Goal: Learn about a topic: Learn about a topic

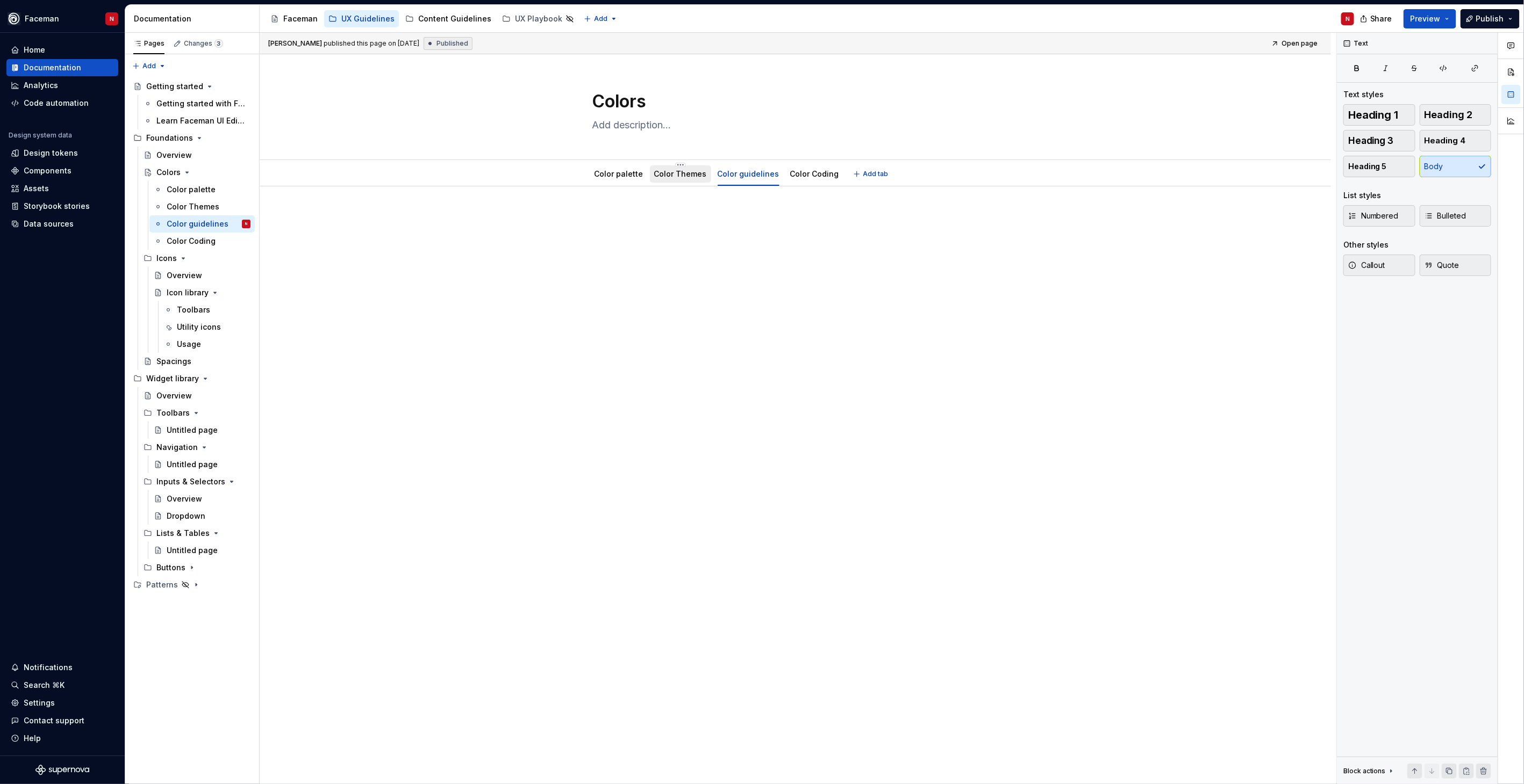
click at [678, 174] on link "Color Themes" at bounding box center [680, 174] width 53 height 9
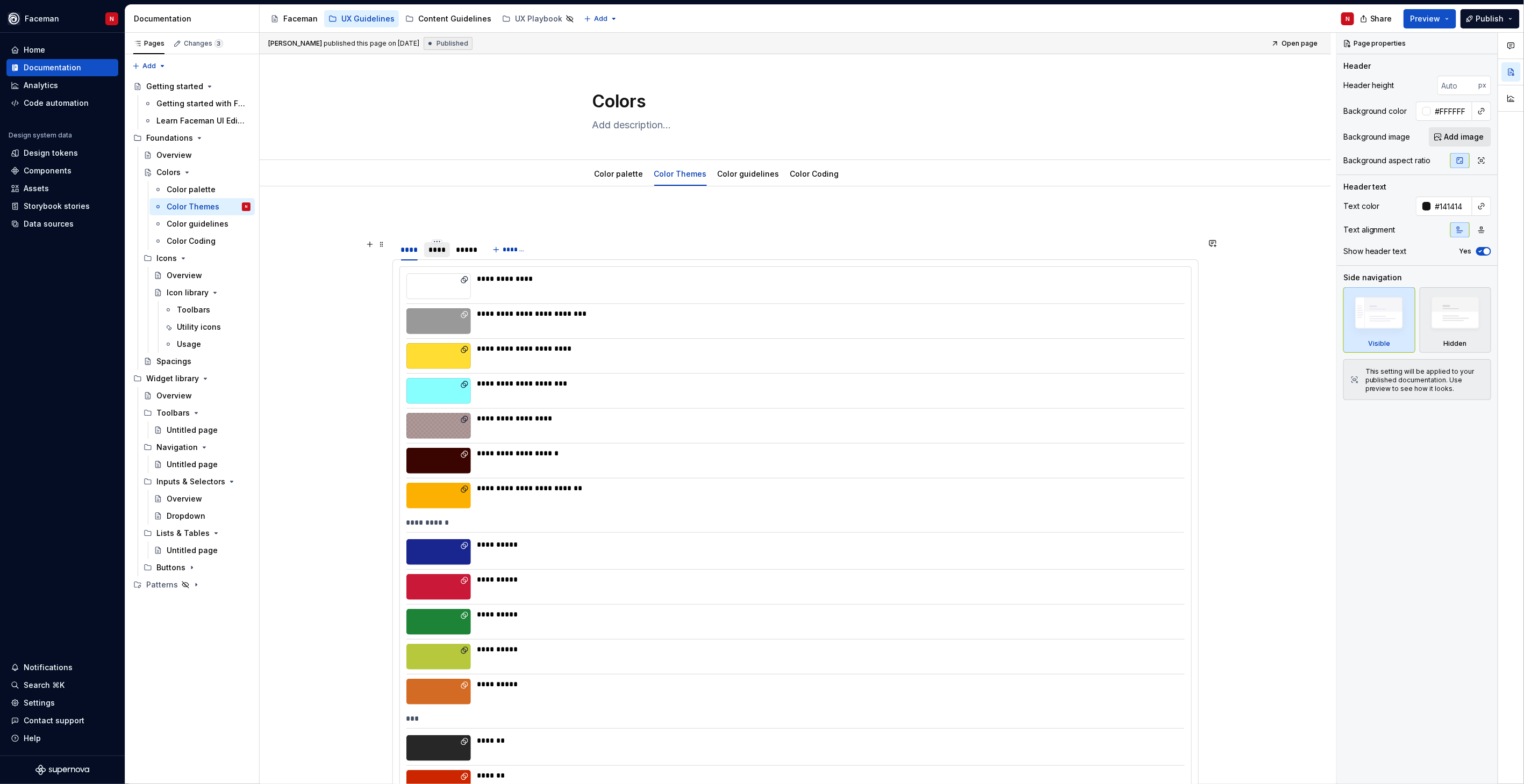
click at [431, 251] on div "****" at bounding box center [437, 250] width 18 height 11
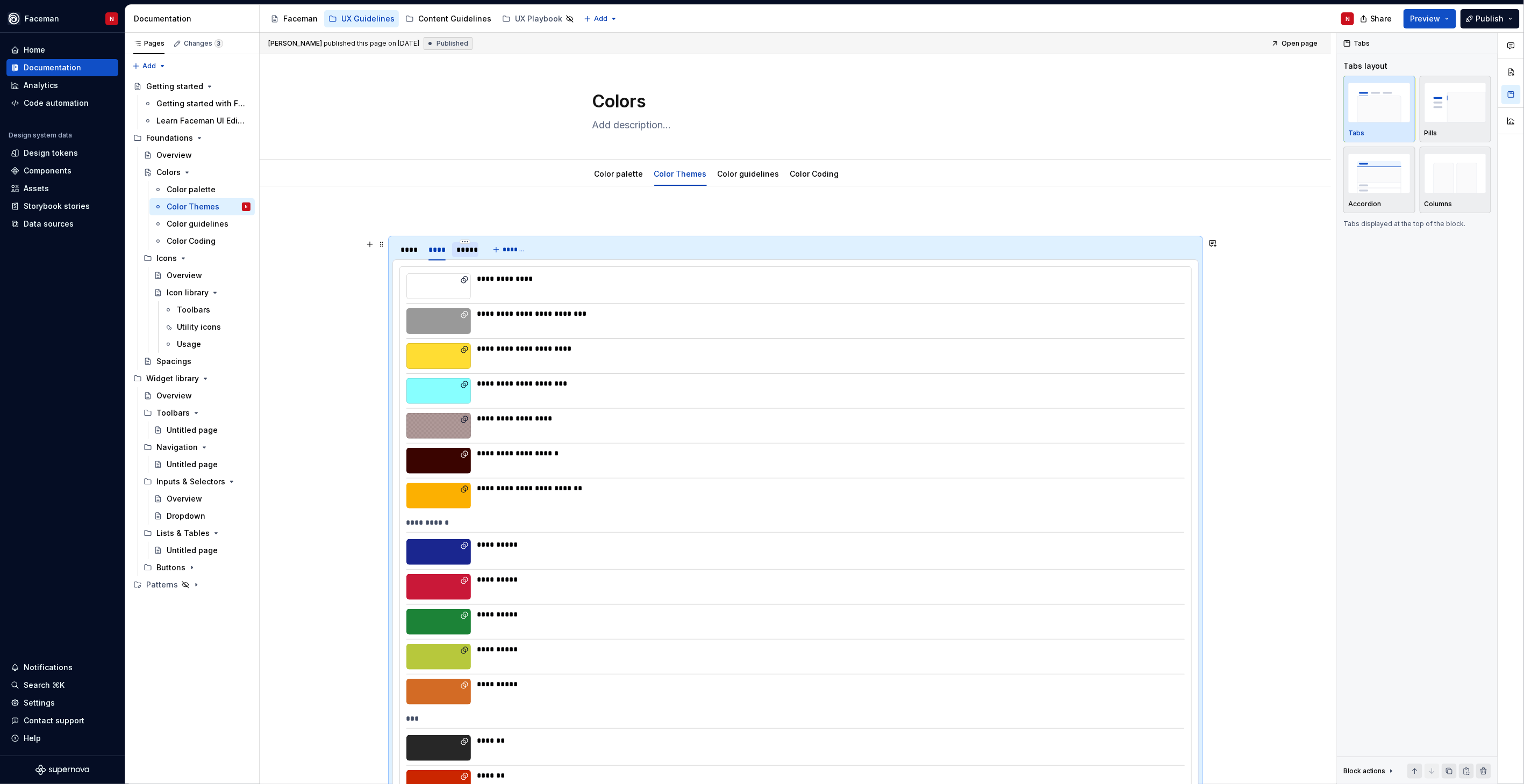
click at [471, 249] on div "*****" at bounding box center [465, 250] width 18 height 11
click at [441, 253] on div "****" at bounding box center [437, 250] width 18 height 11
click at [414, 249] on div "****" at bounding box center [409, 250] width 18 height 11
click at [464, 251] on div "*****" at bounding box center [465, 250] width 18 height 11
click at [557, 281] on div "**********" at bounding box center [827, 279] width 701 height 11
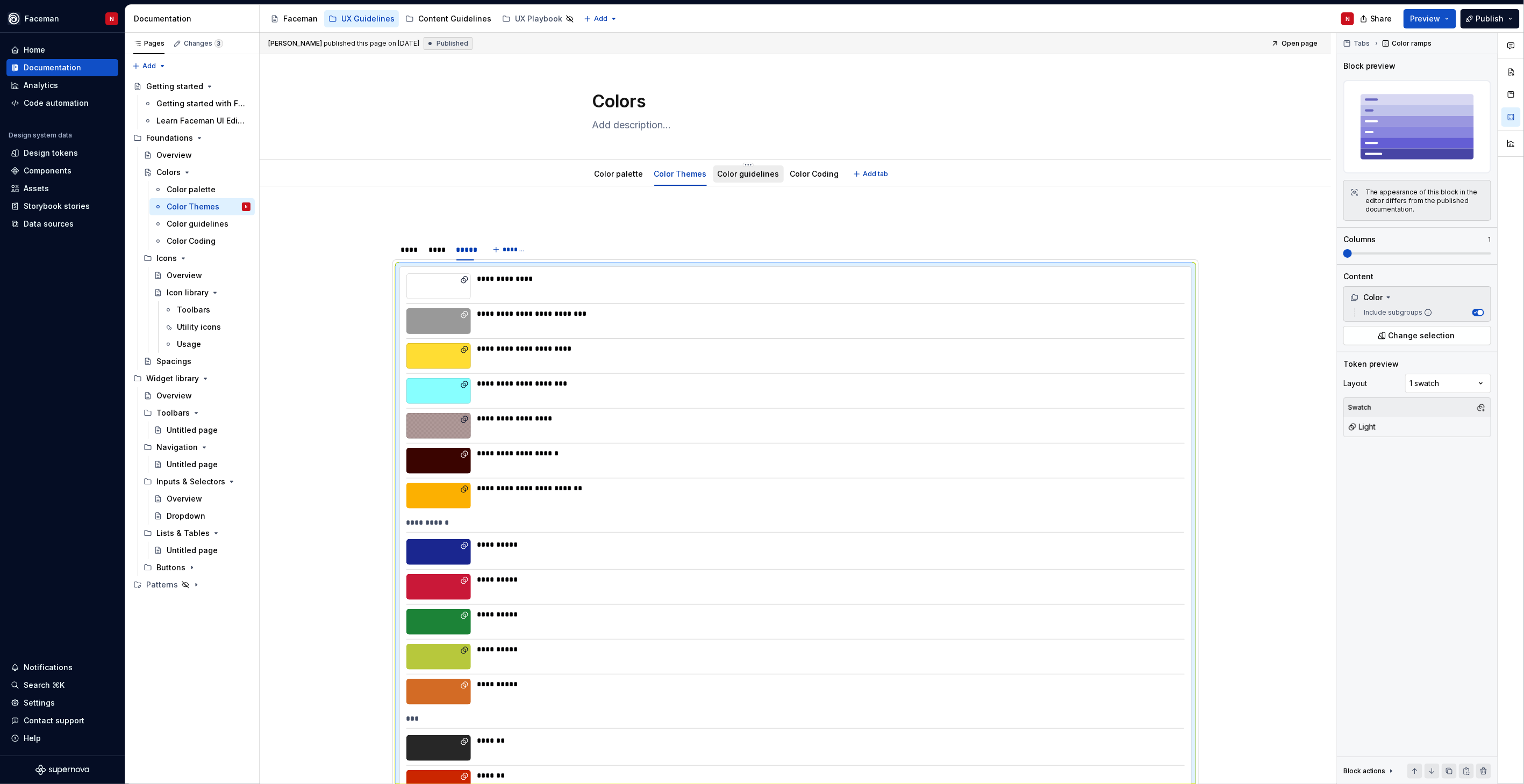
click at [732, 176] on link "Color guidelines" at bounding box center [748, 174] width 62 height 9
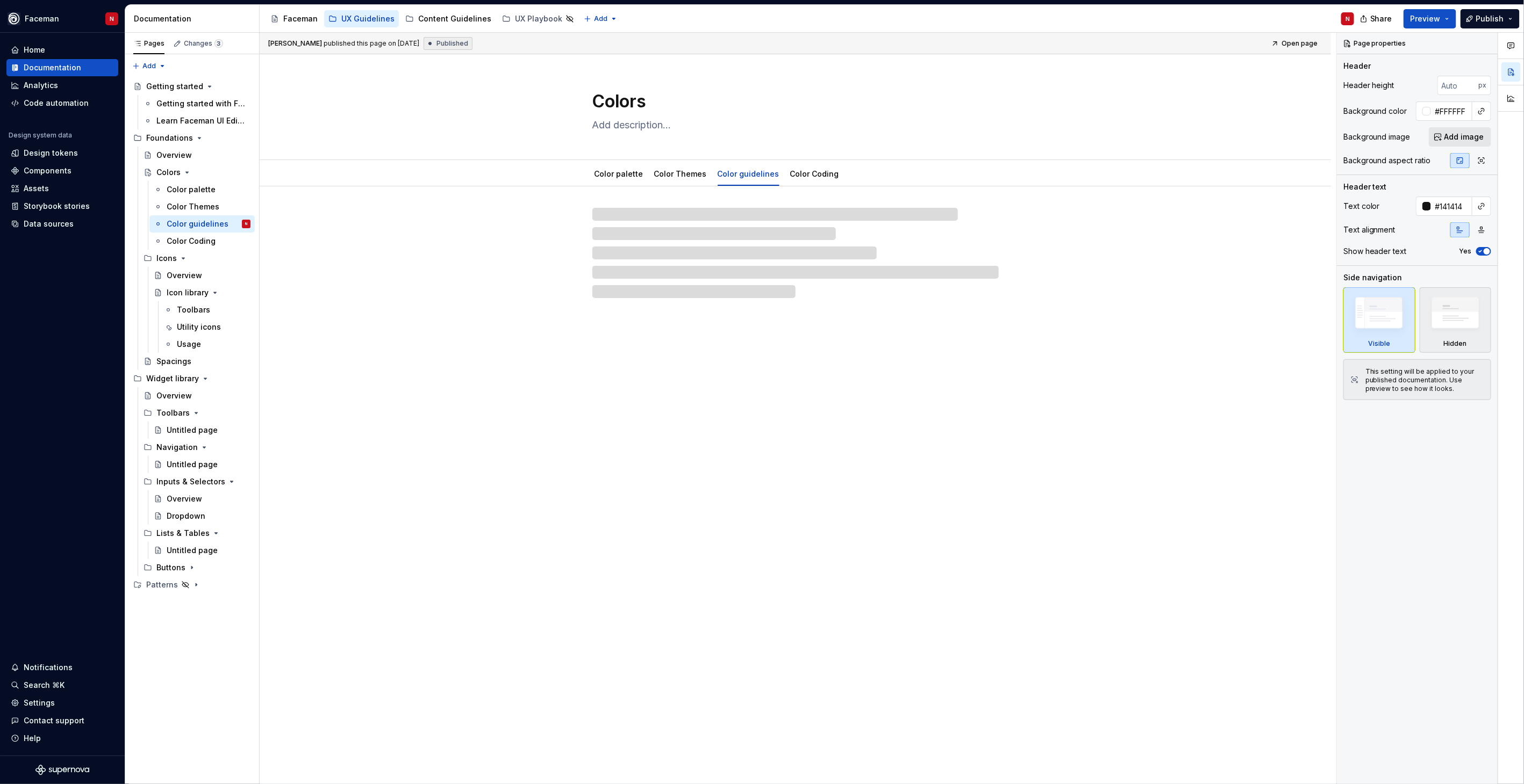
type textarea "*"
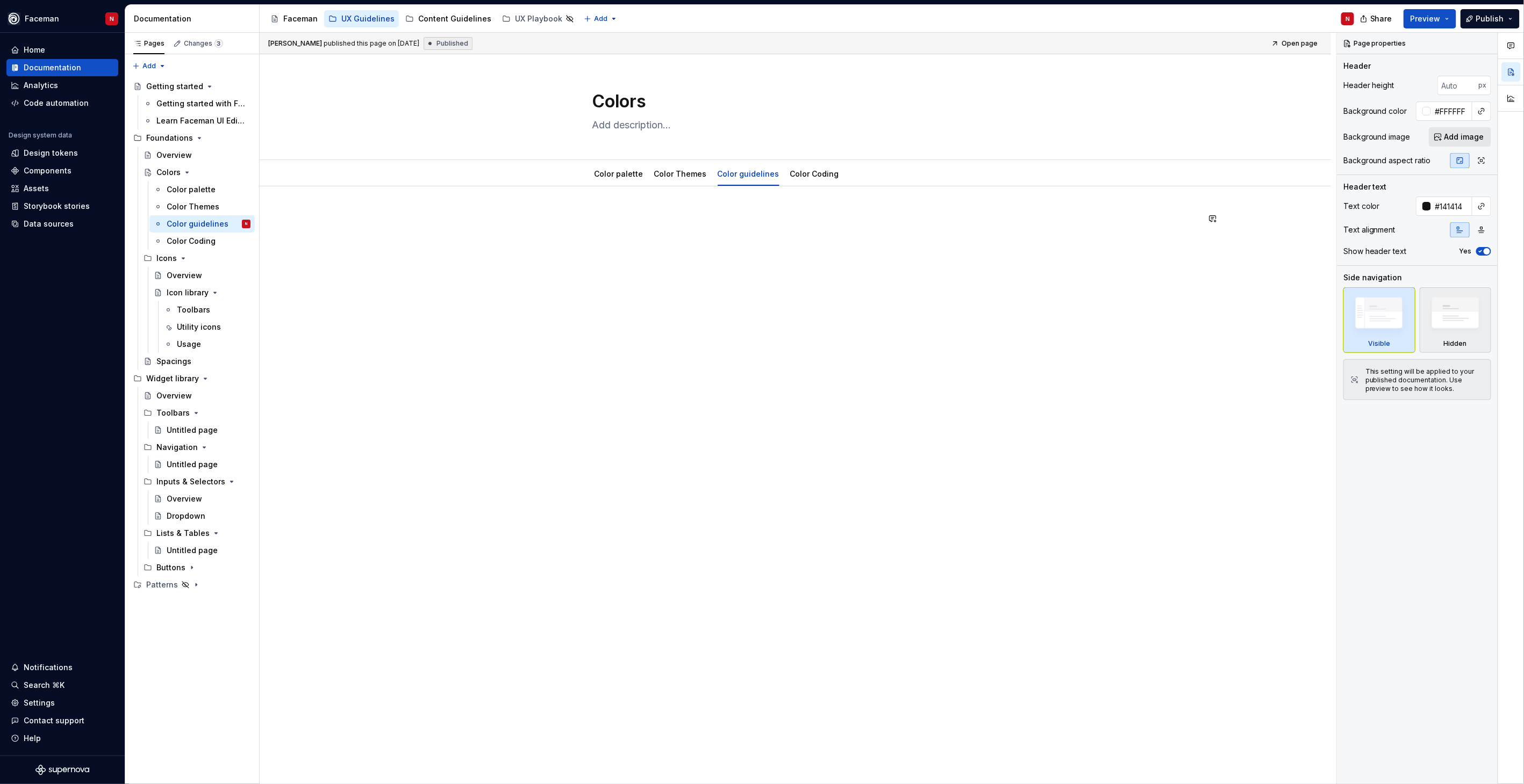
click at [484, 240] on div at bounding box center [795, 233] width 807 height 41
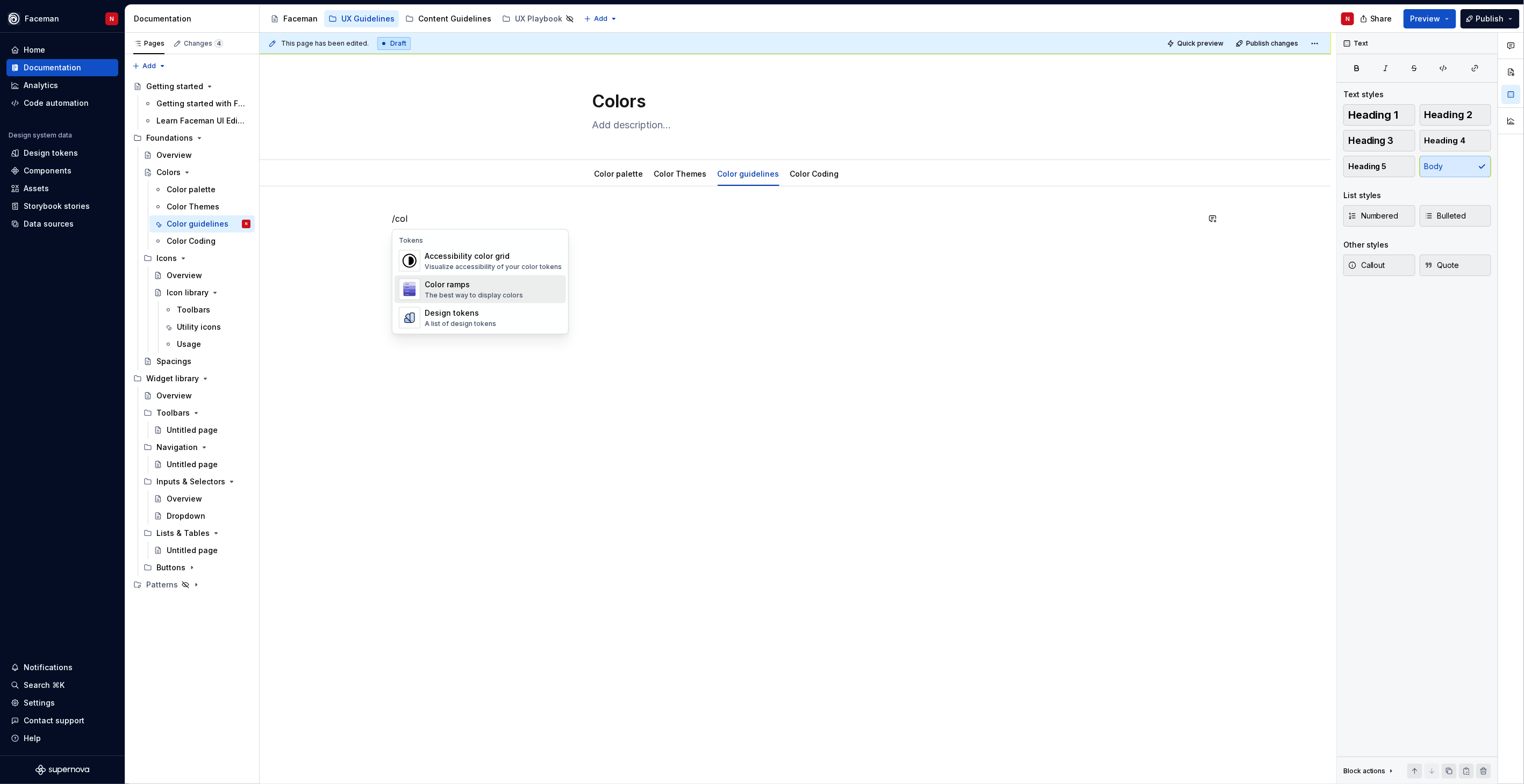
click at [459, 288] on div "Color ramps" at bounding box center [473, 285] width 98 height 11
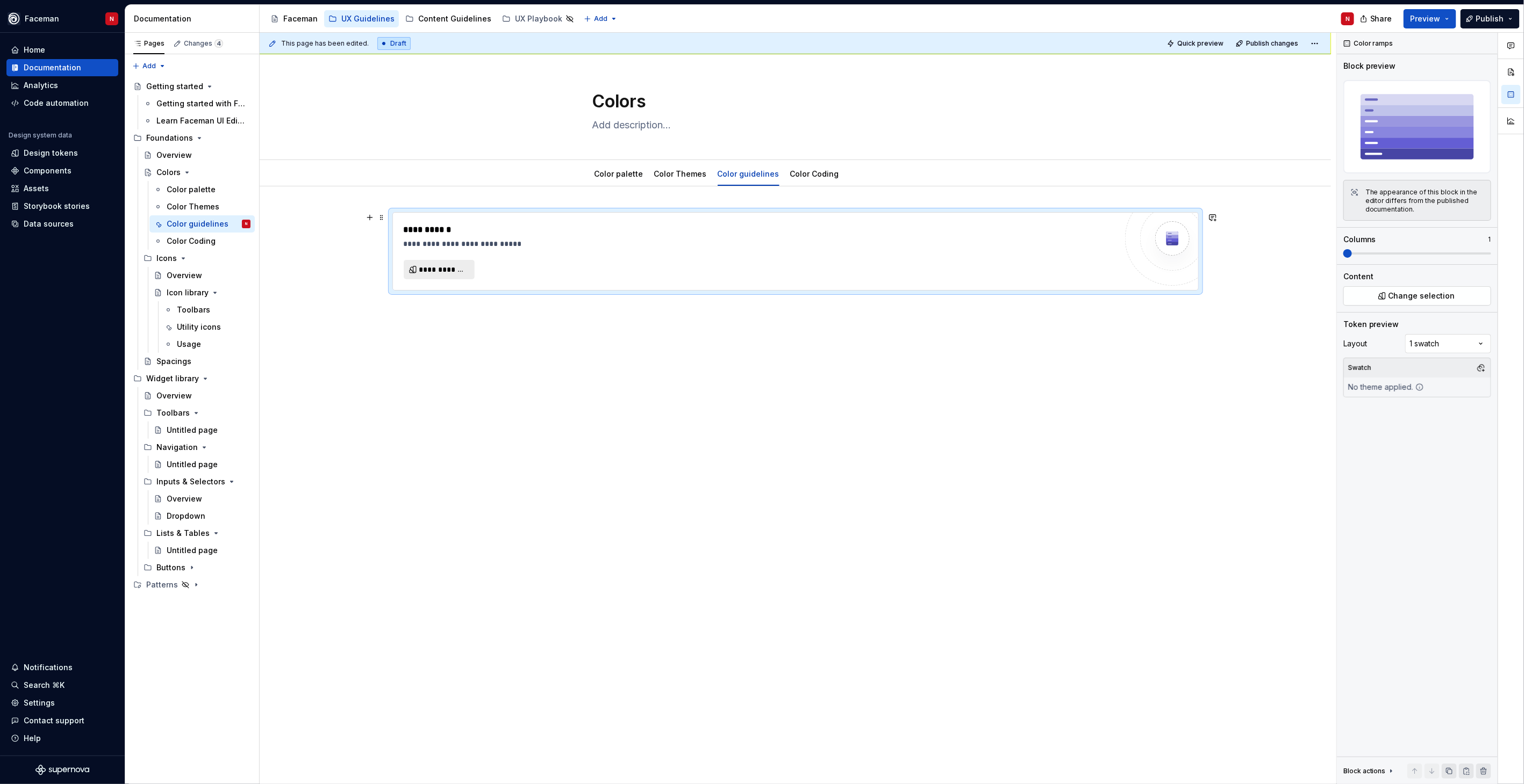
click at [426, 323] on div "**********" at bounding box center [798, 408] width 1077 height 752
click at [475, 308] on div "**********" at bounding box center [795, 363] width 1071 height 353
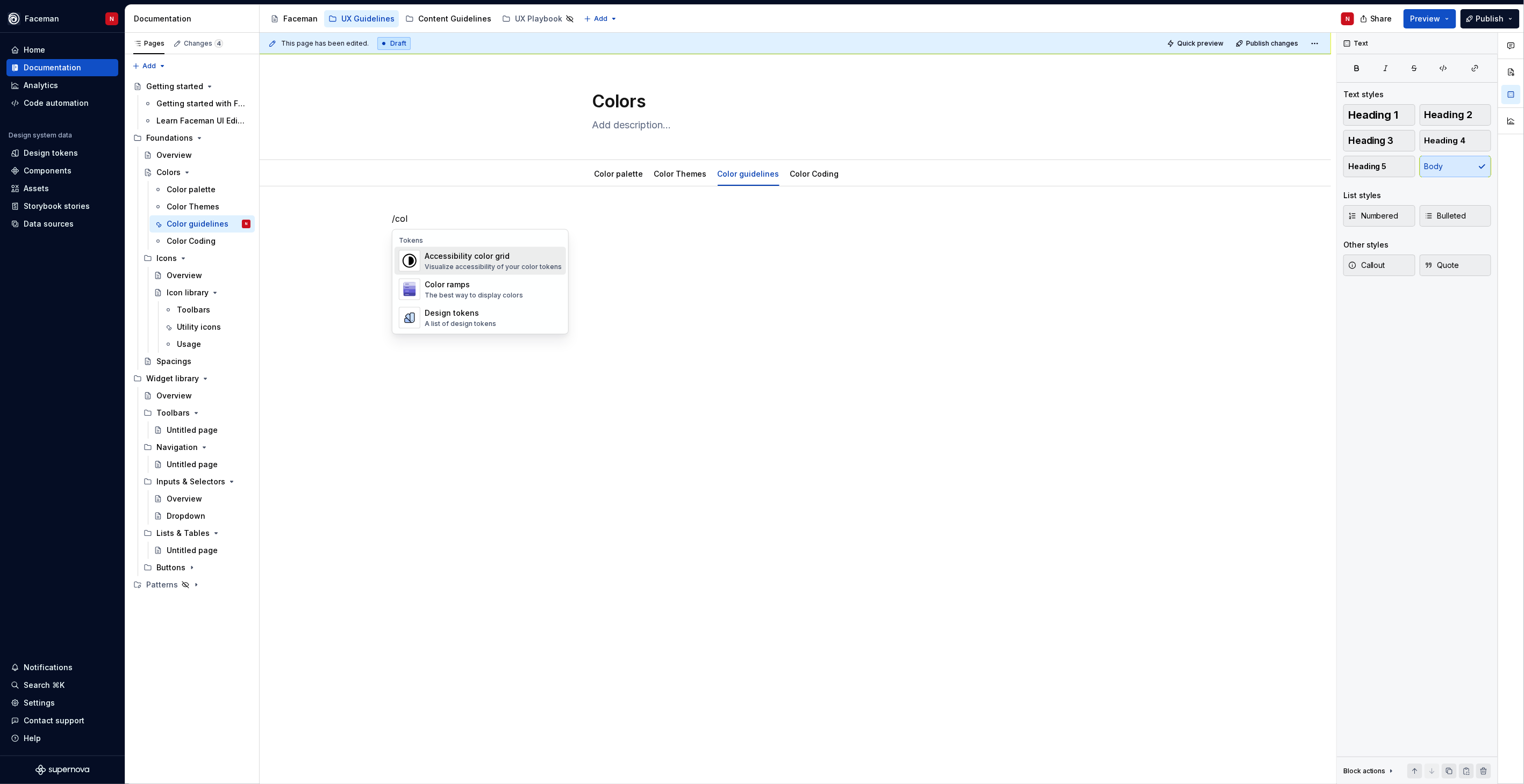
click at [471, 254] on div "Accessibility color grid" at bounding box center [493, 256] width 137 height 11
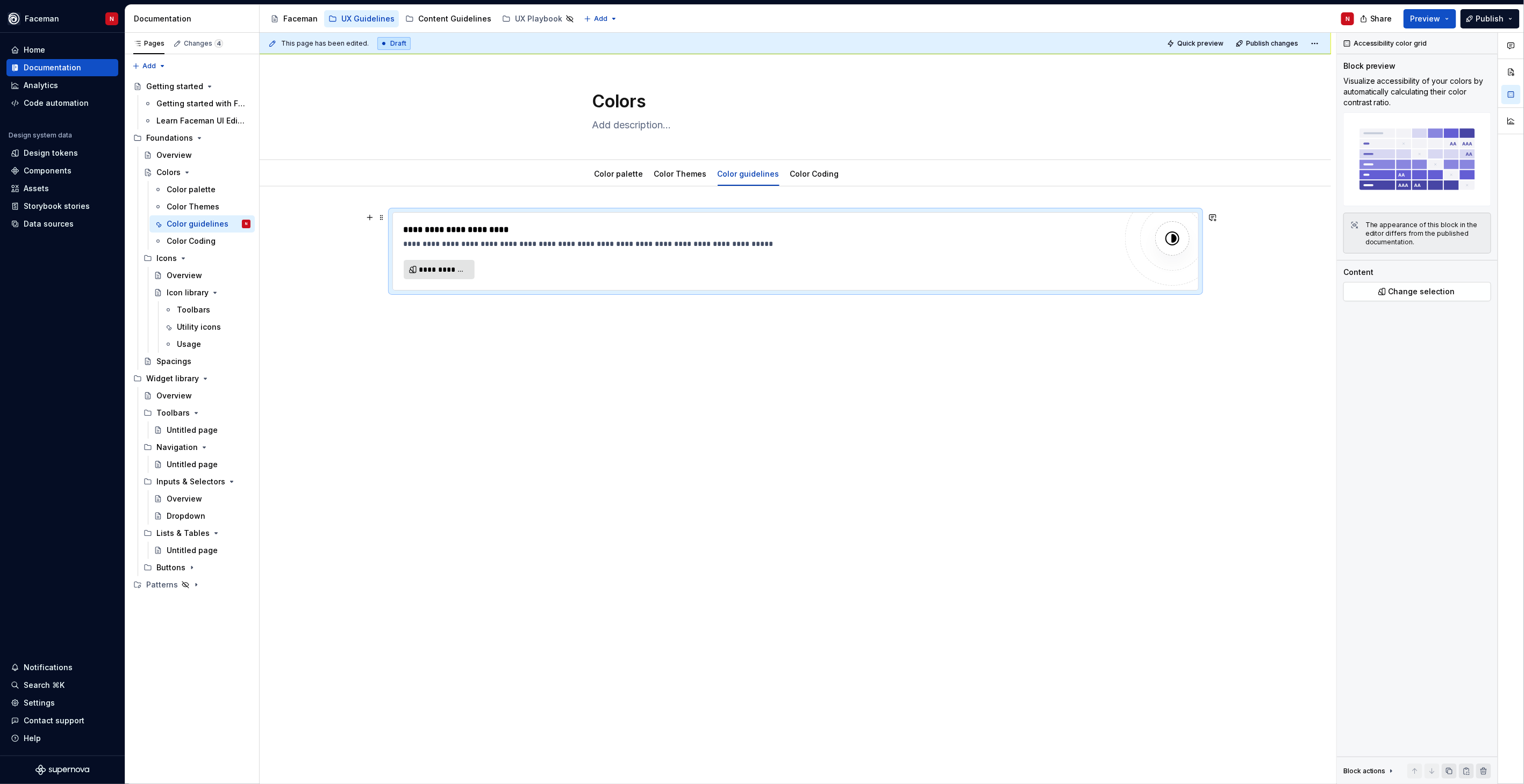
click at [433, 274] on span "**********" at bounding box center [444, 270] width 48 height 11
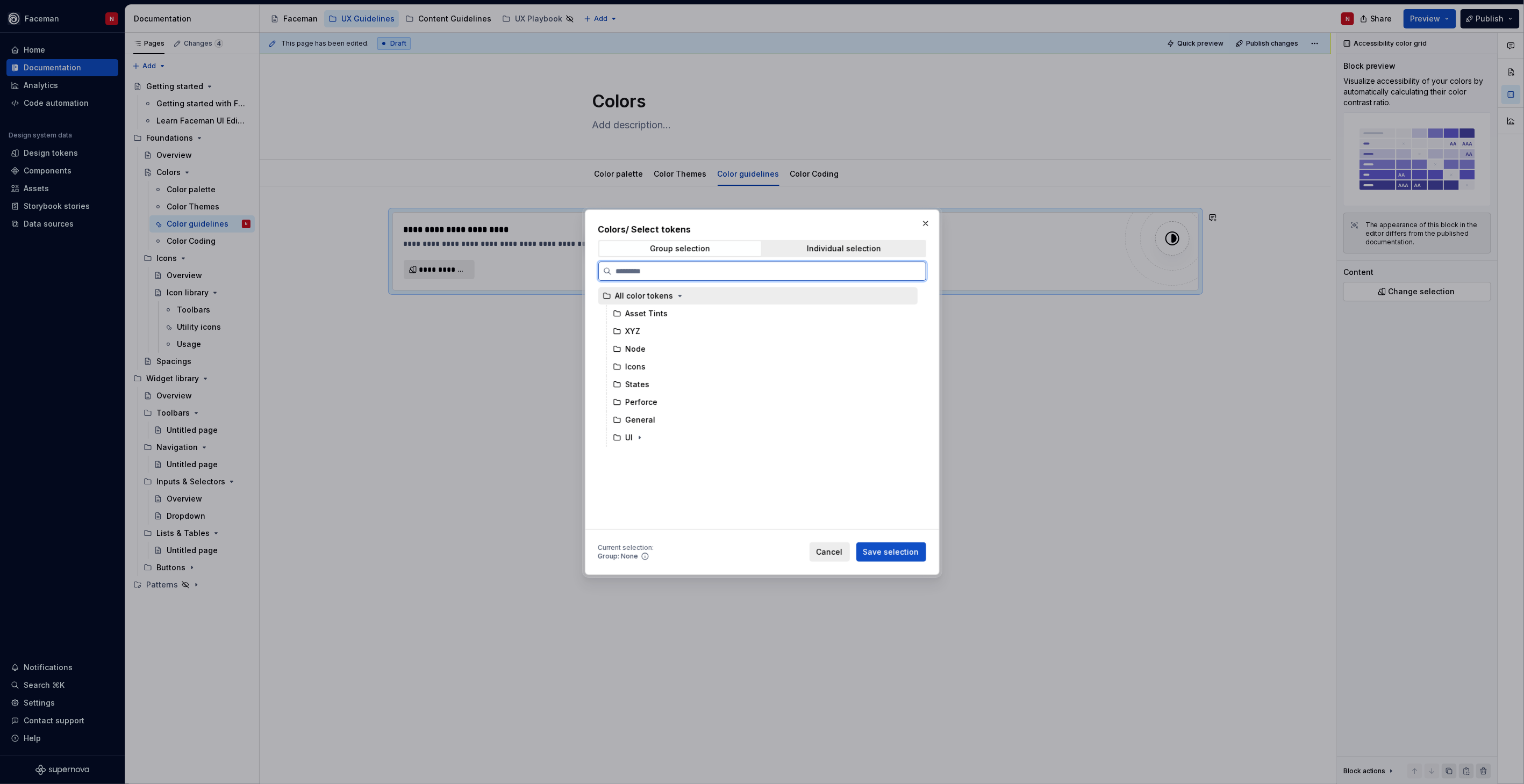
click at [714, 302] on div "All color tokens" at bounding box center [757, 296] width 319 height 18
click at [893, 555] on span "Save selection" at bounding box center [891, 552] width 56 height 11
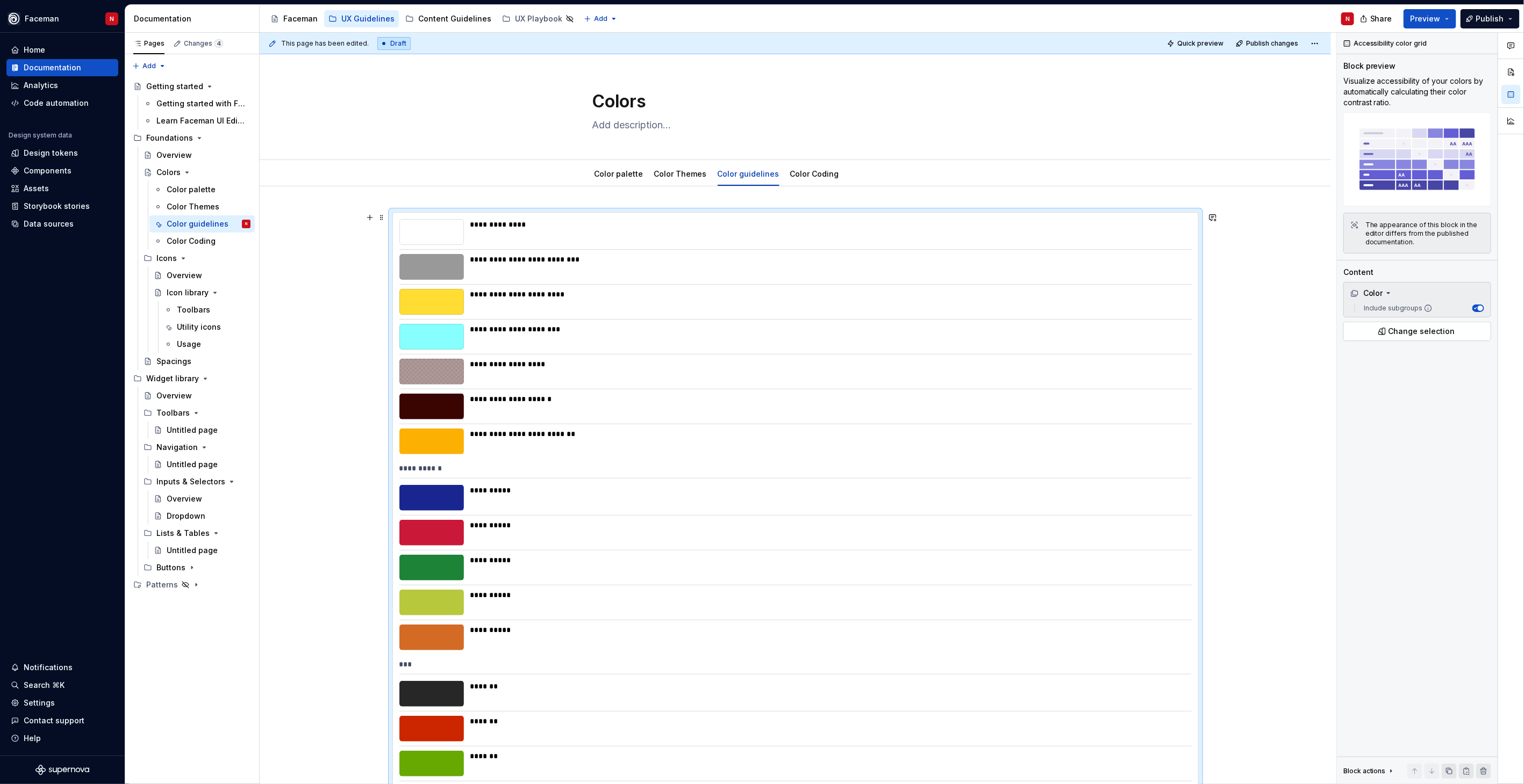
click at [1099, 334] on div "**********" at bounding box center [828, 329] width 715 height 11
click at [1377, 294] on div "Color" at bounding box center [1366, 293] width 32 height 11
click at [1437, 334] on span "Change selection" at bounding box center [1422, 331] width 67 height 11
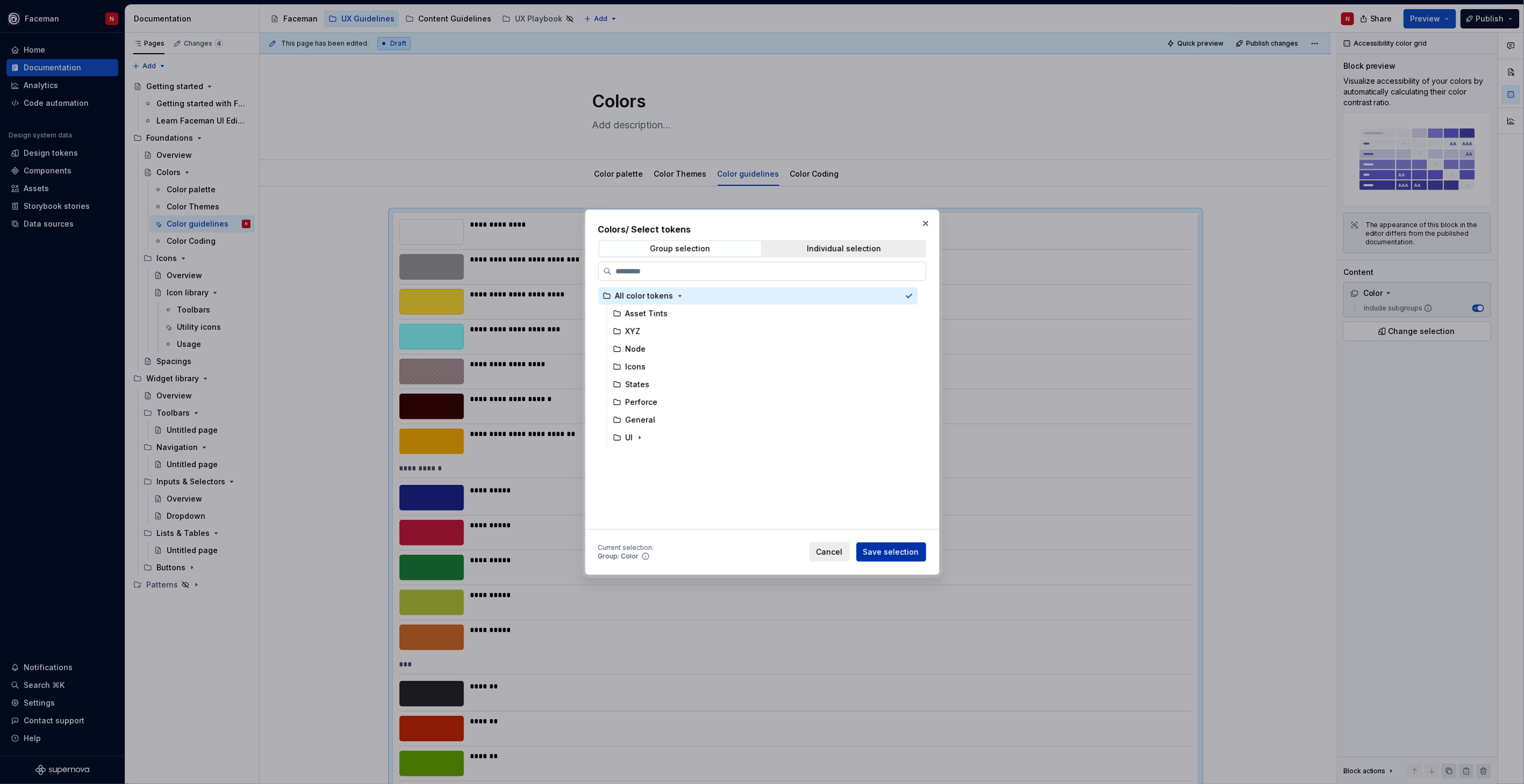
click at [880, 553] on span "Save selection" at bounding box center [891, 552] width 56 height 11
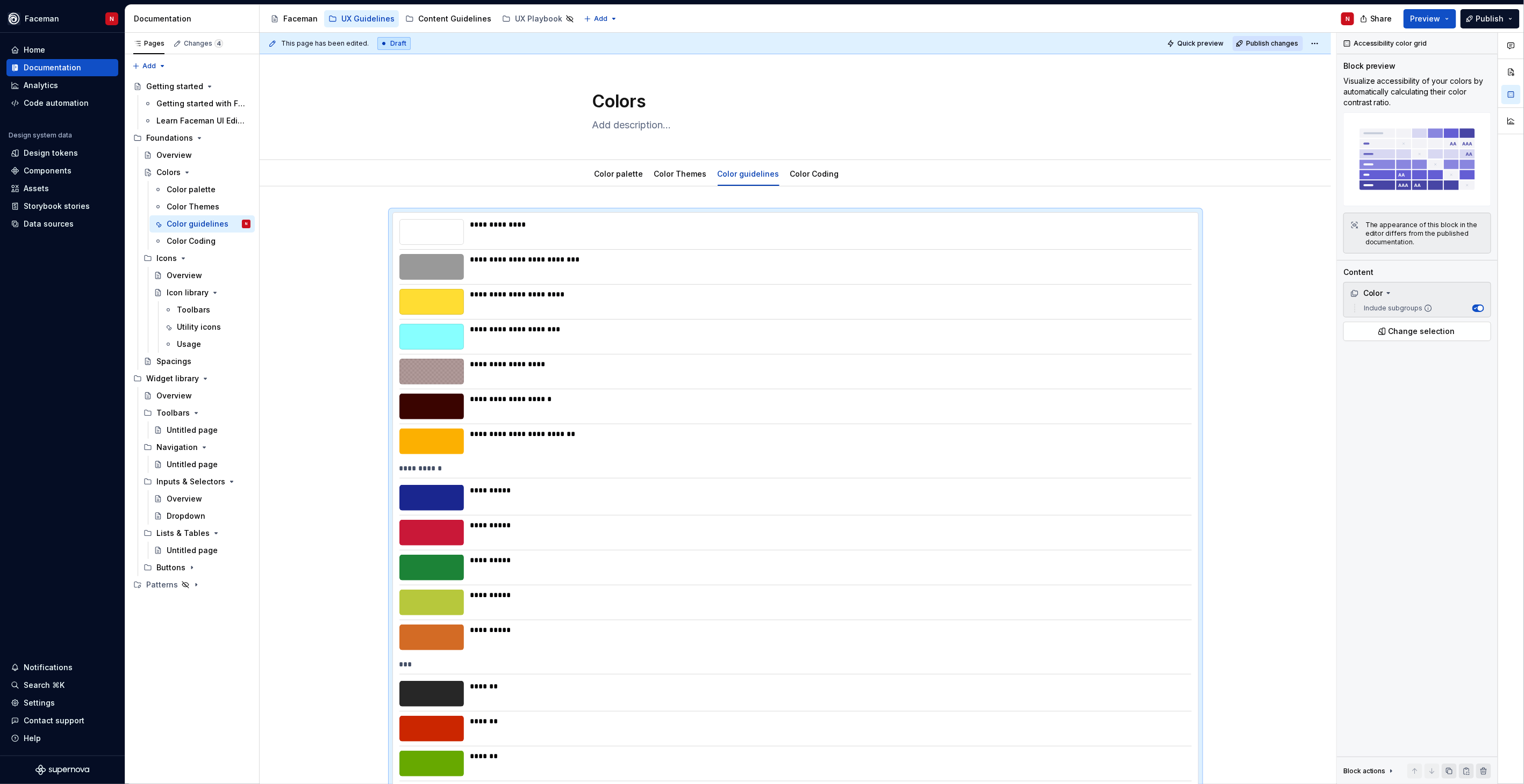
click at [1284, 44] on span "Publish changes" at bounding box center [1272, 43] width 52 height 8
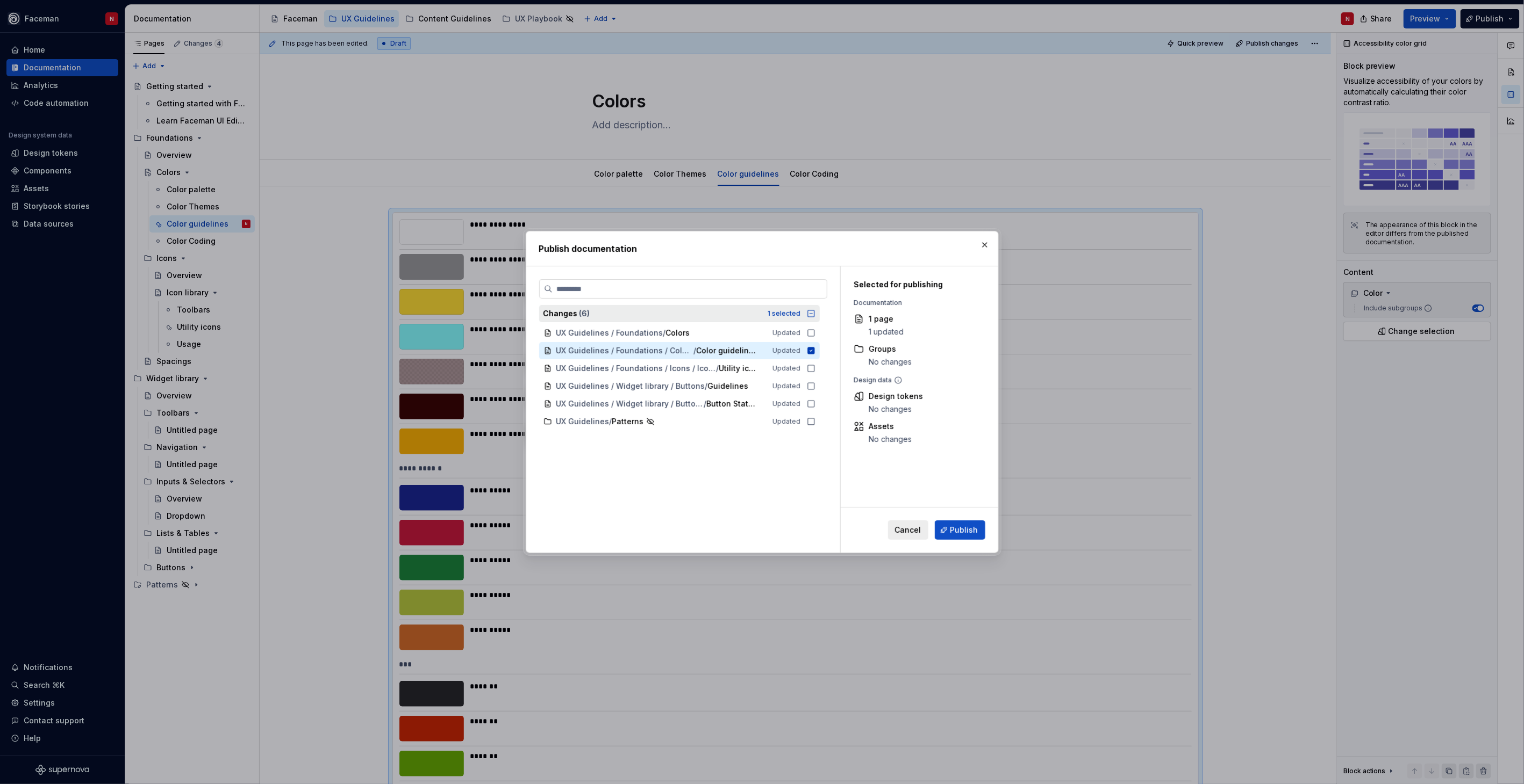
click at [813, 315] on icon at bounding box center [810, 314] width 8 height 8
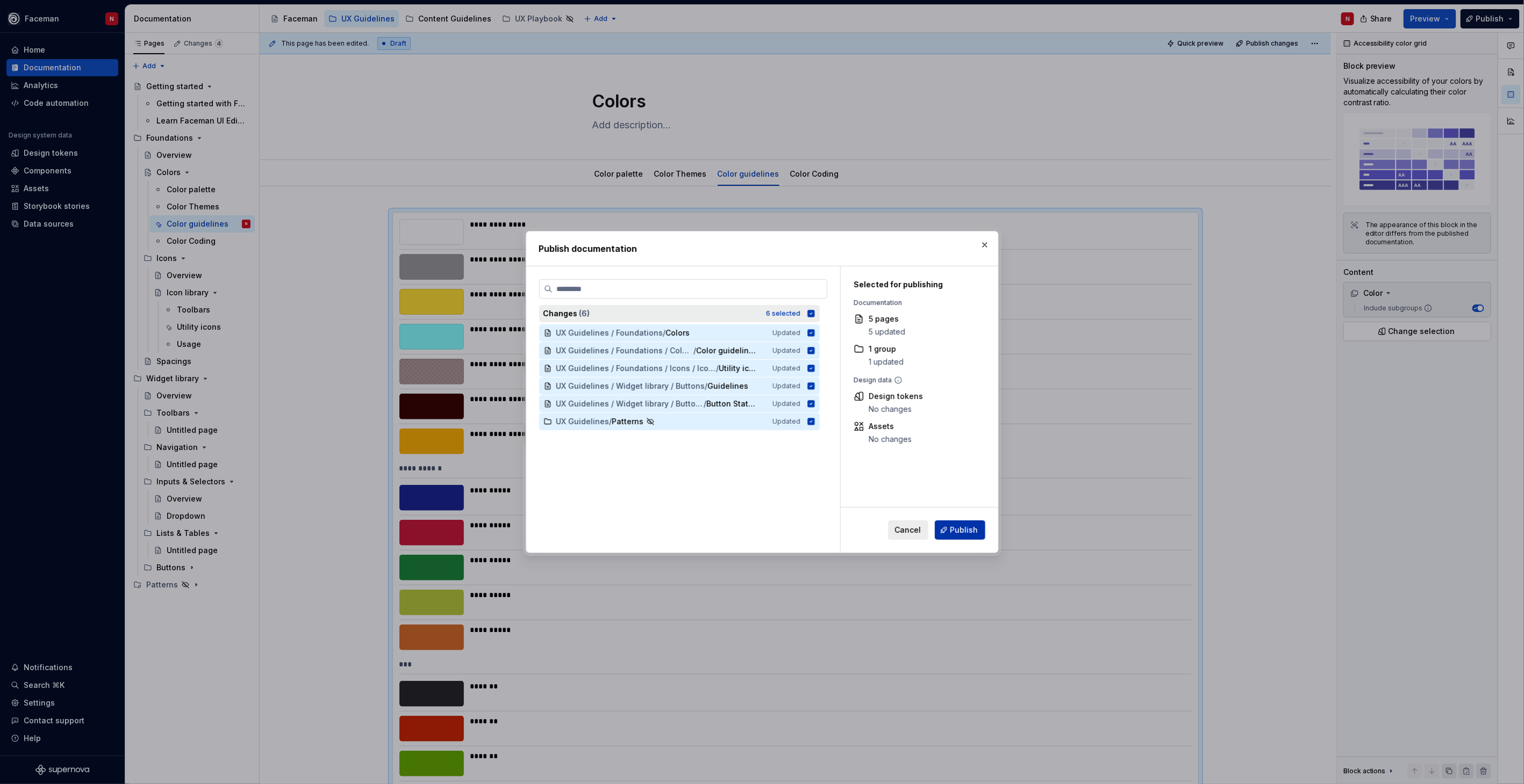
click at [960, 531] on span "Publish" at bounding box center [964, 531] width 28 height 11
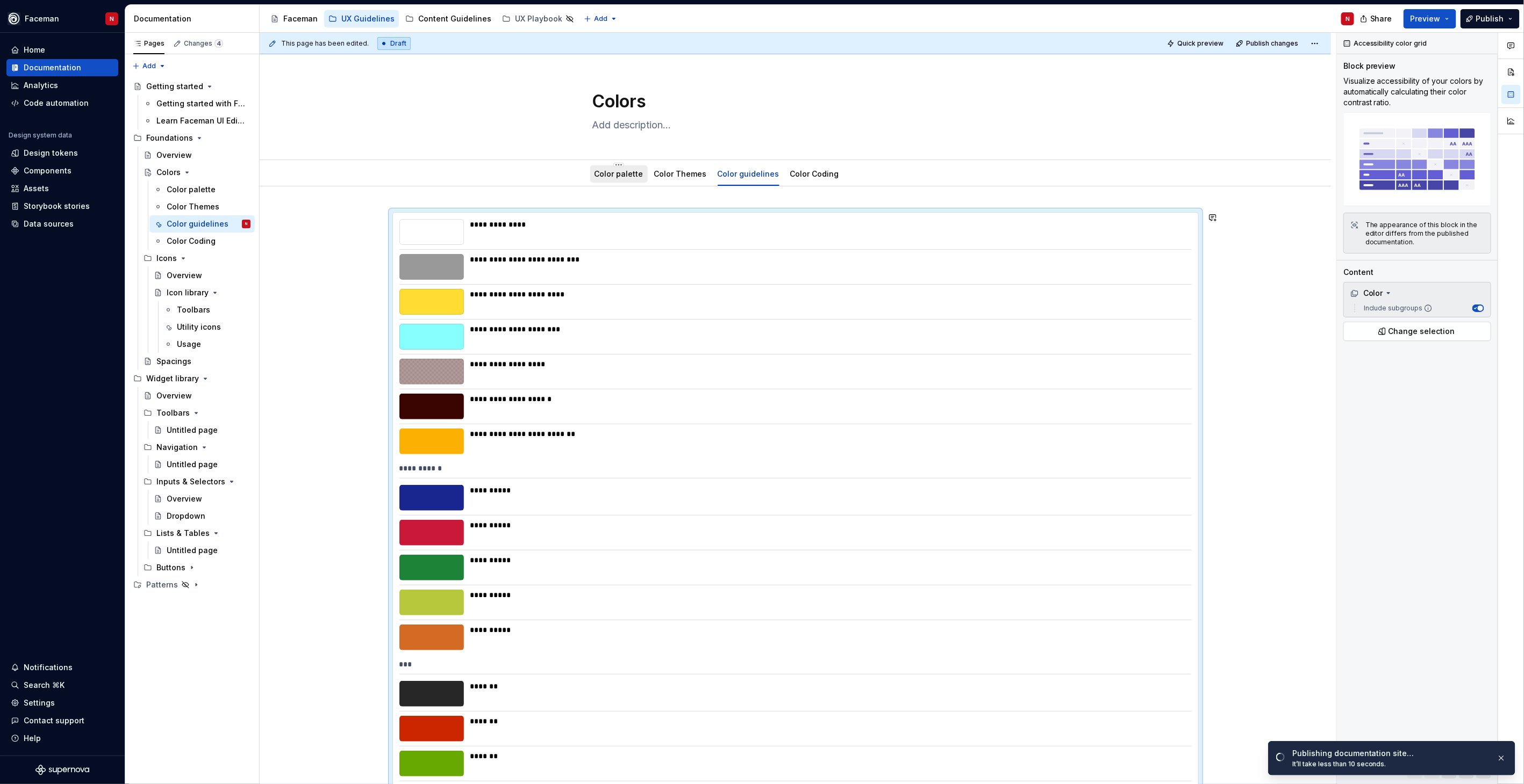
click at [613, 174] on link "Color palette" at bounding box center [618, 174] width 49 height 9
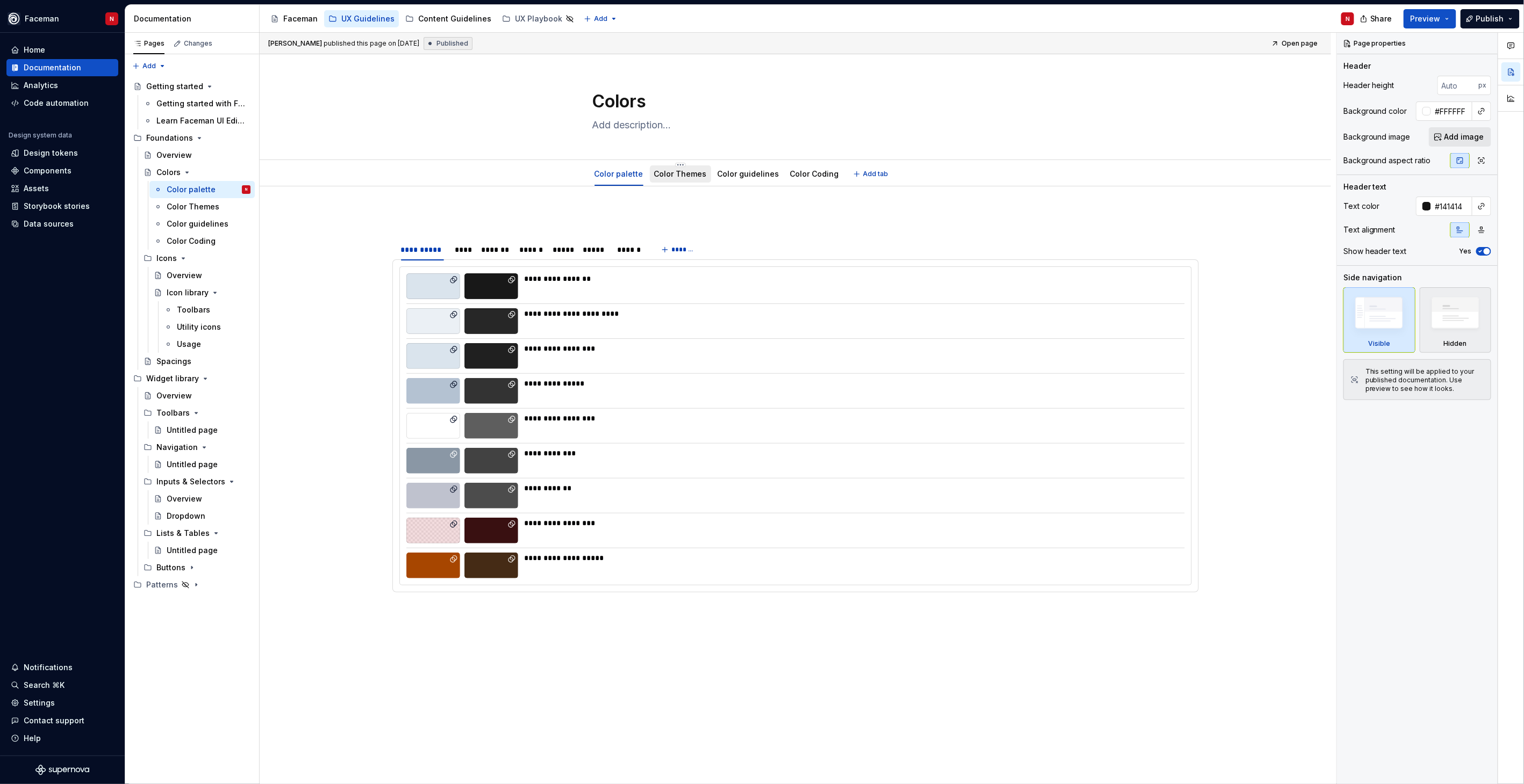
click at [662, 176] on link "Color Themes" at bounding box center [680, 174] width 53 height 9
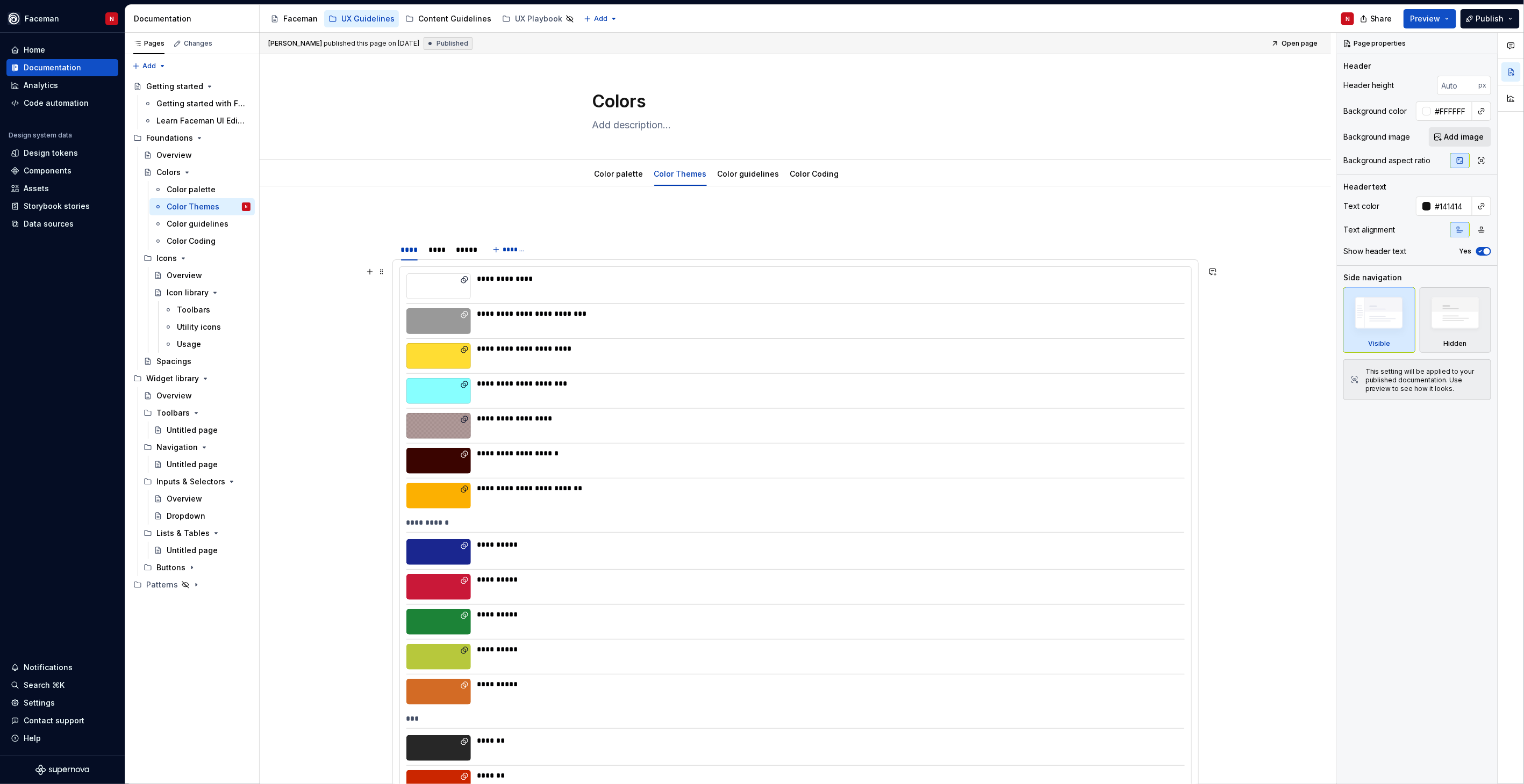
click at [769, 454] on div "**********" at bounding box center [827, 454] width 701 height 11
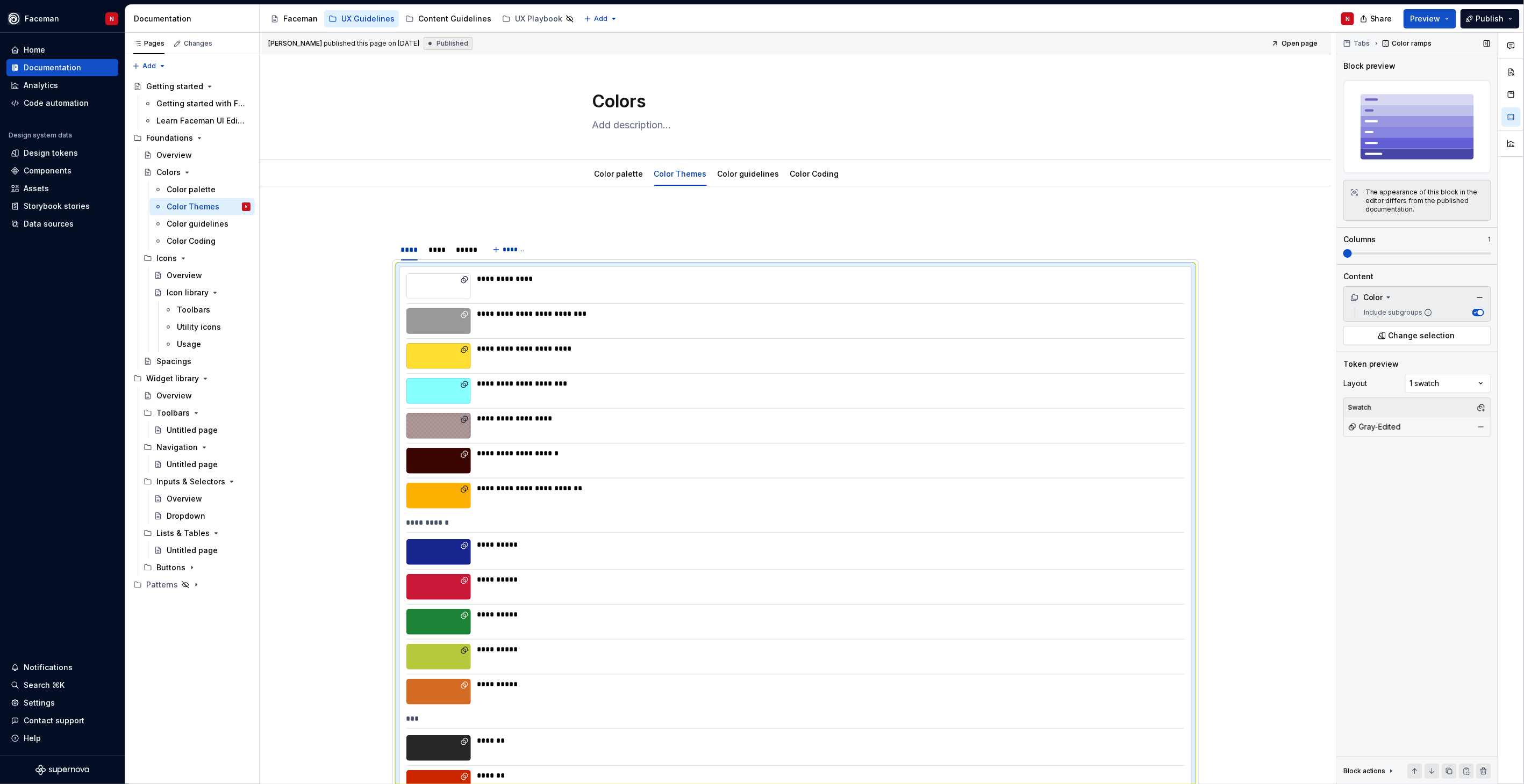
click at [1351, 256] on span at bounding box center [1347, 253] width 8 height 8
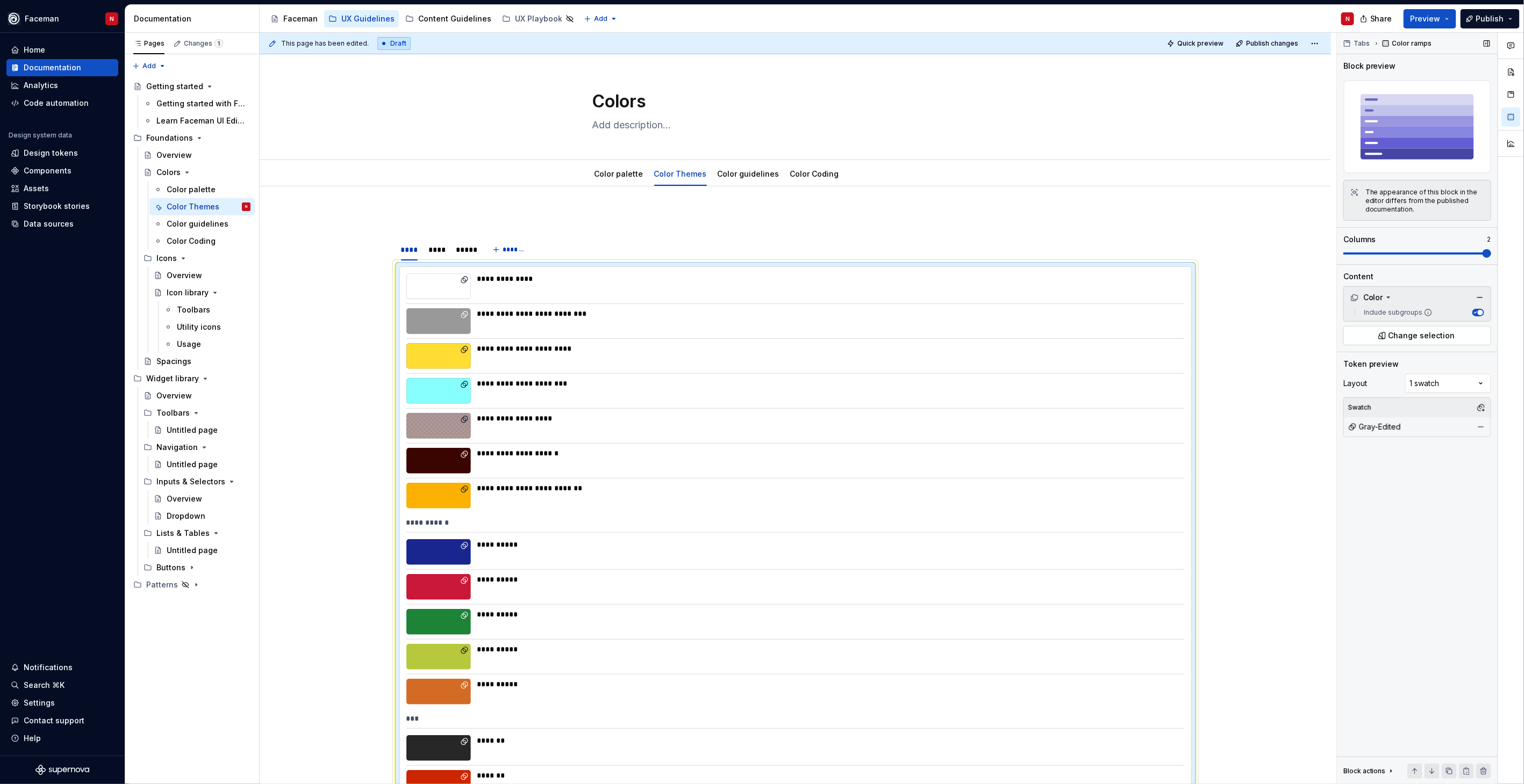
click at [1442, 254] on span at bounding box center [1416, 253] width 148 height 2
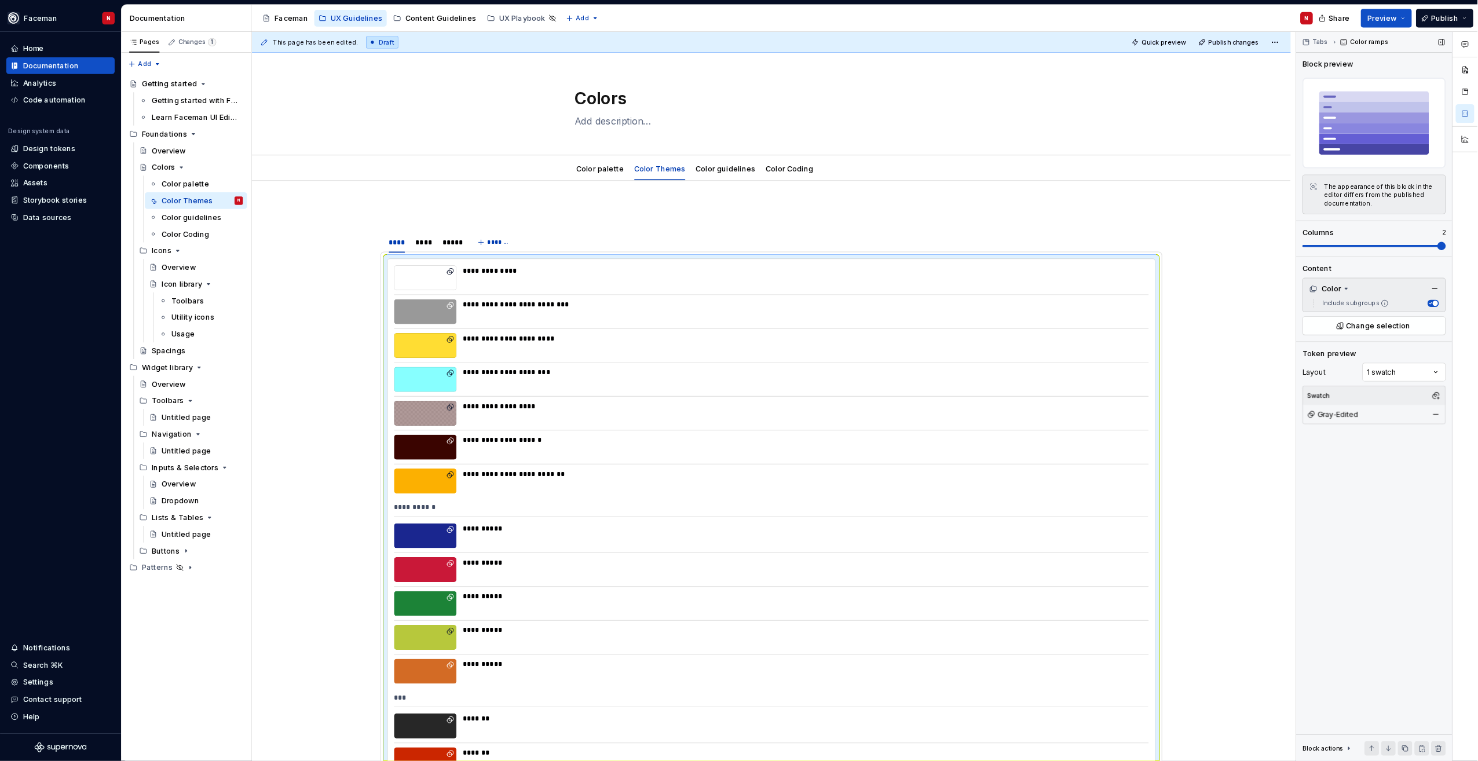
scroll to position [252, 0]
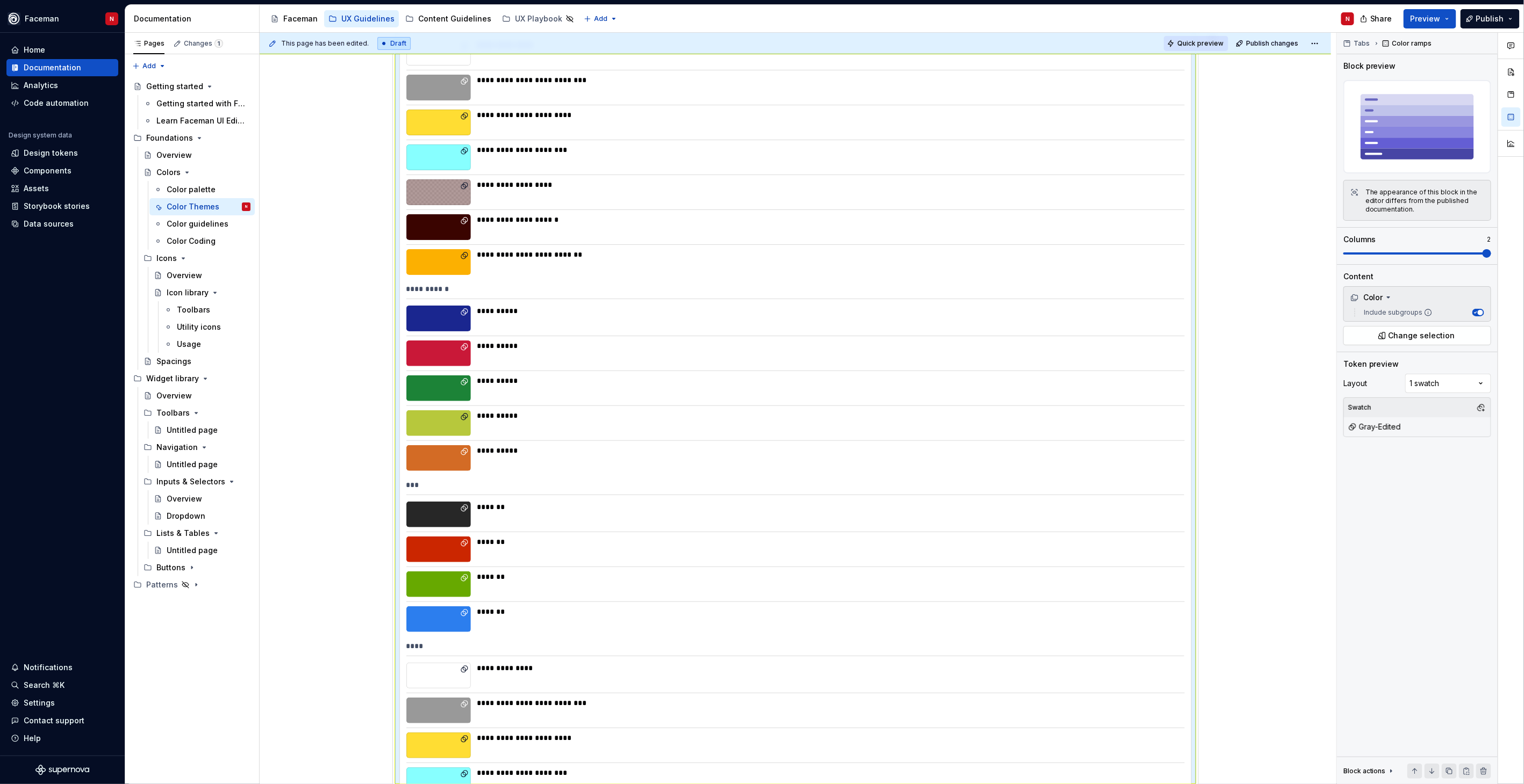
click at [1184, 39] on span "Quick preview" at bounding box center [1200, 43] width 46 height 8
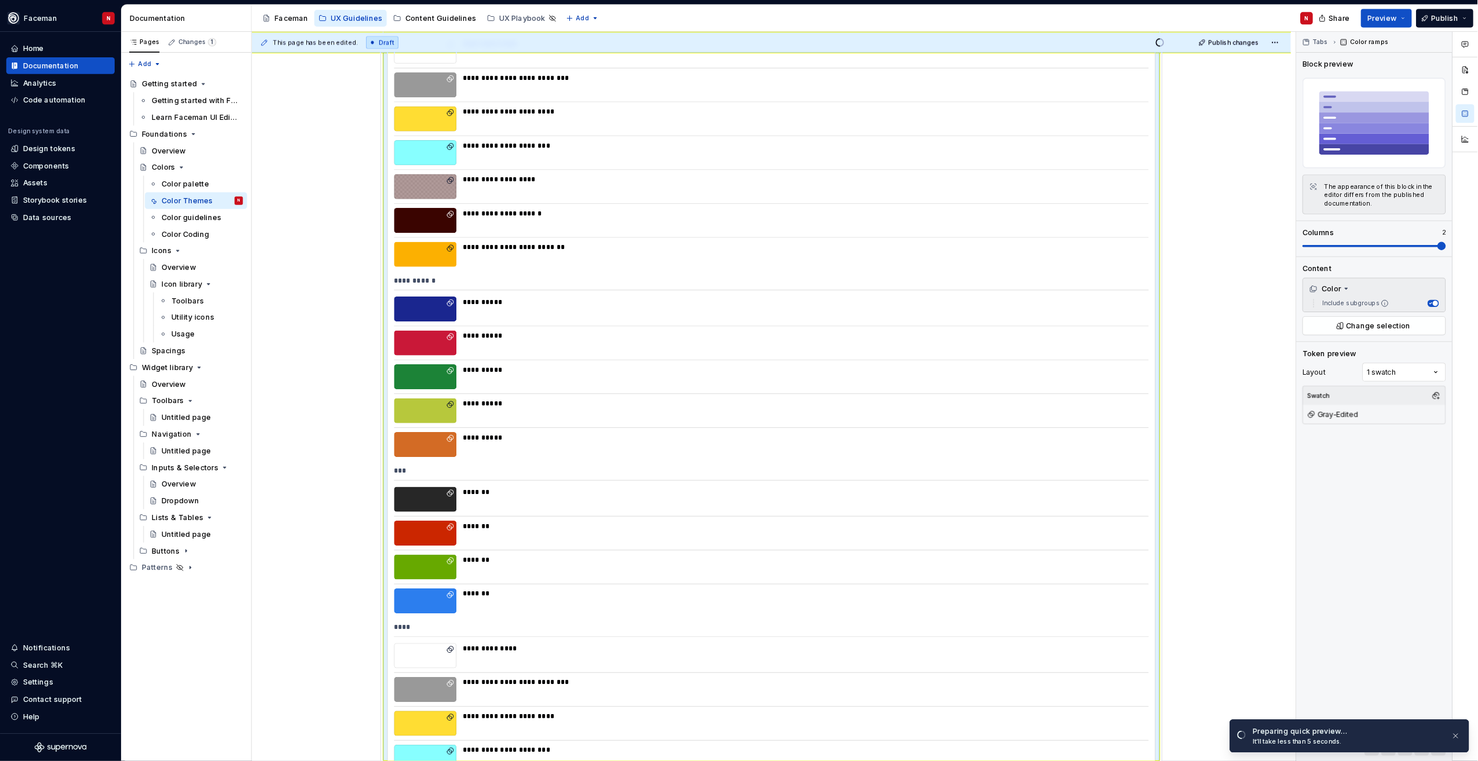
scroll to position [252, 0]
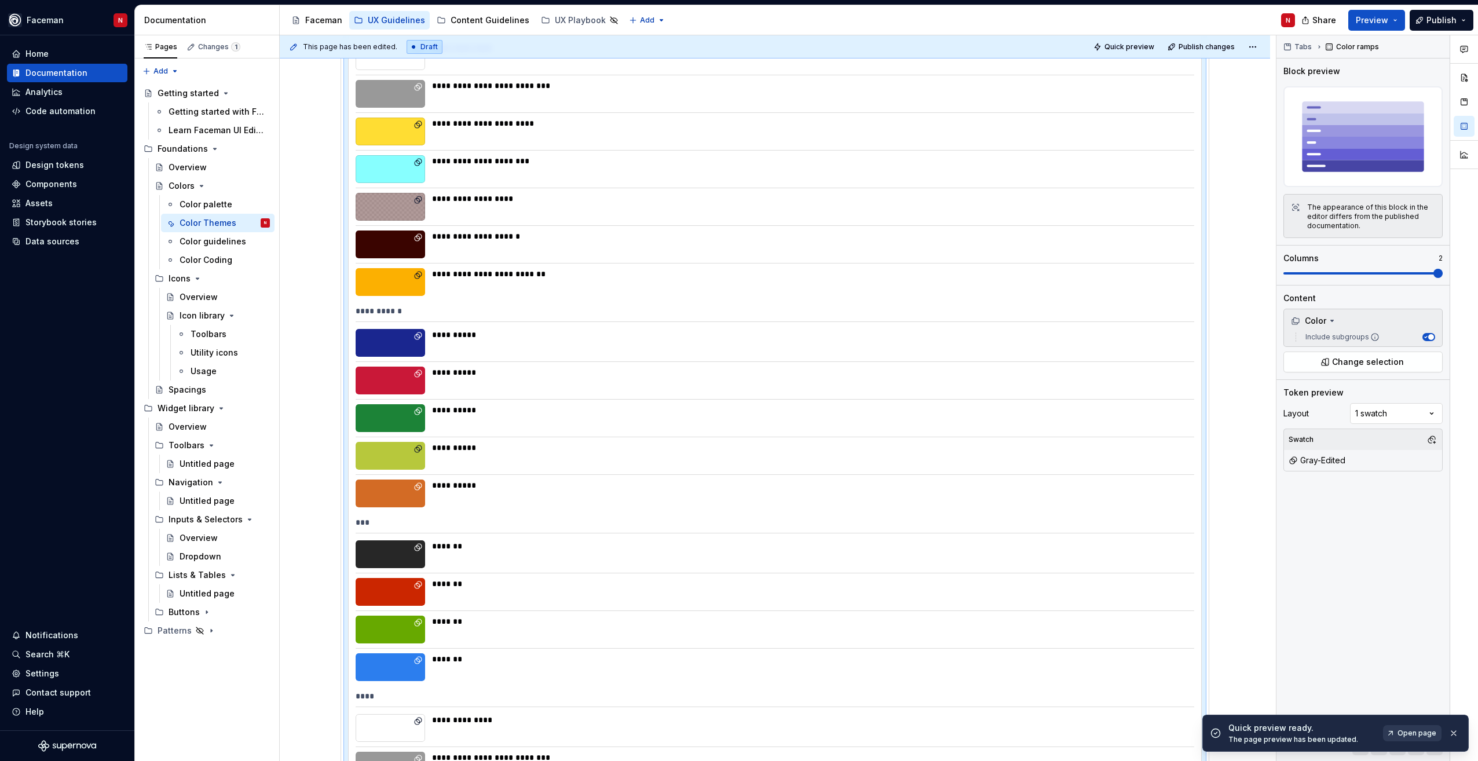
drag, startPoint x: 1563, startPoint y: 1, endPoint x: 1098, endPoint y: 318, distance: 563.3
click at [1098, 318] on div "**********" at bounding box center [775, 313] width 838 height 17
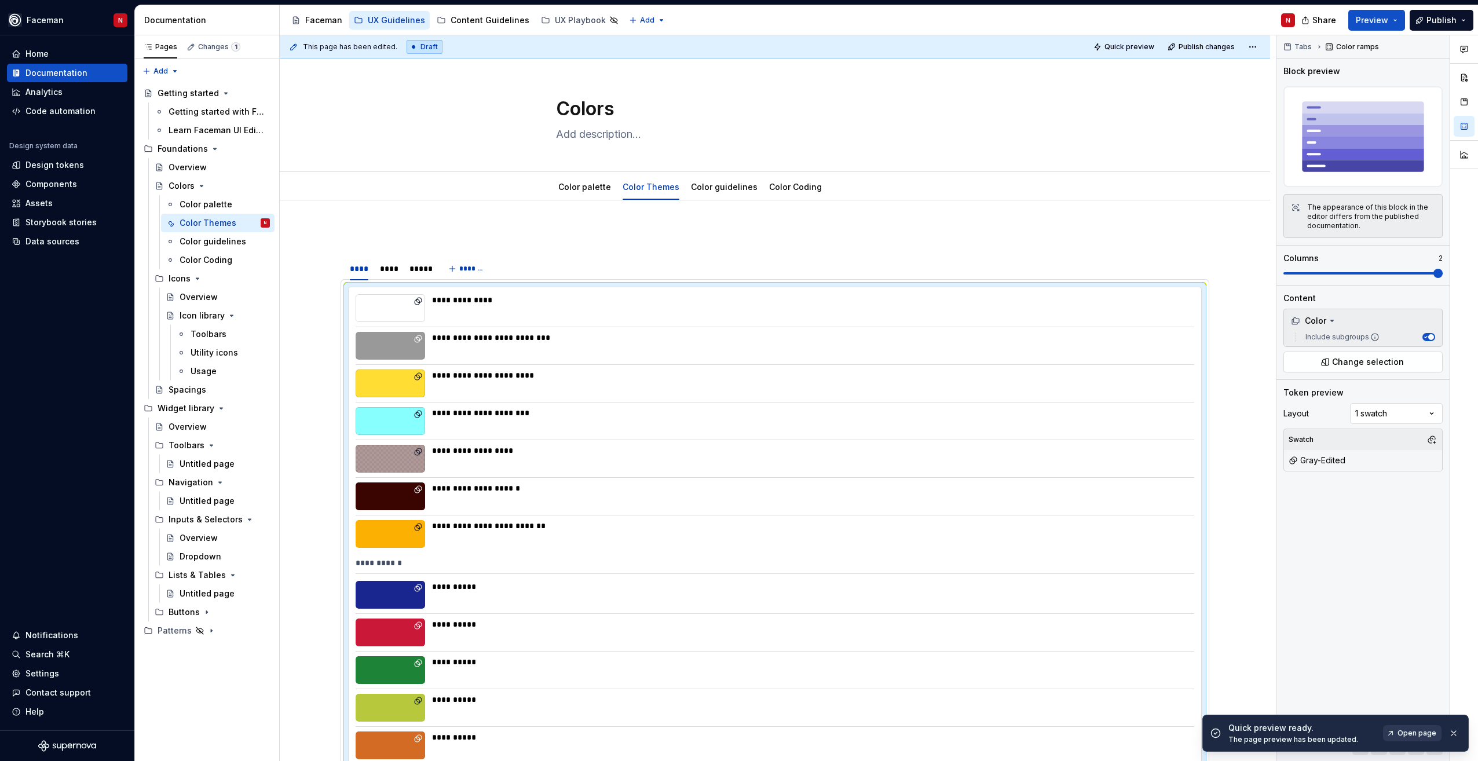
scroll to position [0, 0]
click at [1257, 52] on html "Faceman N Home Documentation Analytics Code automation Design system data Desig…" at bounding box center [739, 380] width 1478 height 761
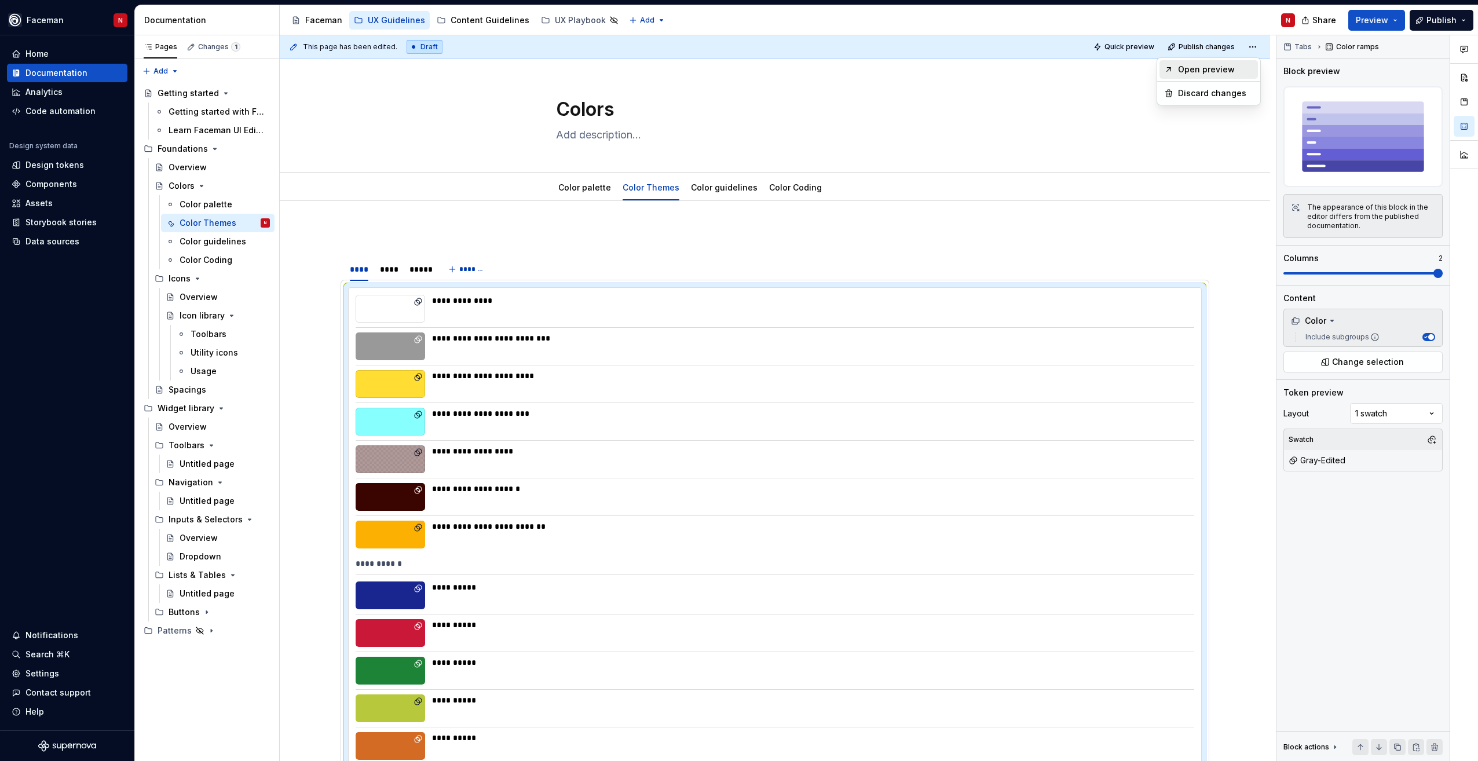
click at [1244, 63] on div "Open preview" at bounding box center [1208, 69] width 98 height 19
click at [401, 268] on div "****" at bounding box center [389, 269] width 28 height 16
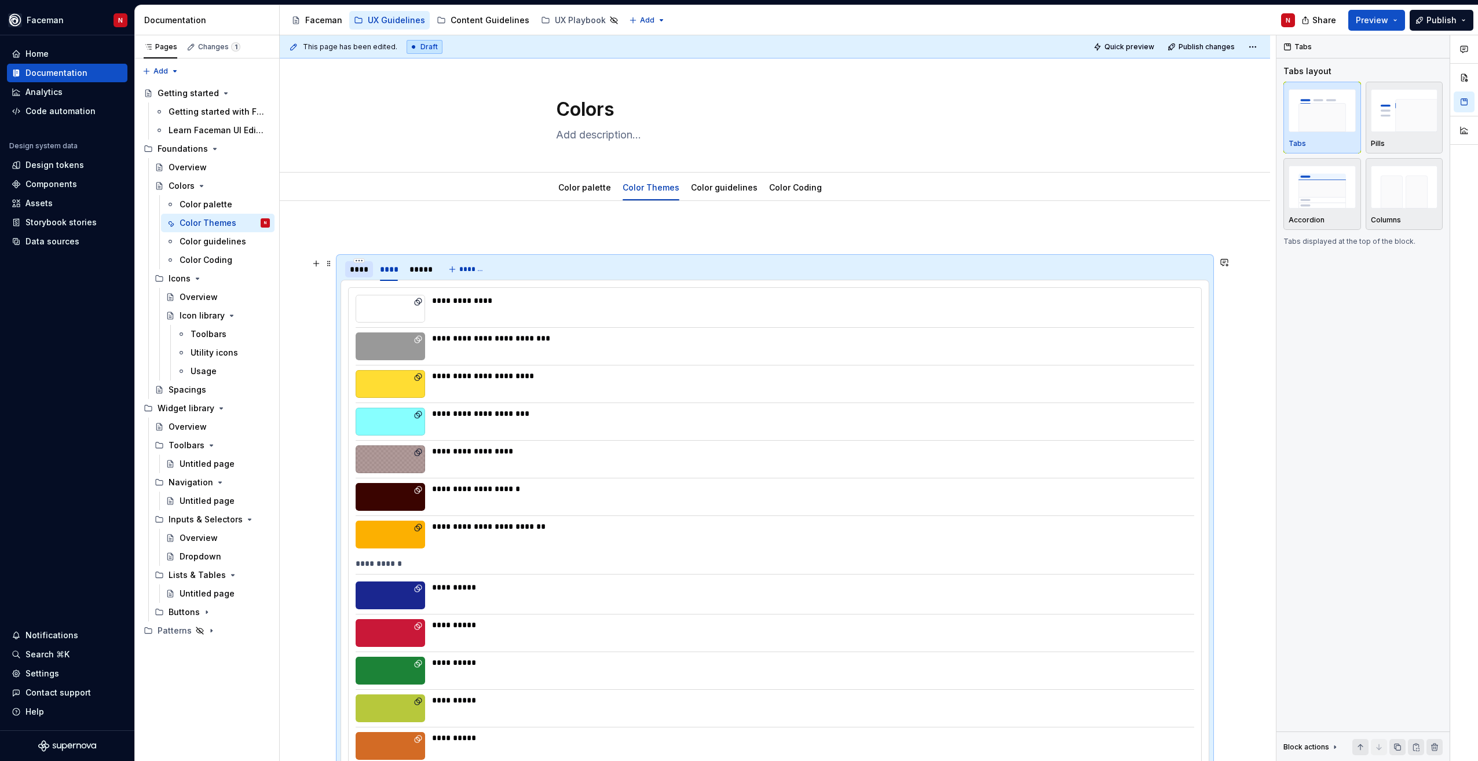
click at [354, 272] on div "****" at bounding box center [359, 269] width 19 height 12
click at [849, 447] on div "**********" at bounding box center [809, 451] width 755 height 12
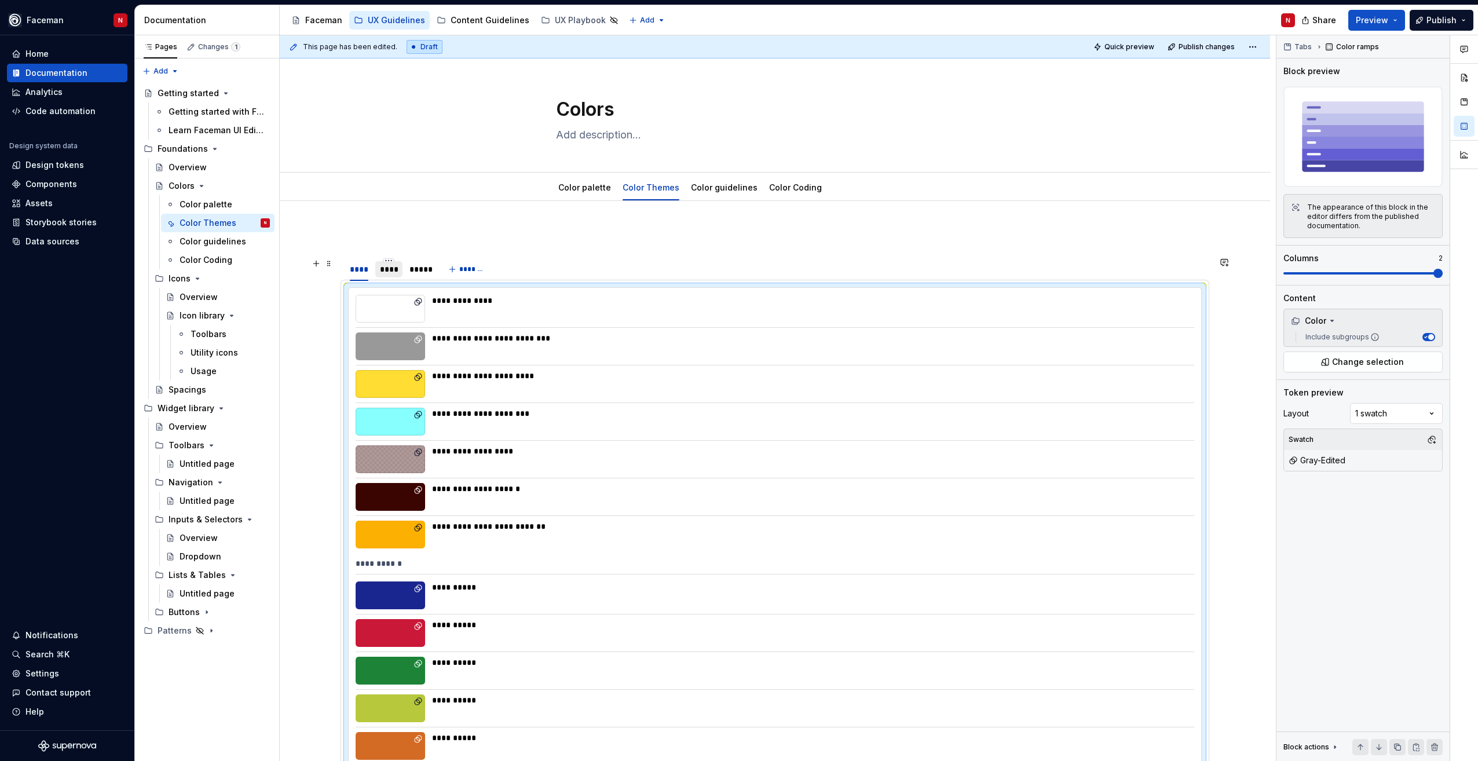
click at [384, 274] on div "****" at bounding box center [389, 269] width 19 height 12
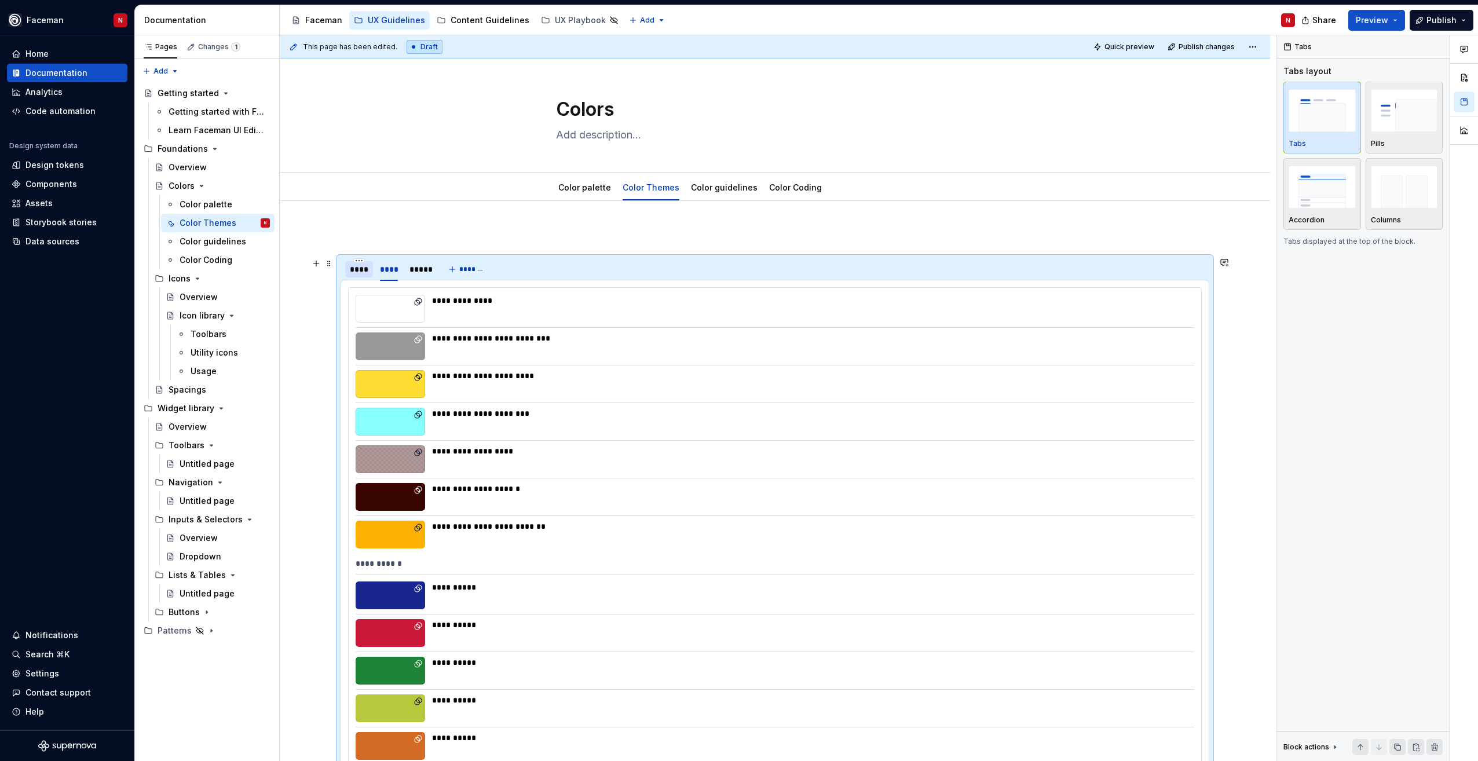
click at [357, 275] on div "****" at bounding box center [359, 269] width 28 height 16
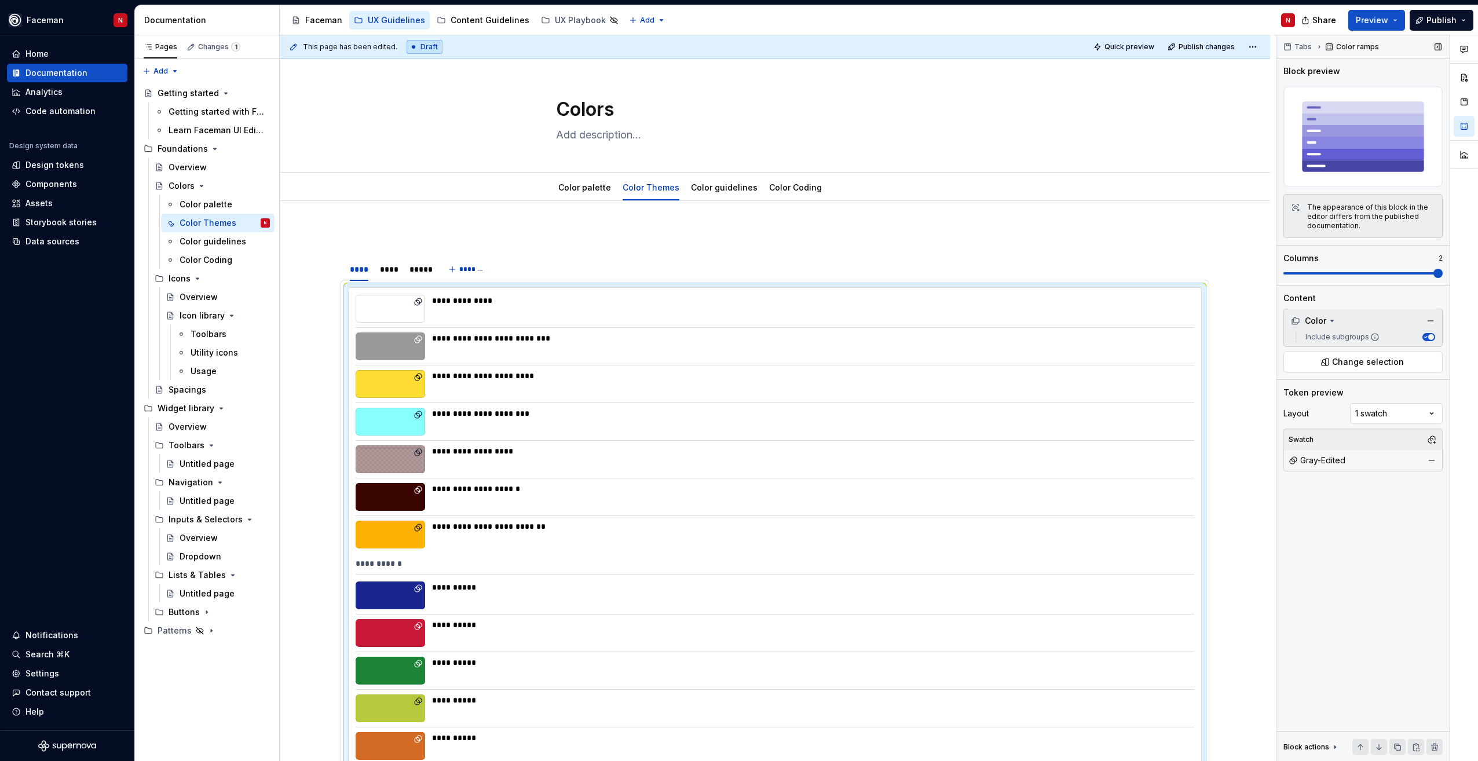
click at [1322, 466] on div "Gray-Edited" at bounding box center [1316, 461] width 57 height 12
click at [1335, 462] on div "Gray-Edited" at bounding box center [1316, 461] width 57 height 12
click at [1432, 443] on button "button" at bounding box center [1431, 439] width 16 height 16
click at [1314, 488] on div "Suggestions" at bounding box center [1312, 483] width 9 height 9
drag, startPoint x: 1307, startPoint y: 565, endPoint x: 1317, endPoint y: 560, distance: 10.9
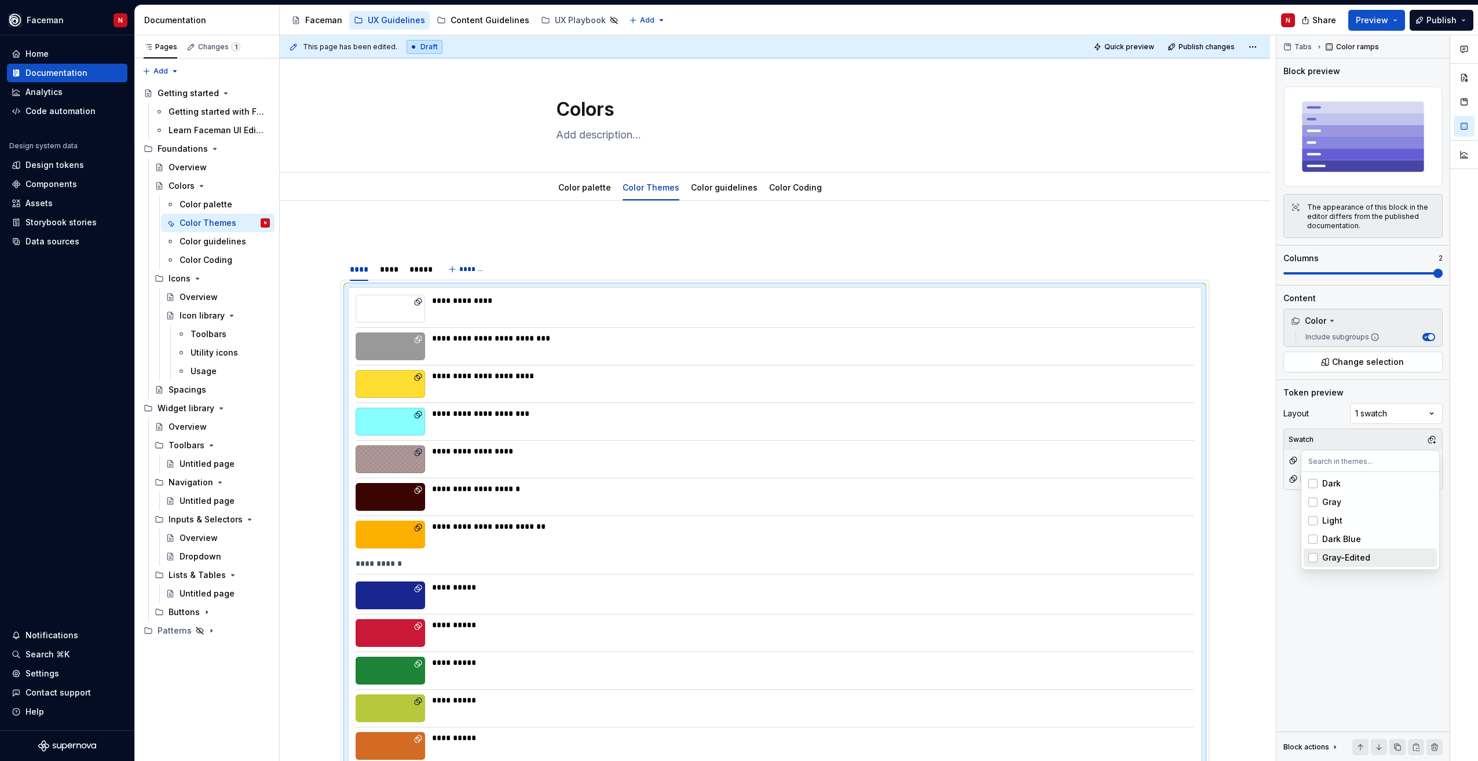
click at [1309, 564] on span "Gray-Edited" at bounding box center [1369, 557] width 133 height 19
click at [391, 274] on html "Faceman N Home Documentation Analytics Code automation Design system data Desig…" at bounding box center [739, 380] width 1478 height 761
click at [389, 272] on div "****" at bounding box center [389, 269] width 19 height 12
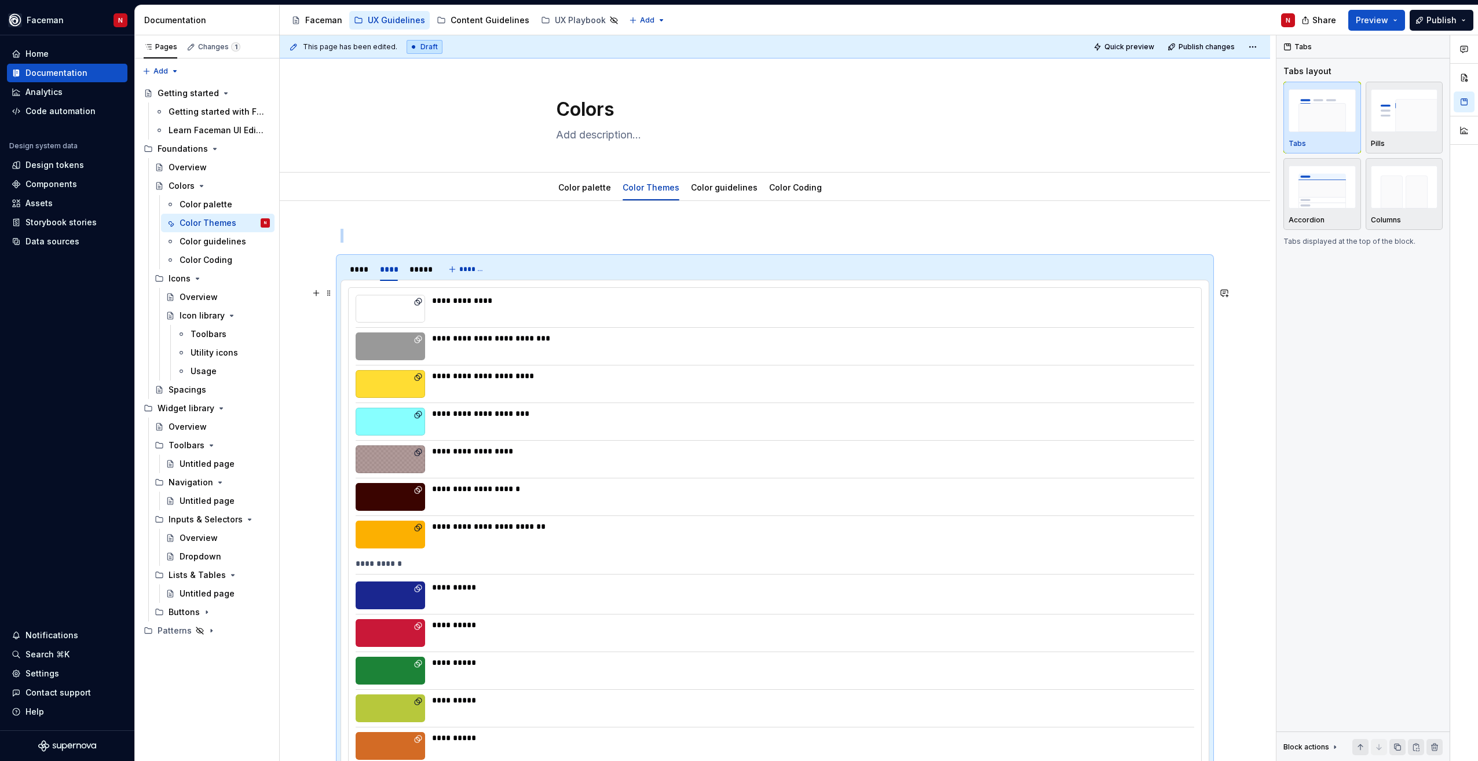
click at [503, 345] on div "**********" at bounding box center [809, 346] width 755 height 28
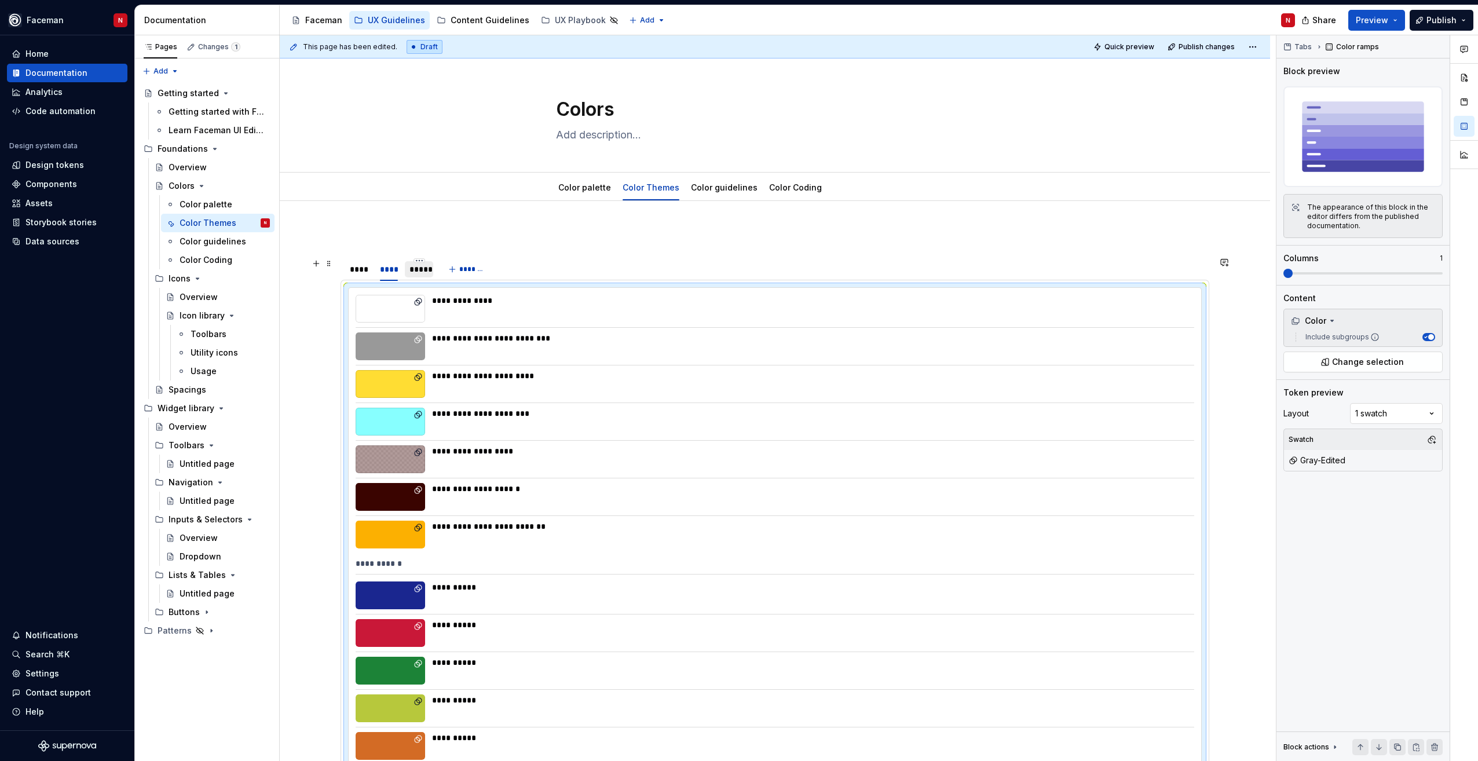
click at [422, 273] on div "*****" at bounding box center [418, 269] width 19 height 12
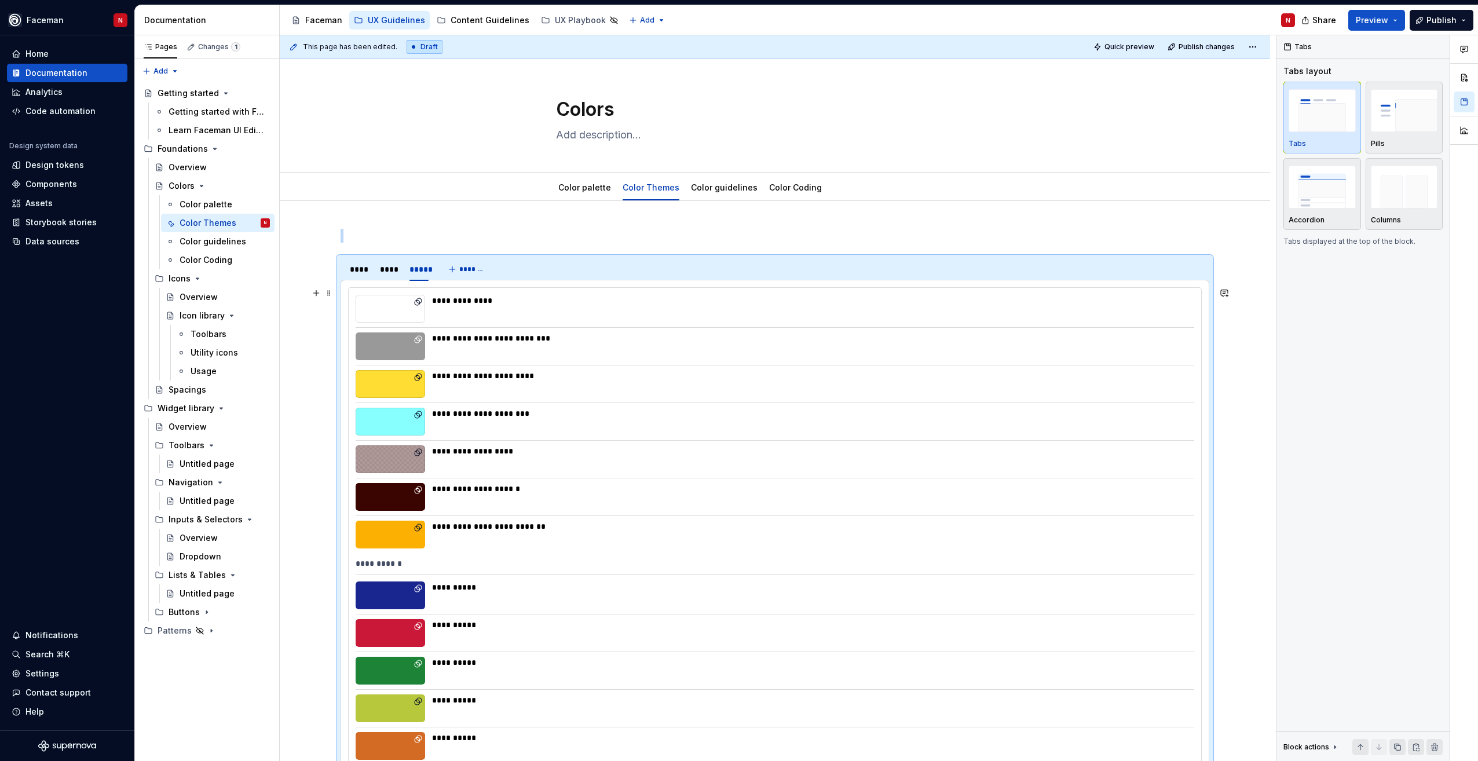
click at [647, 416] on div "**********" at bounding box center [809, 414] width 755 height 12
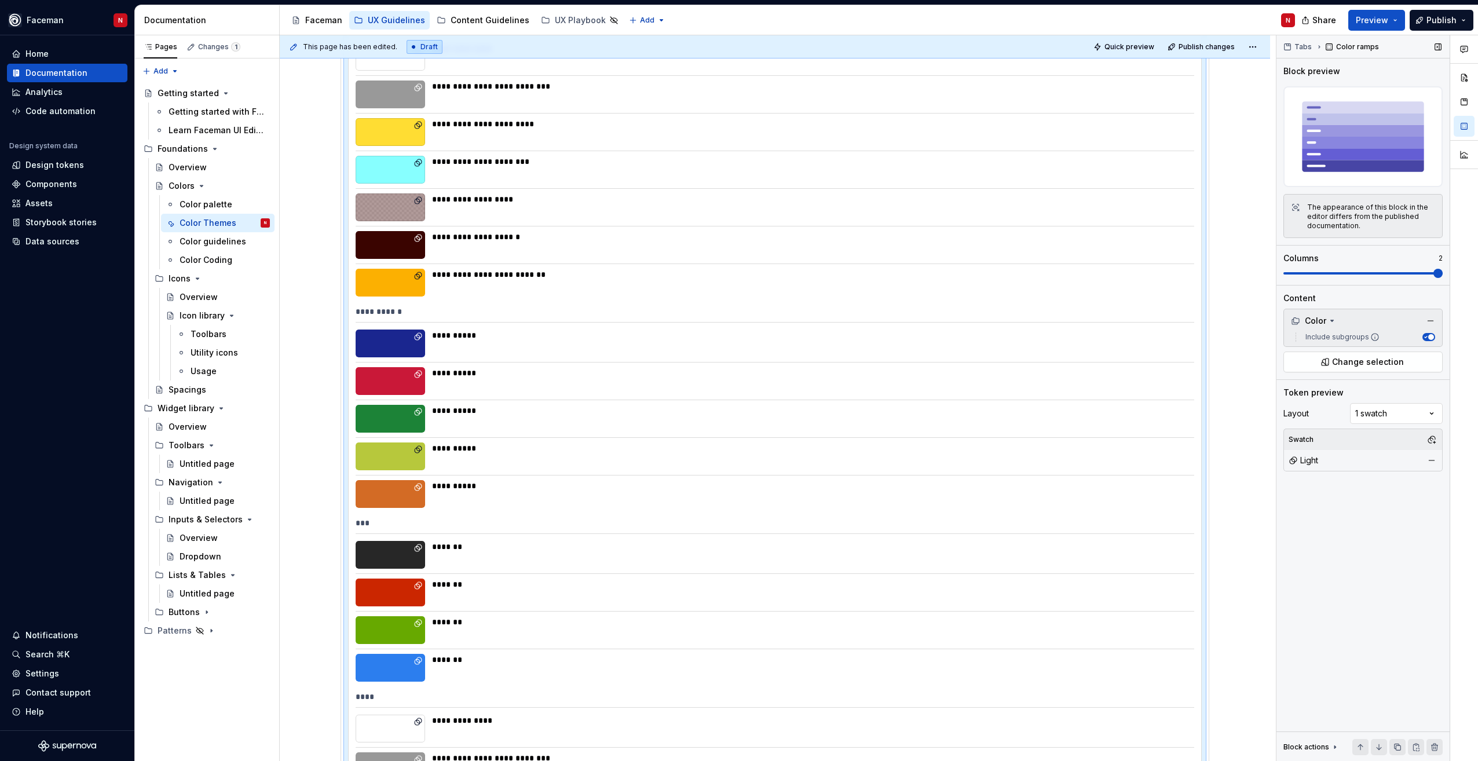
click at [1437, 278] on span at bounding box center [1362, 273] width 159 height 9
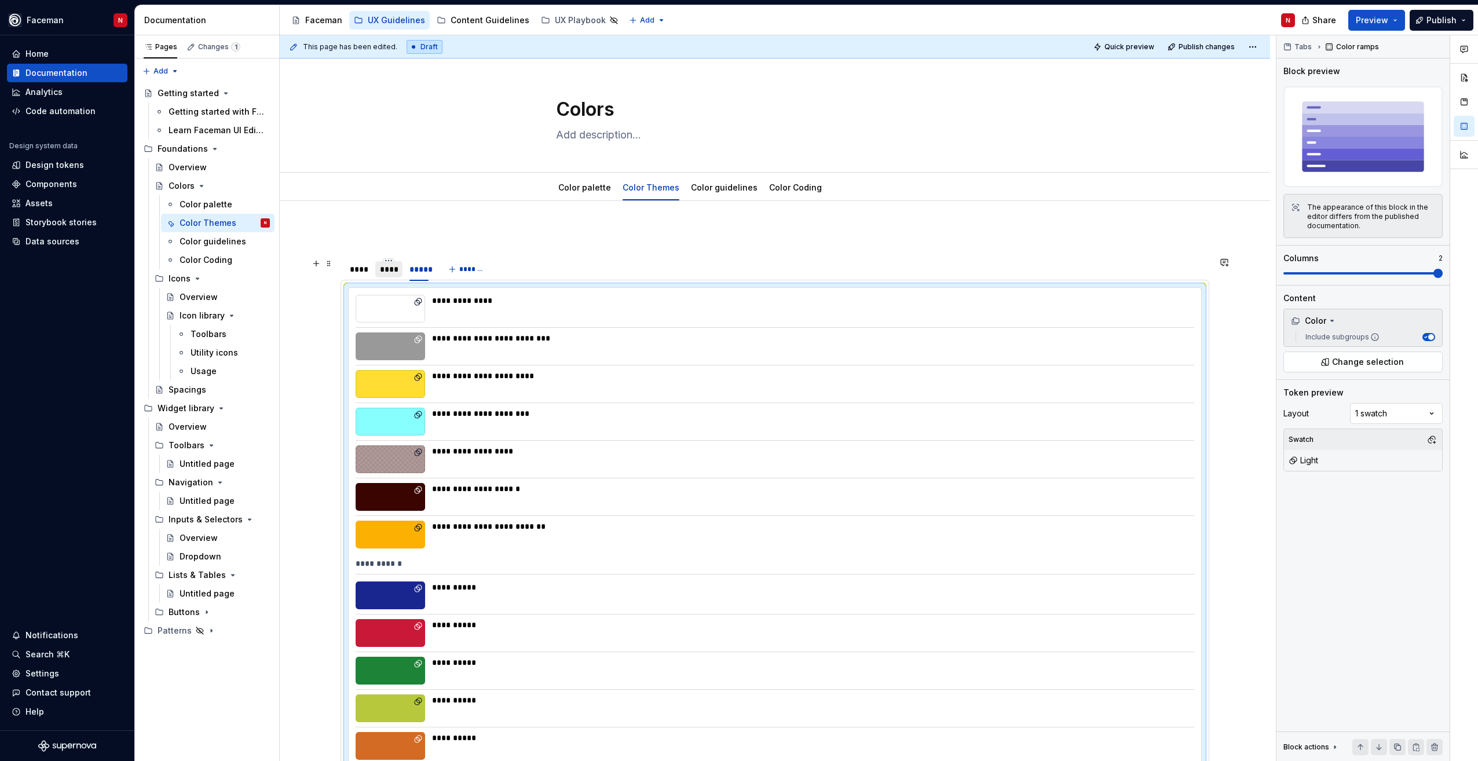
click at [391, 272] on div "****" at bounding box center [389, 269] width 19 height 12
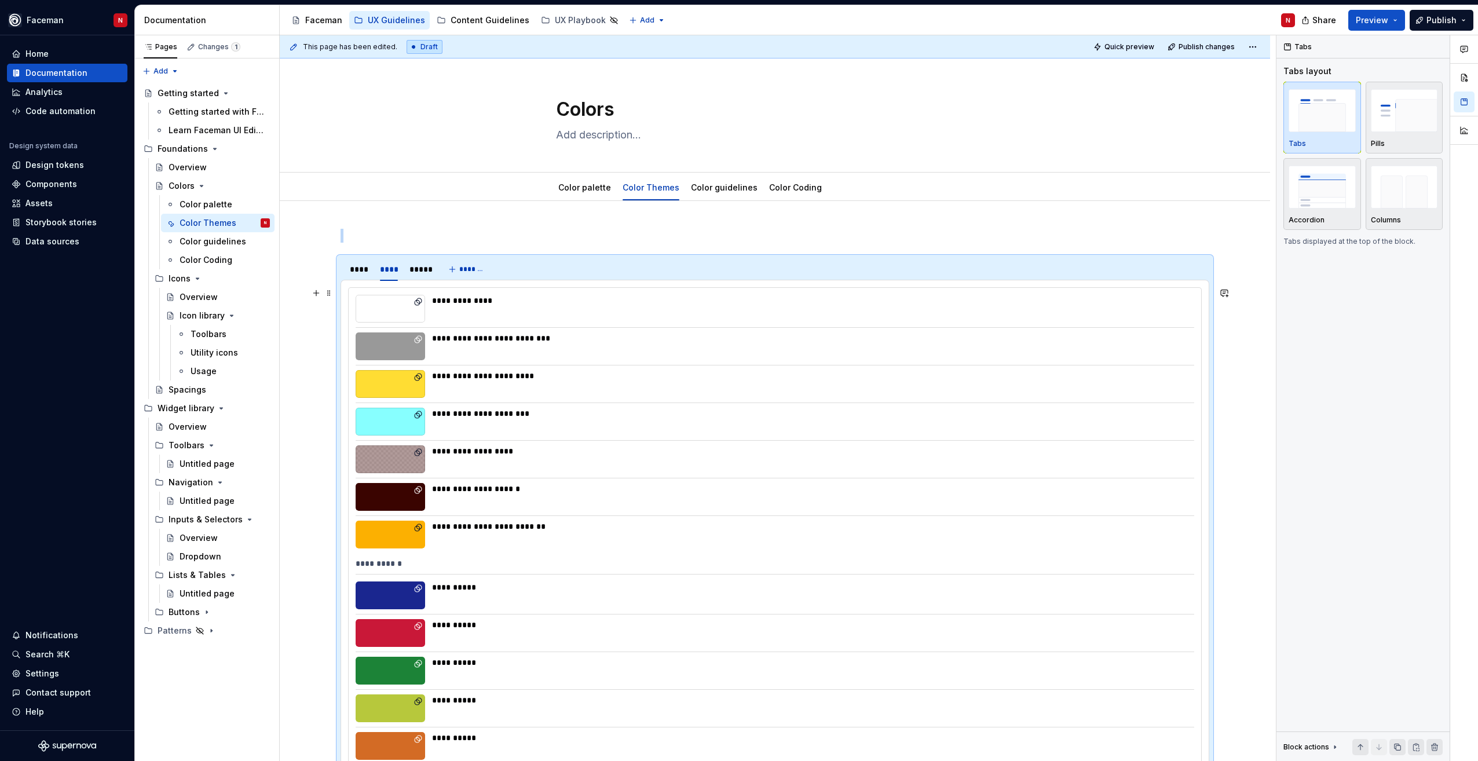
click at [687, 379] on div "**********" at bounding box center [809, 376] width 755 height 12
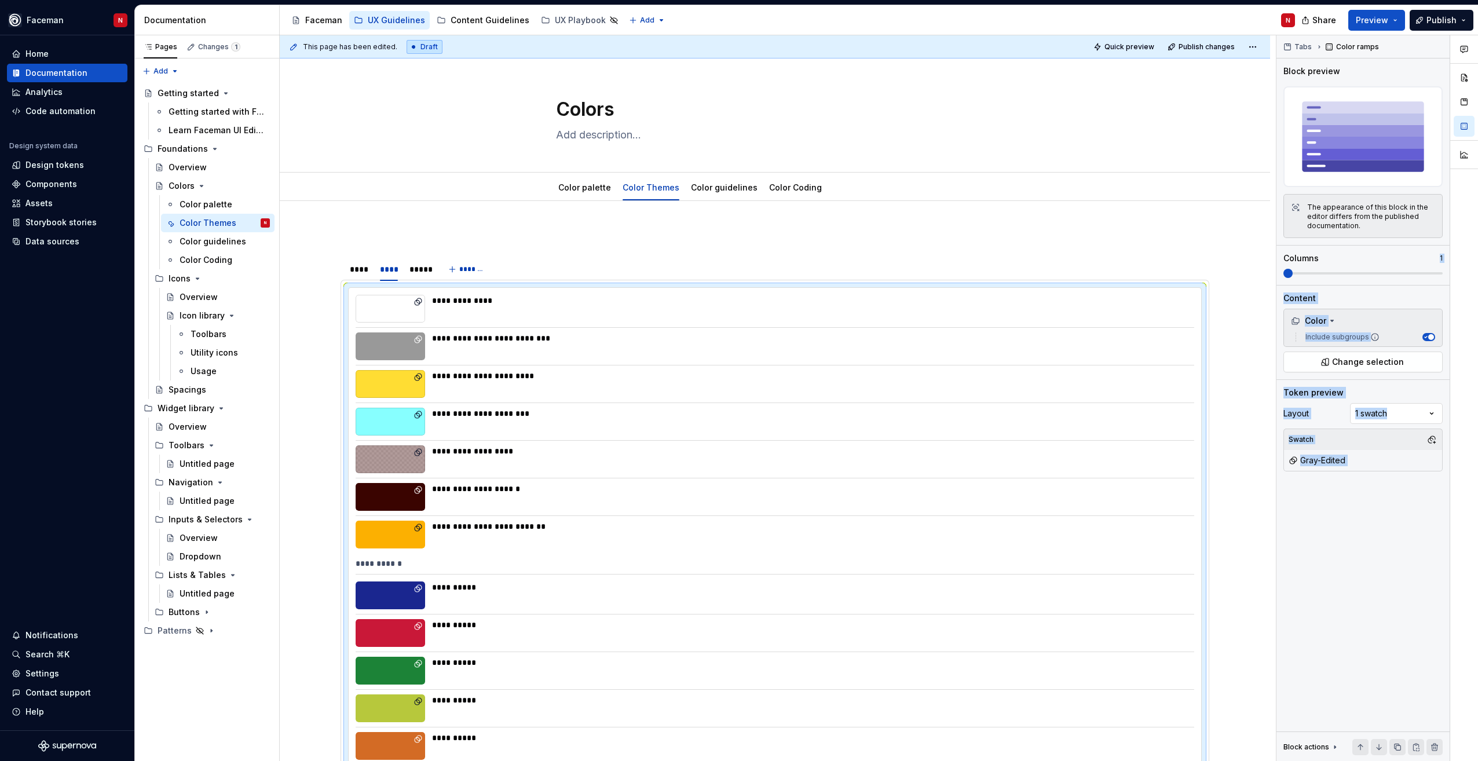
drag, startPoint x: 1338, startPoint y: 265, endPoint x: 1460, endPoint y: 275, distance: 122.6
click at [1460, 275] on div "Comments Open comments No comments yet Select ‘Comment’ from the block context …" at bounding box center [1377, 398] width 202 height 726
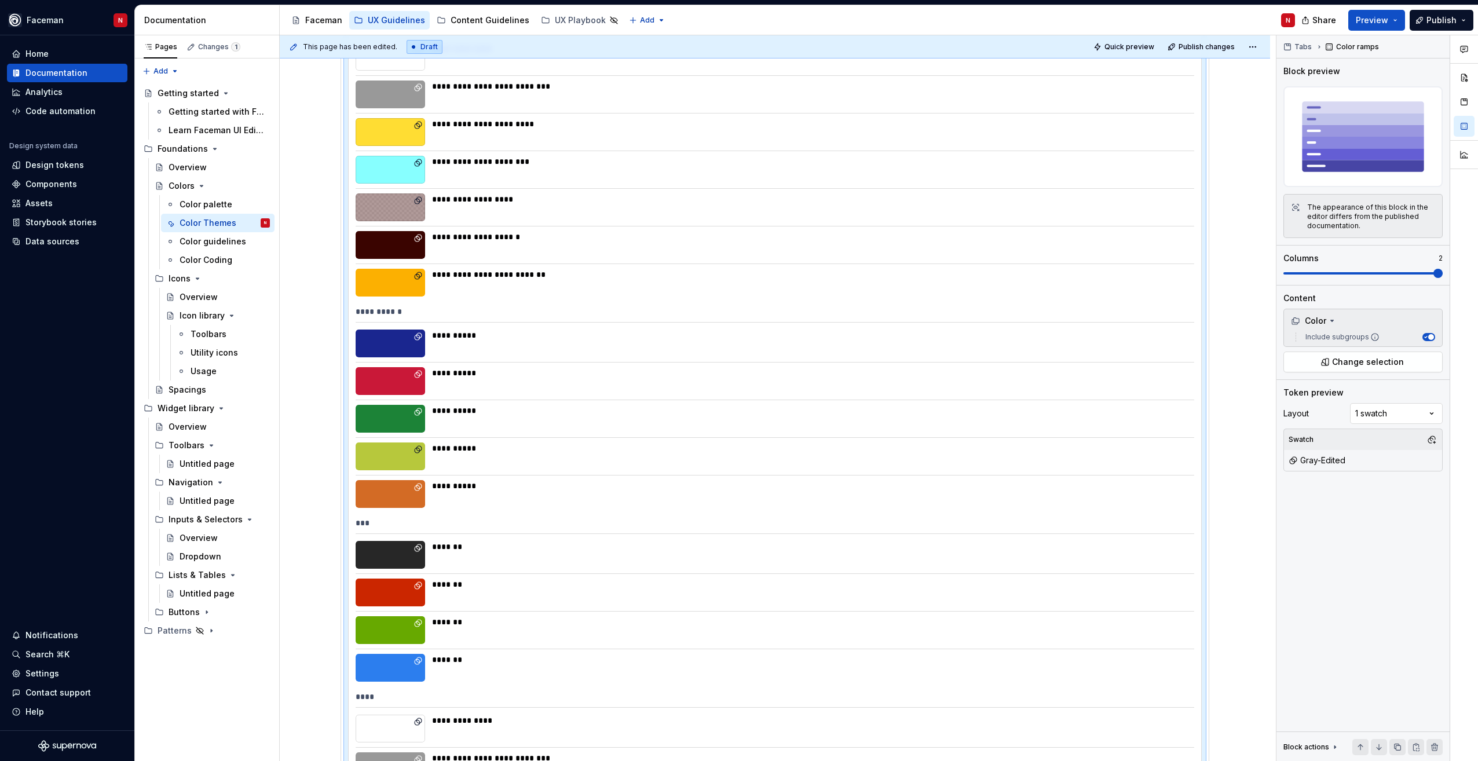
click at [1442, 276] on span at bounding box center [1362, 273] width 159 height 9
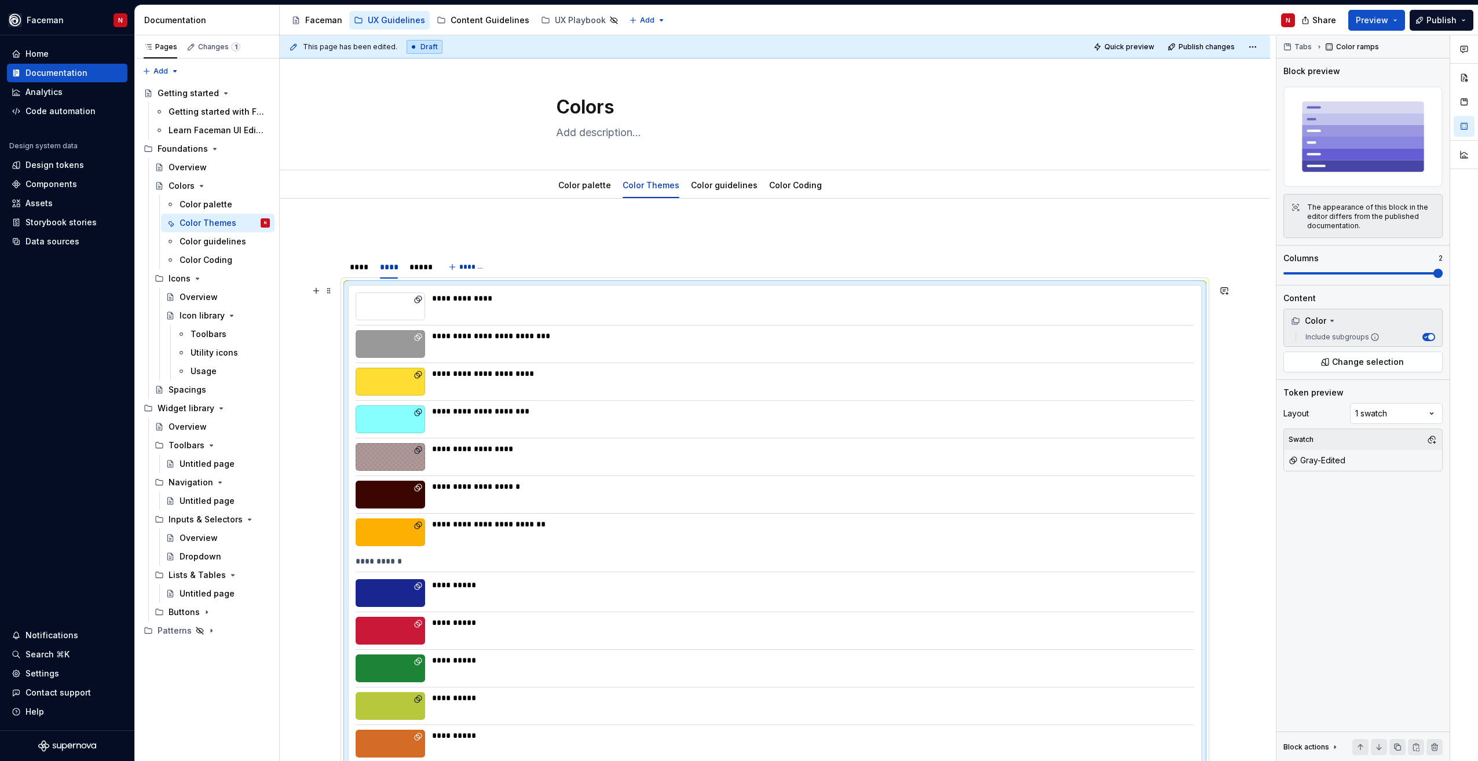
scroll to position [0, 0]
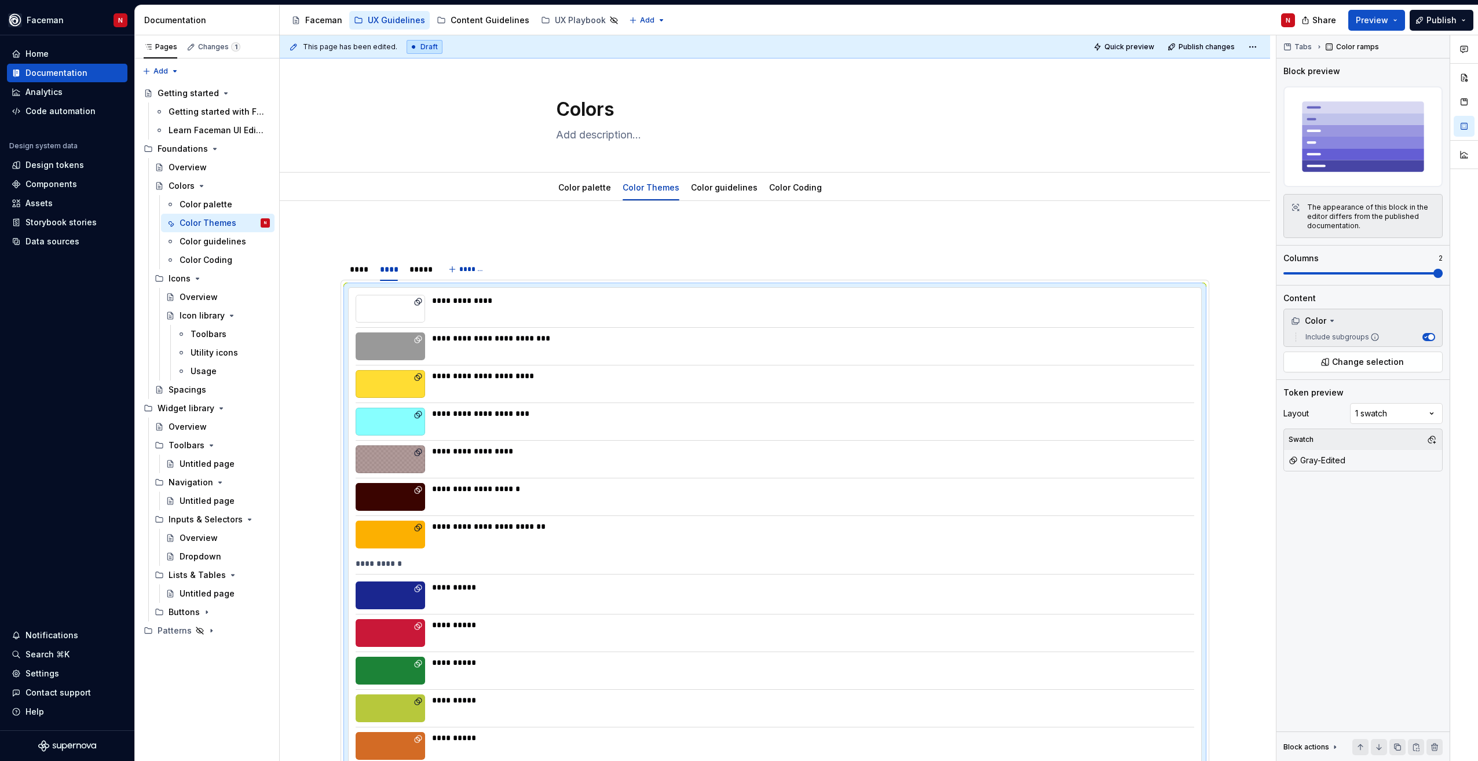
click at [1254, 49] on html "Faceman N Home Documentation Analytics Code automation Design system data Desig…" at bounding box center [739, 380] width 1478 height 761
click at [1240, 69] on div "Open preview" at bounding box center [1215, 70] width 75 height 12
click at [466, 354] on div "**********" at bounding box center [809, 346] width 755 height 28
click at [573, 380] on div "**********" at bounding box center [809, 376] width 755 height 12
click at [420, 272] on div "*****" at bounding box center [418, 269] width 19 height 12
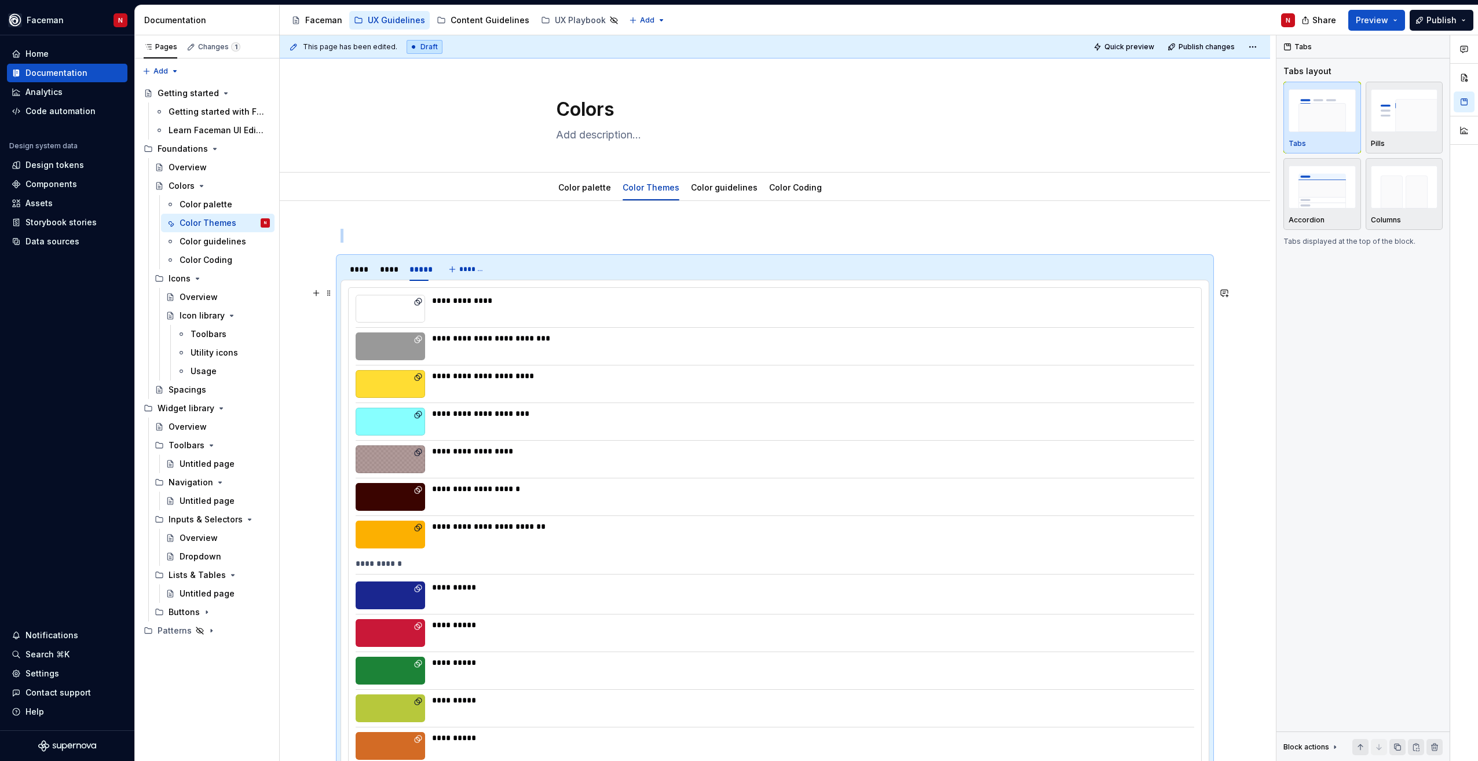
click at [666, 431] on div "**********" at bounding box center [809, 422] width 755 height 28
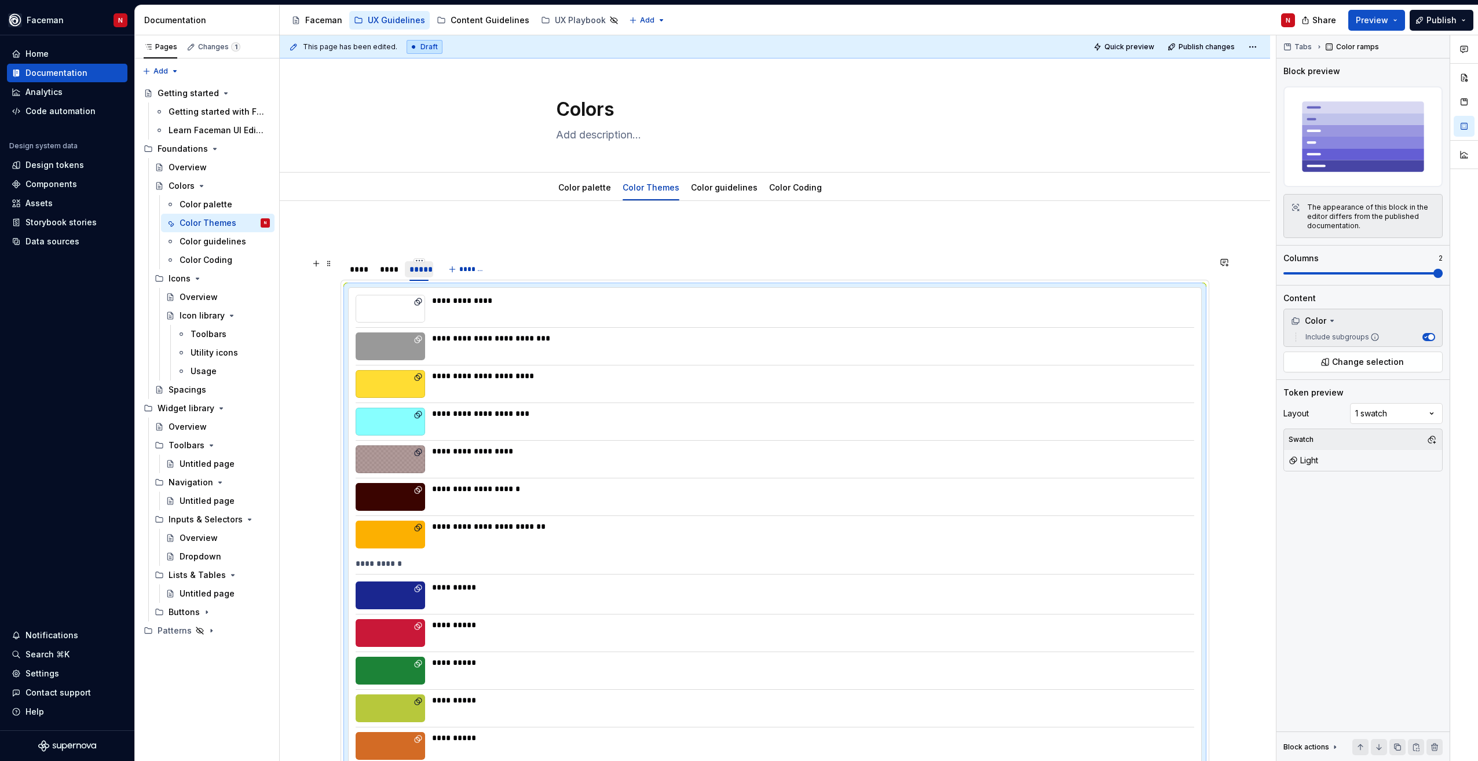
click at [382, 273] on div "****" at bounding box center [389, 269] width 19 height 12
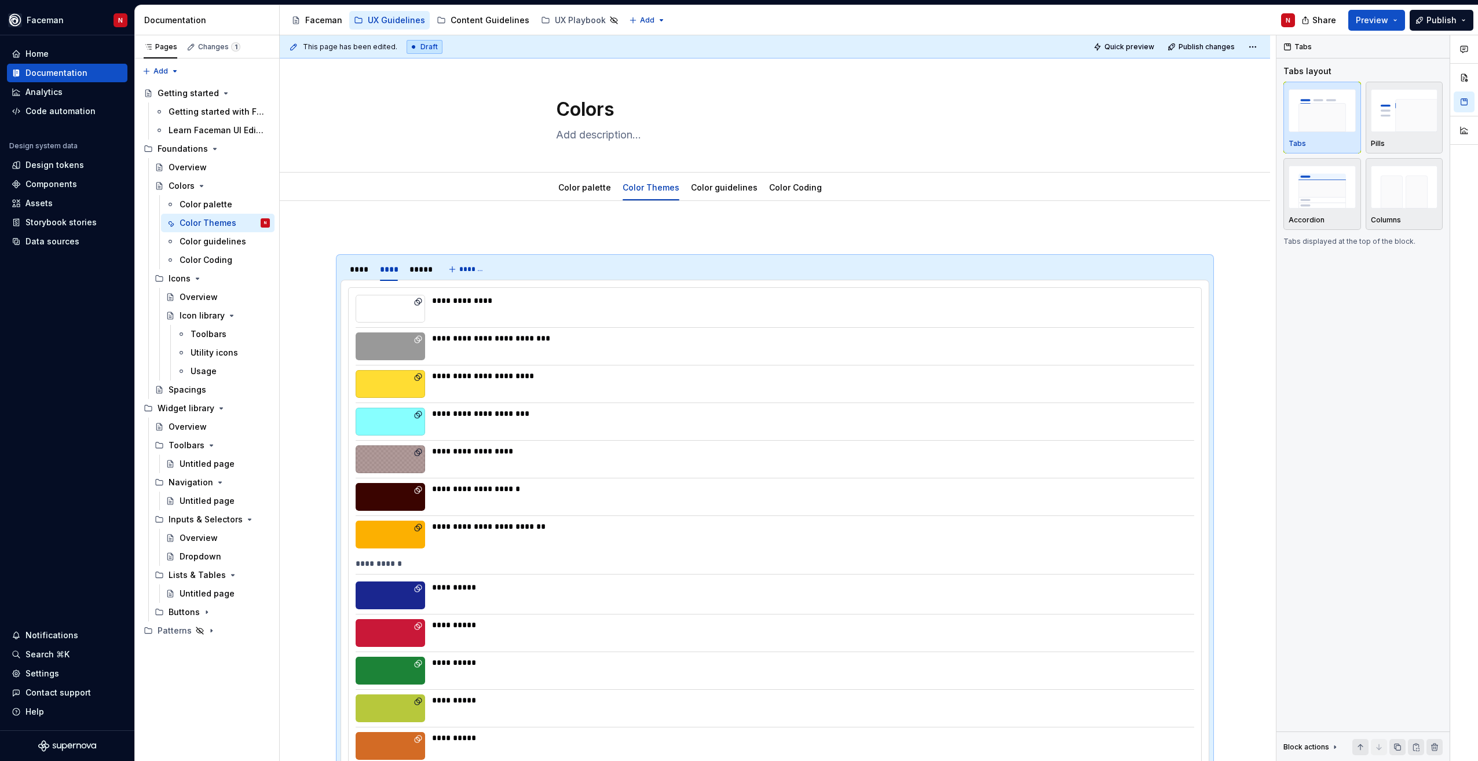
click at [1189, 56] on div "This page has been edited. Draft Quick preview Publish changes" at bounding box center [775, 46] width 990 height 23
click at [1191, 53] on button "Publish changes" at bounding box center [1202, 47] width 76 height 16
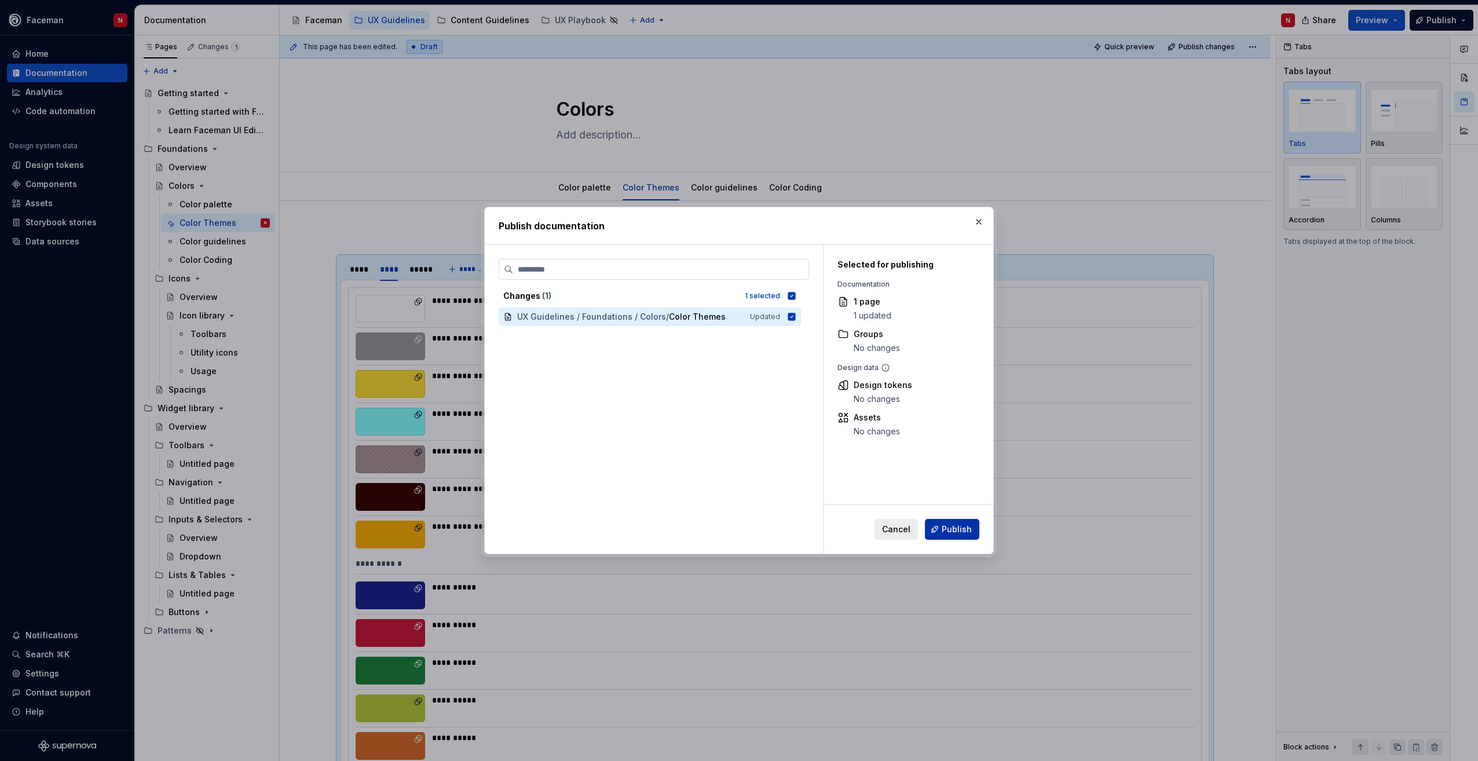
click at [974, 520] on button "Publish" at bounding box center [952, 529] width 54 height 21
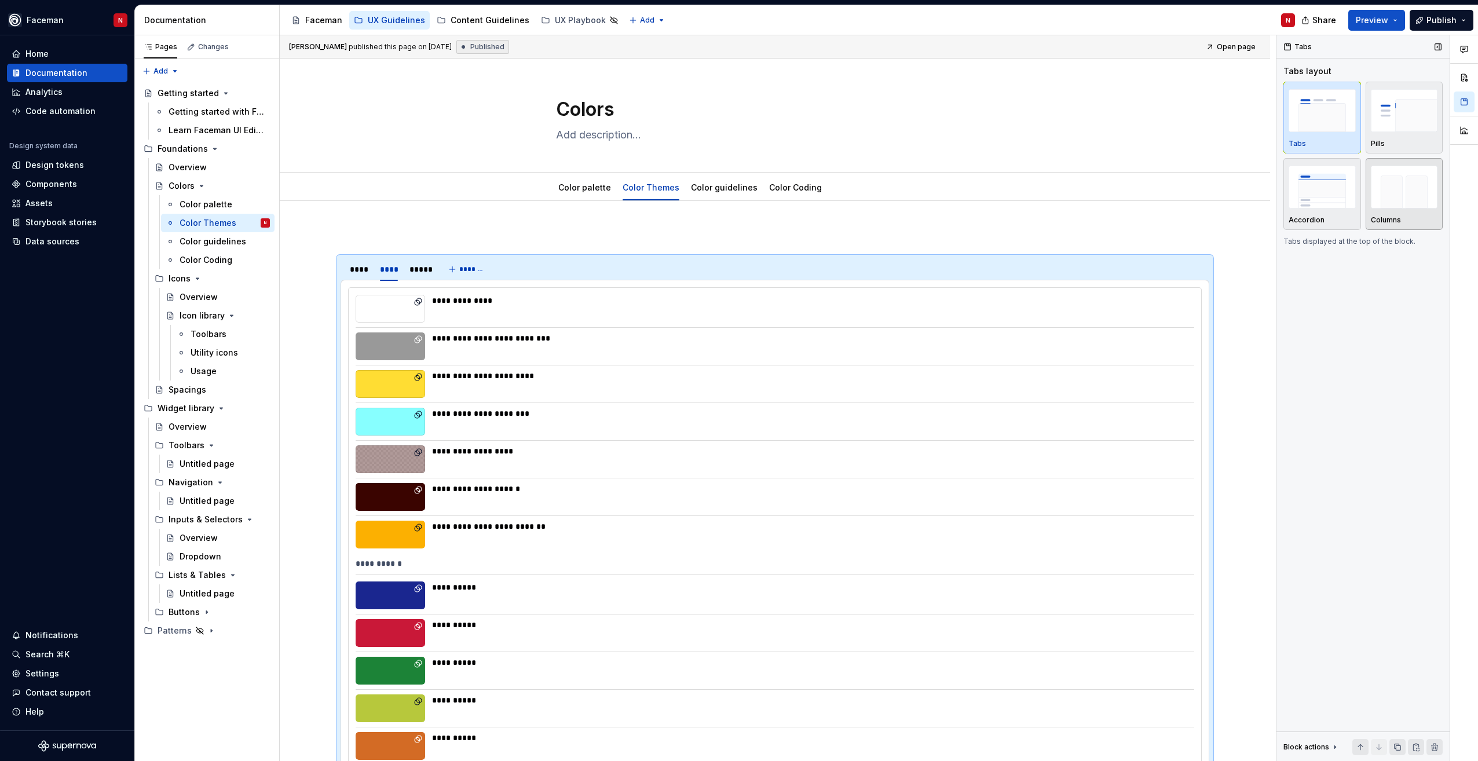
click at [1381, 189] on img "button" at bounding box center [1404, 187] width 67 height 42
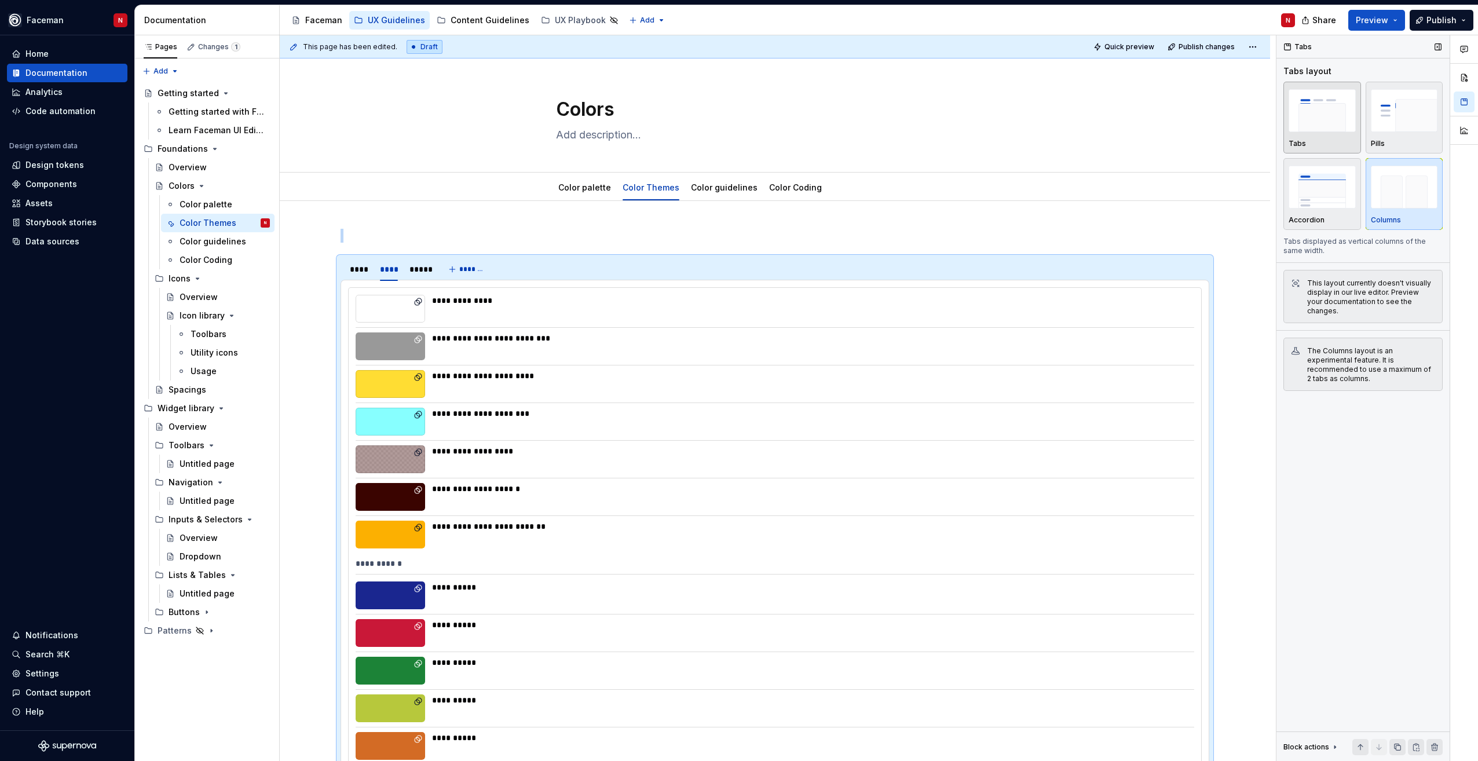
click at [1321, 149] on button "Tabs" at bounding box center [1322, 118] width 78 height 72
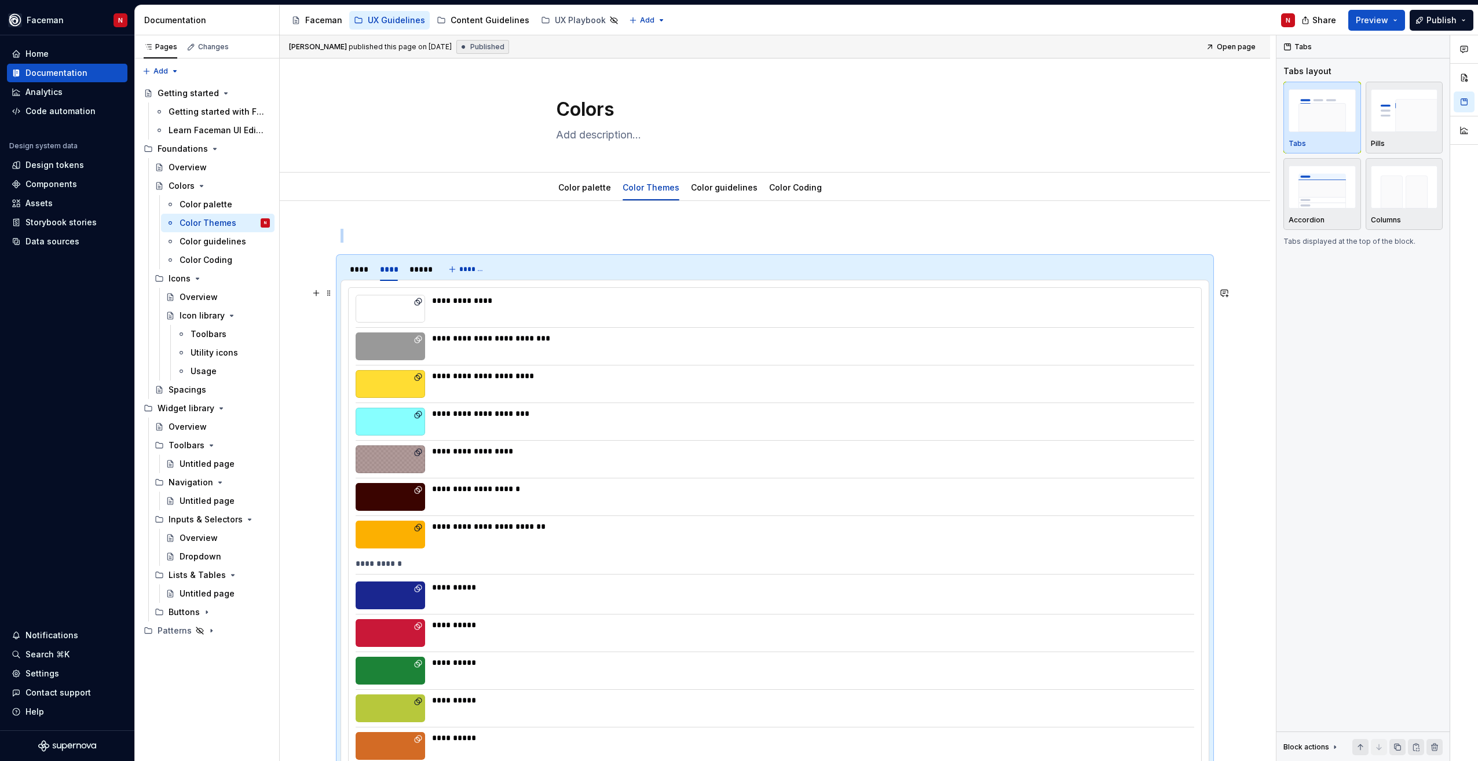
click at [735, 378] on div "**********" at bounding box center [809, 376] width 755 height 12
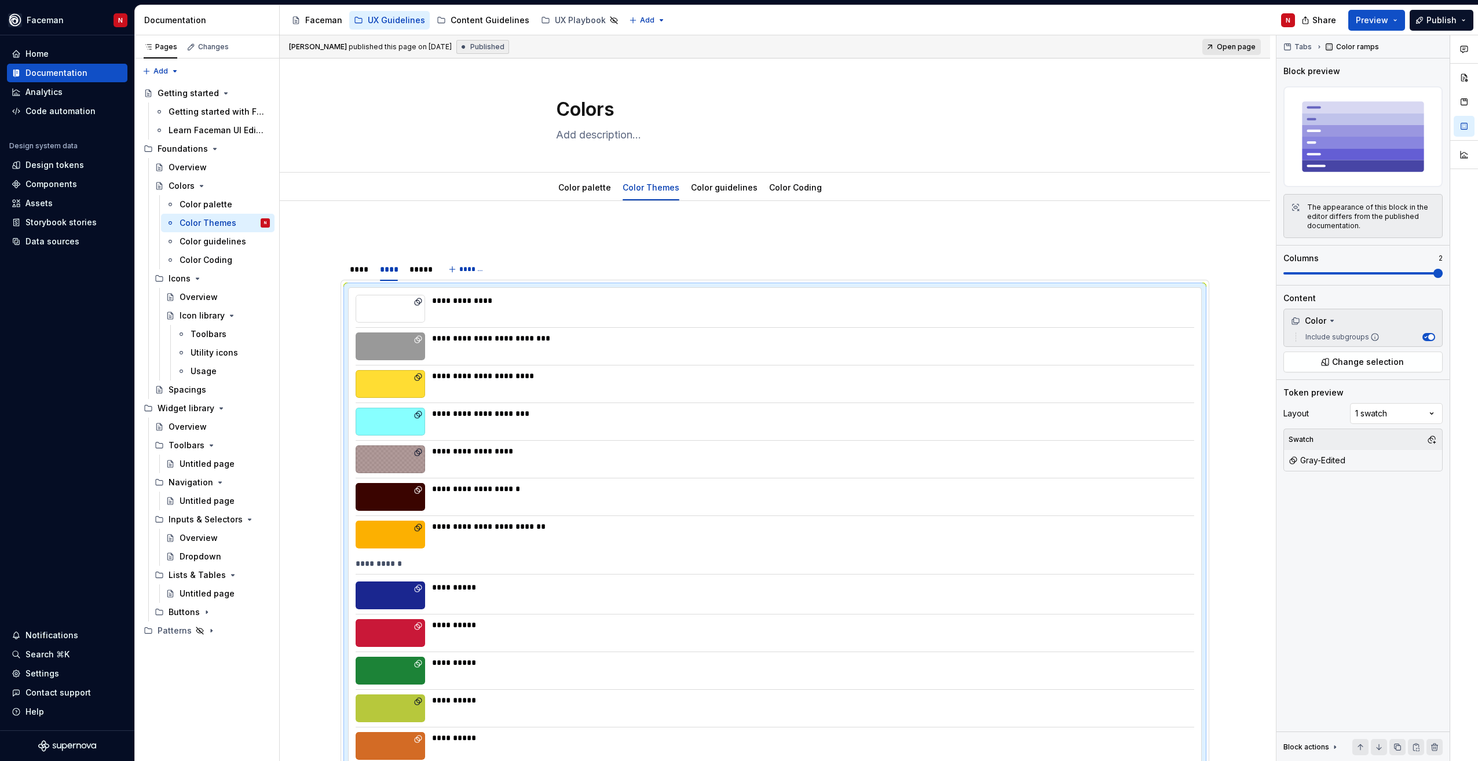
click at [1247, 49] on span "Open page" at bounding box center [1236, 46] width 39 height 9
click at [584, 192] on div "Color palette" at bounding box center [584, 188] width 53 height 12
click at [592, 191] on link "Color palette" at bounding box center [584, 187] width 53 height 10
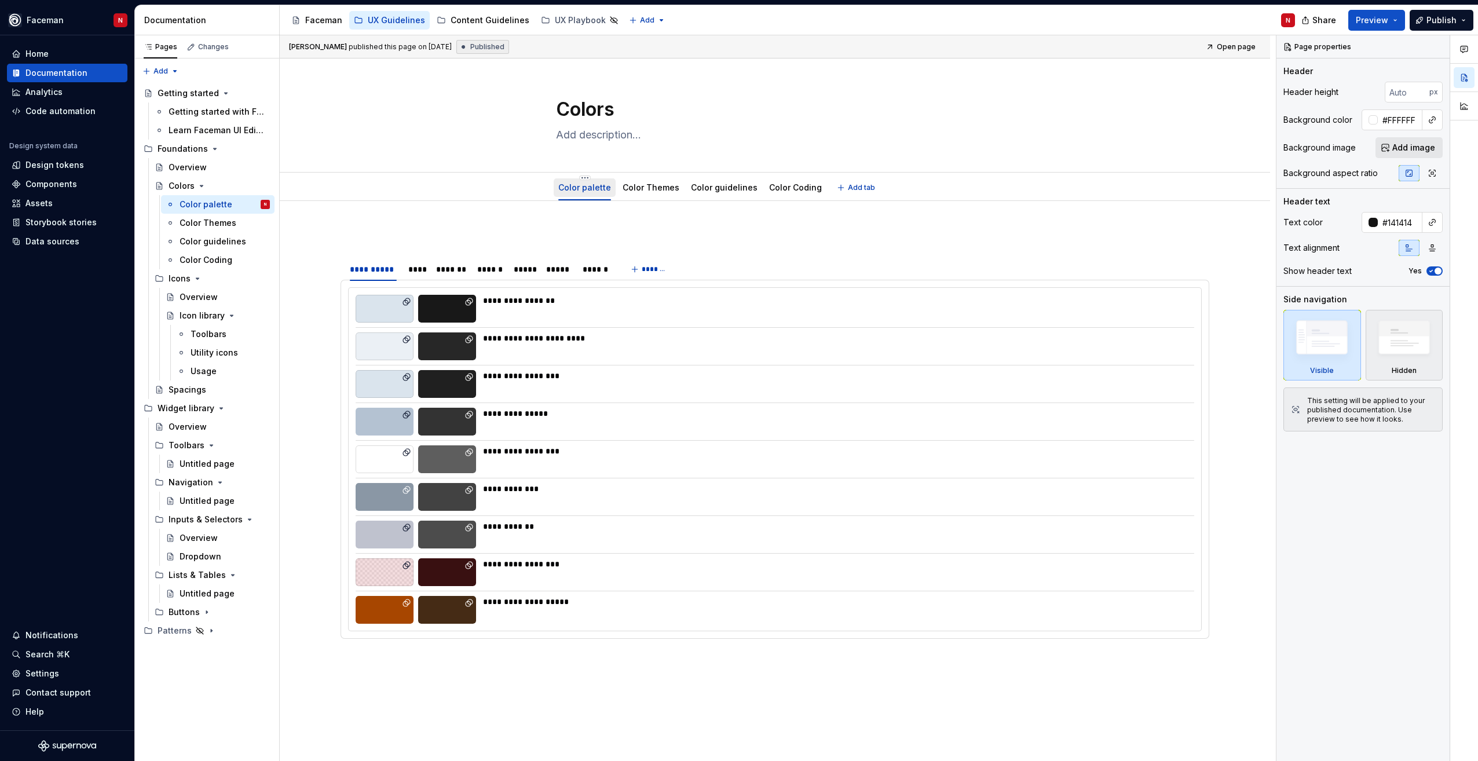
click at [591, 190] on link "Color palette" at bounding box center [584, 187] width 53 height 10
click at [623, 188] on link "Color Themes" at bounding box center [650, 187] width 57 height 10
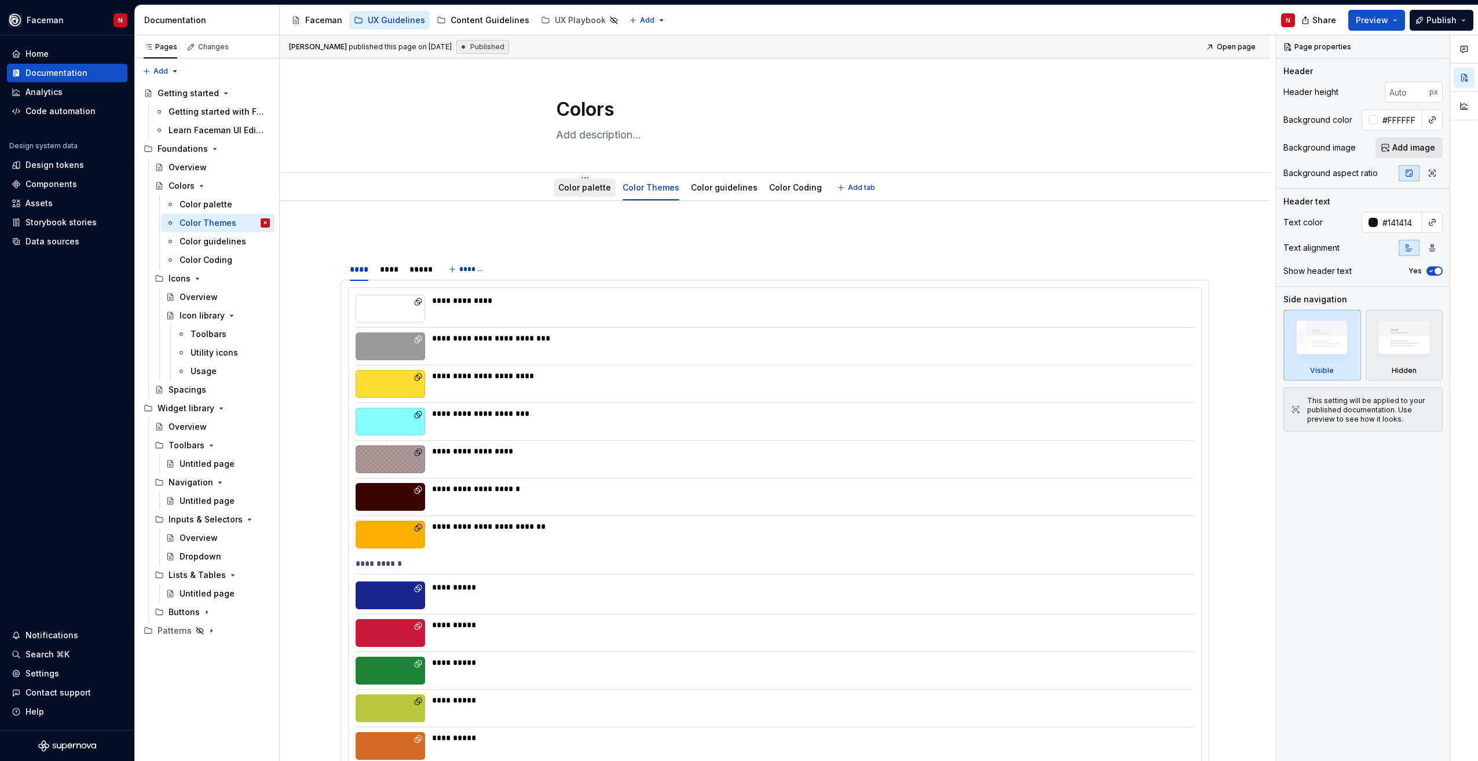
click at [594, 185] on link "Color palette" at bounding box center [584, 187] width 53 height 10
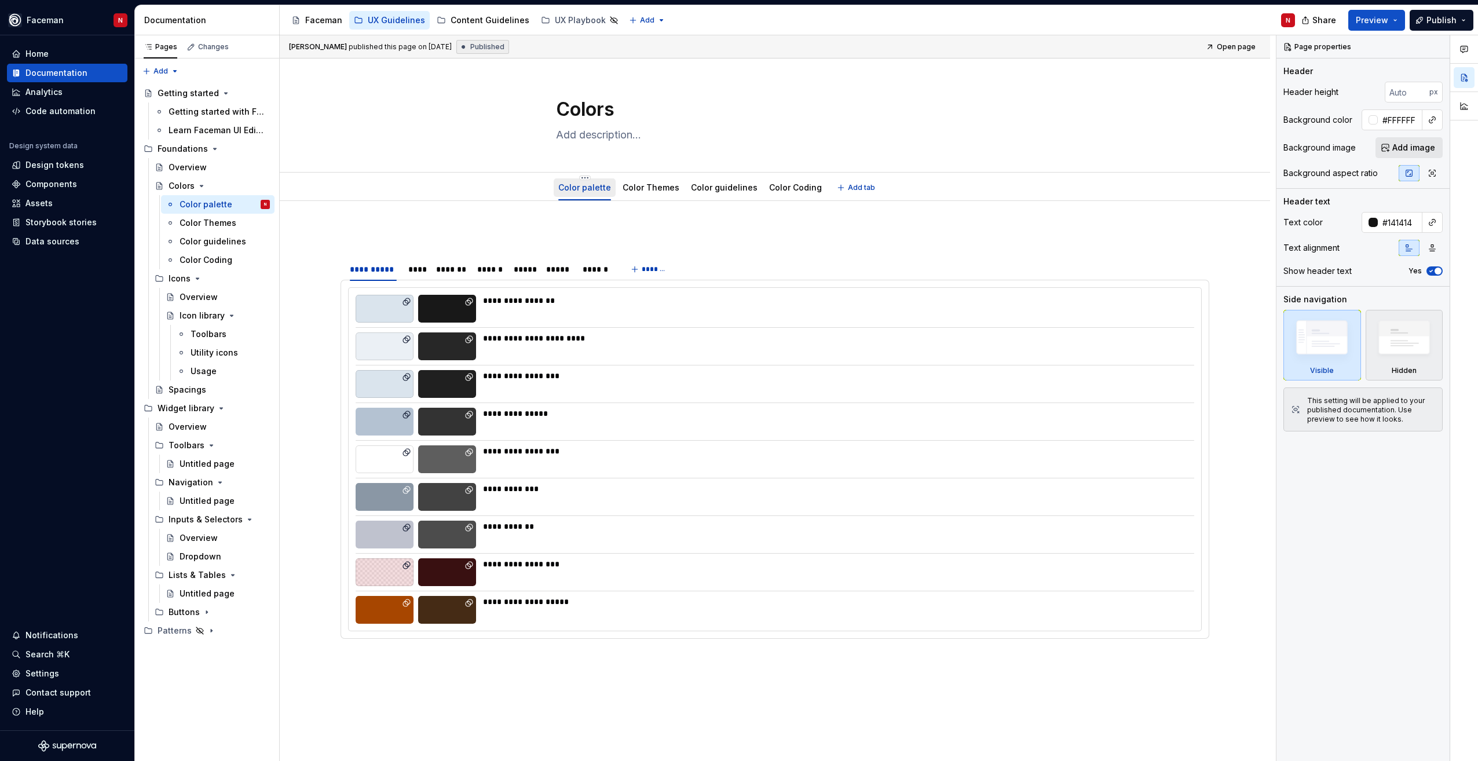
click at [572, 188] on link "Color palette" at bounding box center [584, 187] width 53 height 10
click at [587, 186] on link "Color palette" at bounding box center [584, 187] width 53 height 10
click at [210, 204] on div "Color palette" at bounding box center [206, 205] width 53 height 12
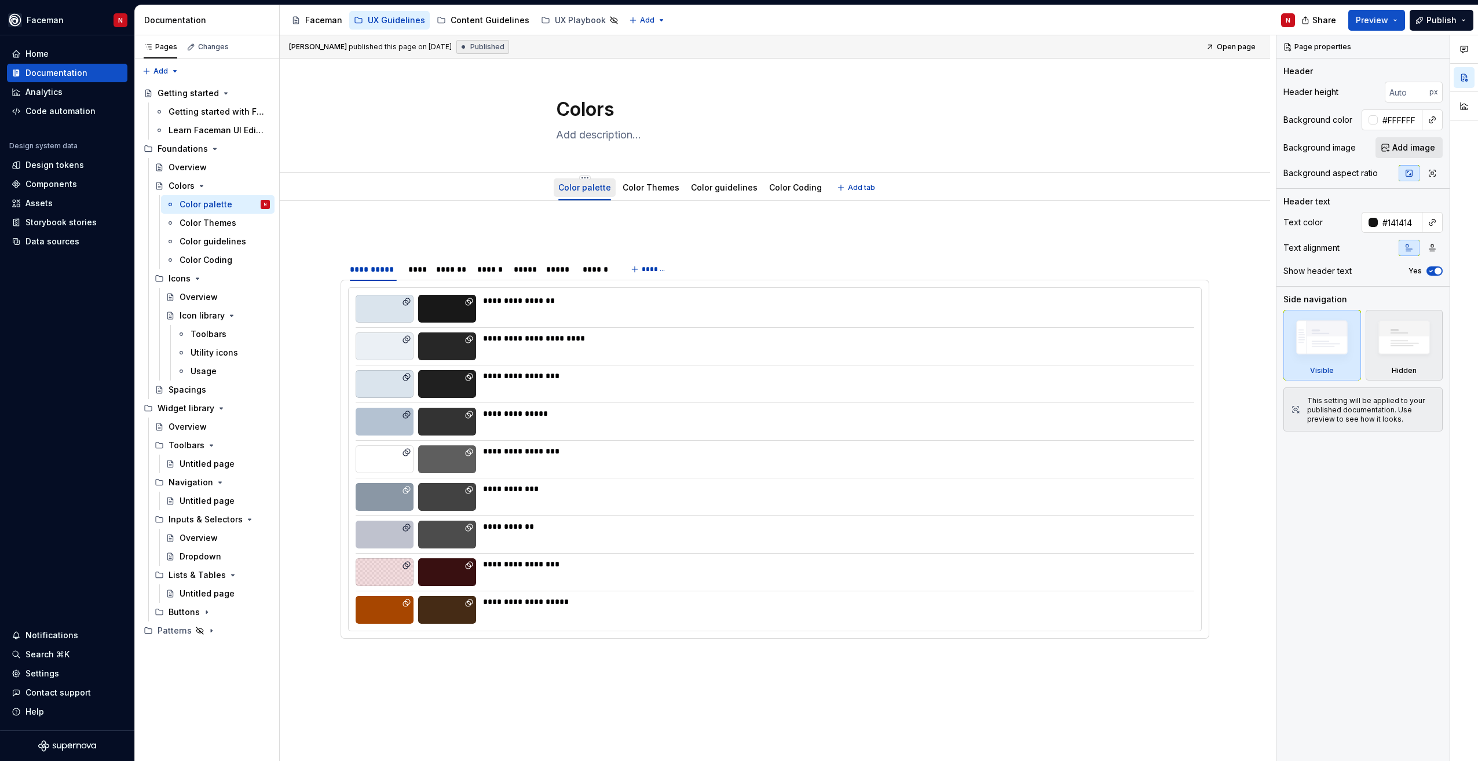
click at [591, 187] on link "Color palette" at bounding box center [584, 187] width 53 height 10
click at [585, 179] on html "Faceman N Home Documentation Analytics Code automation Design system data Desig…" at bounding box center [739, 380] width 1478 height 761
type textarea "*"
click at [596, 192] on div "Rename tab" at bounding box center [629, 194] width 98 height 19
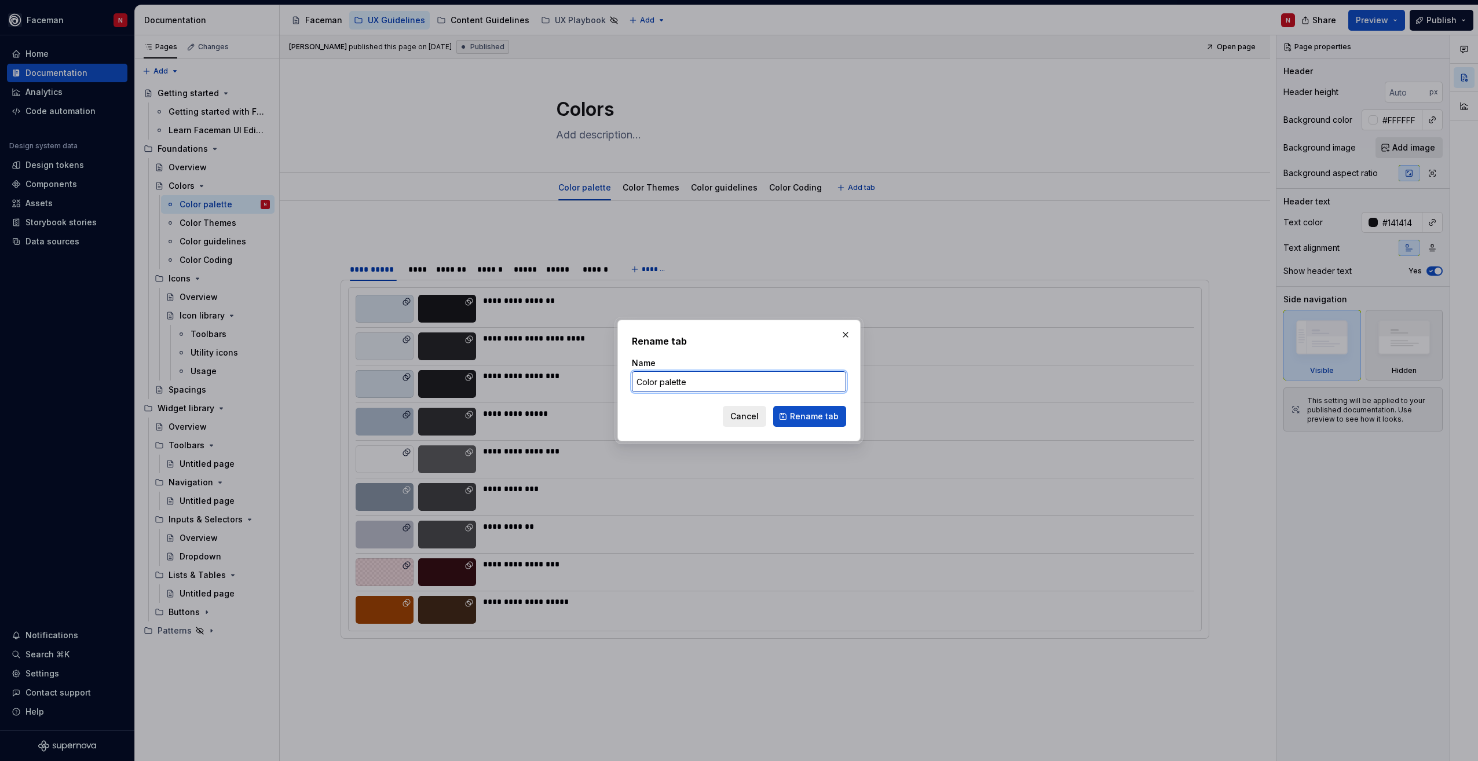
click at [671, 378] on input "Color palette" at bounding box center [739, 381] width 214 height 21
type input "Color Palettes"
click at [796, 416] on span "Rename tab" at bounding box center [814, 417] width 49 height 12
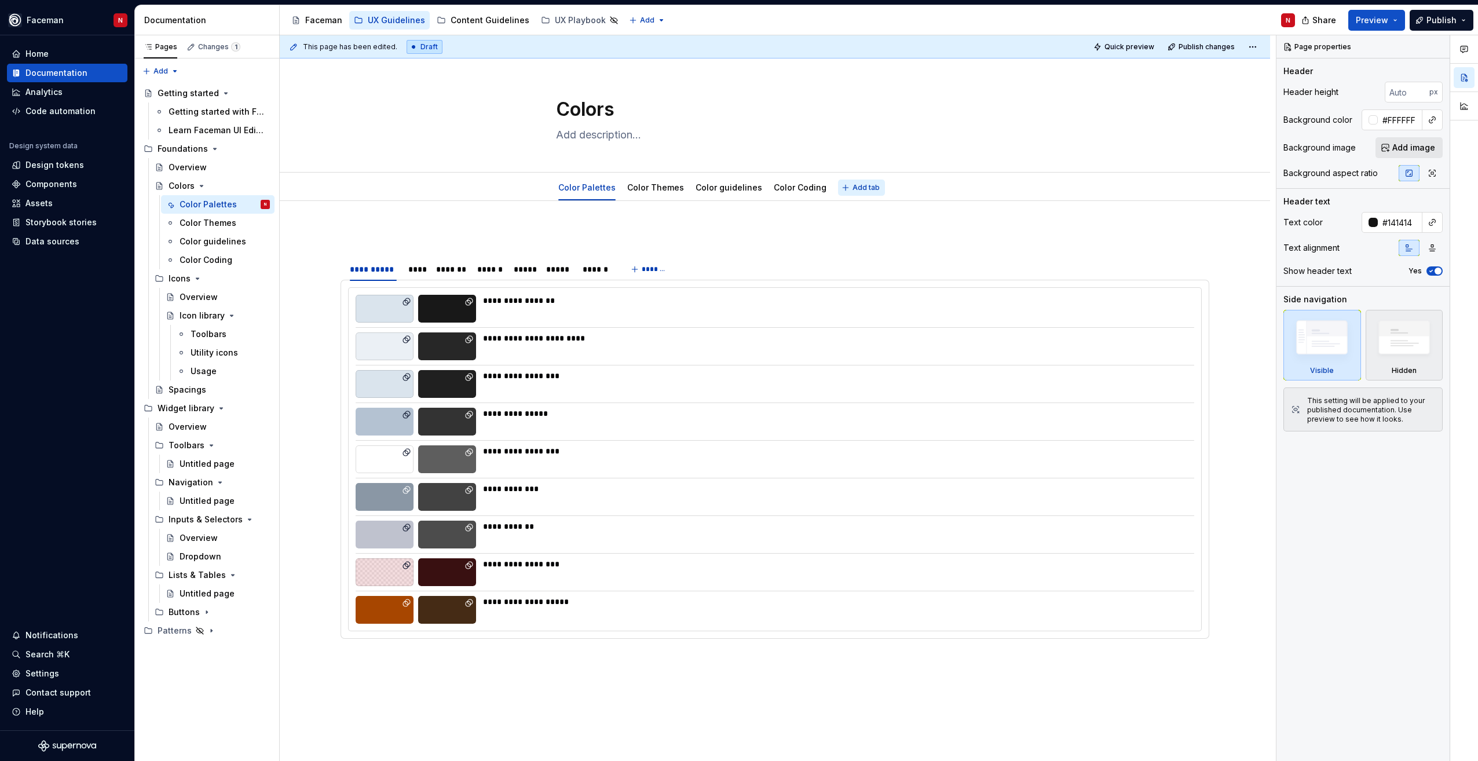
click at [858, 188] on span "Add tab" at bounding box center [865, 187] width 27 height 9
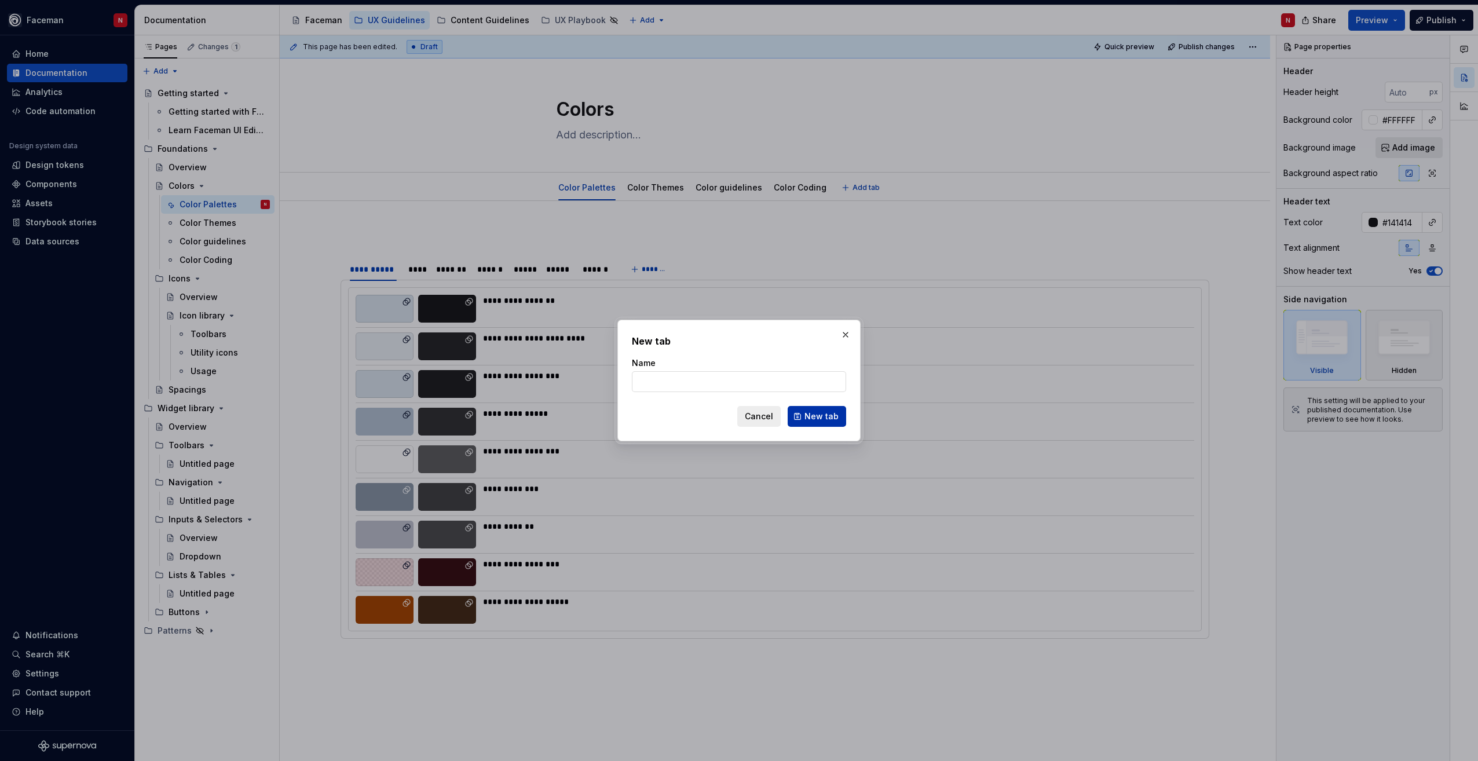
click at [817, 415] on span "New tab" at bounding box center [821, 417] width 34 height 12
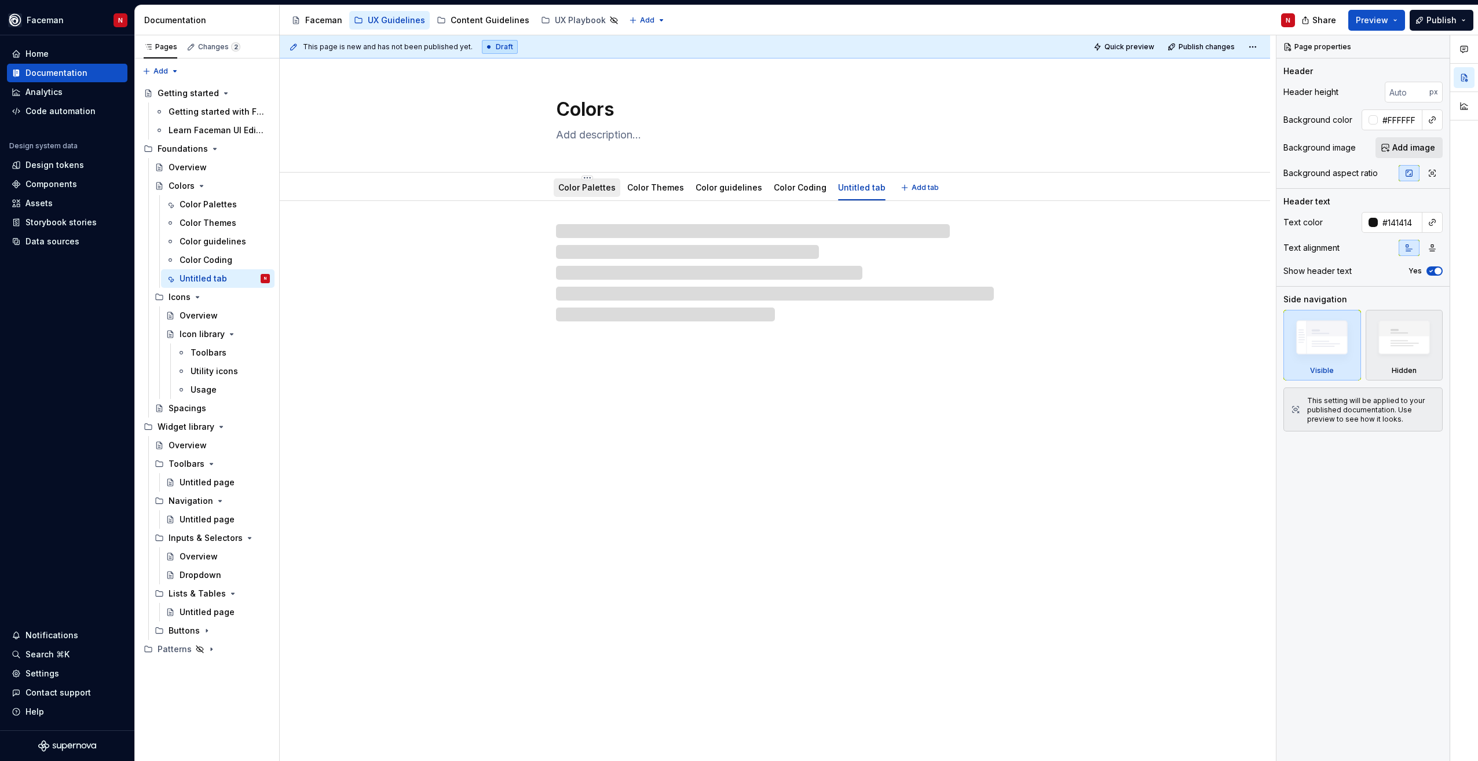
click at [574, 183] on link "Color Palettes" at bounding box center [586, 187] width 57 height 10
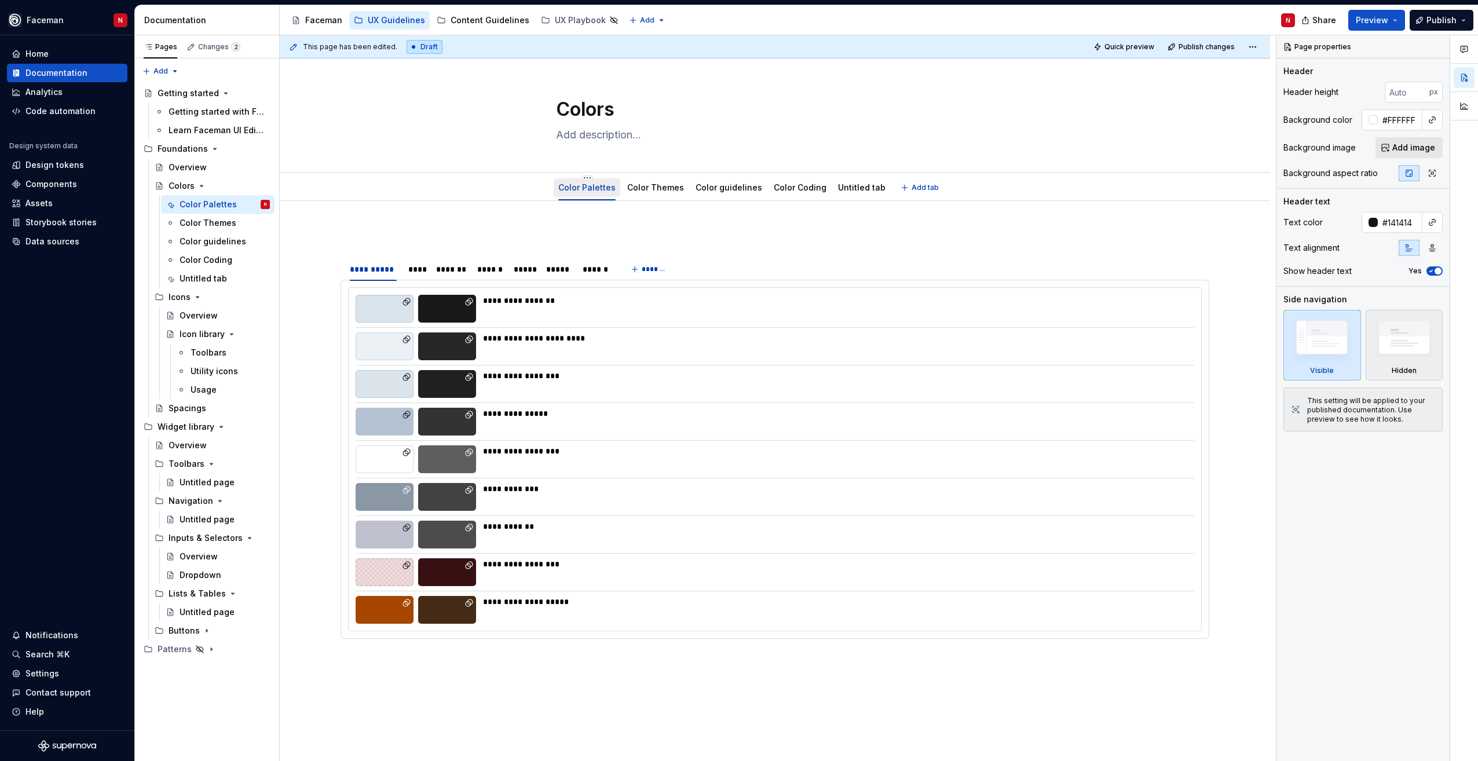
drag, startPoint x: 586, startPoint y: 186, endPoint x: 568, endPoint y: 186, distance: 18.0
click at [541, 180] on div "Color Palettes Color Themes Color guidelines Color Coding Untitled tab Add tab" at bounding box center [775, 187] width 898 height 25
click at [593, 191] on link "Color Palettes" at bounding box center [586, 187] width 57 height 10
click at [581, 180] on html "Faceman N Home Documentation Analytics Code automation Design system data Desig…" at bounding box center [739, 380] width 1478 height 761
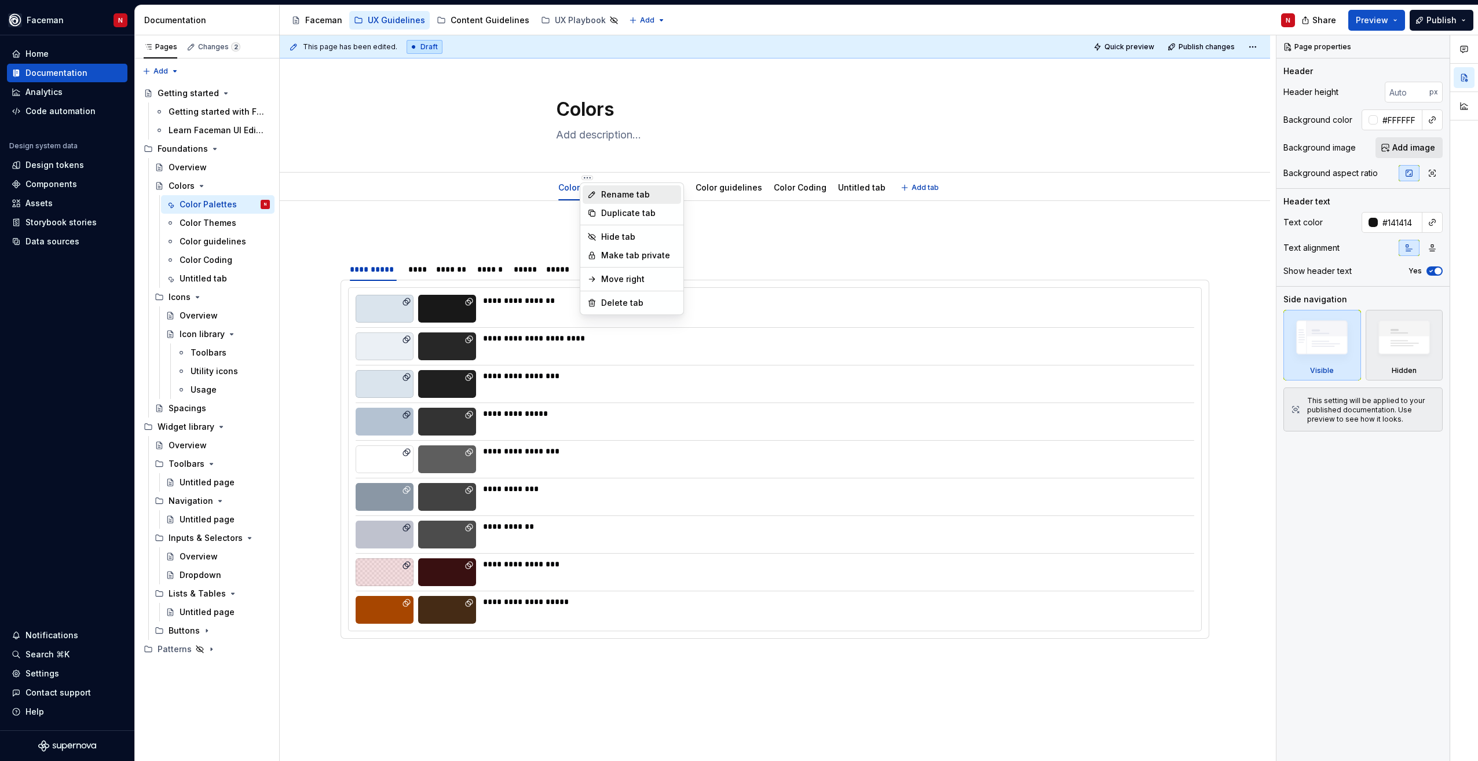
click at [609, 193] on div "Rename tab" at bounding box center [638, 195] width 75 height 12
type textarea "*"
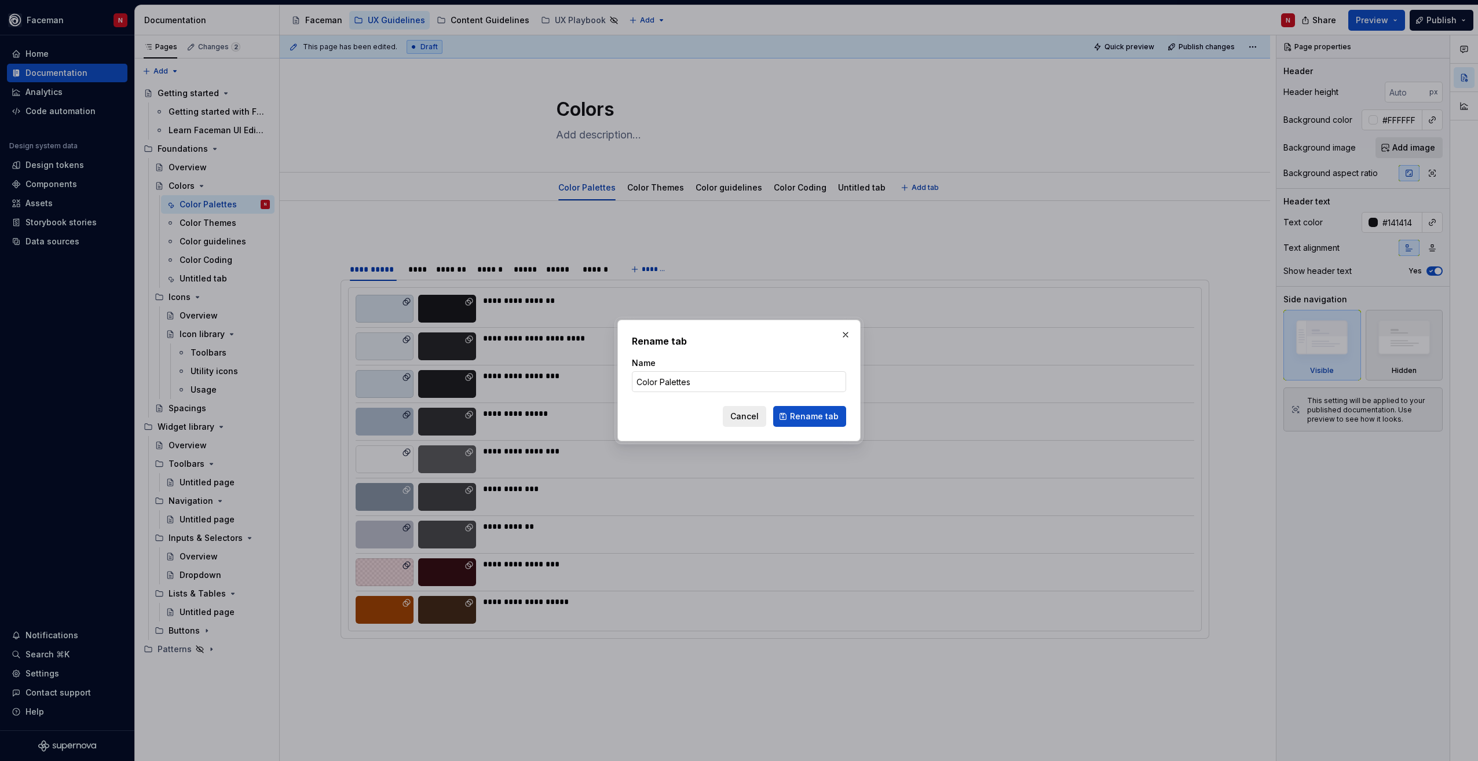
click at [688, 371] on div "Name Color Palettes" at bounding box center [739, 374] width 214 height 35
click at [683, 375] on input "Color Palettes" at bounding box center [739, 381] width 214 height 21
click at [681, 379] on input "Color Palettes" at bounding box center [739, 381] width 214 height 21
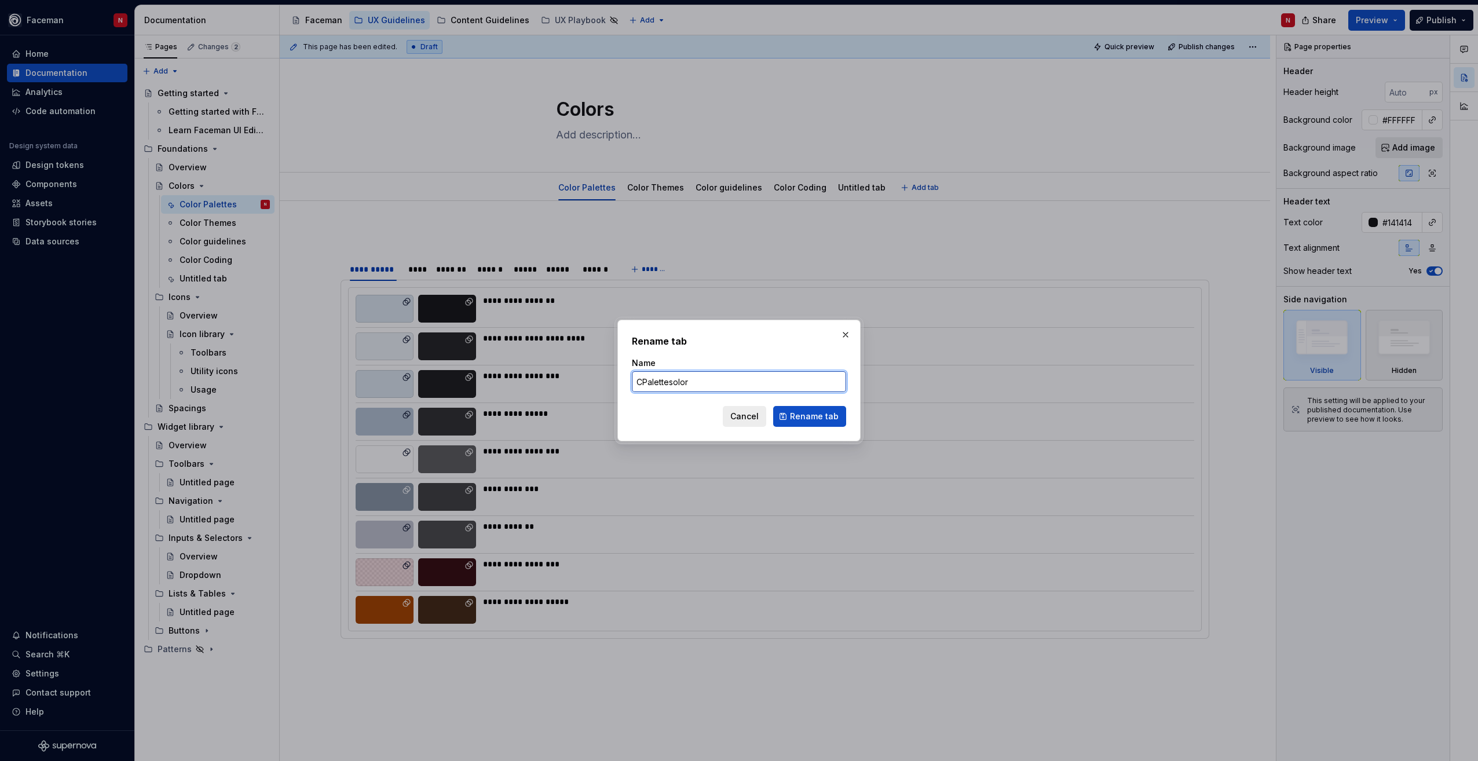
click at [656, 380] on input "CPalettesolor" at bounding box center [739, 381] width 214 height 21
type input "C"
type textarea "*"
type input "C"
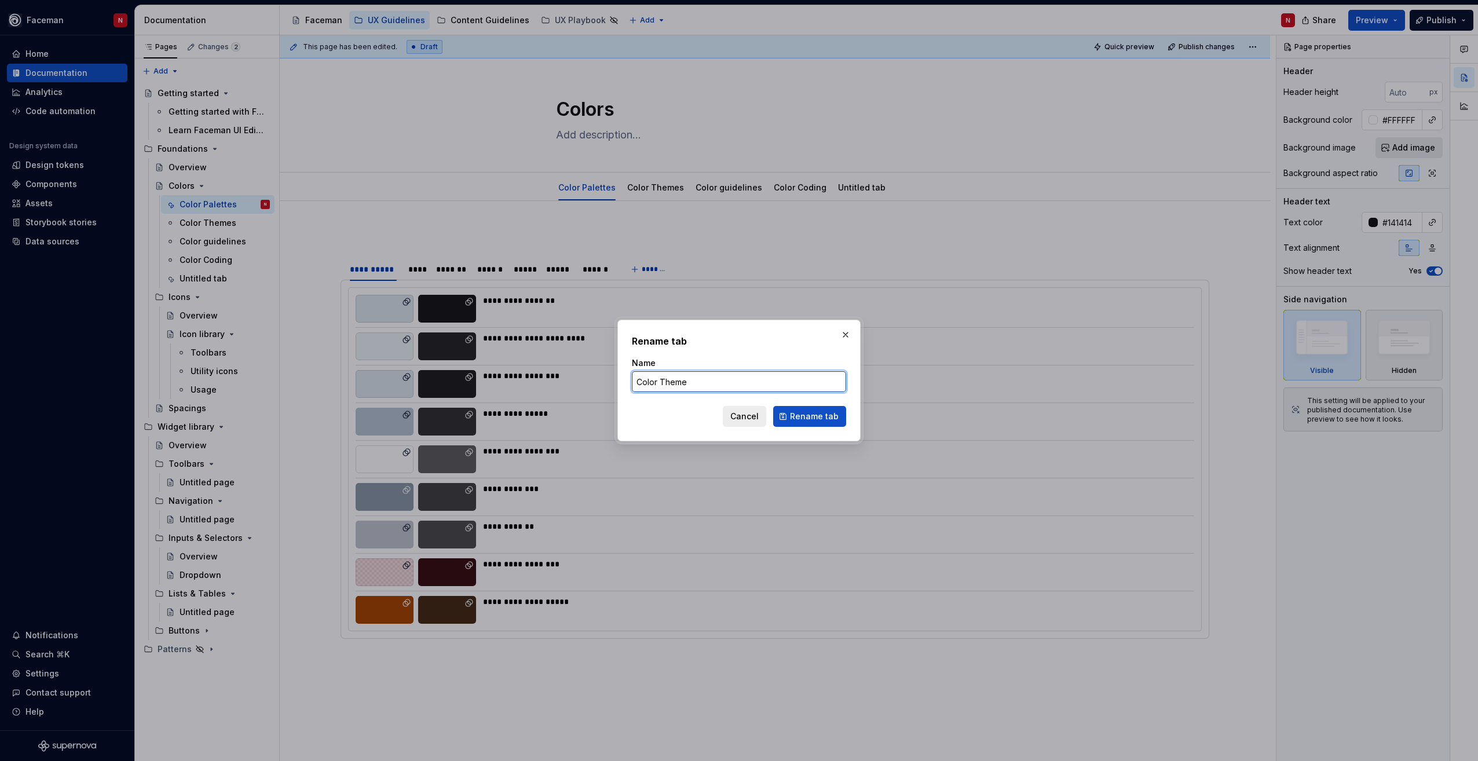
type input "Color Themes"
type textarea "*"
type input "Color Themes B"
click at [815, 420] on span "Rename tab" at bounding box center [814, 417] width 49 height 12
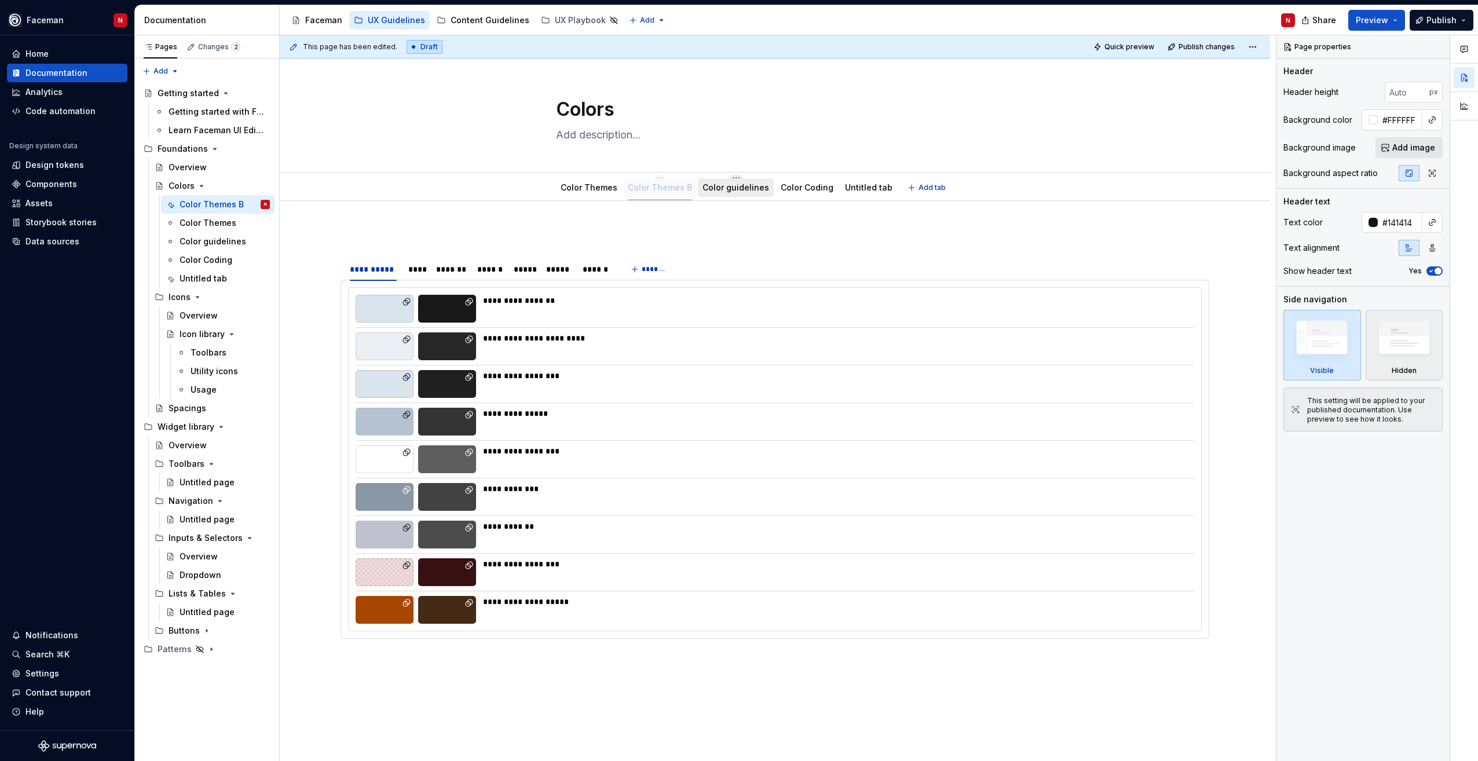
drag, startPoint x: 599, startPoint y: 188, endPoint x: 708, endPoint y: 197, distance: 109.3
click at [860, 188] on link "Untitled tab" at bounding box center [868, 187] width 47 height 10
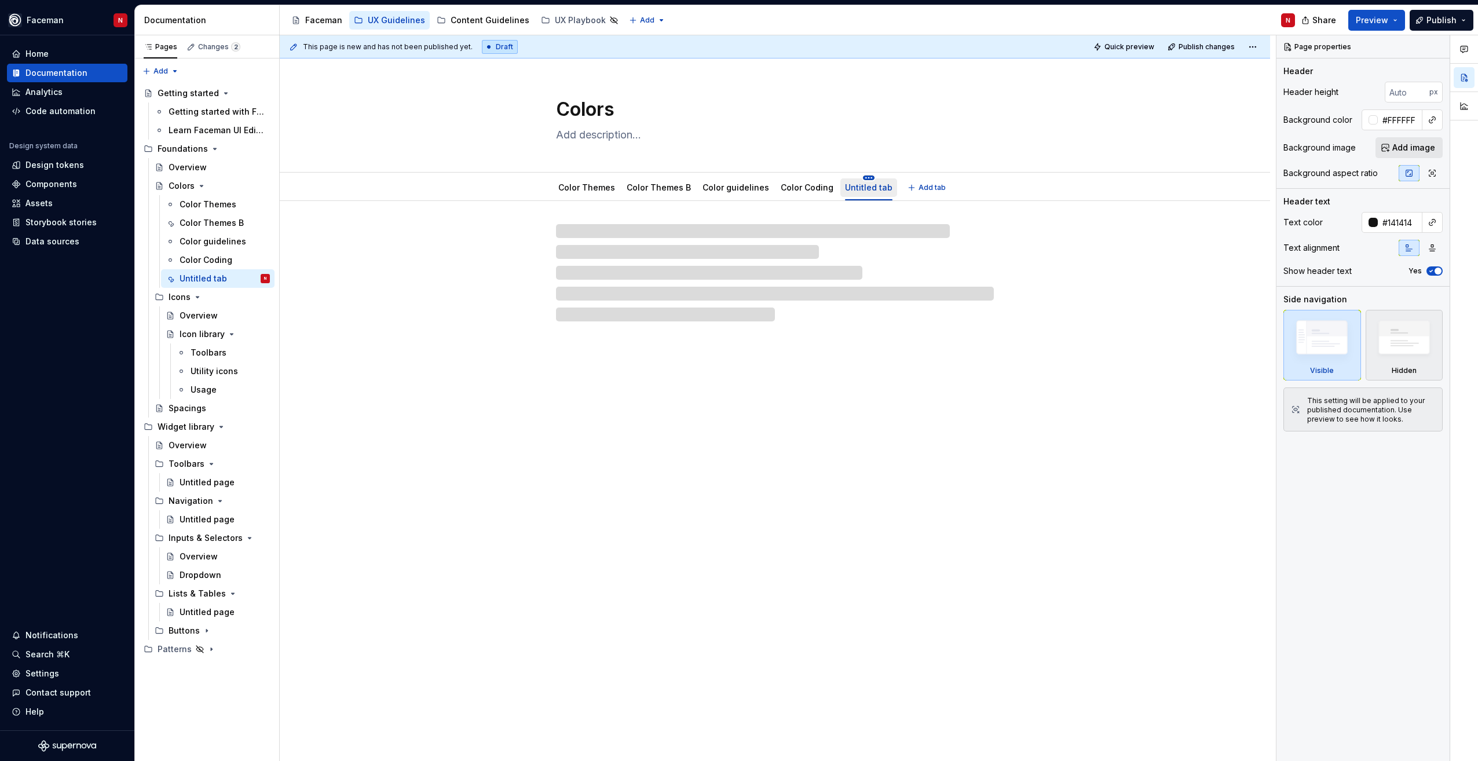
click at [858, 177] on html "Faceman N Home Documentation Analytics Code automation Design system data Desig…" at bounding box center [739, 380] width 1478 height 761
type textarea "*"
click at [873, 191] on div "Rename tab" at bounding box center [910, 195] width 75 height 12
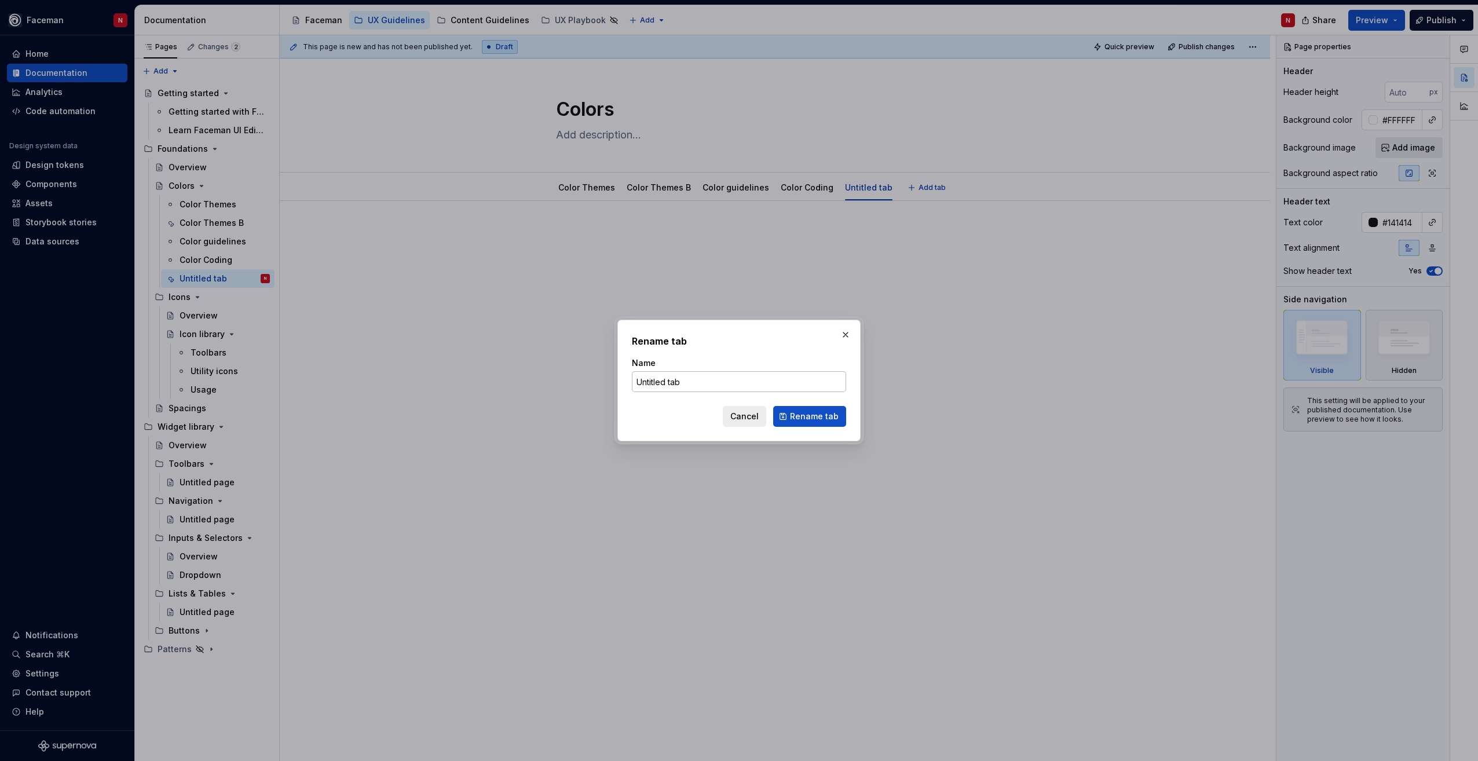
click at [677, 387] on input "Untitled tab" at bounding box center [739, 381] width 214 height 21
type input "Color Palettes"
click at [810, 412] on span "Rename tab" at bounding box center [814, 417] width 49 height 12
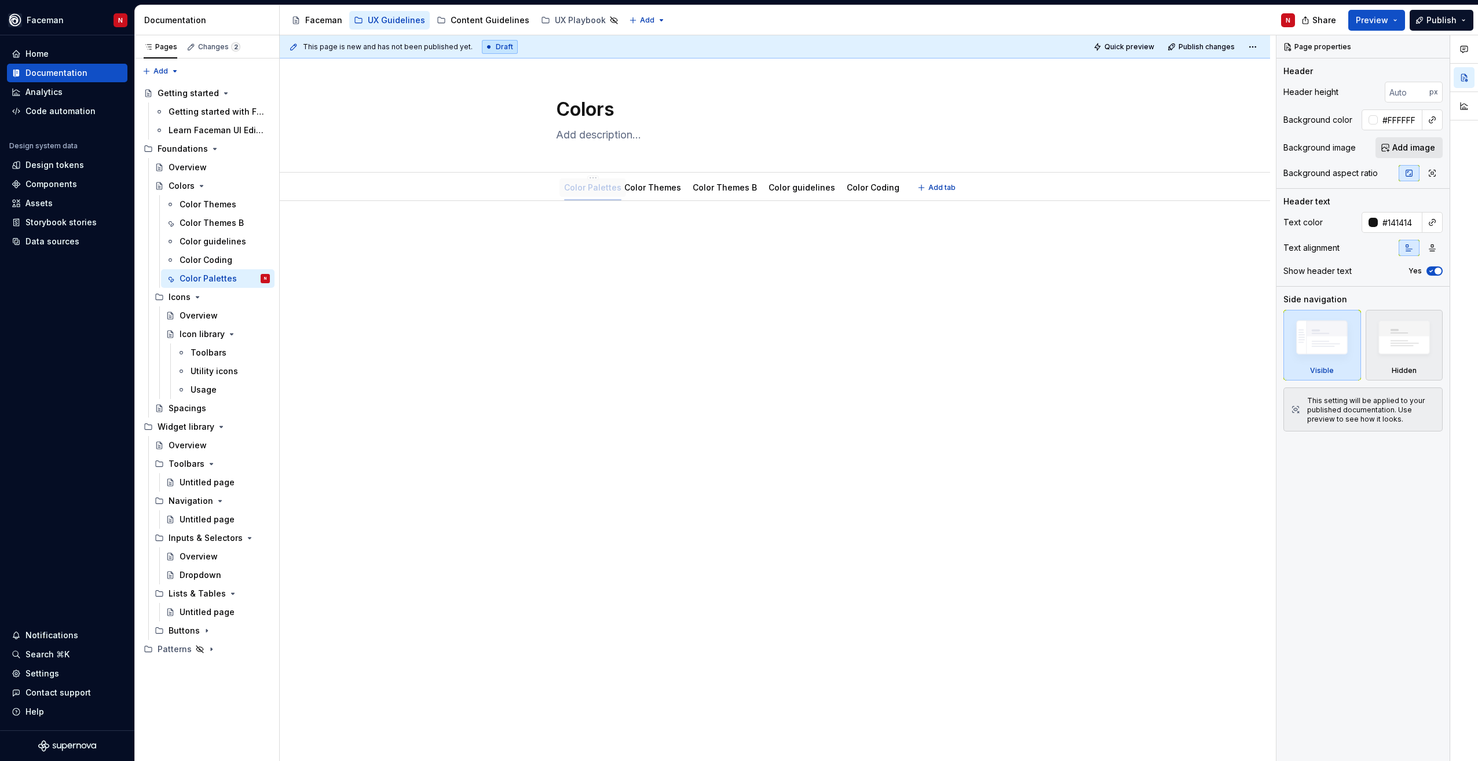
drag, startPoint x: 867, startPoint y: 191, endPoint x: 576, endPoint y: 182, distance: 291.4
click at [658, 338] on div at bounding box center [775, 358] width 990 height 314
click at [647, 195] on div "Color Themes" at bounding box center [655, 187] width 66 height 19
drag, startPoint x: 645, startPoint y: 186, endPoint x: 694, endPoint y: 214, distance: 56.0
click at [645, 186] on link "Color Themes" at bounding box center [655, 187] width 57 height 10
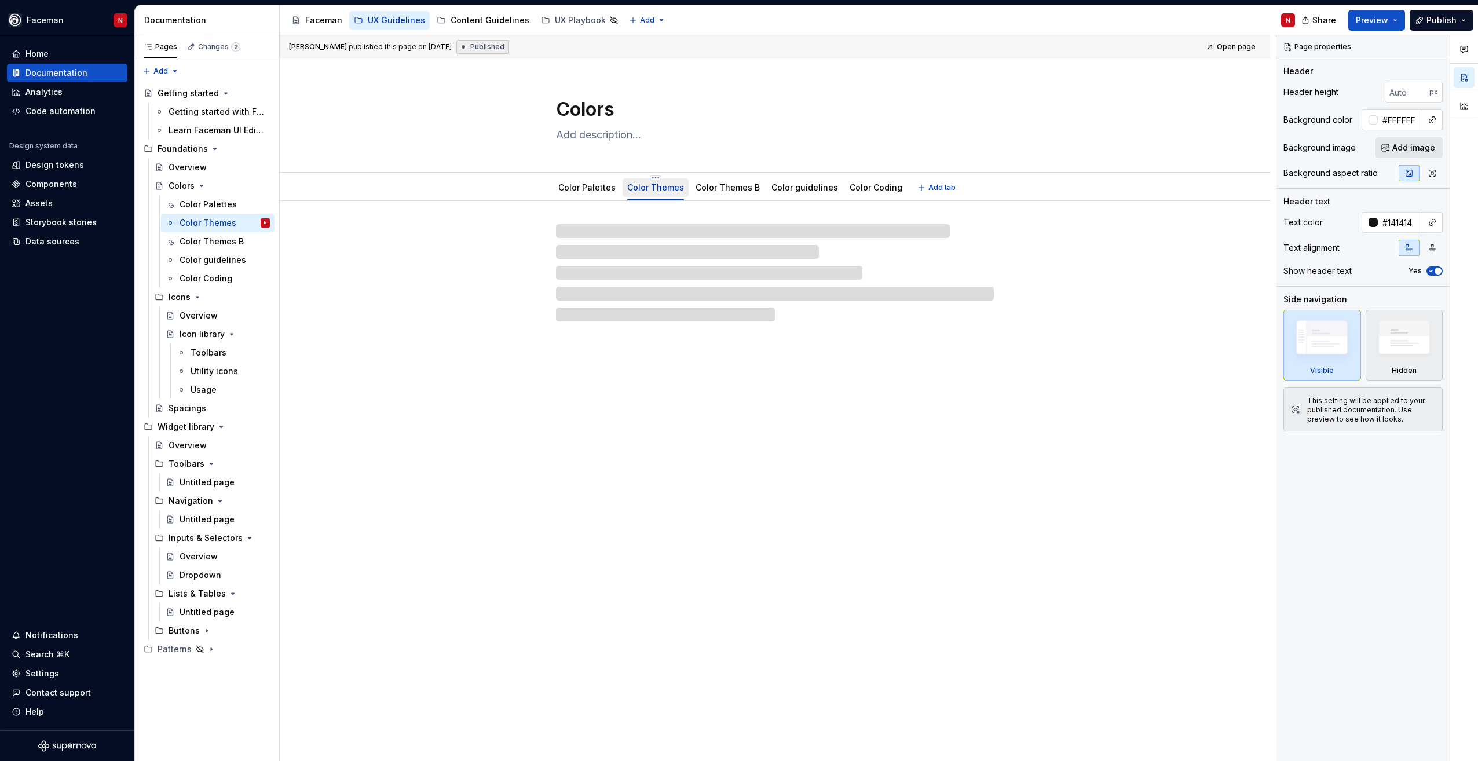
click at [643, 184] on link "Color Themes" at bounding box center [655, 187] width 57 height 10
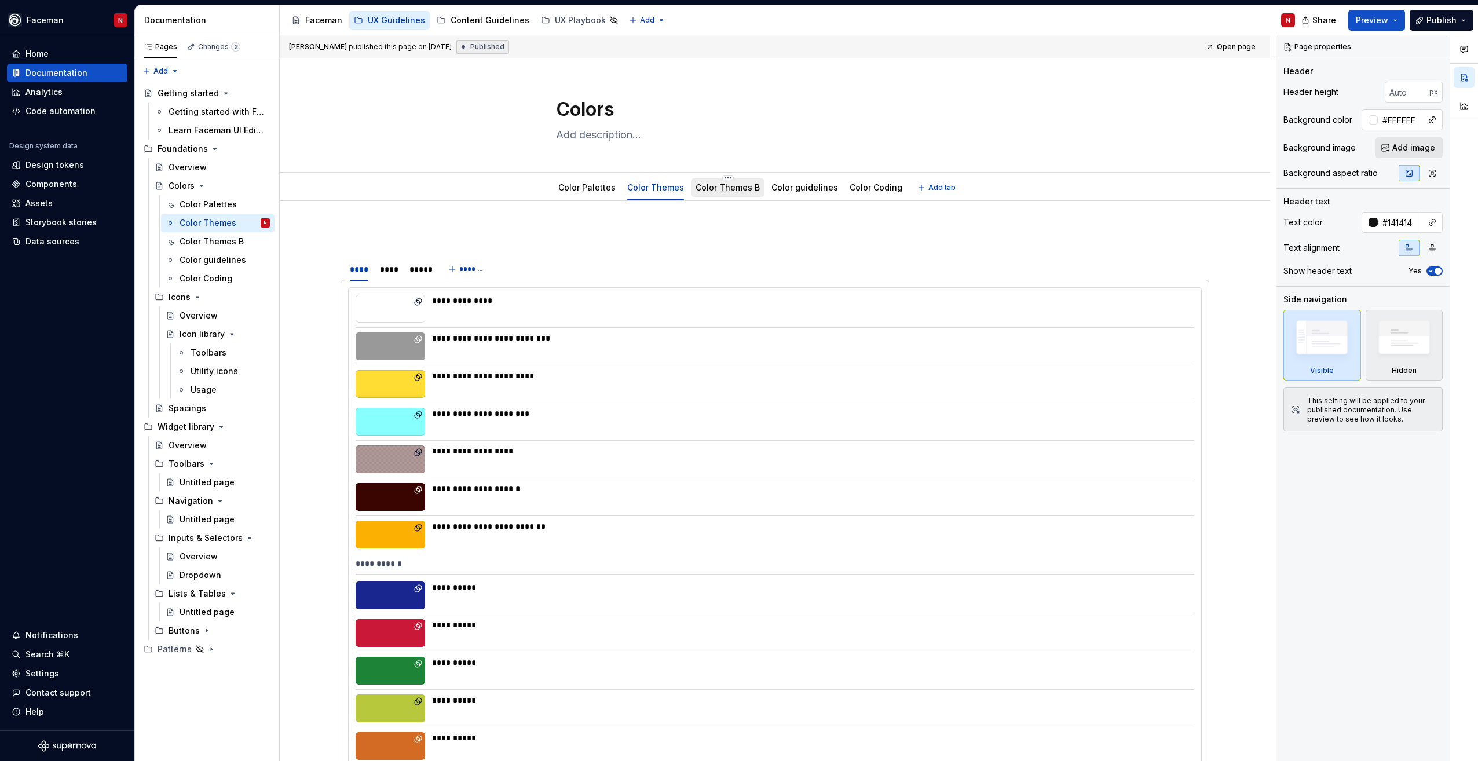
click at [715, 182] on link "Color Themes B" at bounding box center [727, 187] width 64 height 10
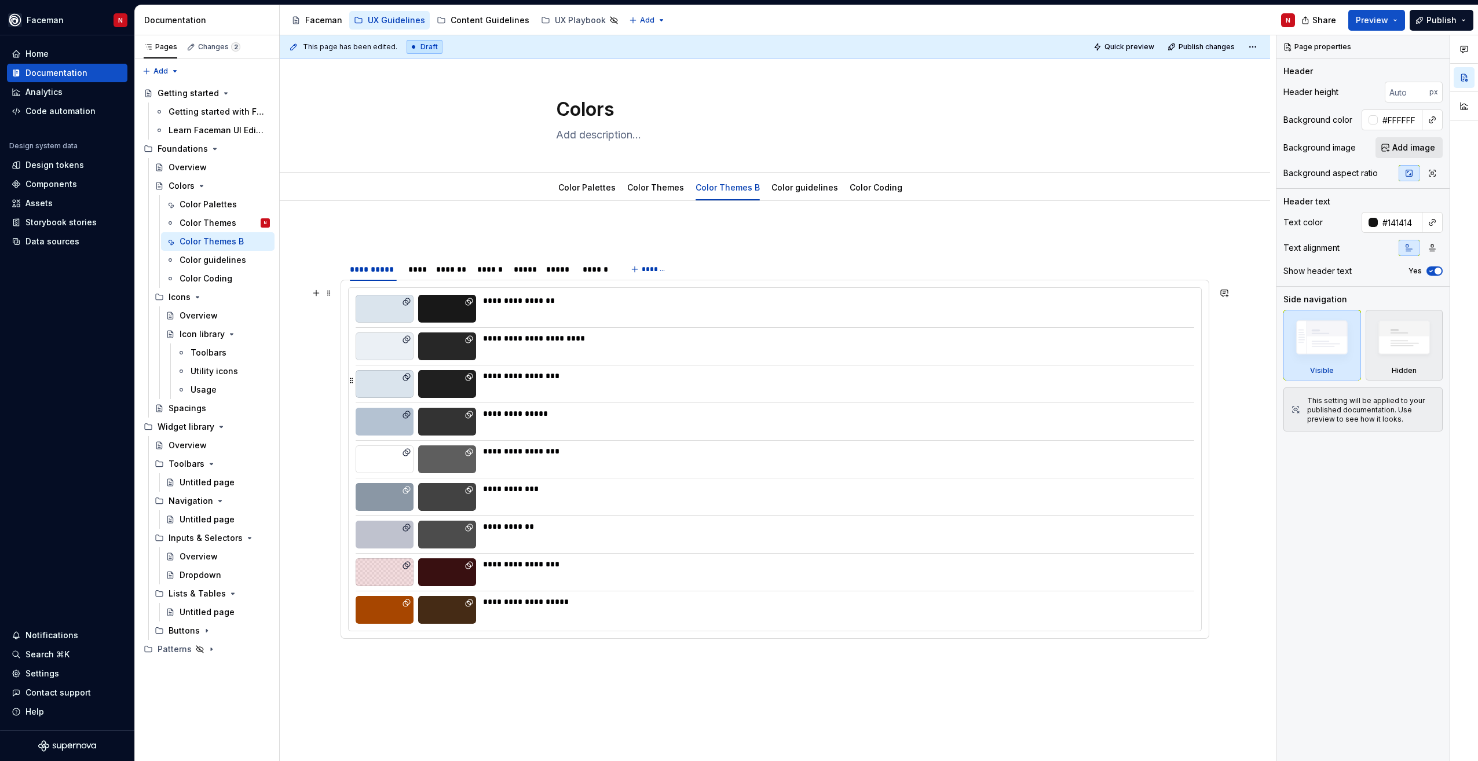
click at [464, 400] on div "**********" at bounding box center [775, 459] width 852 height 343
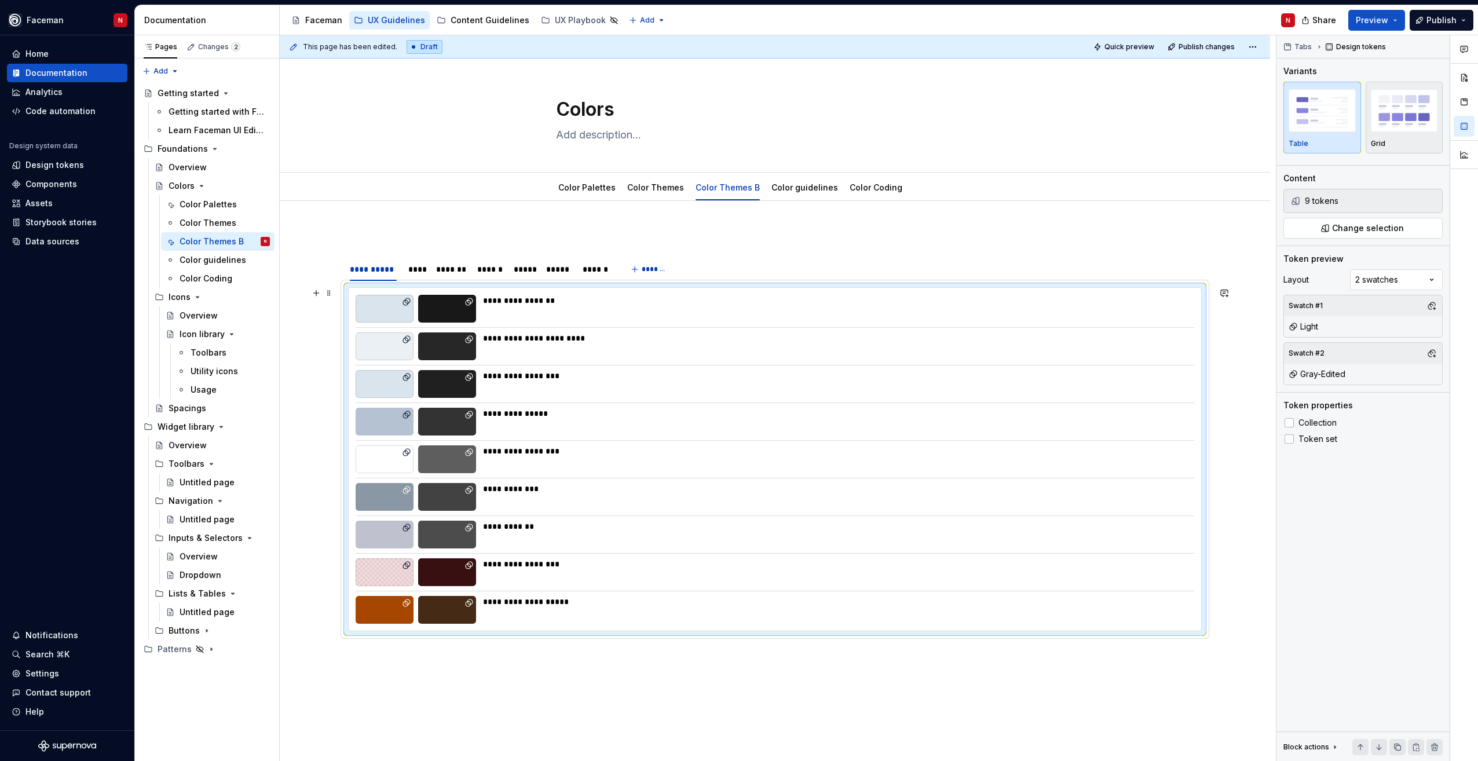
click at [443, 297] on div at bounding box center [447, 309] width 58 height 28
click at [649, 314] on div "**********" at bounding box center [835, 309] width 704 height 28
drag, startPoint x: 649, startPoint y: 314, endPoint x: 644, endPoint y: 186, distance: 128.0
click at [645, 186] on link "Color Themes" at bounding box center [655, 187] width 57 height 10
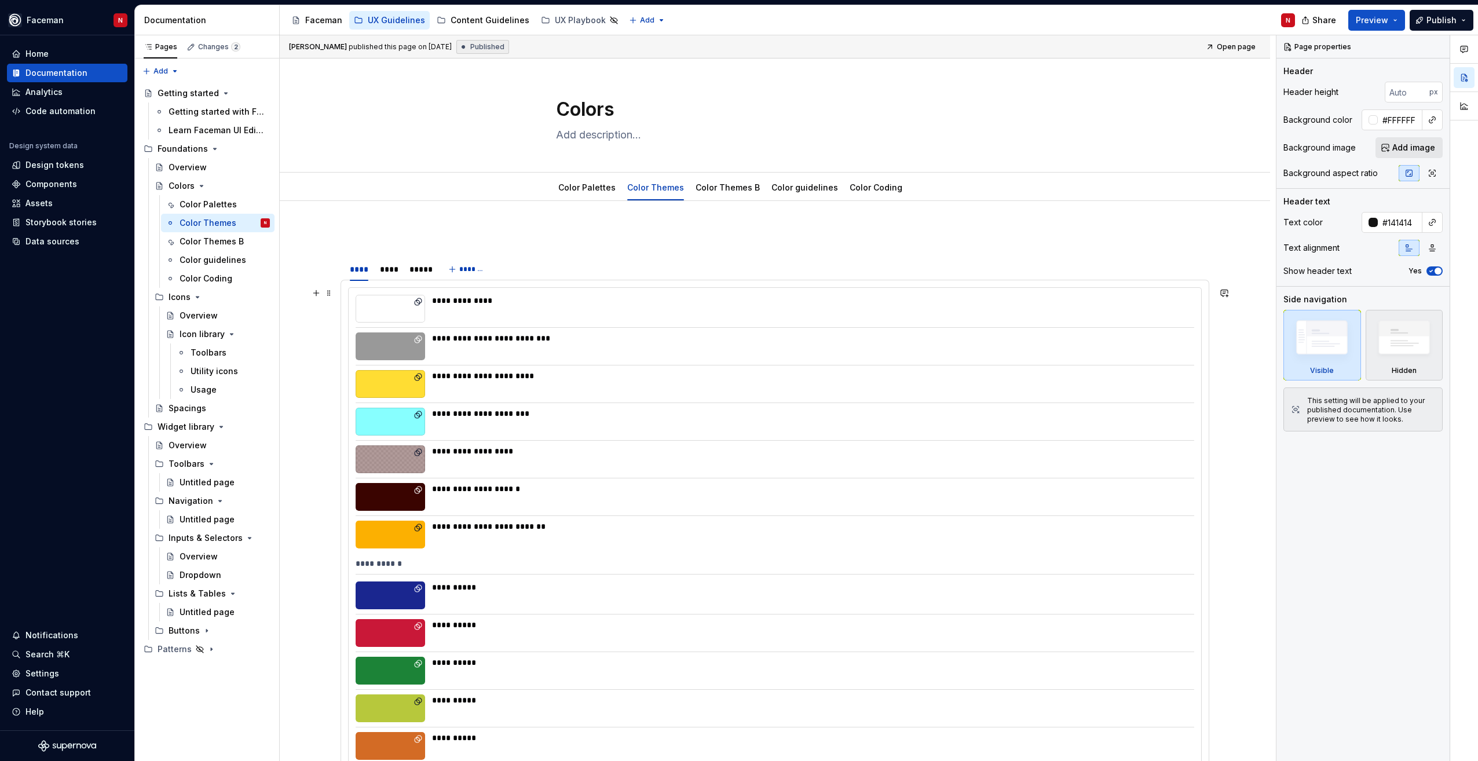
click at [573, 313] on div "**********" at bounding box center [809, 309] width 755 height 28
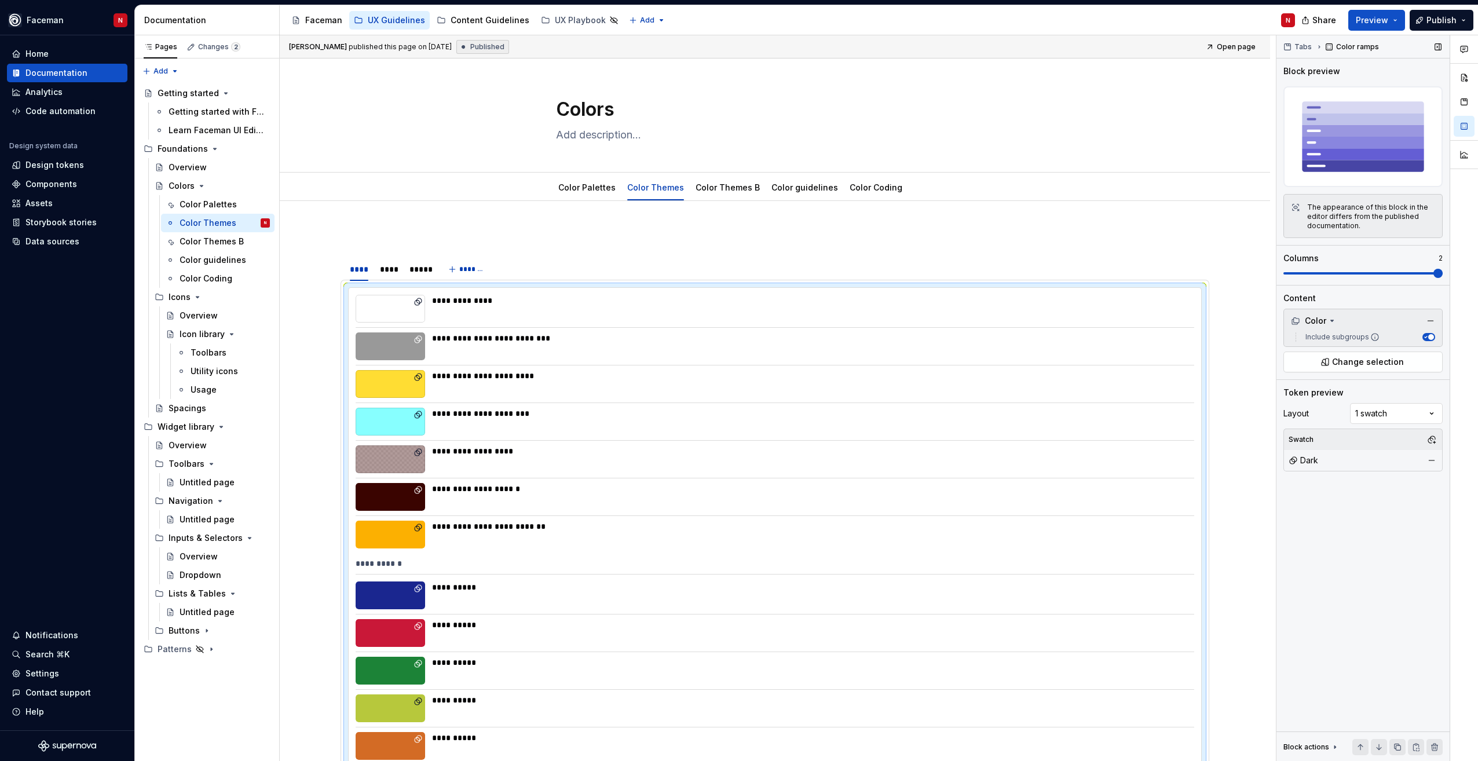
click at [1328, 142] on img at bounding box center [1362, 136] width 159 height 101
drag, startPoint x: 1327, startPoint y: 143, endPoint x: 1335, endPoint y: 116, distance: 28.4
click at [1335, 116] on img at bounding box center [1362, 136] width 159 height 101
click at [485, 357] on div "**********" at bounding box center [809, 346] width 755 height 28
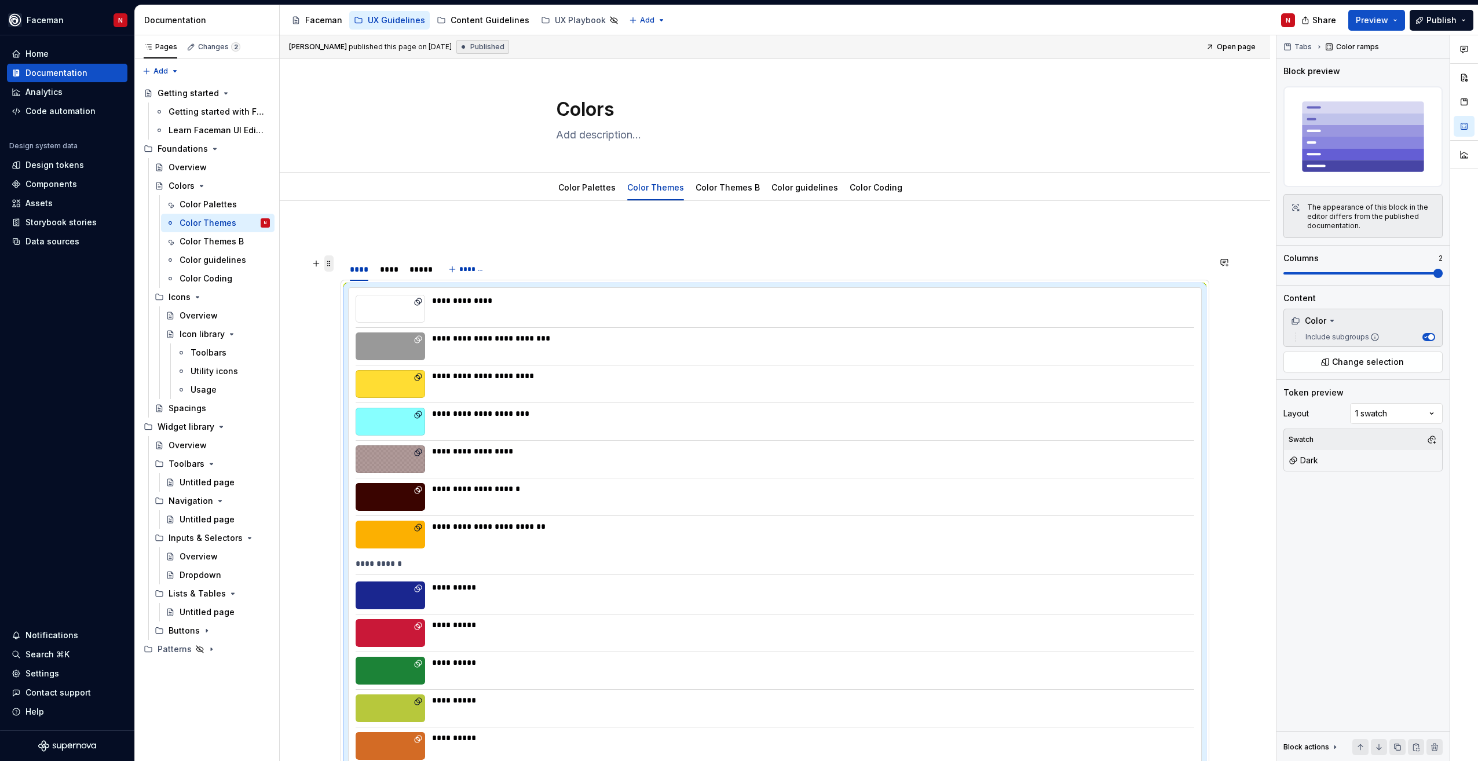
click at [332, 266] on span at bounding box center [328, 263] width 9 height 16
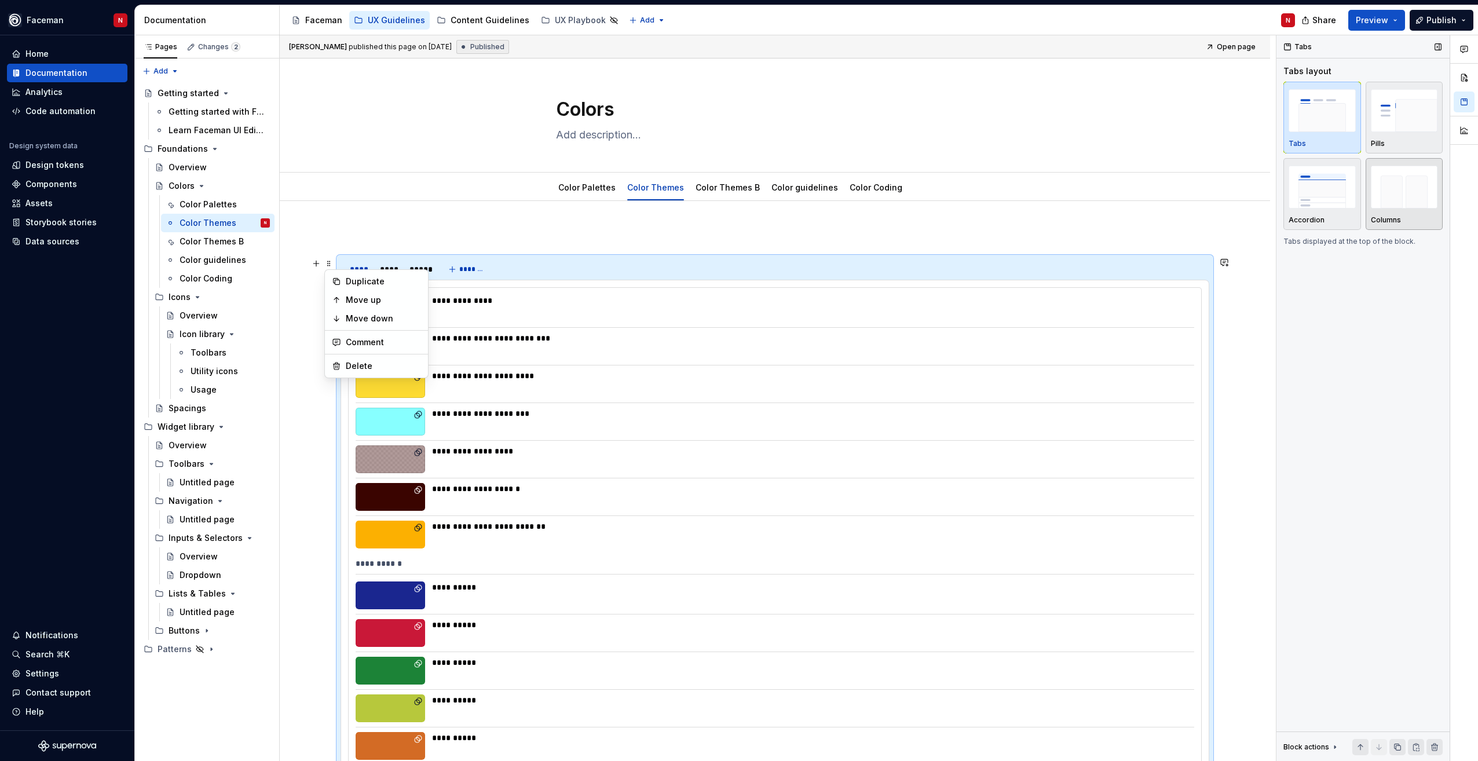
click at [1385, 193] on img "button" at bounding box center [1404, 187] width 67 height 42
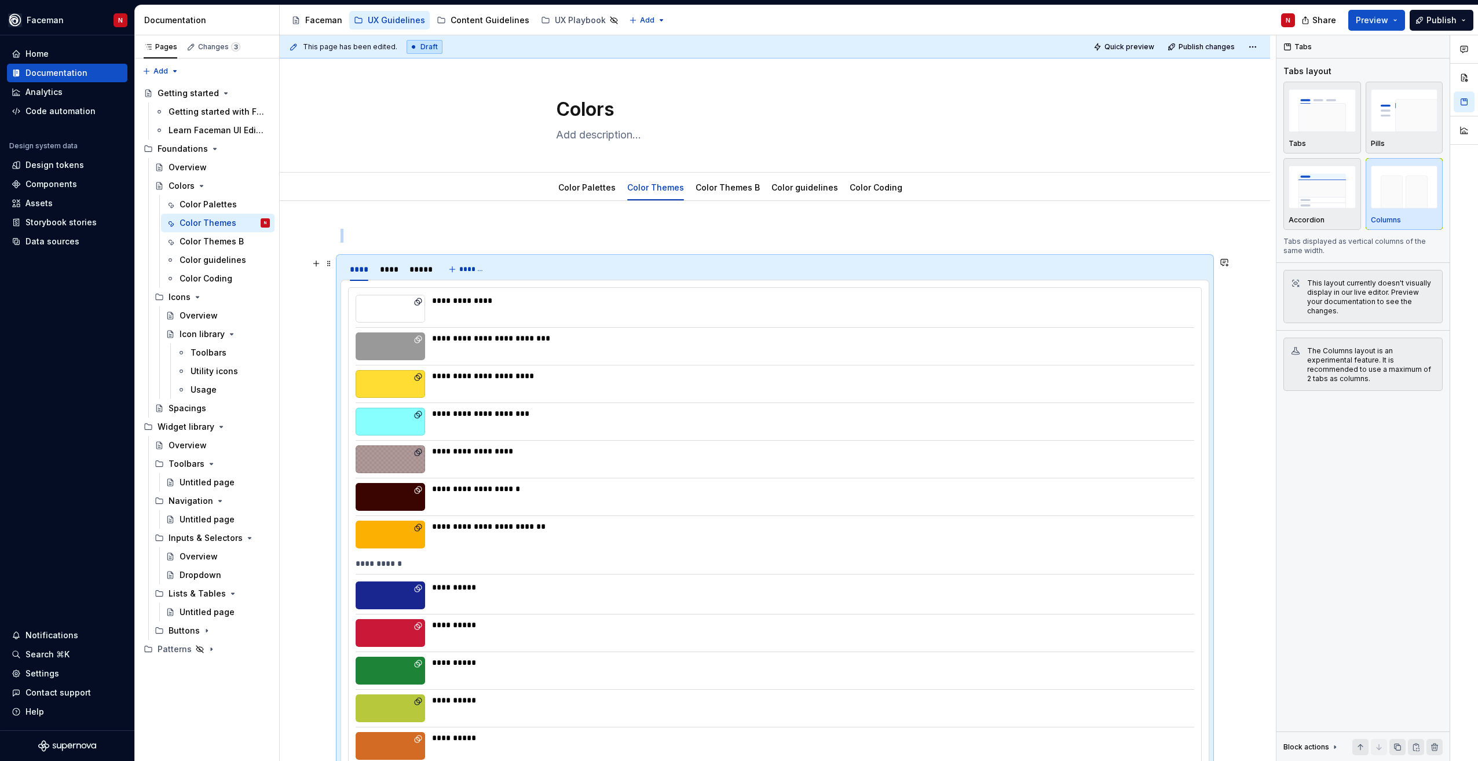
scroll to position [221, 0]
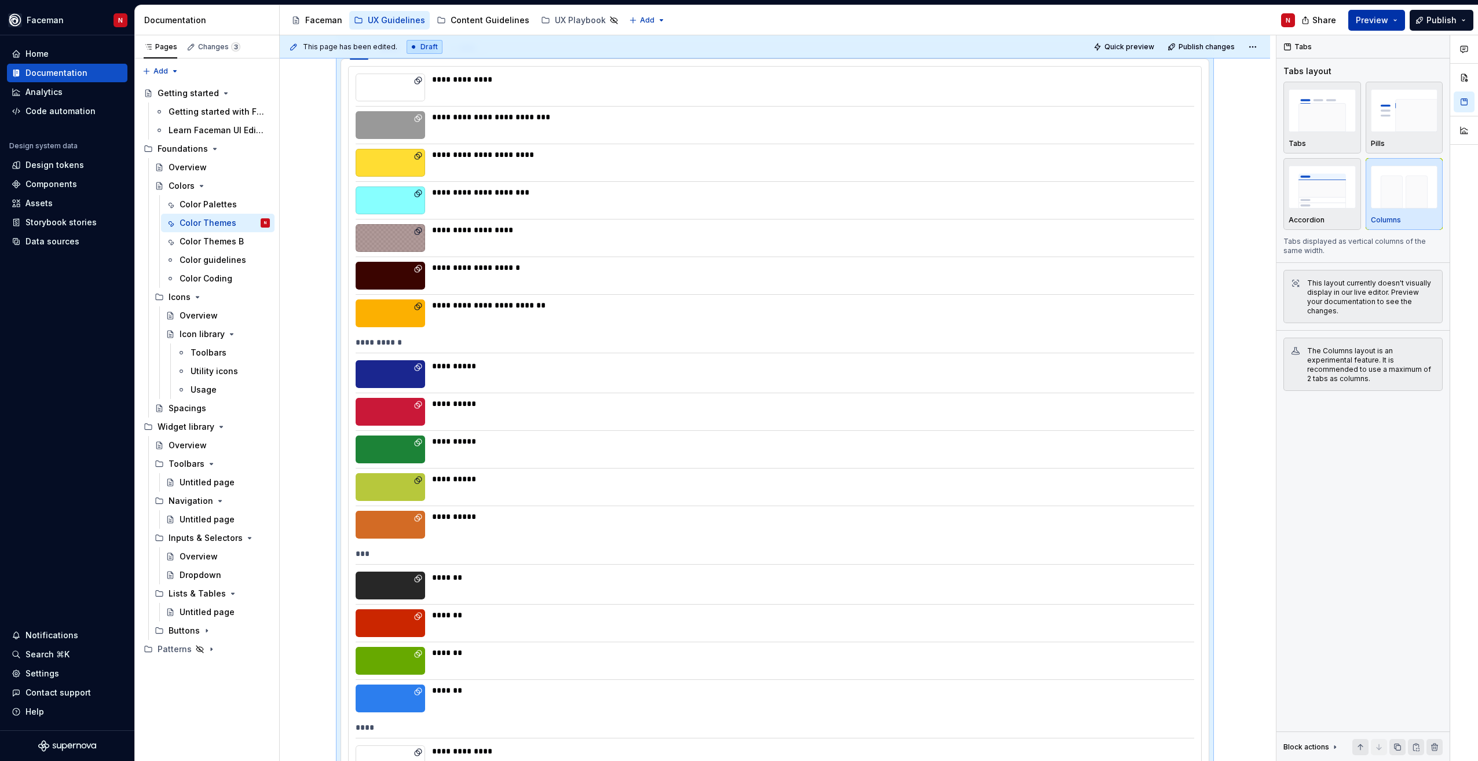
click at [1379, 18] on span "Preview" at bounding box center [1372, 20] width 32 height 12
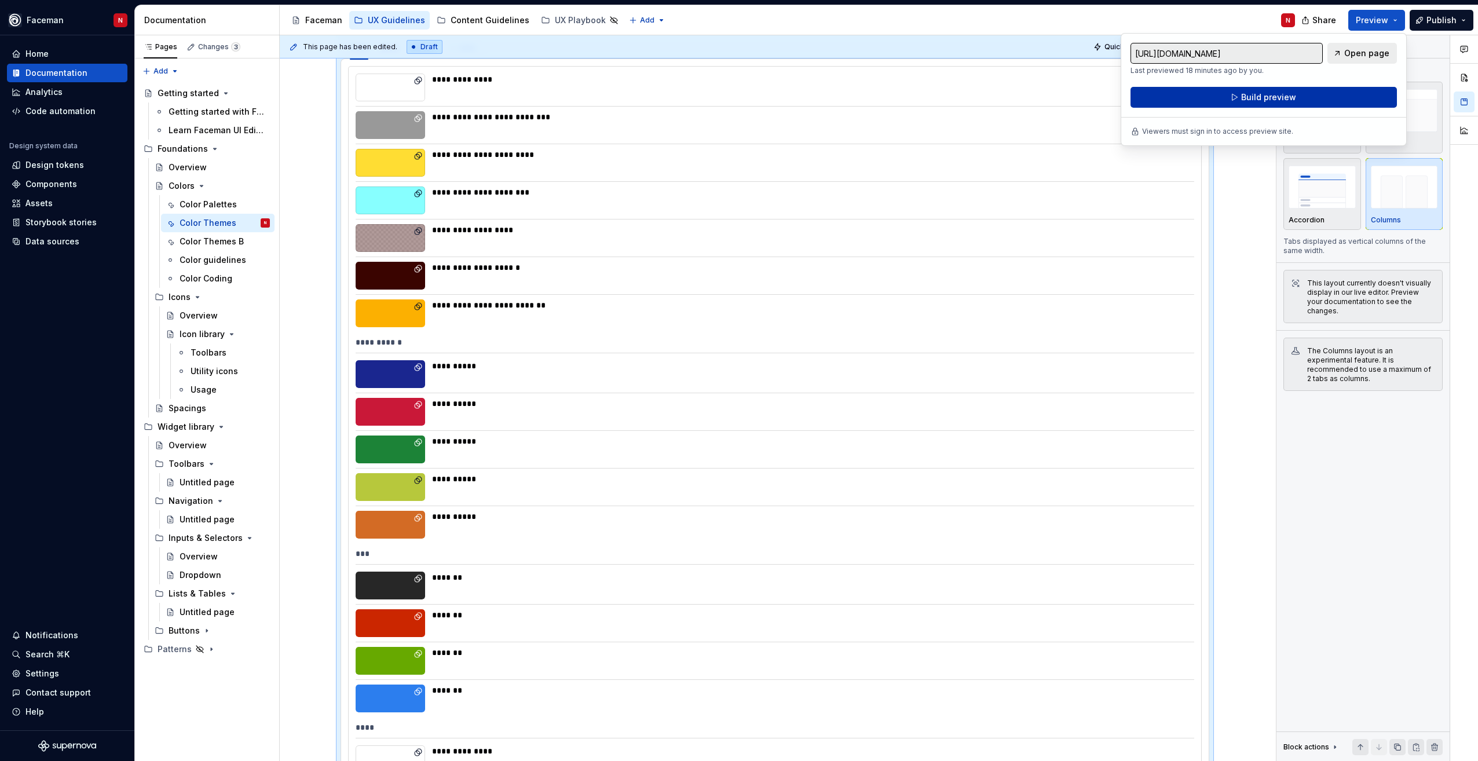
drag, startPoint x: 1378, startPoint y: 22, endPoint x: 1291, endPoint y: 100, distance: 116.4
click at [1291, 100] on span "Build preview" at bounding box center [1268, 97] width 55 height 12
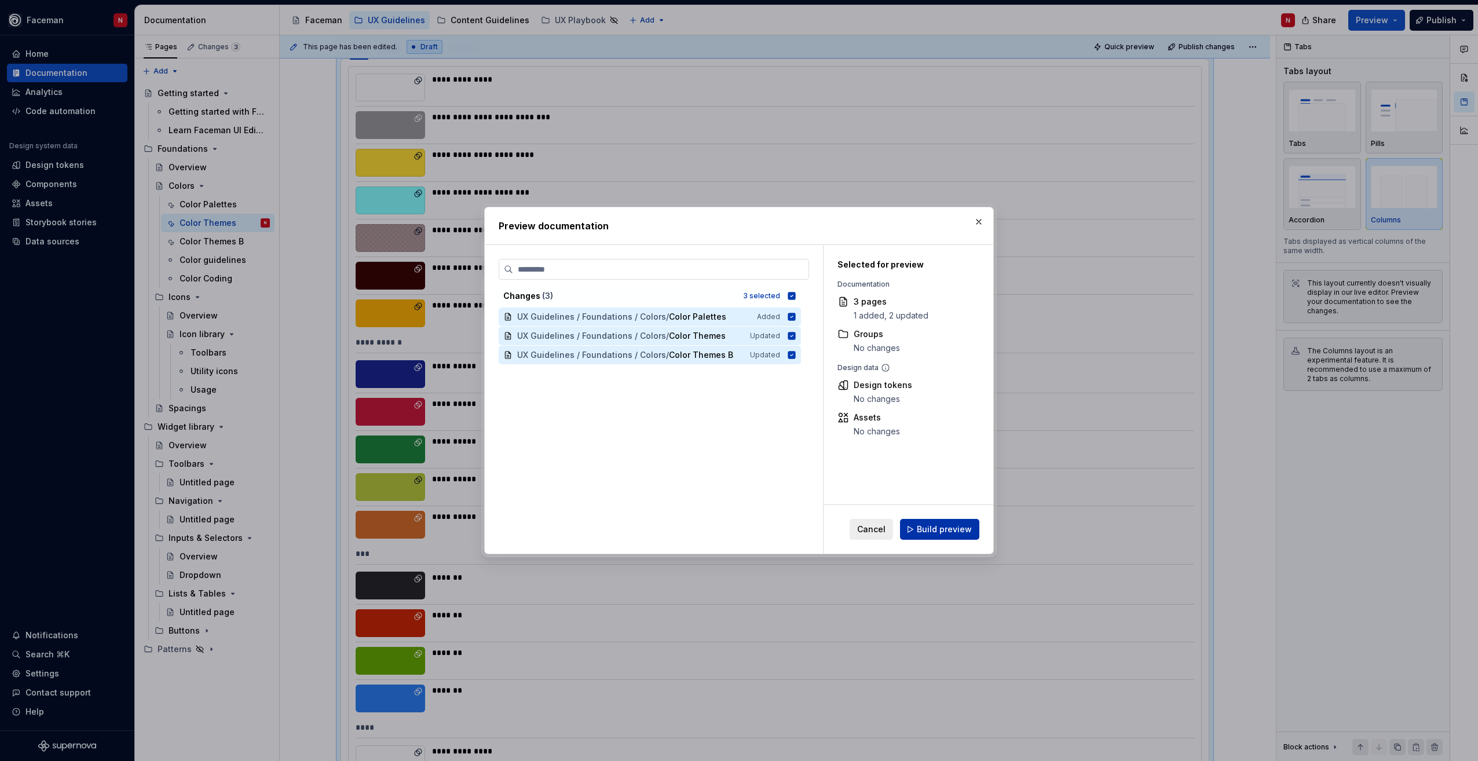
click at [964, 532] on span "Build preview" at bounding box center [944, 529] width 55 height 12
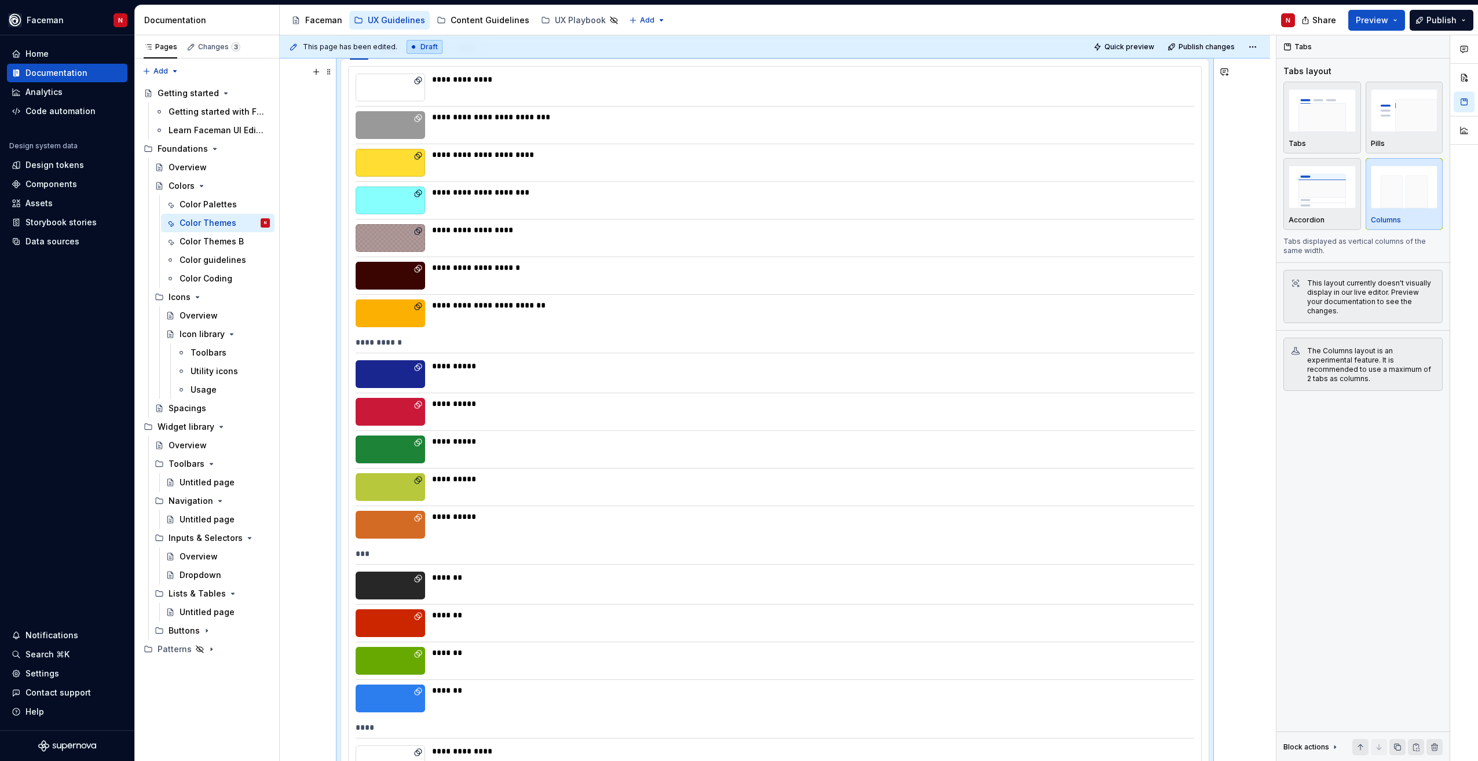
drag, startPoint x: 1244, startPoint y: 433, endPoint x: 1257, endPoint y: 456, distance: 26.4
click at [1386, 25] on span "Preview" at bounding box center [1372, 20] width 32 height 12
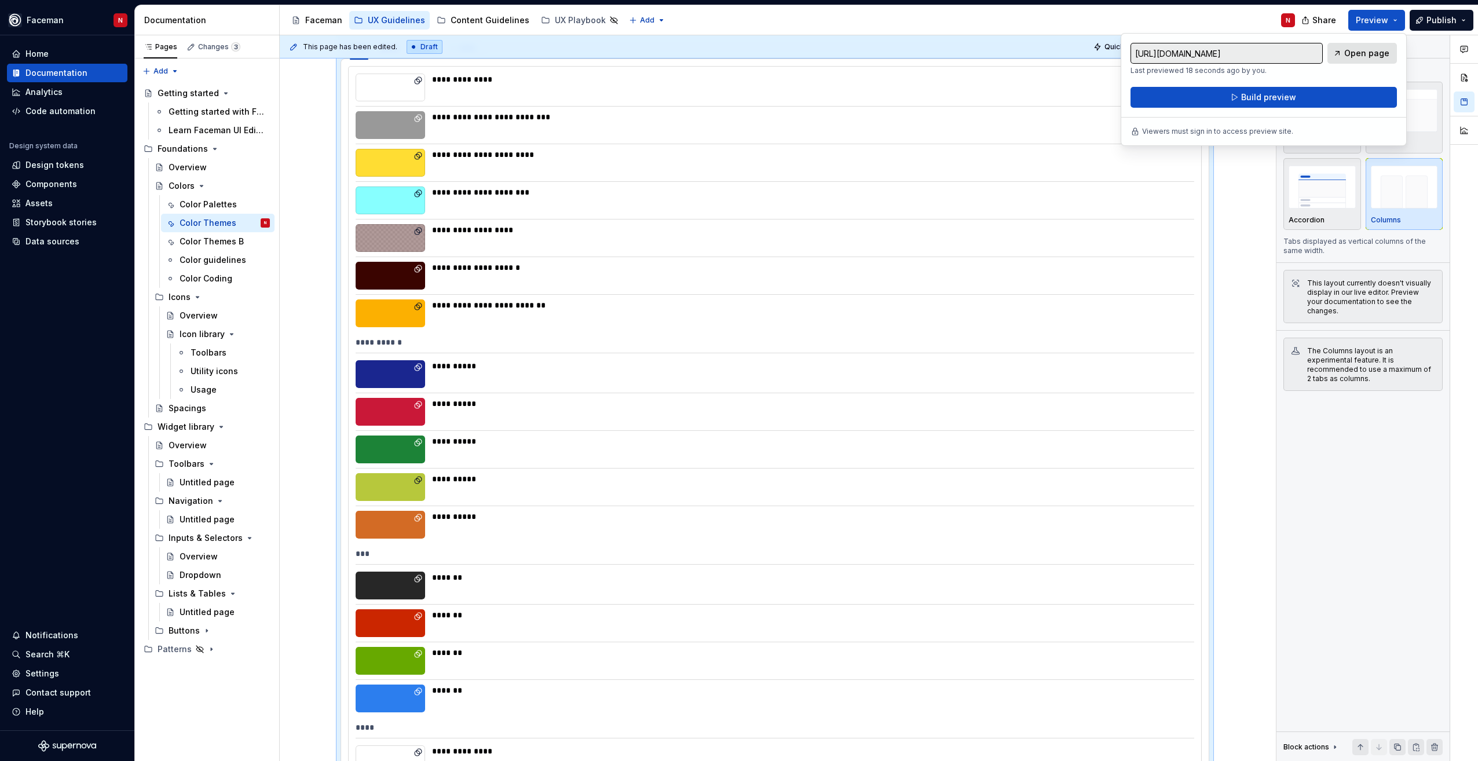
drag, startPoint x: 1386, startPoint y: 25, endPoint x: 1354, endPoint y: 53, distance: 42.2
click at [1354, 53] on span "Open page" at bounding box center [1366, 53] width 45 height 12
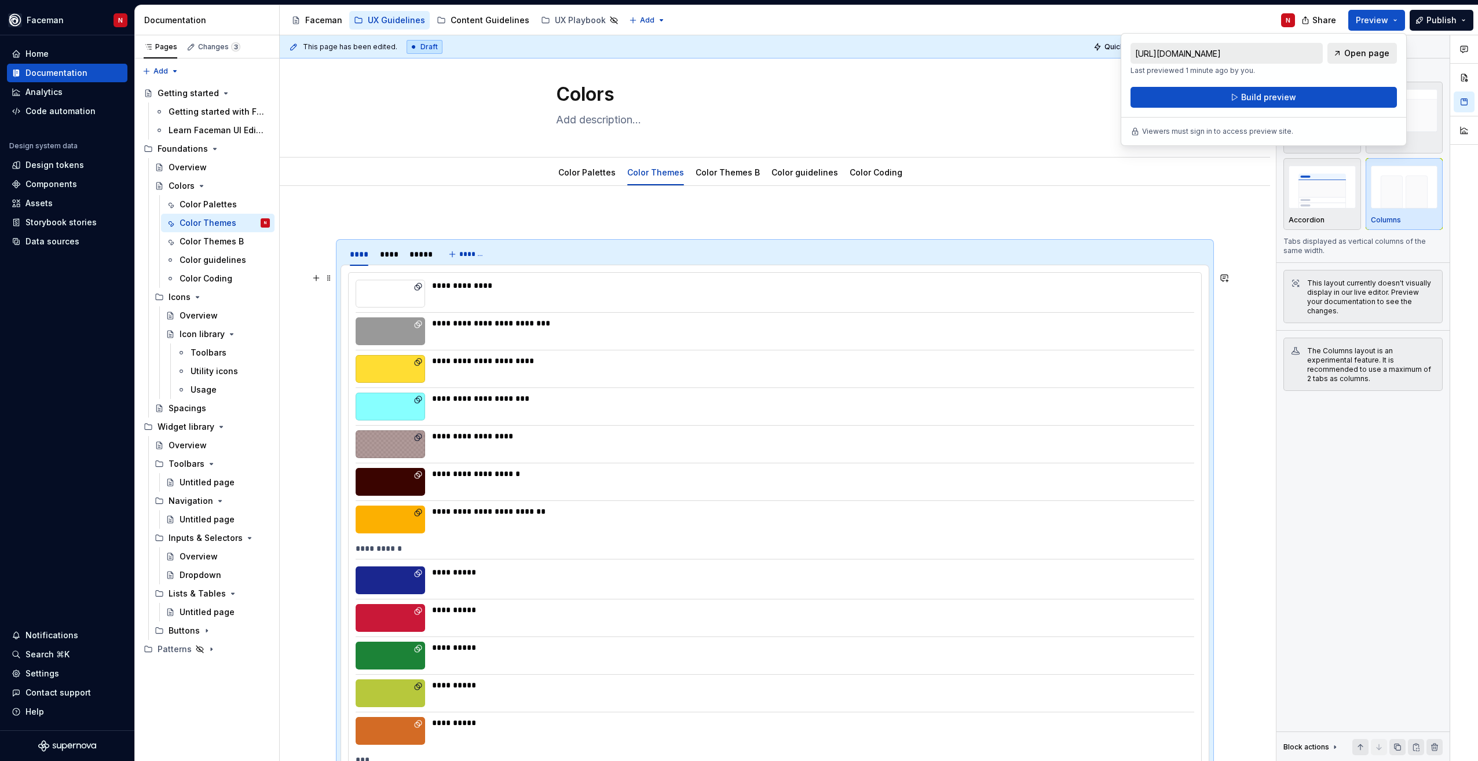
scroll to position [0, 0]
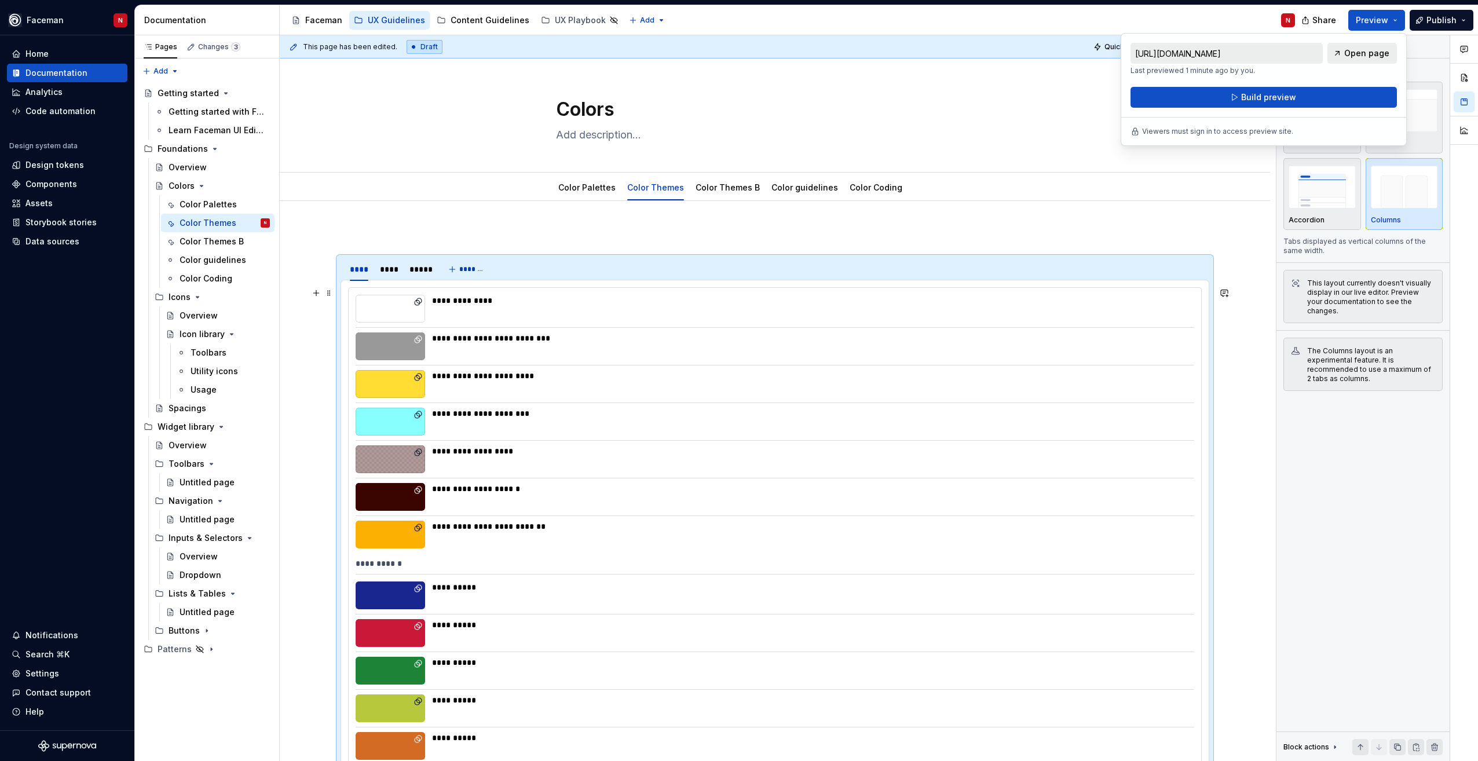
click at [534, 357] on div "**********" at bounding box center [809, 346] width 755 height 28
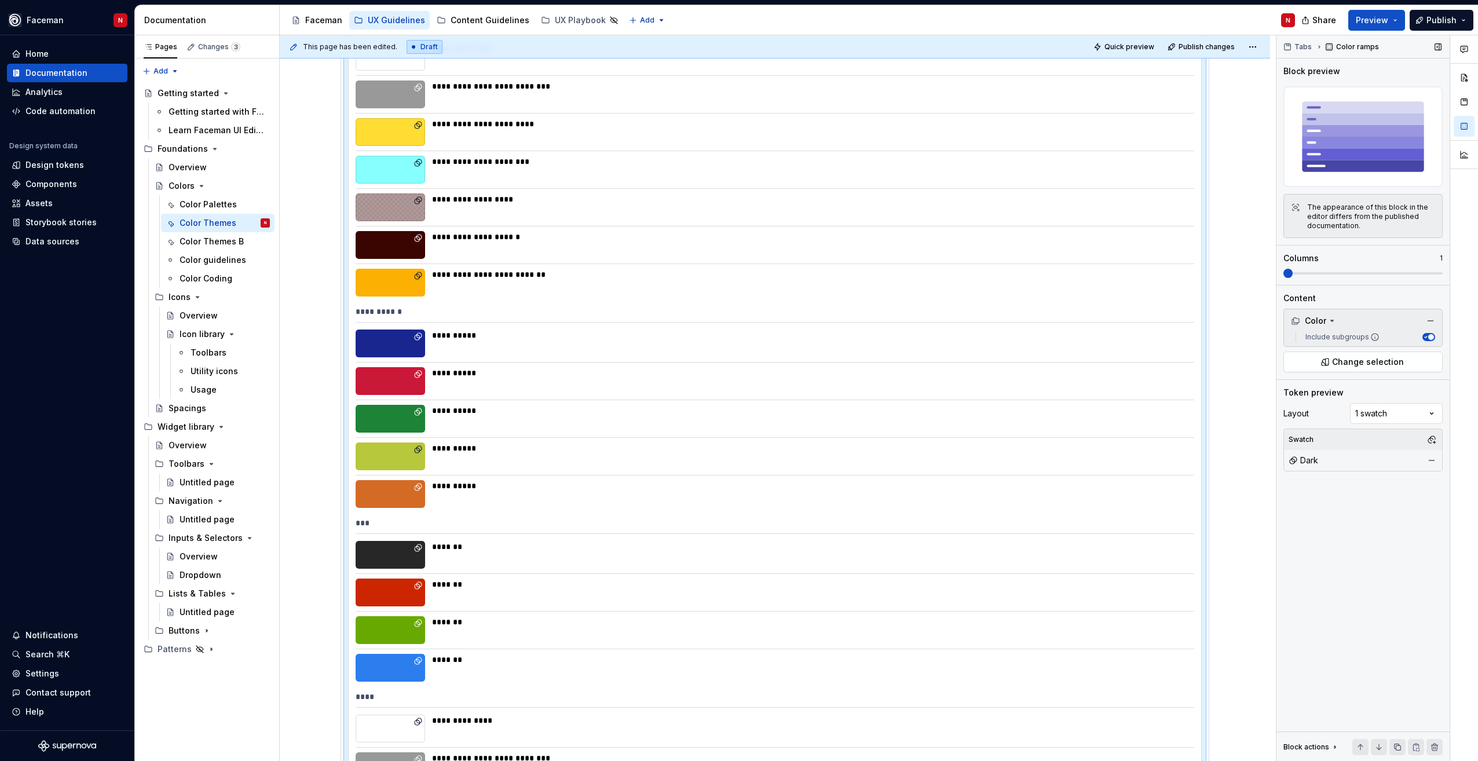
click at [1283, 277] on span at bounding box center [1362, 273] width 159 height 9
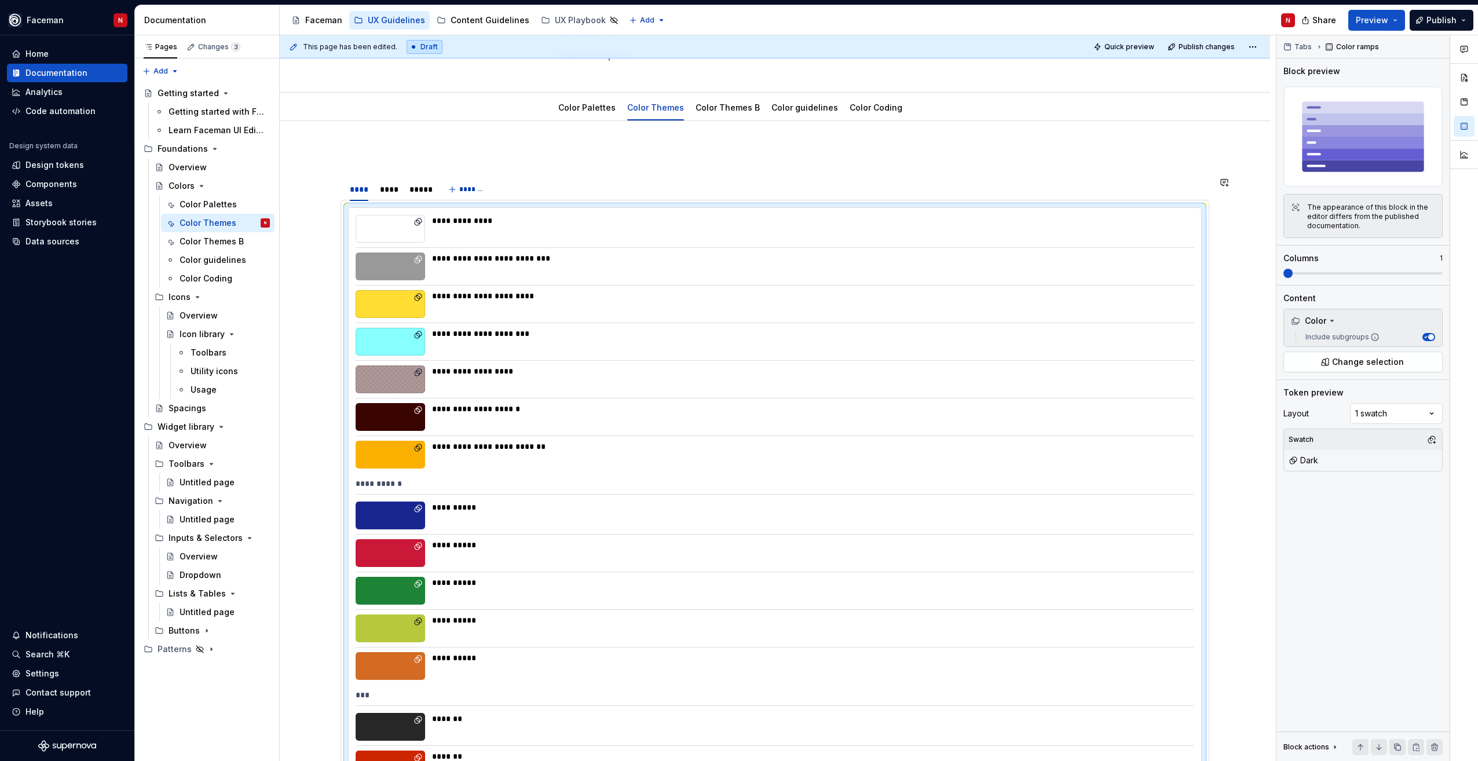
scroll to position [78, 0]
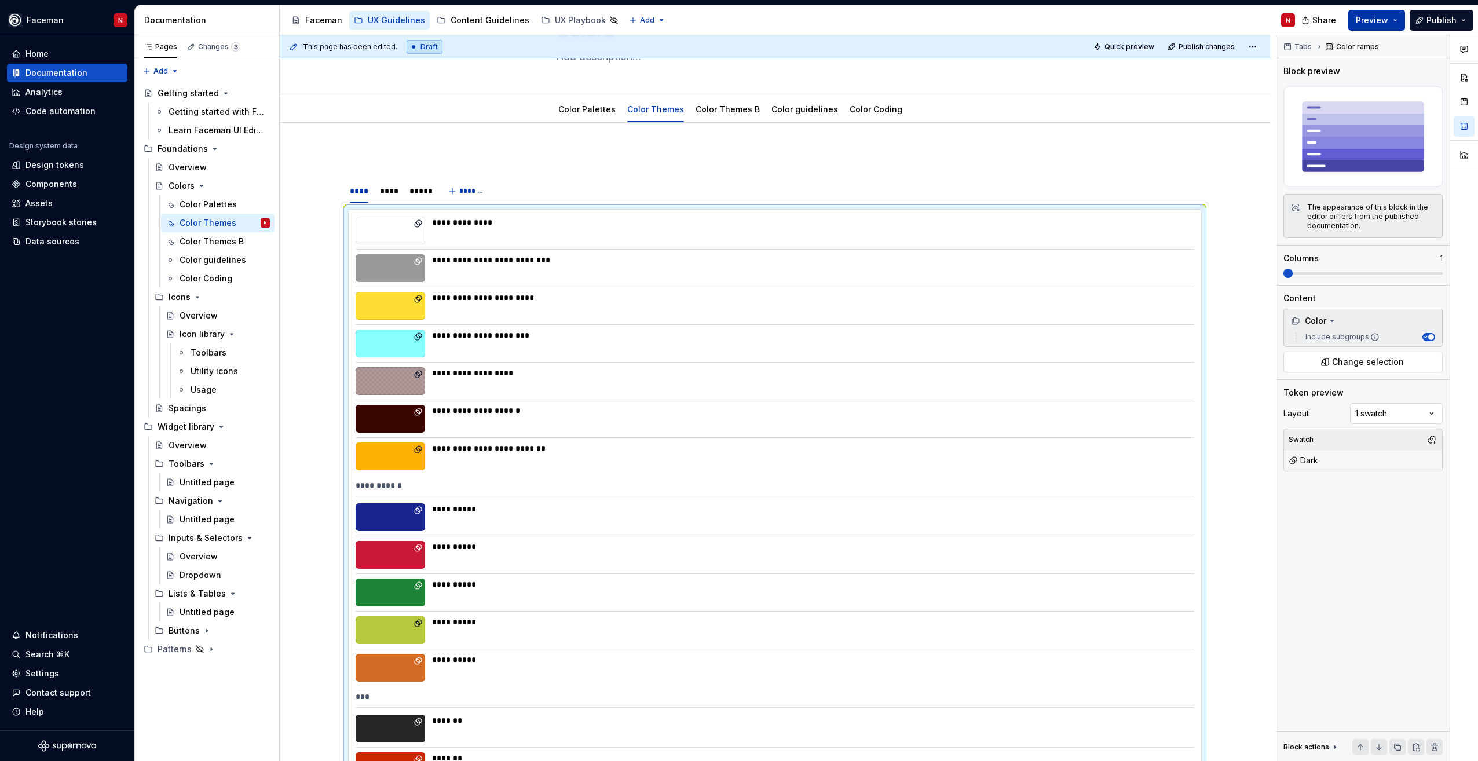
click at [1386, 17] on span "Preview" at bounding box center [1372, 20] width 32 height 12
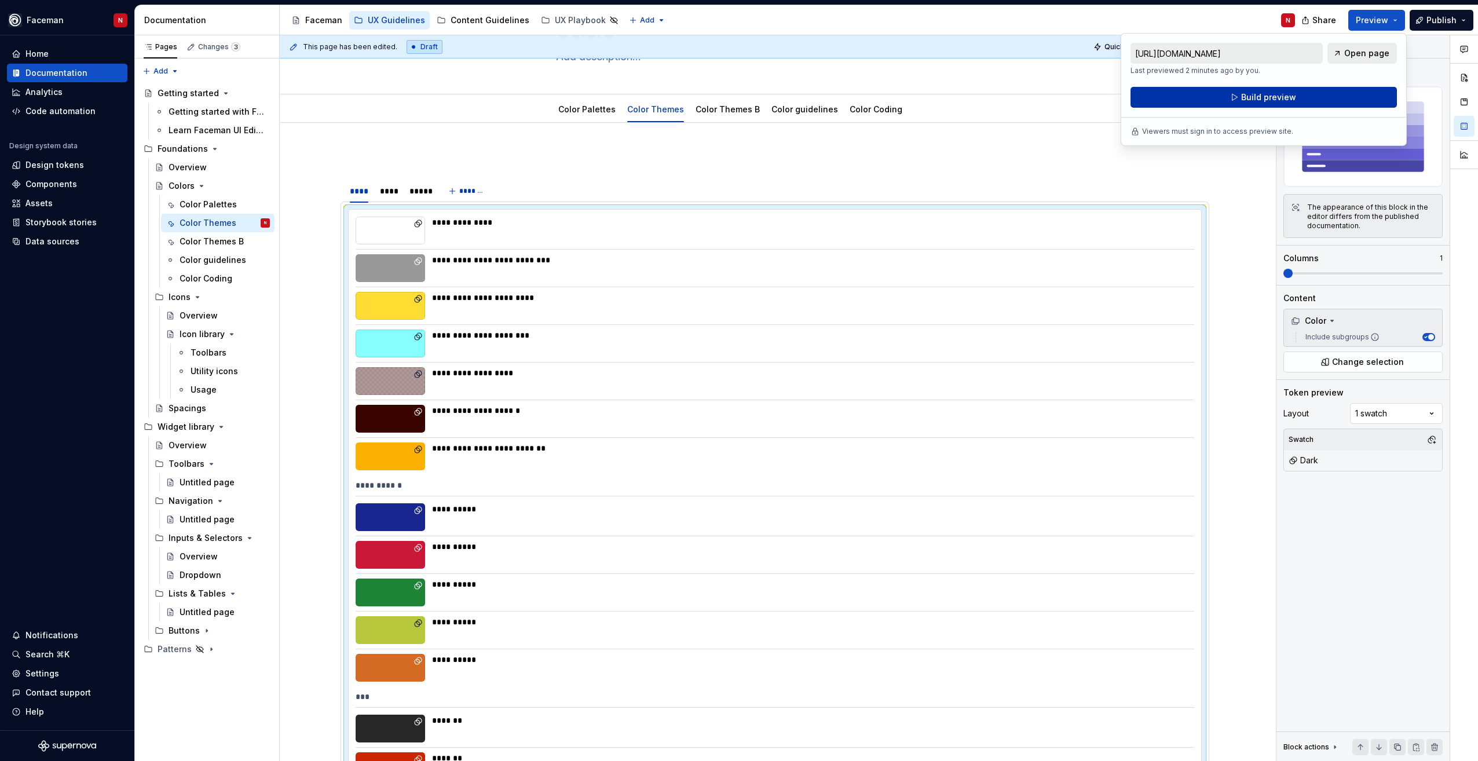
drag, startPoint x: 1386, startPoint y: 17, endPoint x: 1299, endPoint y: 100, distance: 119.6
click at [1299, 100] on button "Build preview" at bounding box center [1263, 97] width 266 height 21
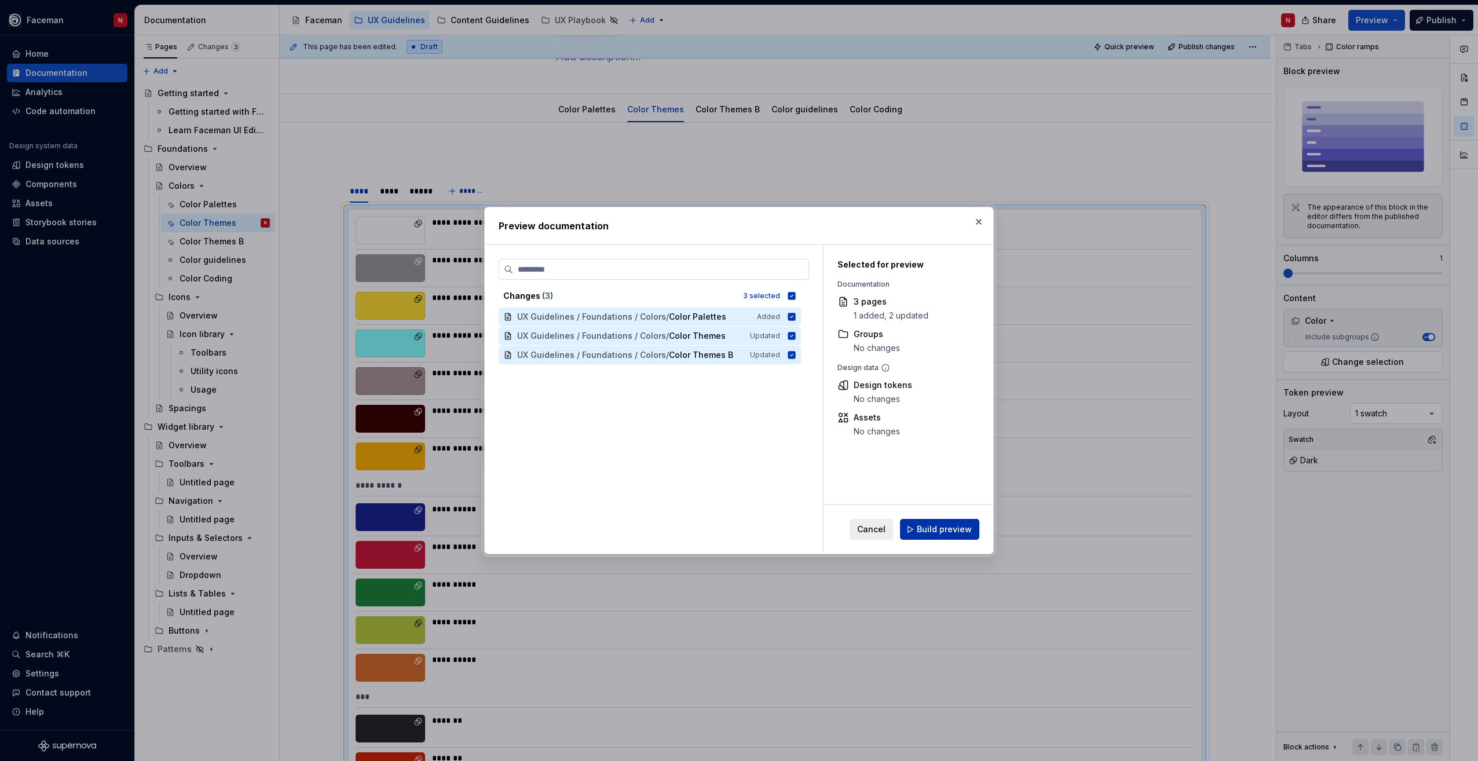
click at [935, 525] on span "Build preview" at bounding box center [944, 529] width 55 height 12
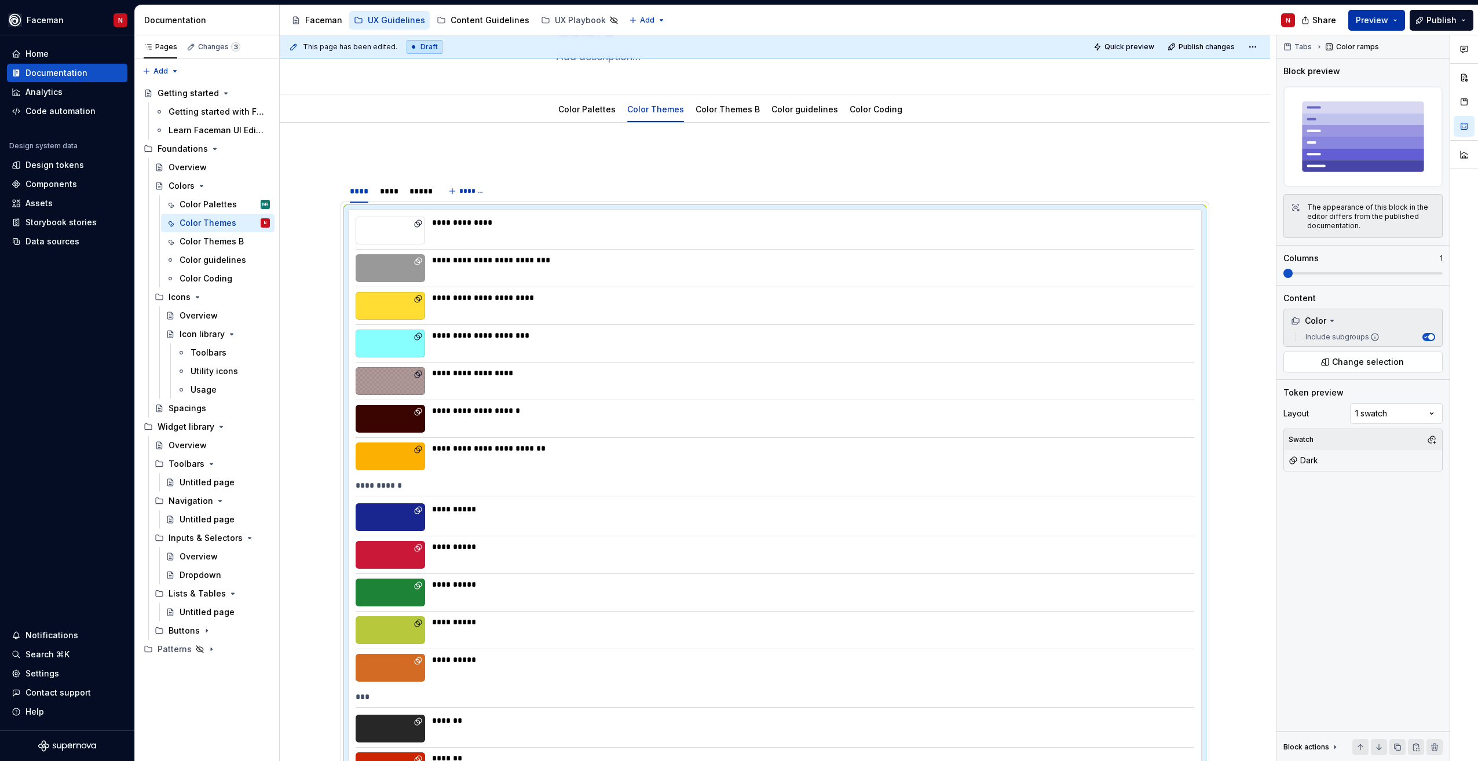
click at [1391, 20] on button "Preview" at bounding box center [1376, 20] width 57 height 21
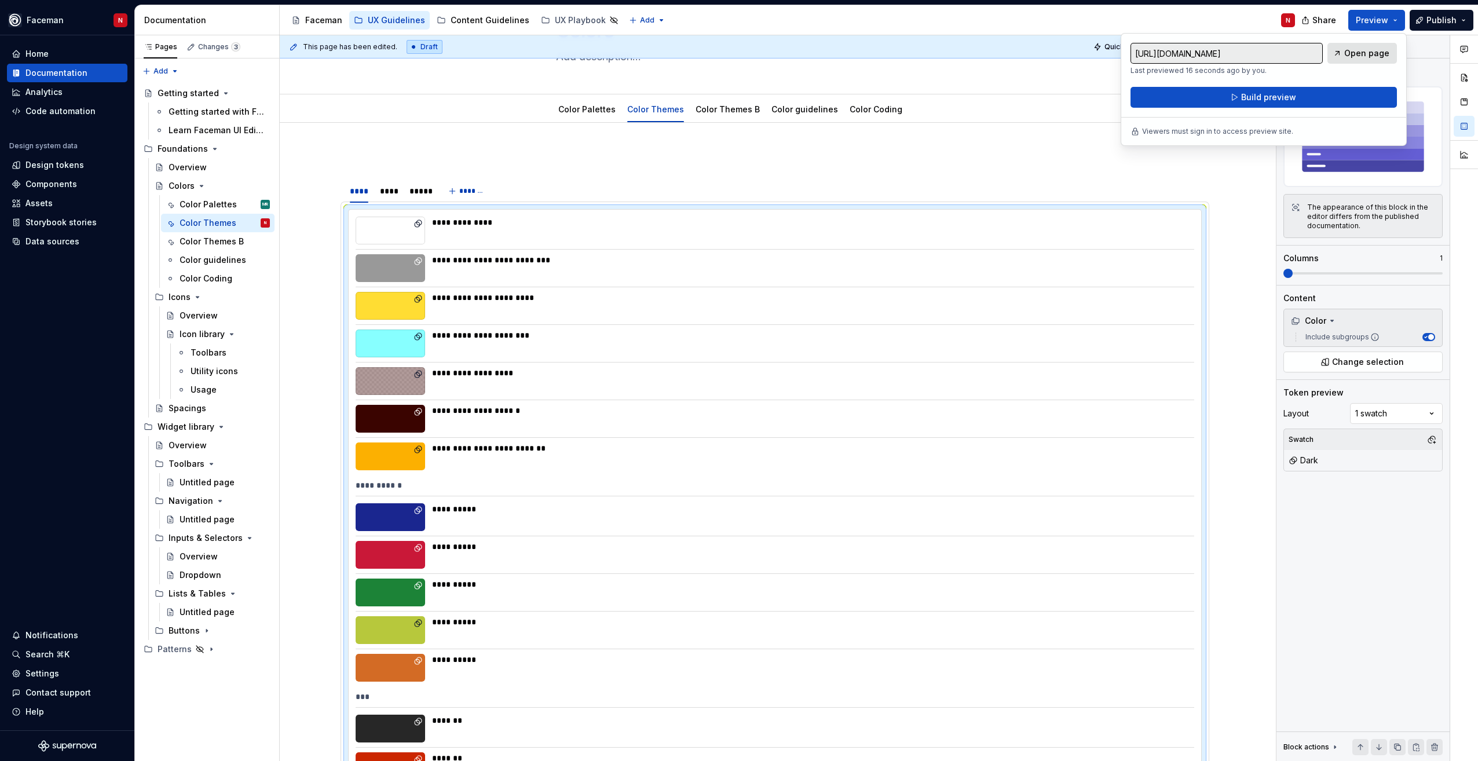
drag, startPoint x: 1391, startPoint y: 20, endPoint x: 1356, endPoint y: 61, distance: 53.8
click at [1356, 61] on link "Open page" at bounding box center [1361, 53] width 69 height 21
type textarea "*"
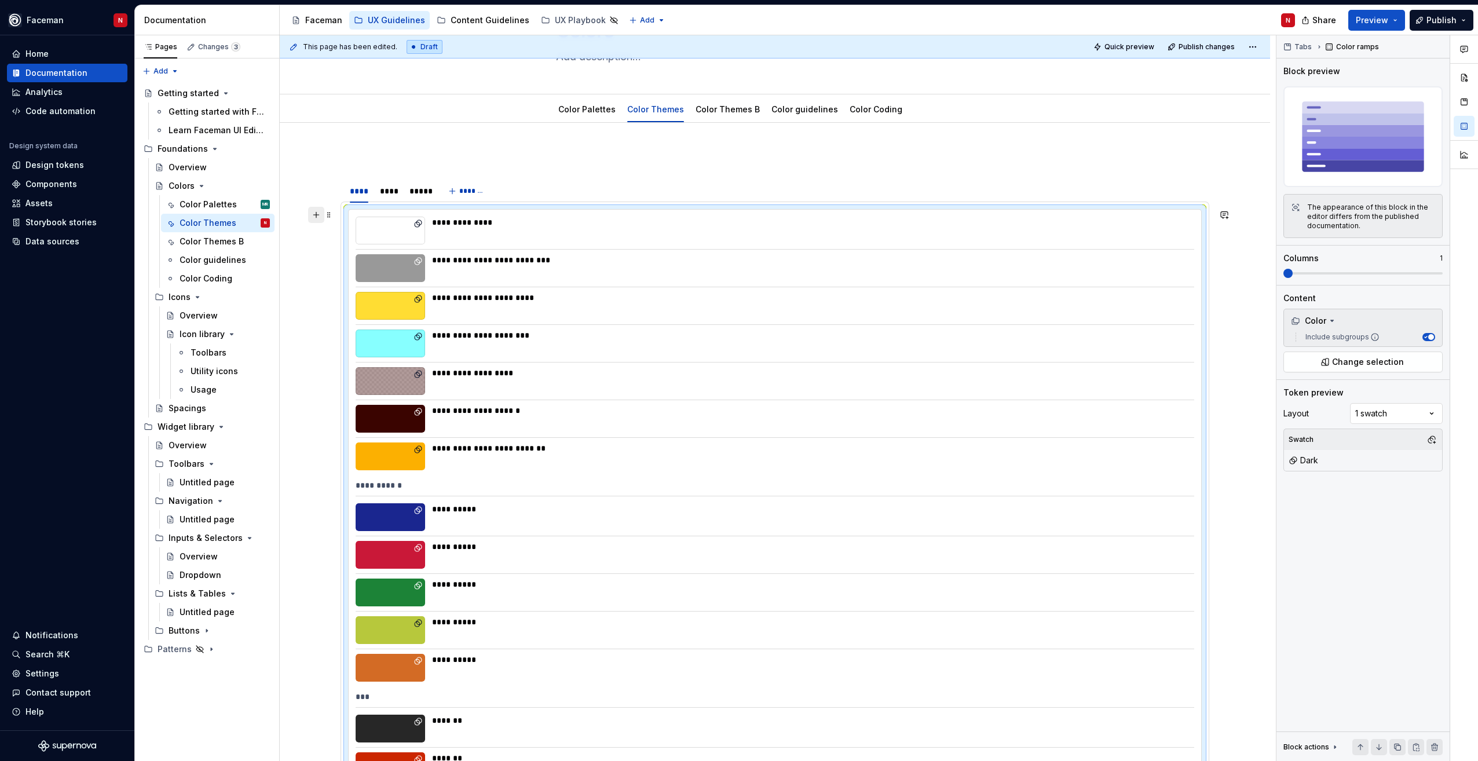
click at [315, 213] on button "button" at bounding box center [316, 215] width 16 height 16
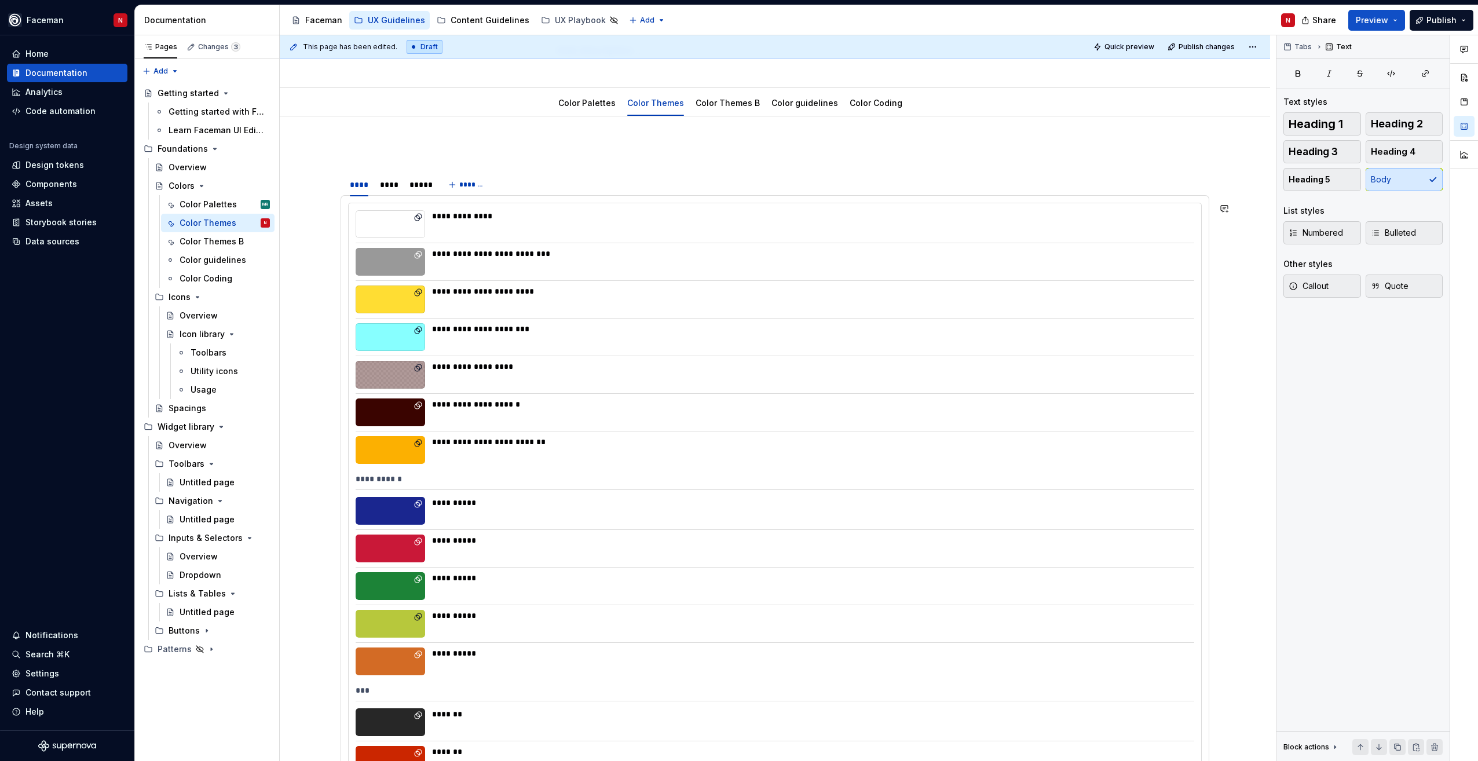
scroll to position [0, 0]
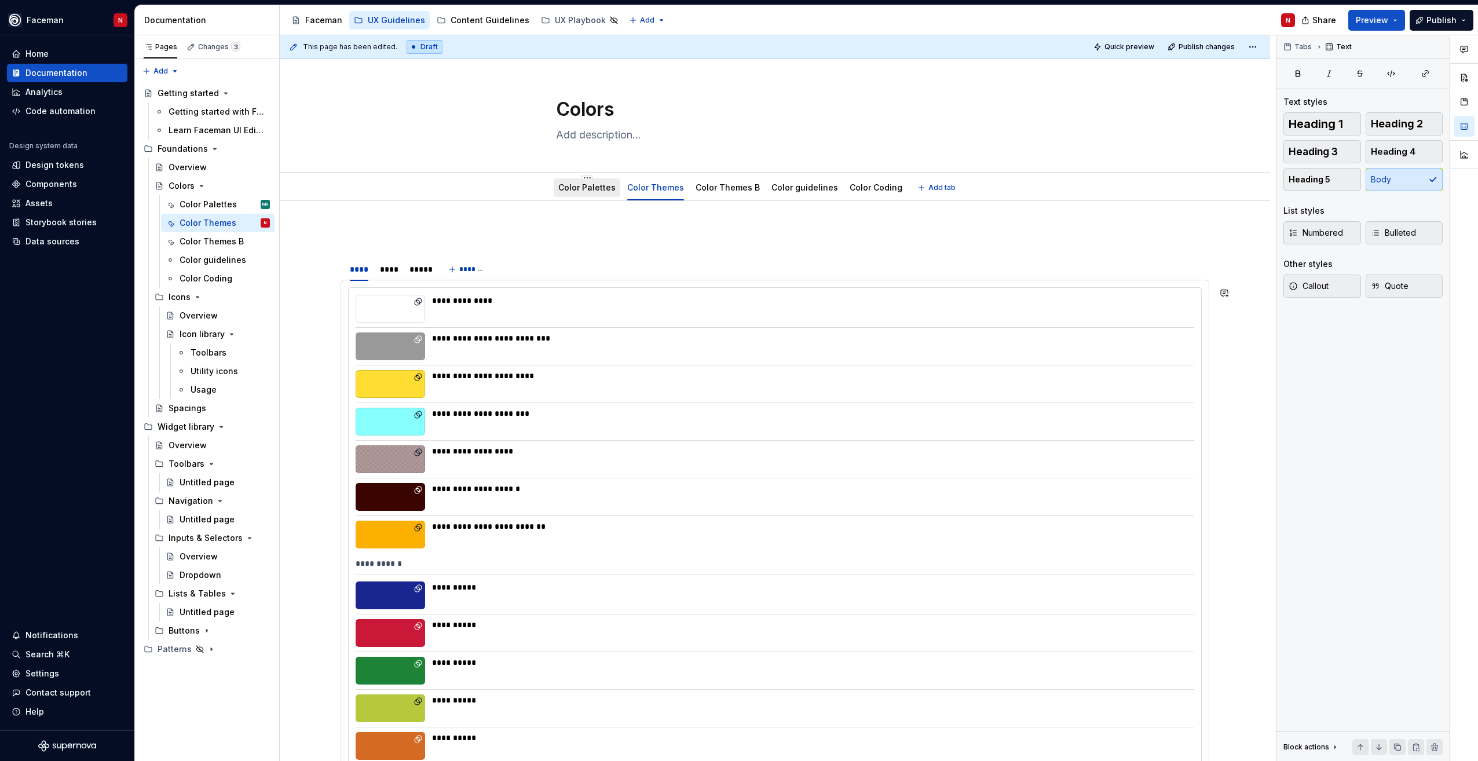
click at [591, 197] on div "Color Palettes" at bounding box center [587, 187] width 67 height 24
click at [572, 185] on link "Color Palettes" at bounding box center [586, 187] width 57 height 10
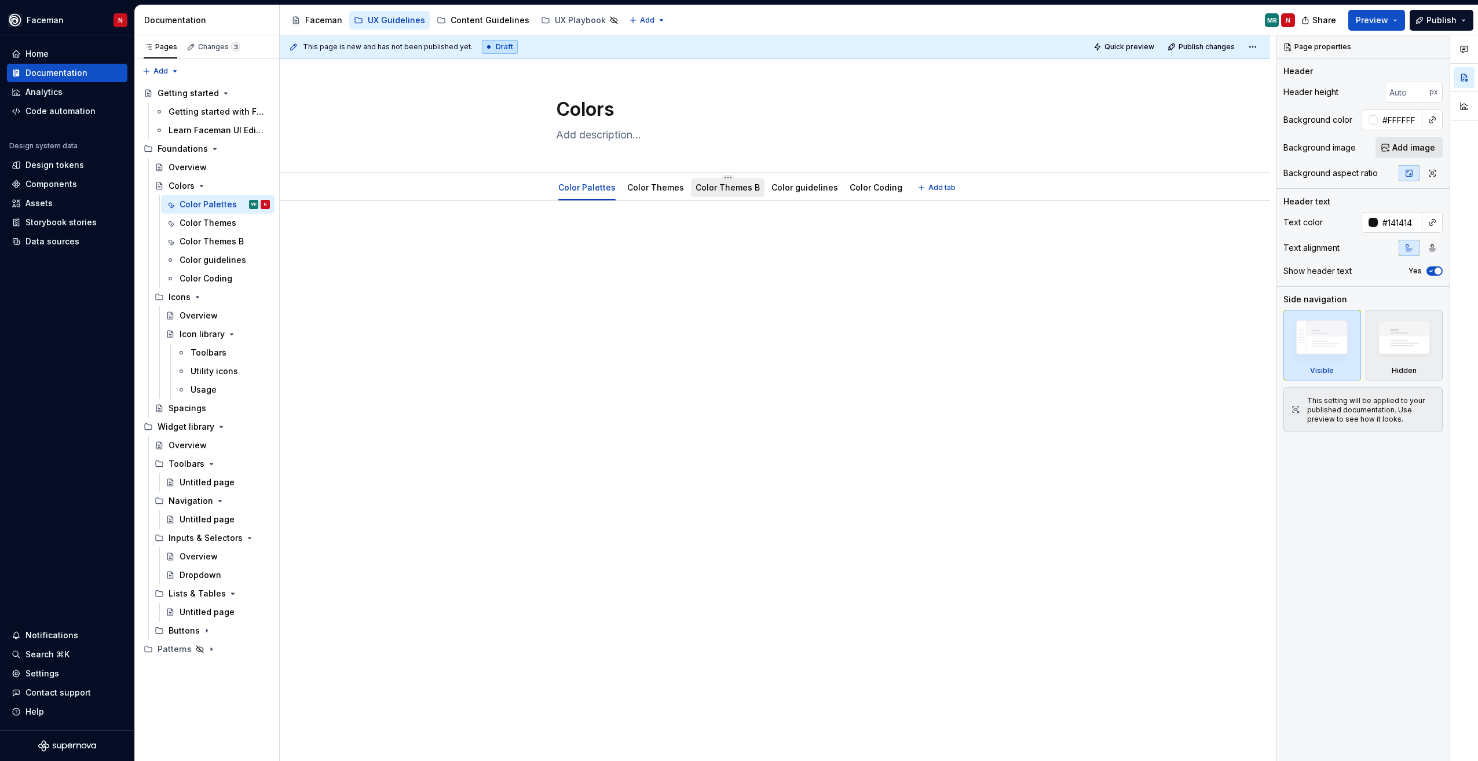
click at [720, 194] on div "Color Themes B" at bounding box center [727, 188] width 64 height 14
click at [651, 193] on div "Color Themes" at bounding box center [655, 188] width 57 height 14
click at [639, 187] on link "Color Themes" at bounding box center [655, 187] width 57 height 10
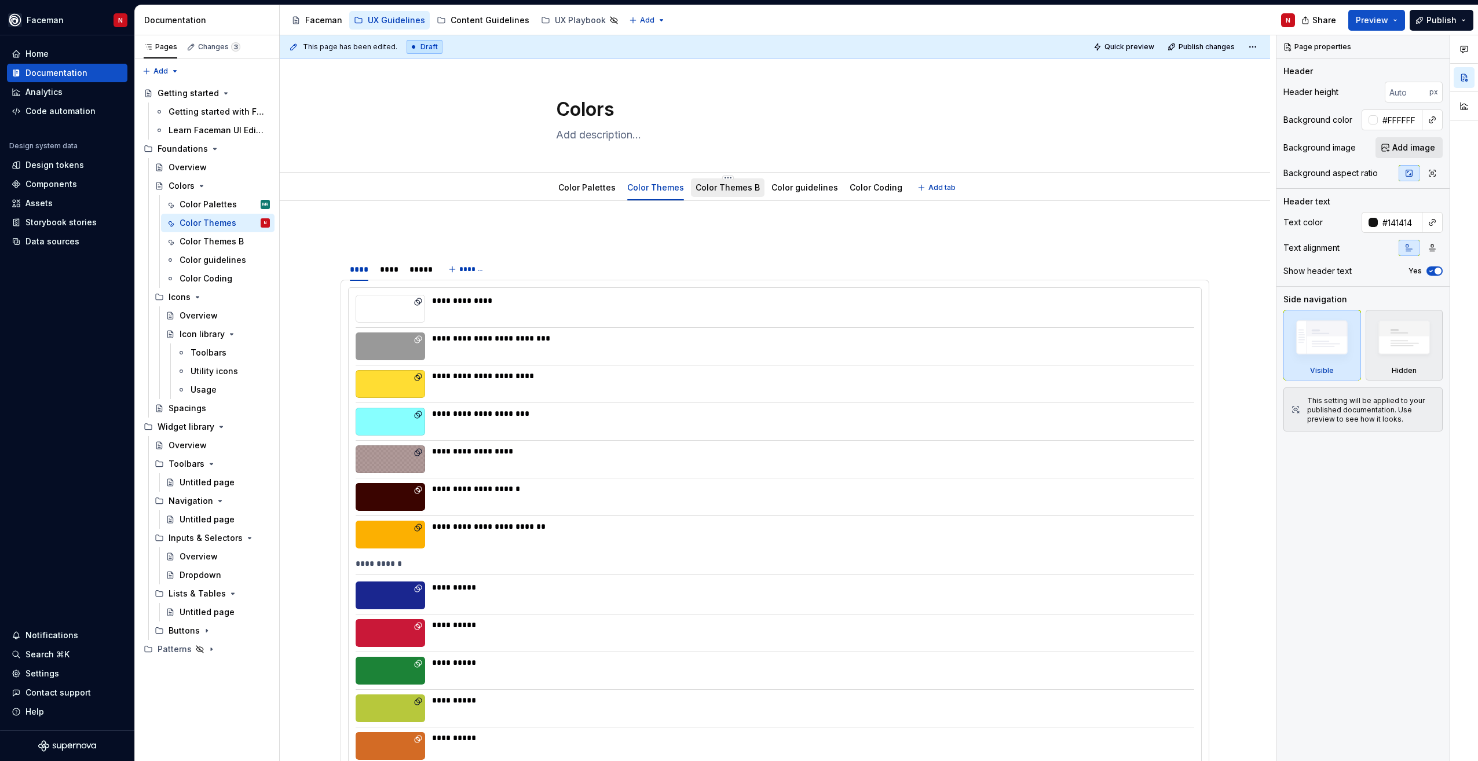
click at [707, 187] on link "Color Themes B" at bounding box center [727, 187] width 64 height 10
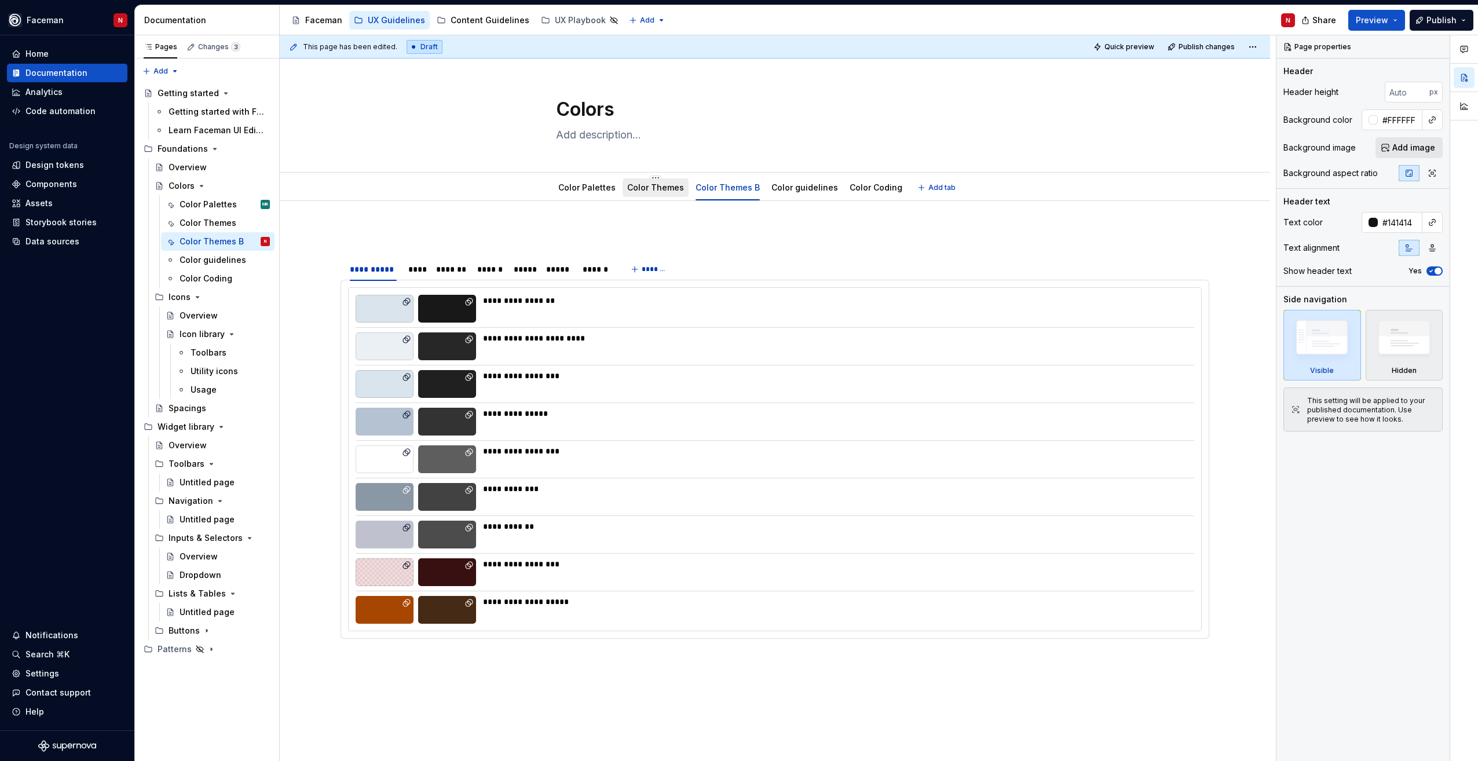
click at [656, 191] on link "Color Themes" at bounding box center [655, 187] width 57 height 10
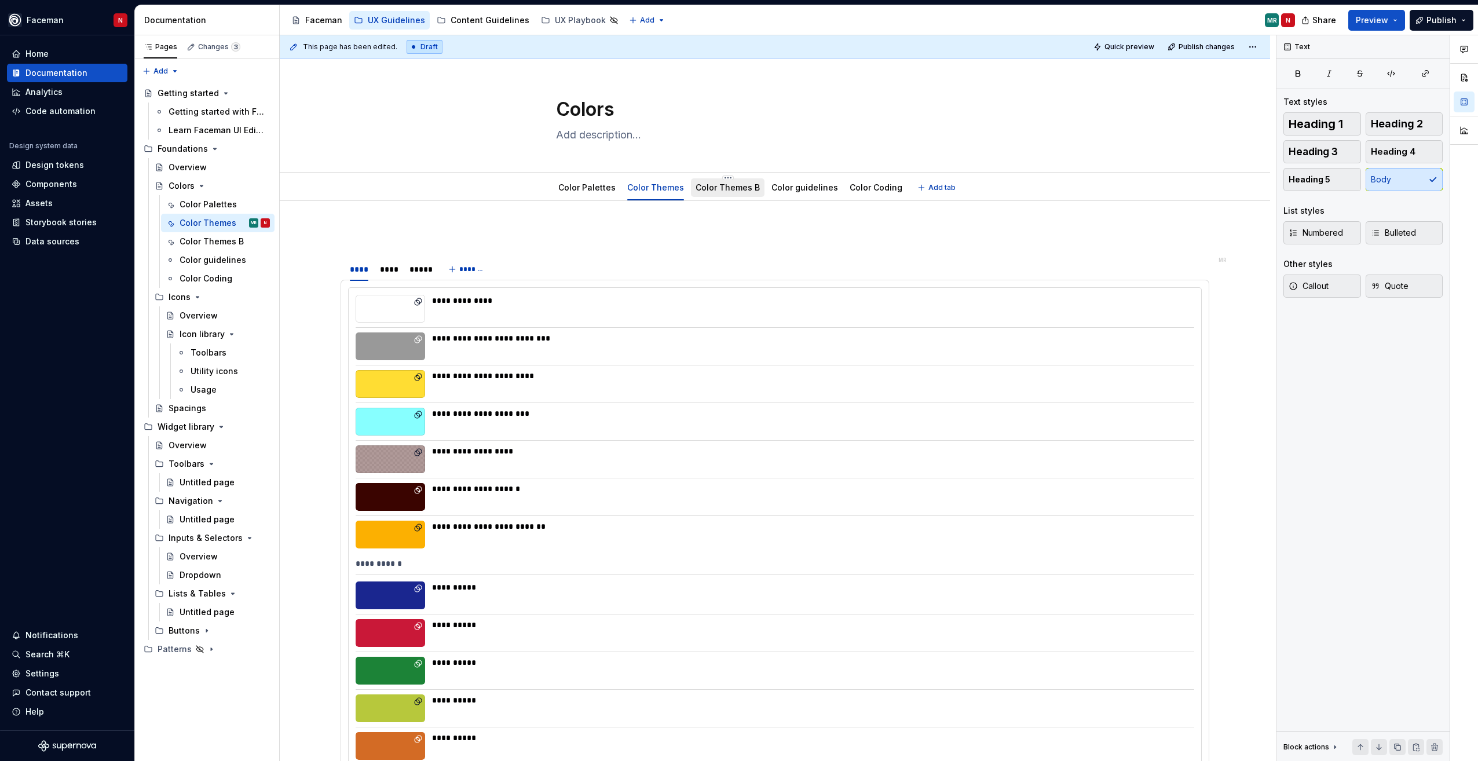
click at [712, 196] on div "Color Themes B" at bounding box center [728, 187] width 74 height 19
click at [698, 184] on link "Color Themes B" at bounding box center [727, 187] width 64 height 10
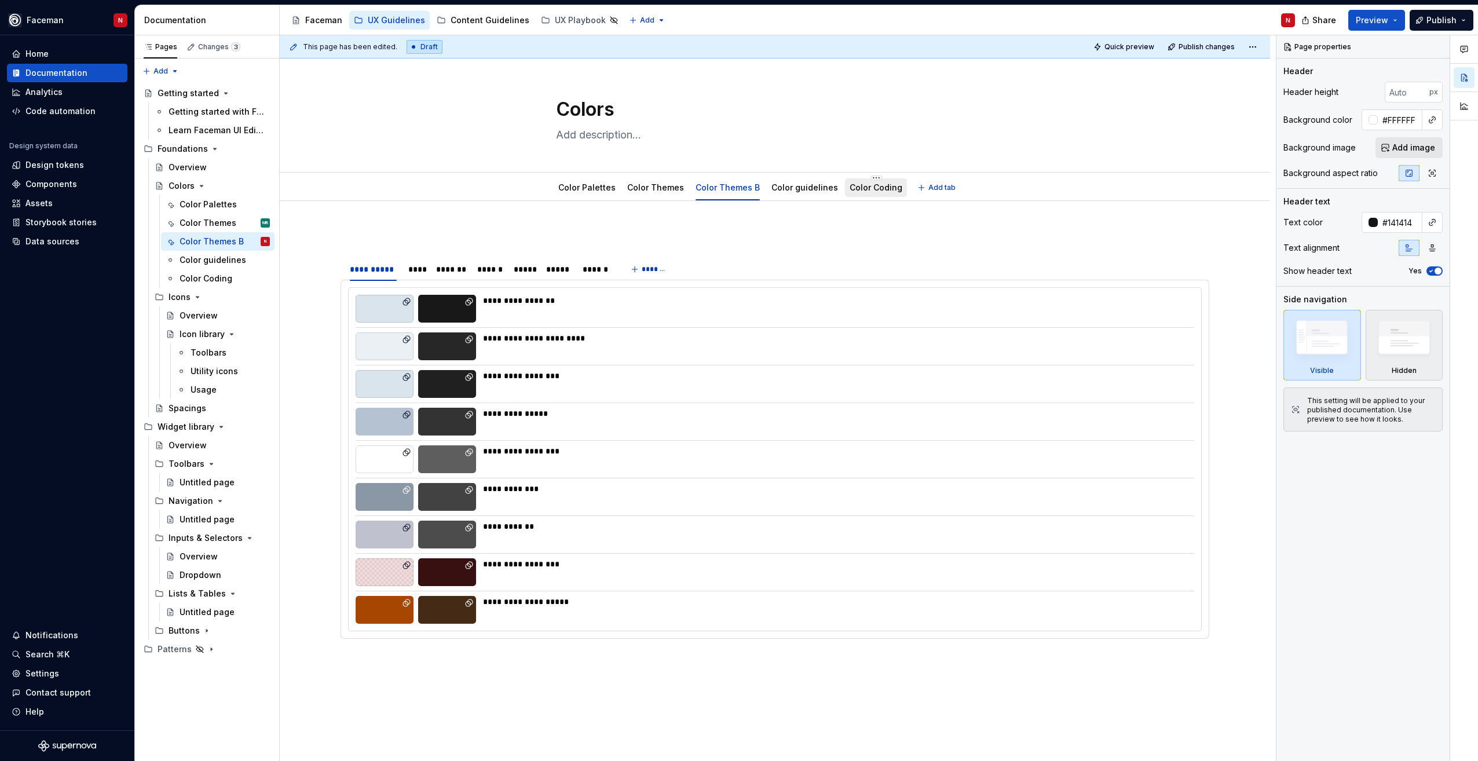
click at [849, 188] on link "Color Coding" at bounding box center [875, 187] width 53 height 10
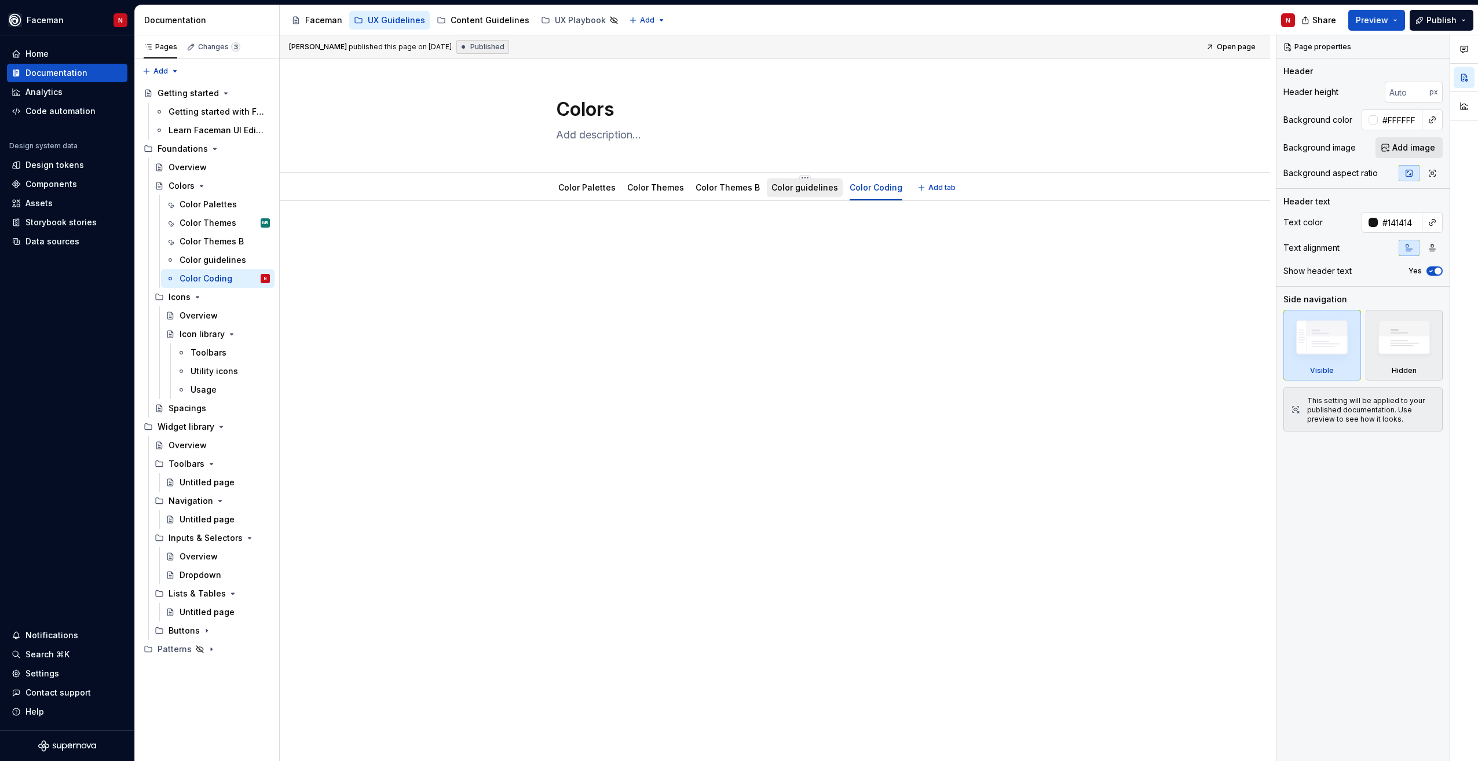
click at [778, 196] on div "Color guidelines" at bounding box center [805, 187] width 76 height 19
click at [785, 188] on link "Color guidelines" at bounding box center [804, 187] width 67 height 10
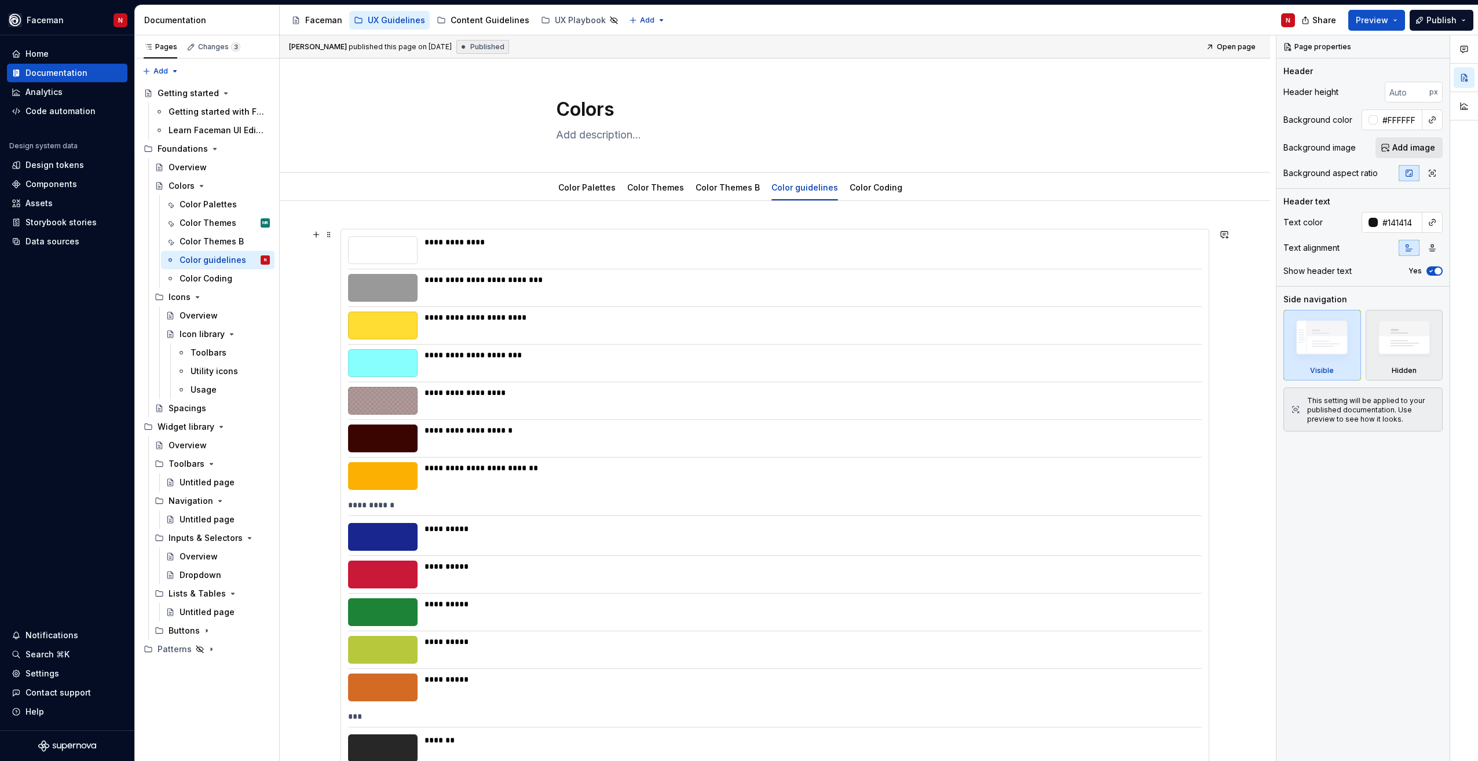
click at [890, 360] on div "**********" at bounding box center [809, 355] width 770 height 12
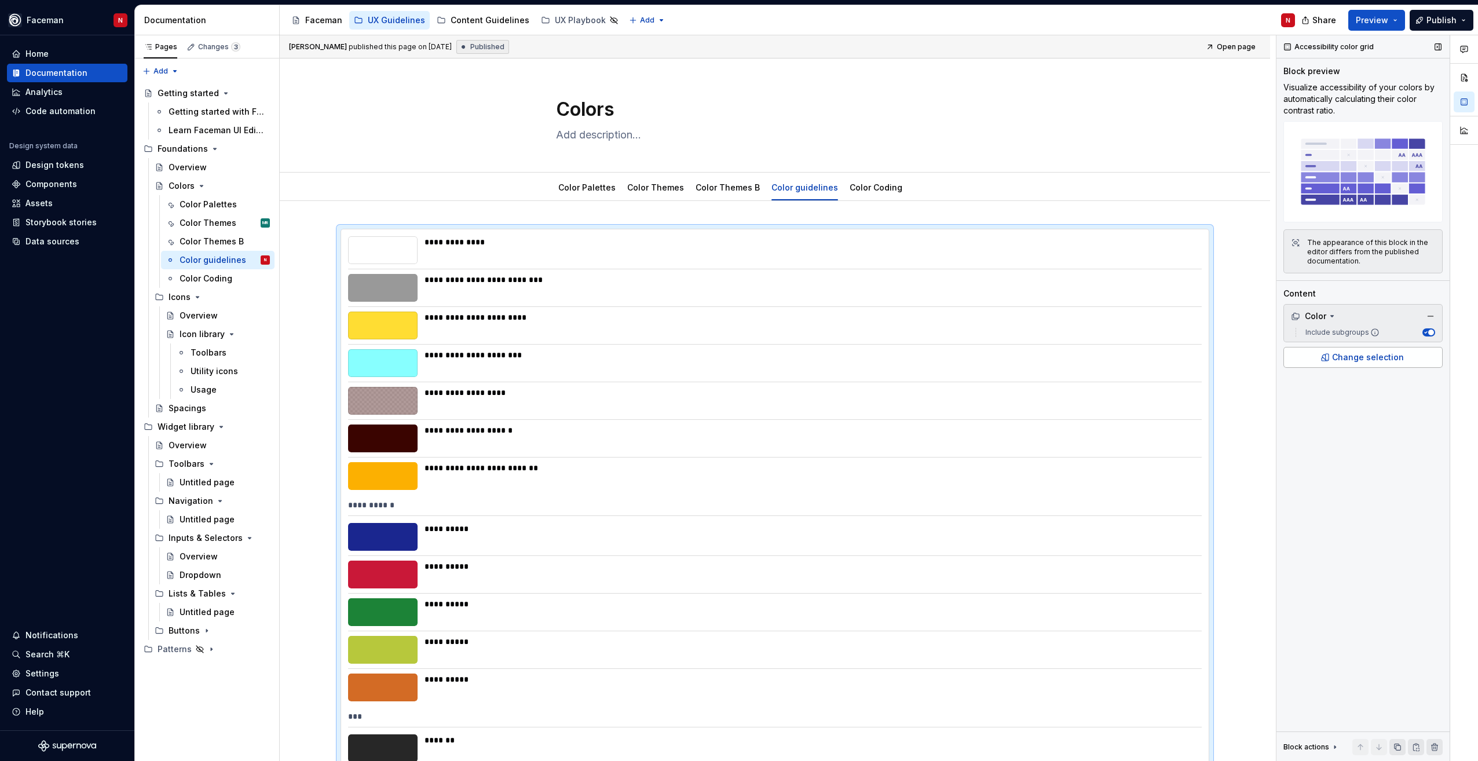
click at [1350, 358] on span "Change selection" at bounding box center [1368, 357] width 72 height 12
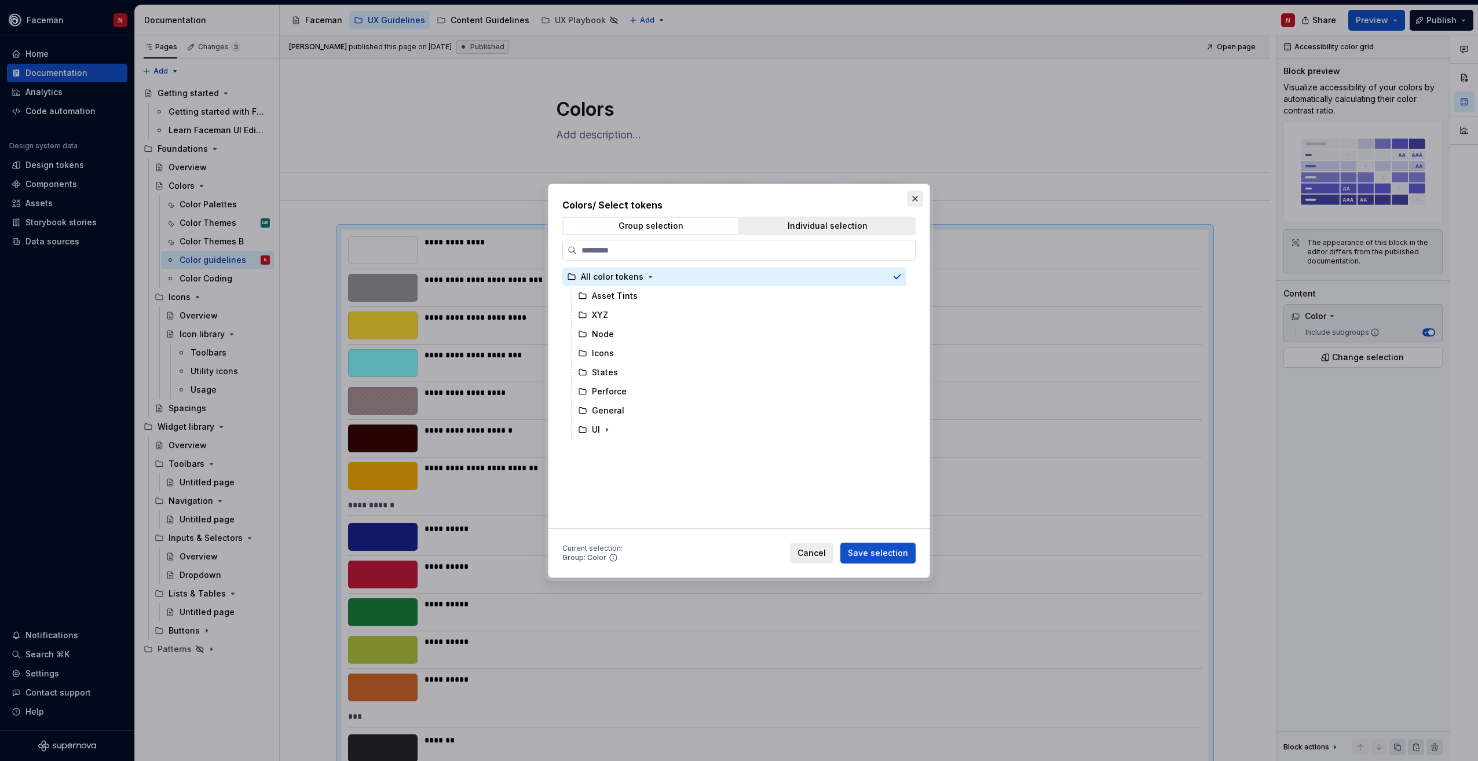
click at [914, 197] on button "button" at bounding box center [915, 199] width 16 height 16
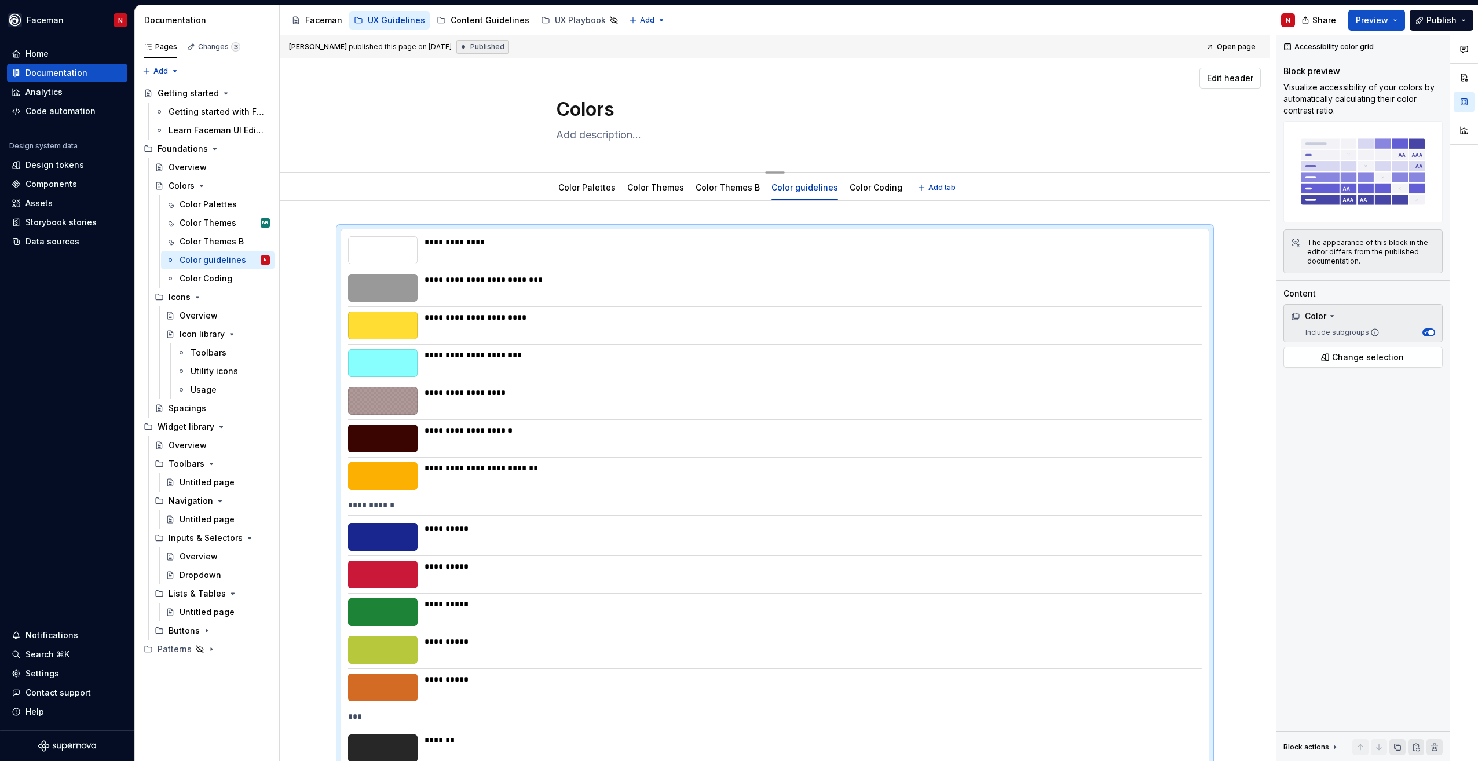
click at [864, 161] on div "Colors" at bounding box center [775, 114] width 438 height 113
click at [731, 188] on link "Color Themes B" at bounding box center [727, 187] width 64 height 10
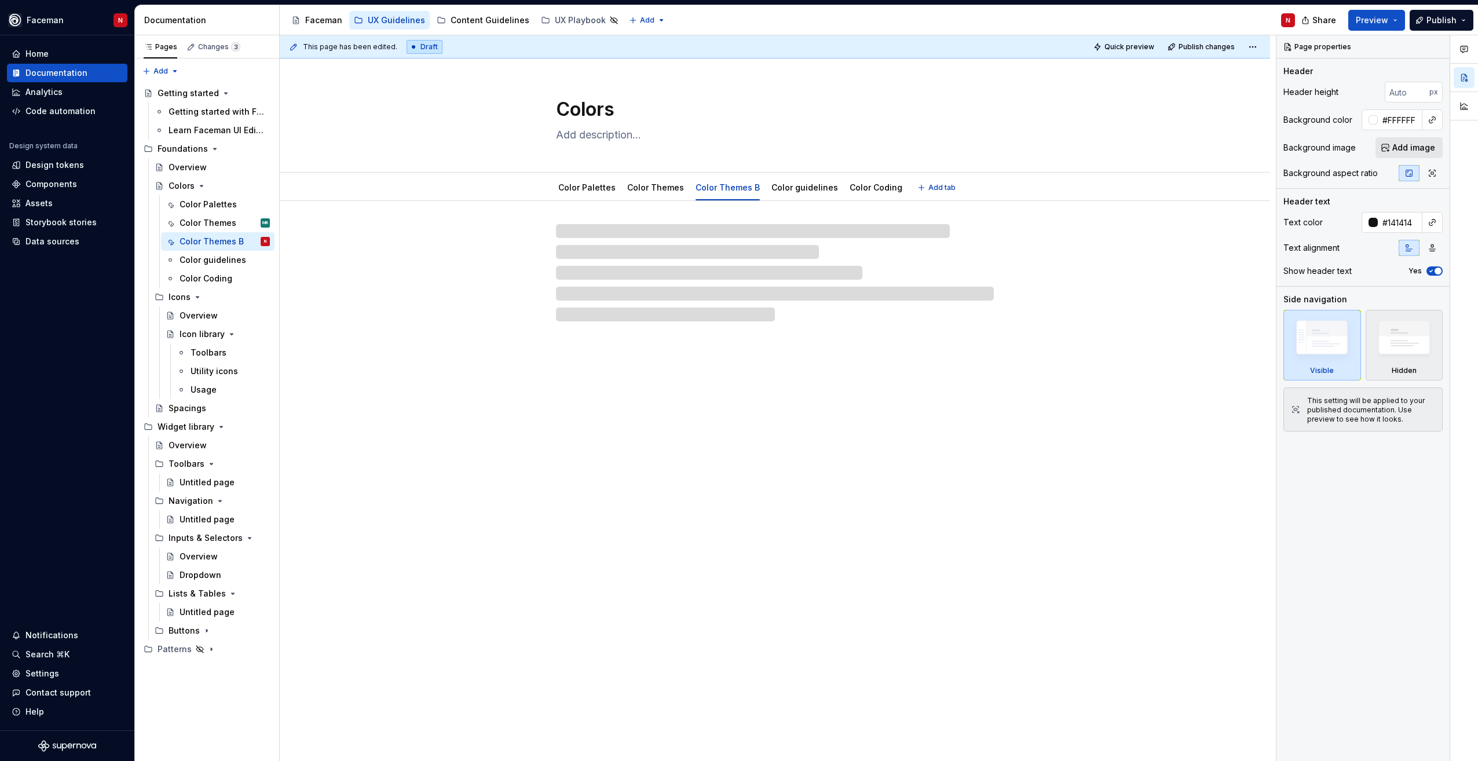
click at [802, 188] on link "Color guidelines" at bounding box center [804, 187] width 67 height 10
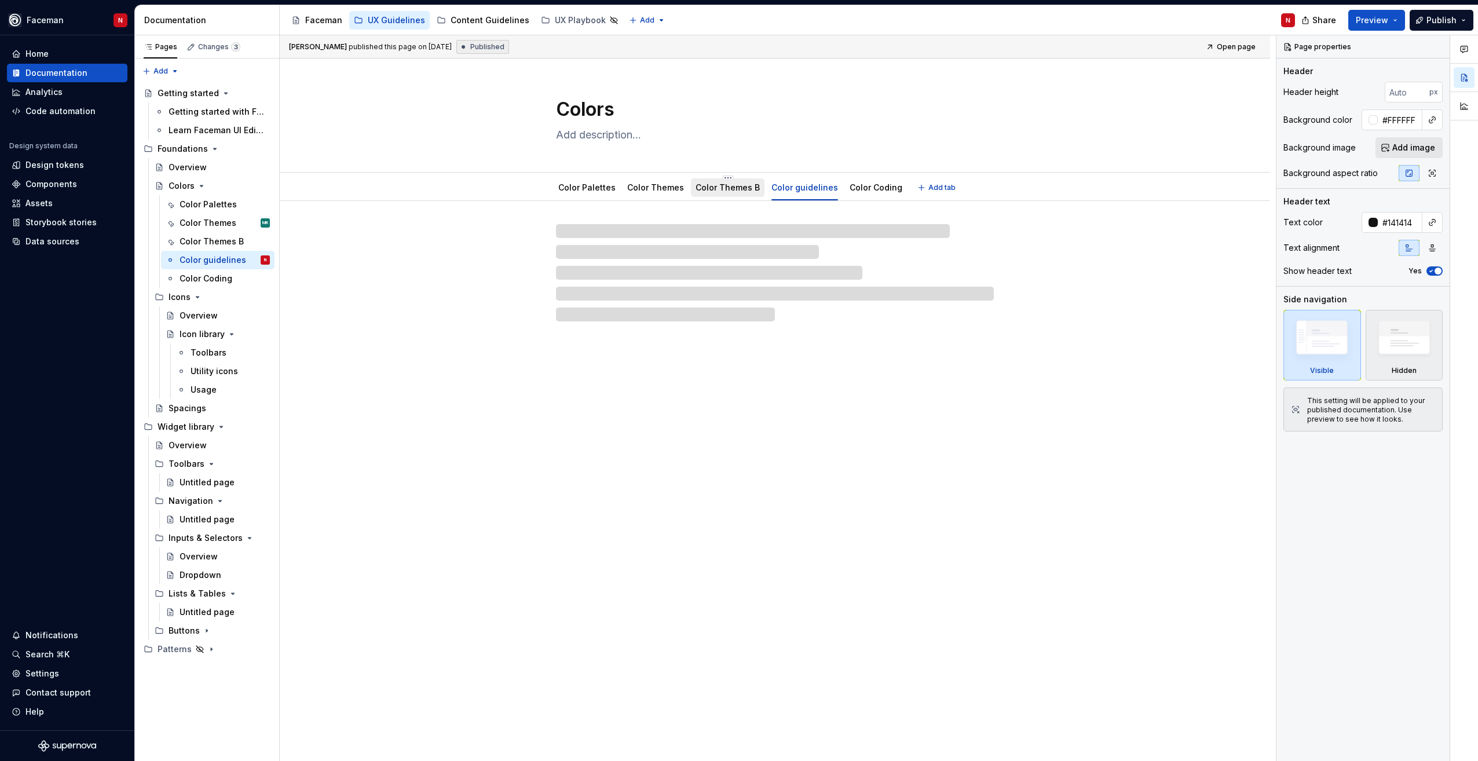
click at [716, 182] on link "Color Themes B" at bounding box center [727, 187] width 64 height 10
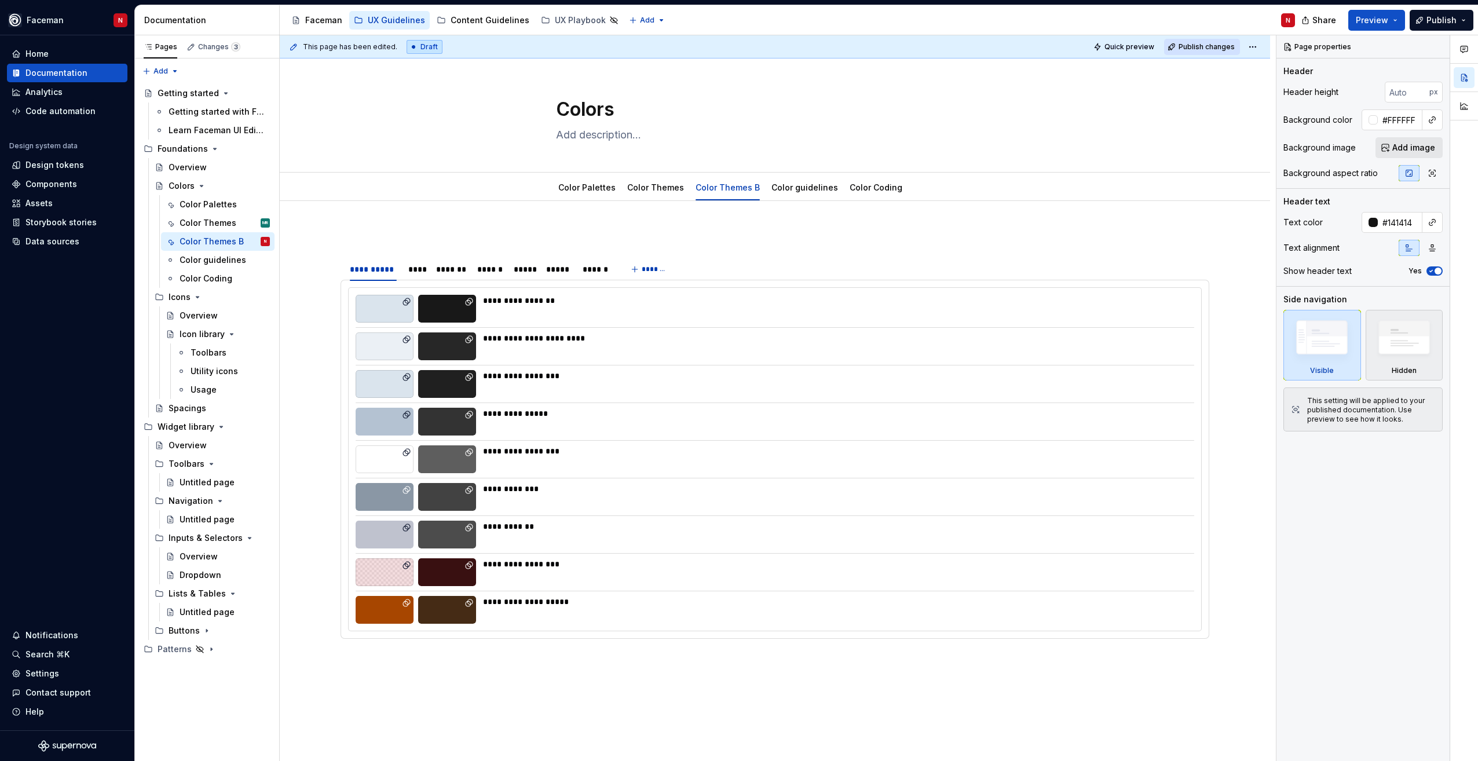
click at [1207, 46] on span "Publish changes" at bounding box center [1206, 46] width 56 height 9
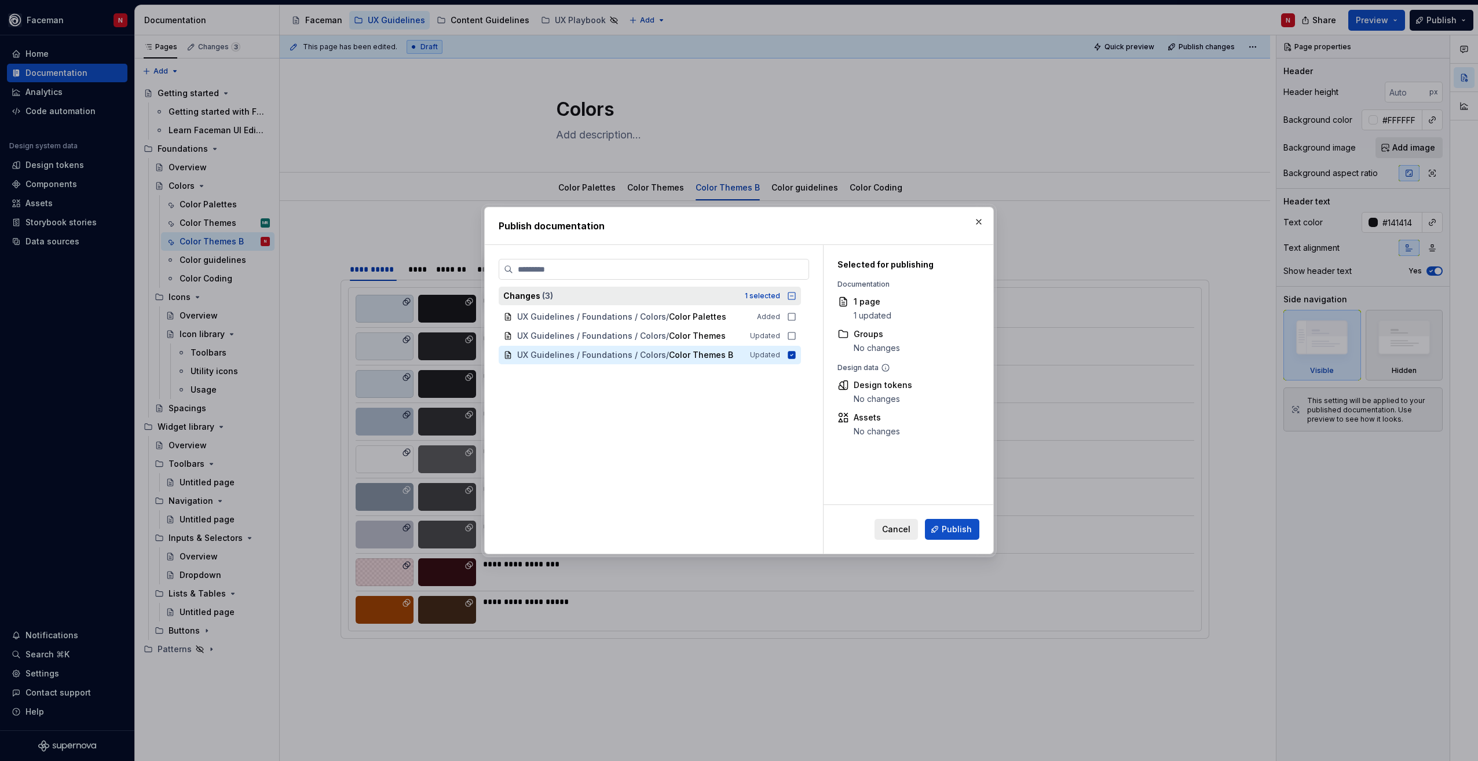
click at [790, 297] on icon at bounding box center [791, 295] width 9 height 9
drag, startPoint x: 964, startPoint y: 530, endPoint x: 1144, endPoint y: 710, distance: 254.3
click at [964, 532] on span "Publish" at bounding box center [957, 529] width 30 height 12
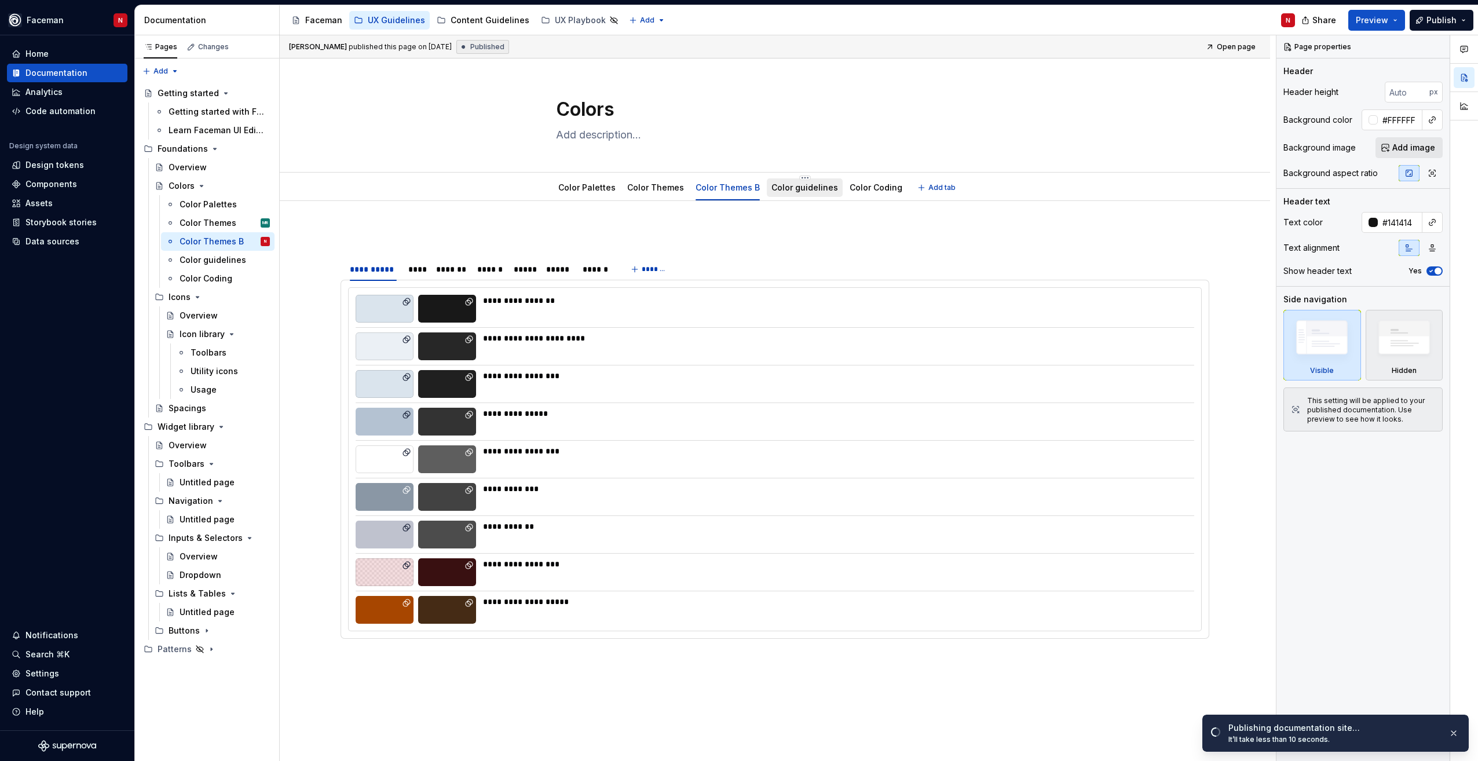
click at [811, 193] on div "Color guidelines" at bounding box center [804, 188] width 67 height 14
click at [779, 191] on link "Color guidelines" at bounding box center [804, 187] width 67 height 10
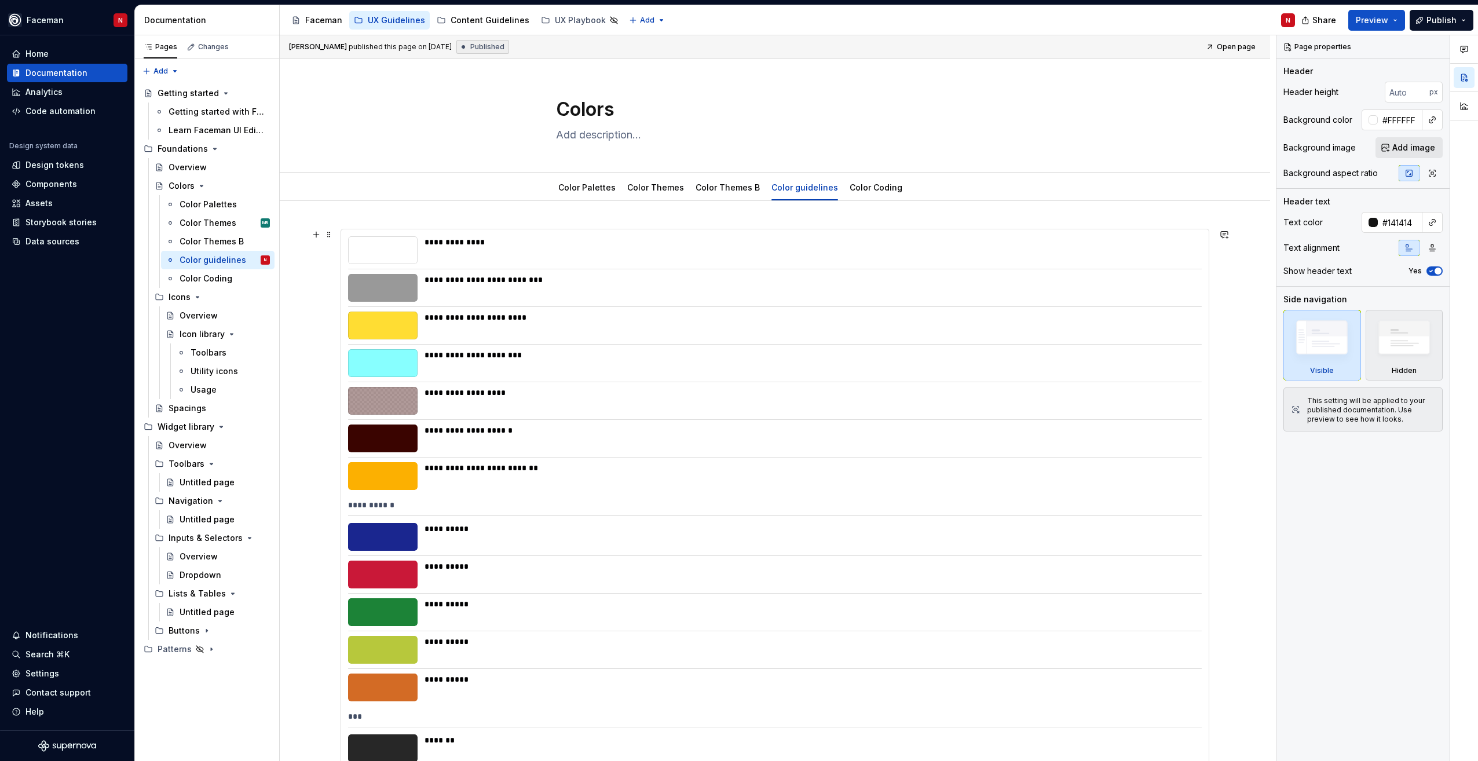
drag, startPoint x: 628, startPoint y: 257, endPoint x: 604, endPoint y: 287, distance: 38.3
click at [627, 257] on div "**********" at bounding box center [809, 250] width 770 height 28
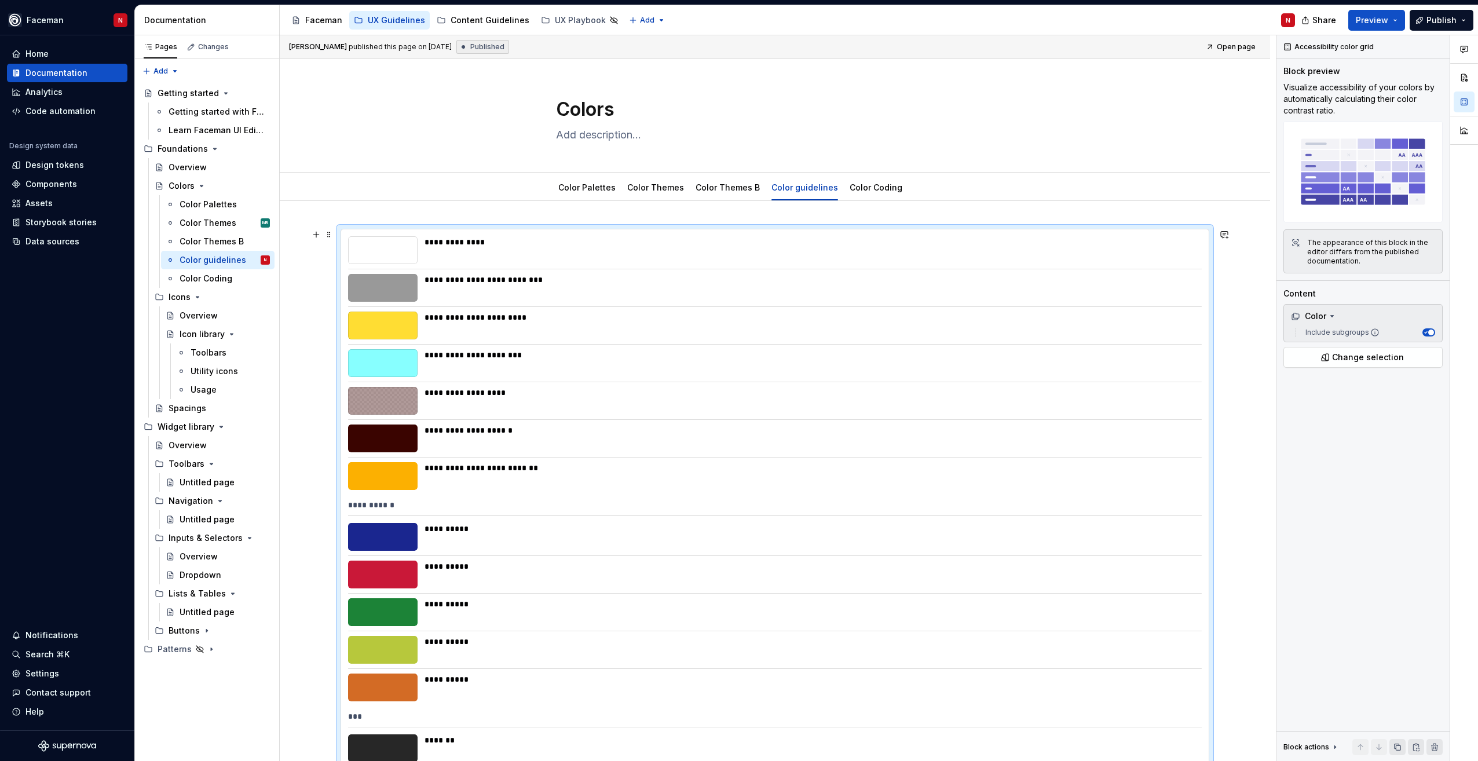
click at [604, 287] on div "**********" at bounding box center [809, 288] width 770 height 28
click at [1428, 334] on span "button" at bounding box center [1431, 332] width 6 height 6
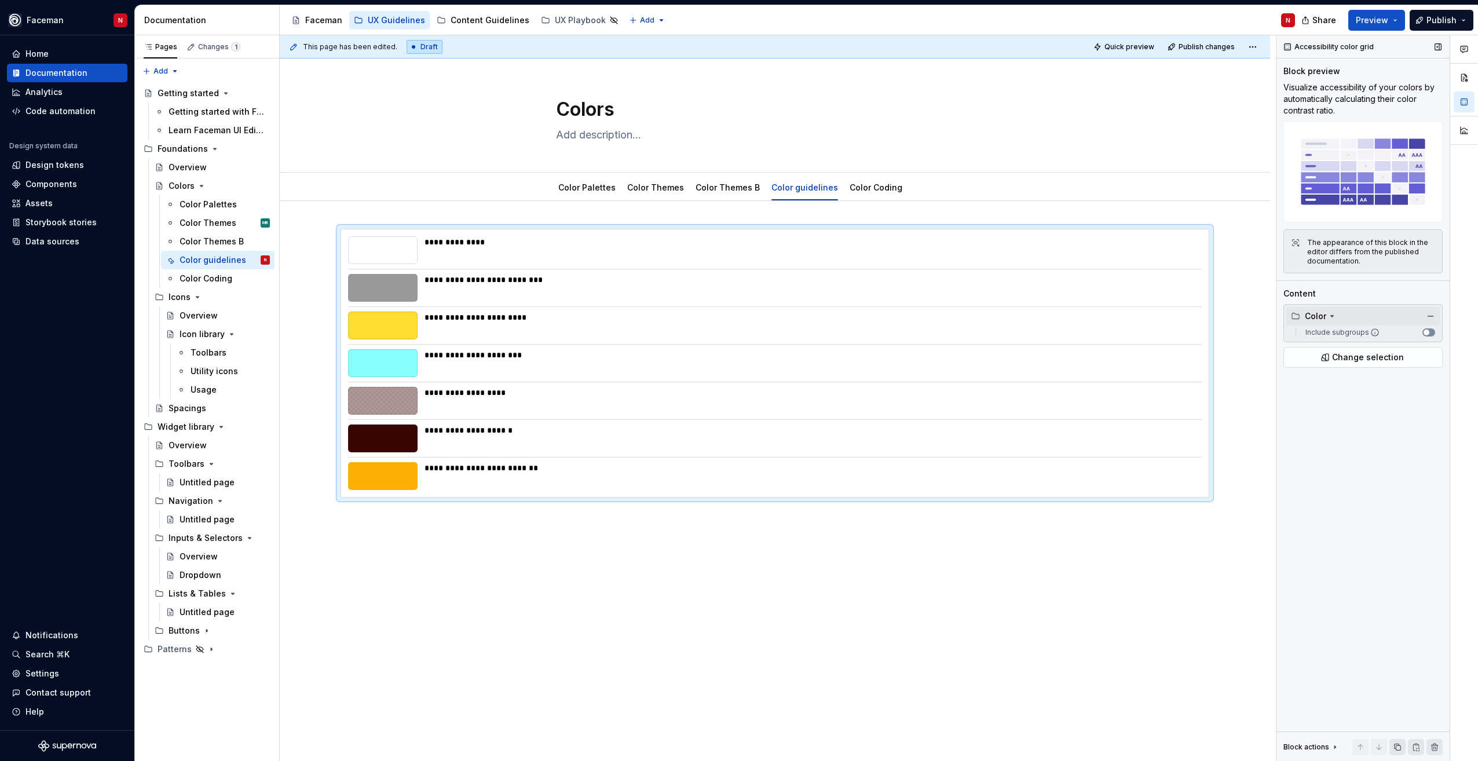
click at [1321, 317] on div "Color" at bounding box center [1308, 316] width 35 height 12
click at [1319, 313] on div "Color" at bounding box center [1308, 316] width 35 height 12
click at [1327, 329] on label "Include subgroups" at bounding box center [1340, 332] width 79 height 9
click at [1422, 329] on button "Include subgroups" at bounding box center [1428, 332] width 13 height 8
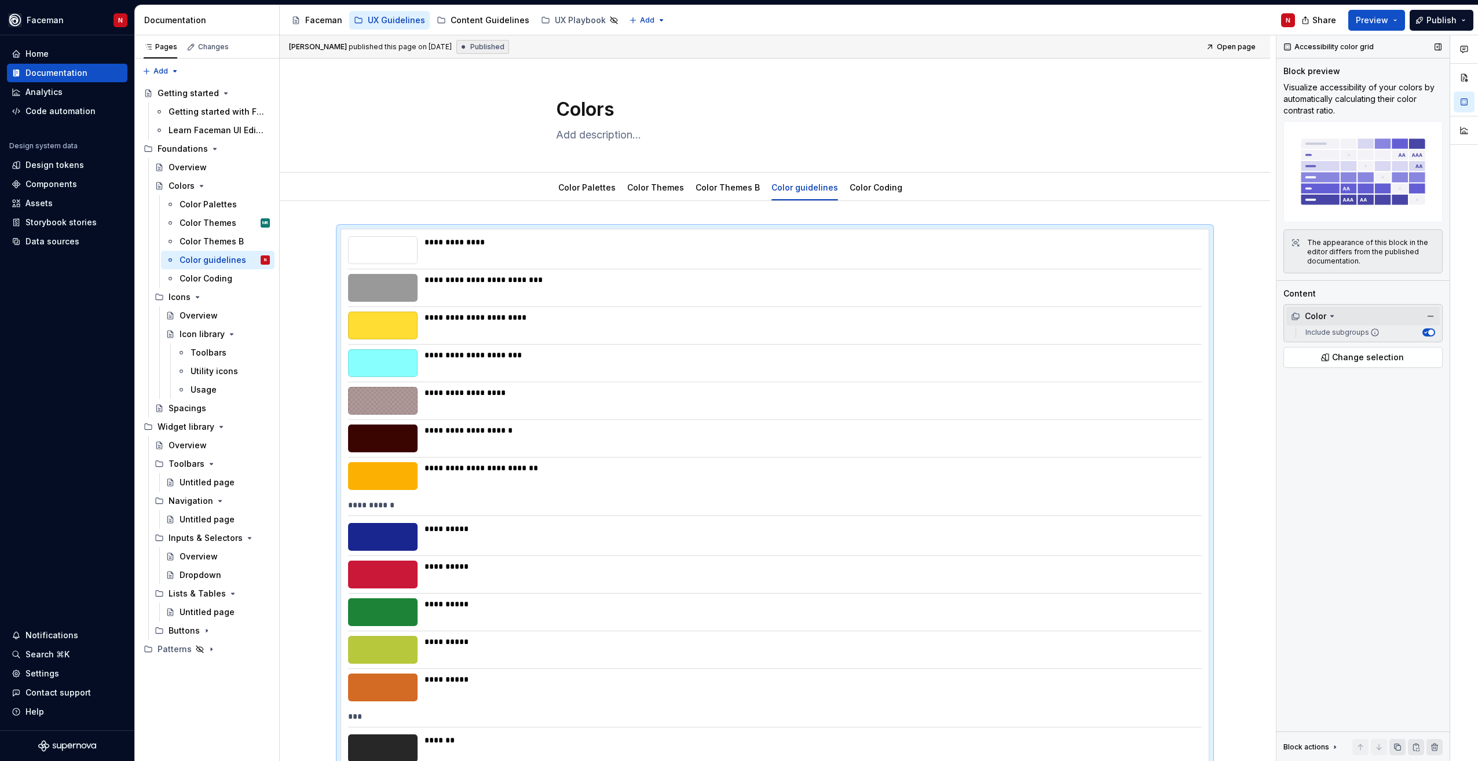
click at [1306, 309] on div "Color" at bounding box center [1362, 316] width 153 height 19
click at [1313, 312] on div "Color" at bounding box center [1308, 316] width 35 height 12
click at [1352, 332] on label "Include subgroups" at bounding box center [1340, 332] width 79 height 9
click at [1422, 332] on button "Include subgroups" at bounding box center [1428, 332] width 13 height 8
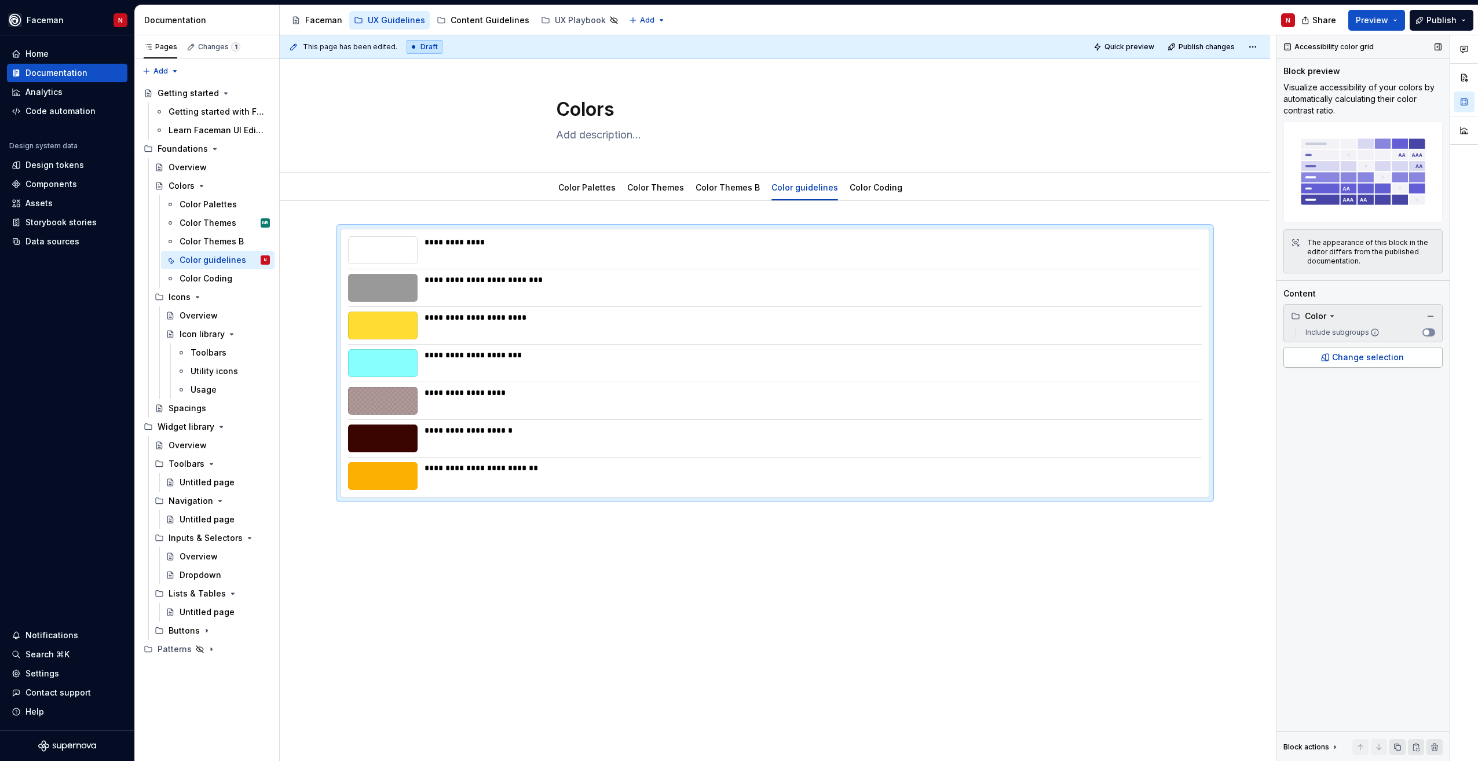
click at [1344, 358] on span "Change selection" at bounding box center [1368, 357] width 72 height 12
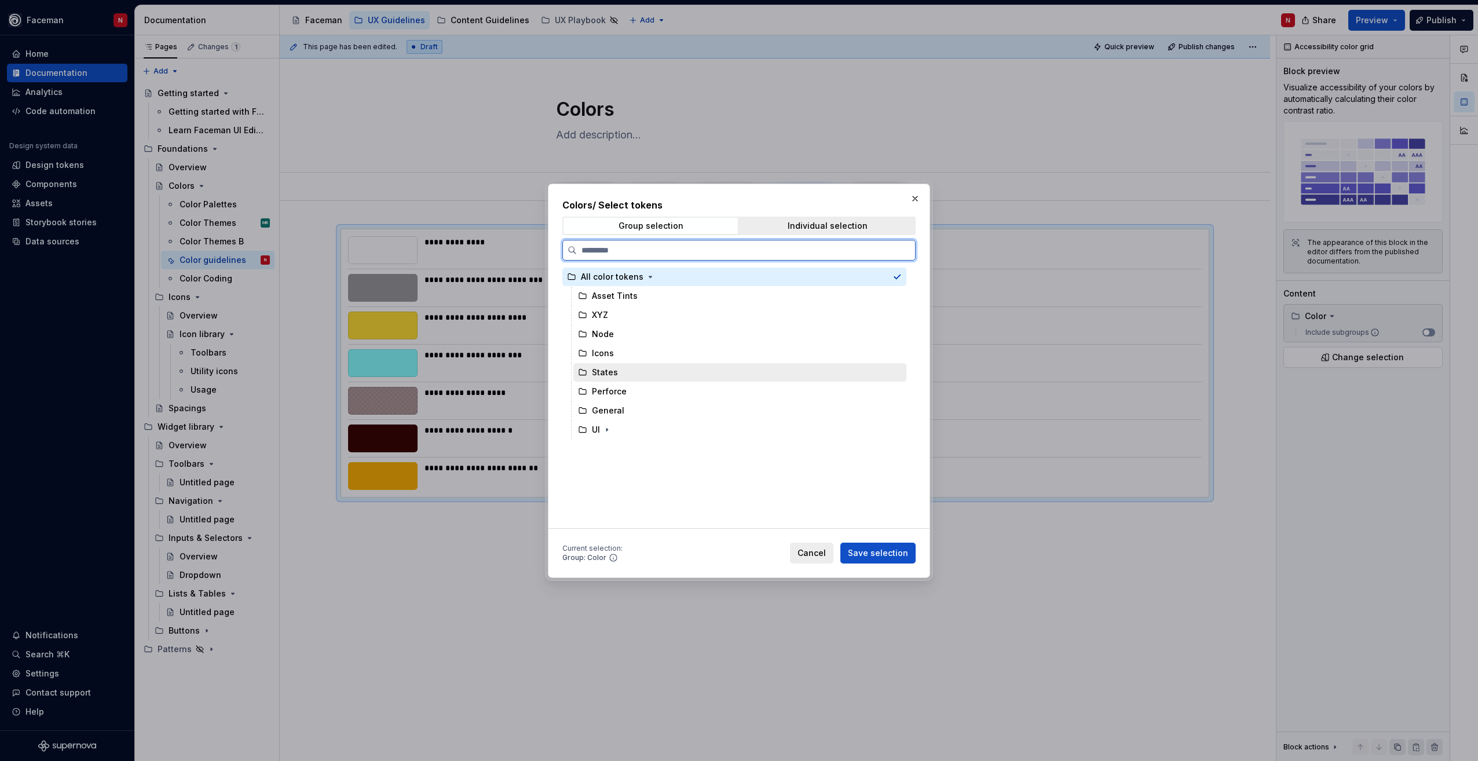
click at [694, 379] on div "States" at bounding box center [739, 372] width 333 height 19
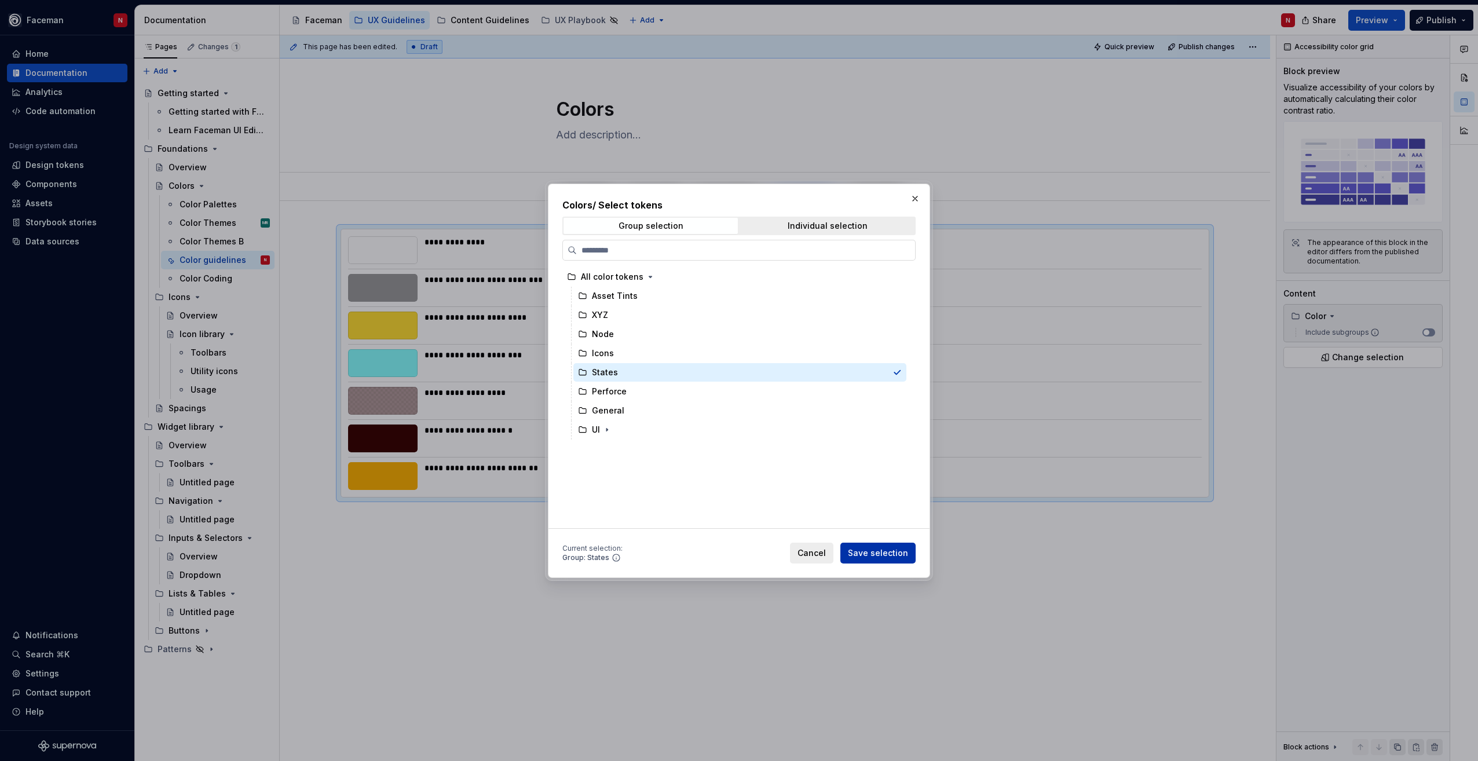
click at [877, 554] on span "Save selection" at bounding box center [878, 553] width 60 height 12
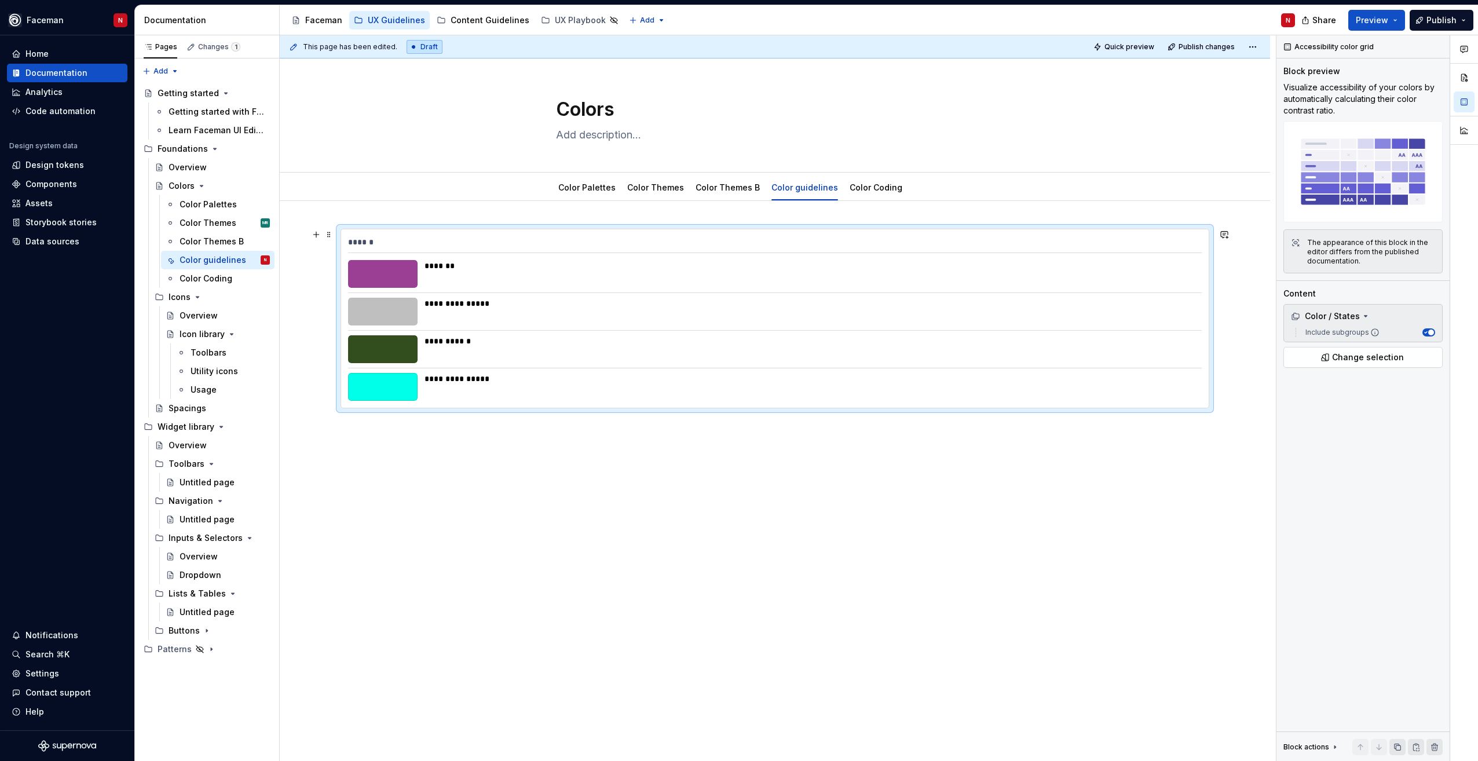
click at [511, 320] on div "**********" at bounding box center [809, 312] width 770 height 28
click at [387, 309] on div at bounding box center [382, 312] width 69 height 28
click at [387, 308] on div at bounding box center [382, 312] width 69 height 28
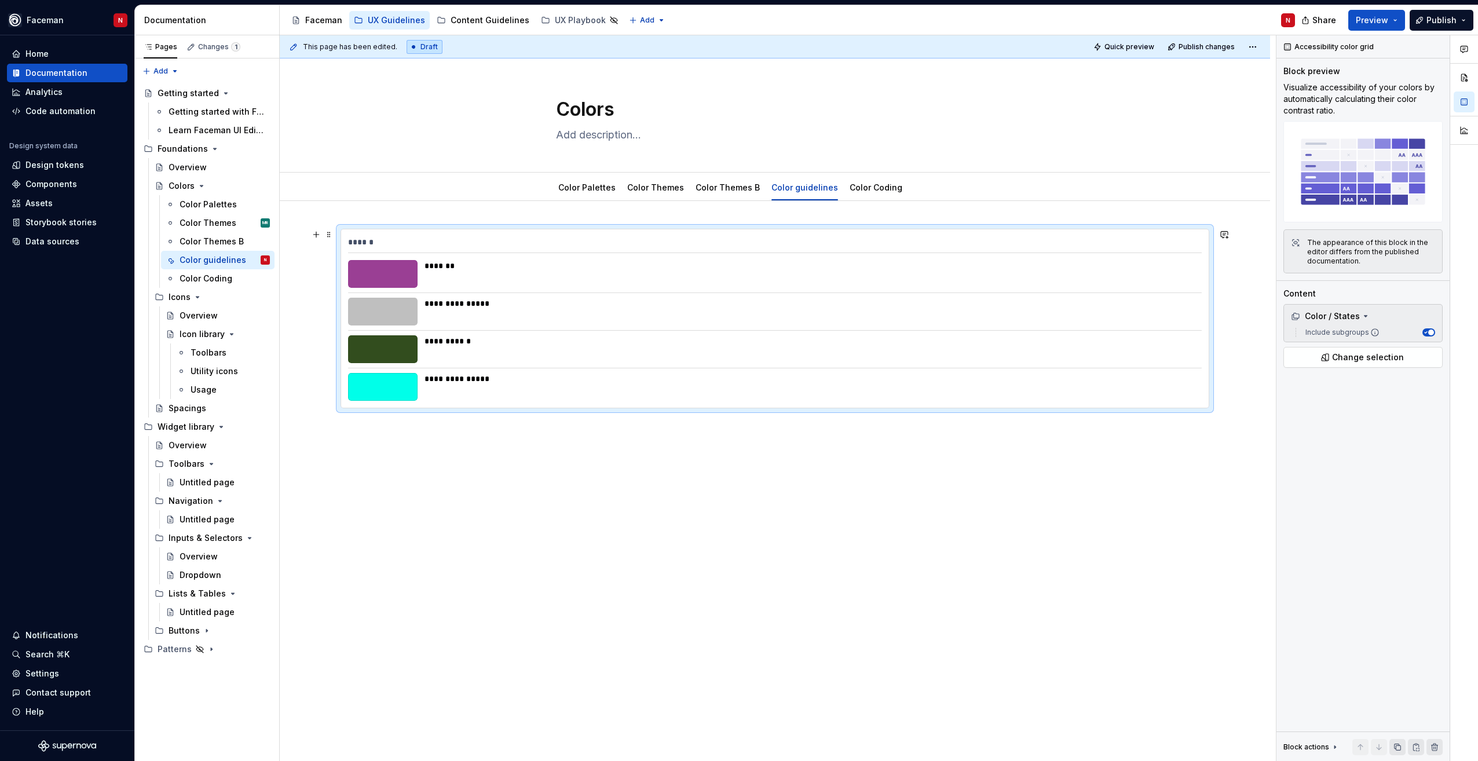
drag, startPoint x: 387, startPoint y: 308, endPoint x: 468, endPoint y: 296, distance: 81.4
click at [467, 286] on div "*******" at bounding box center [809, 274] width 770 height 28
click at [468, 309] on div "**********" at bounding box center [809, 304] width 770 height 12
drag, startPoint x: 470, startPoint y: 309, endPoint x: 532, endPoint y: 324, distance: 63.9
click at [533, 324] on div "**********" at bounding box center [809, 312] width 770 height 28
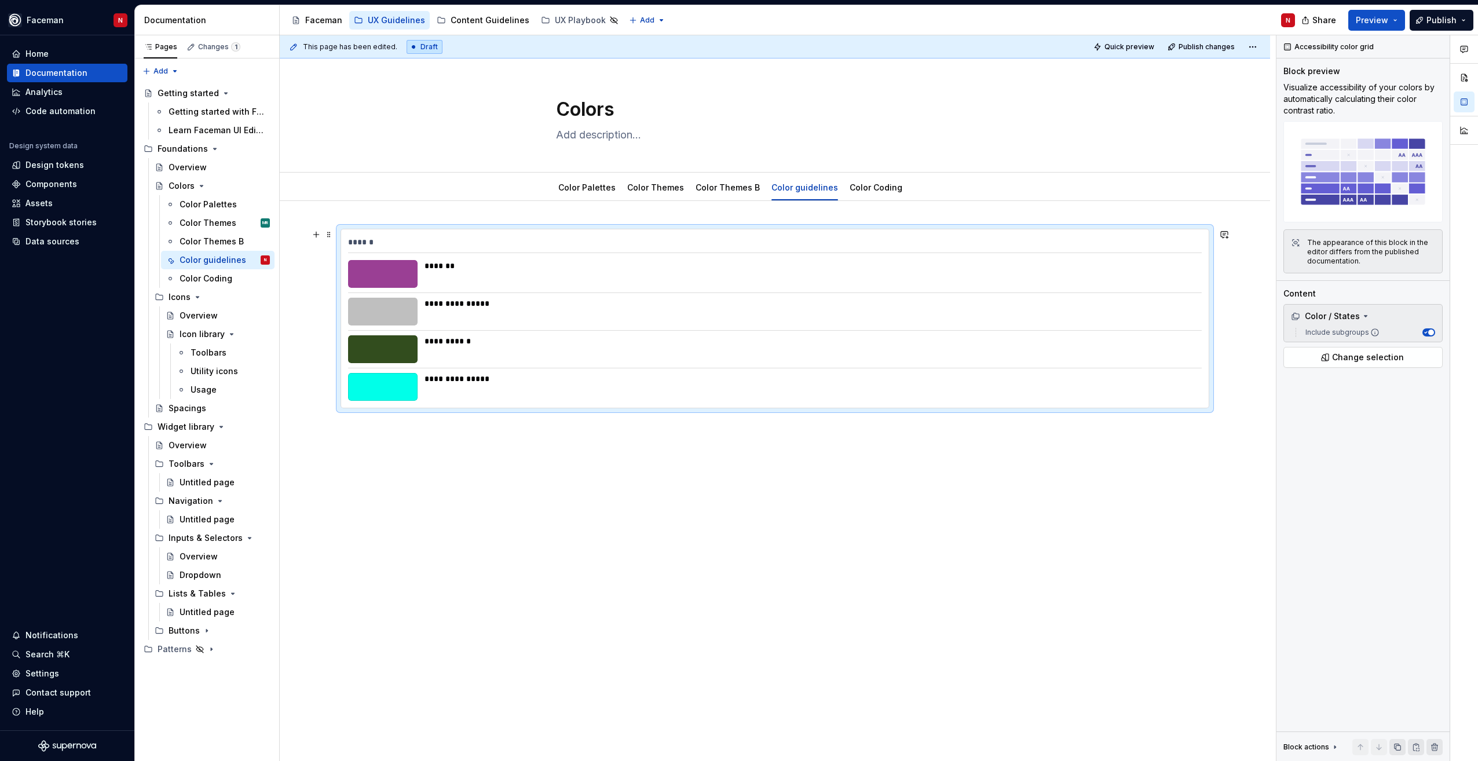
drag, startPoint x: 422, startPoint y: 302, endPoint x: 396, endPoint y: 302, distance: 26.1
click at [419, 302] on div "**********" at bounding box center [775, 312] width 854 height 28
click at [379, 302] on div at bounding box center [382, 312] width 69 height 28
click at [384, 254] on div "**********" at bounding box center [774, 318] width 867 height 178
click at [370, 241] on div "******" at bounding box center [775, 244] width 854 height 17
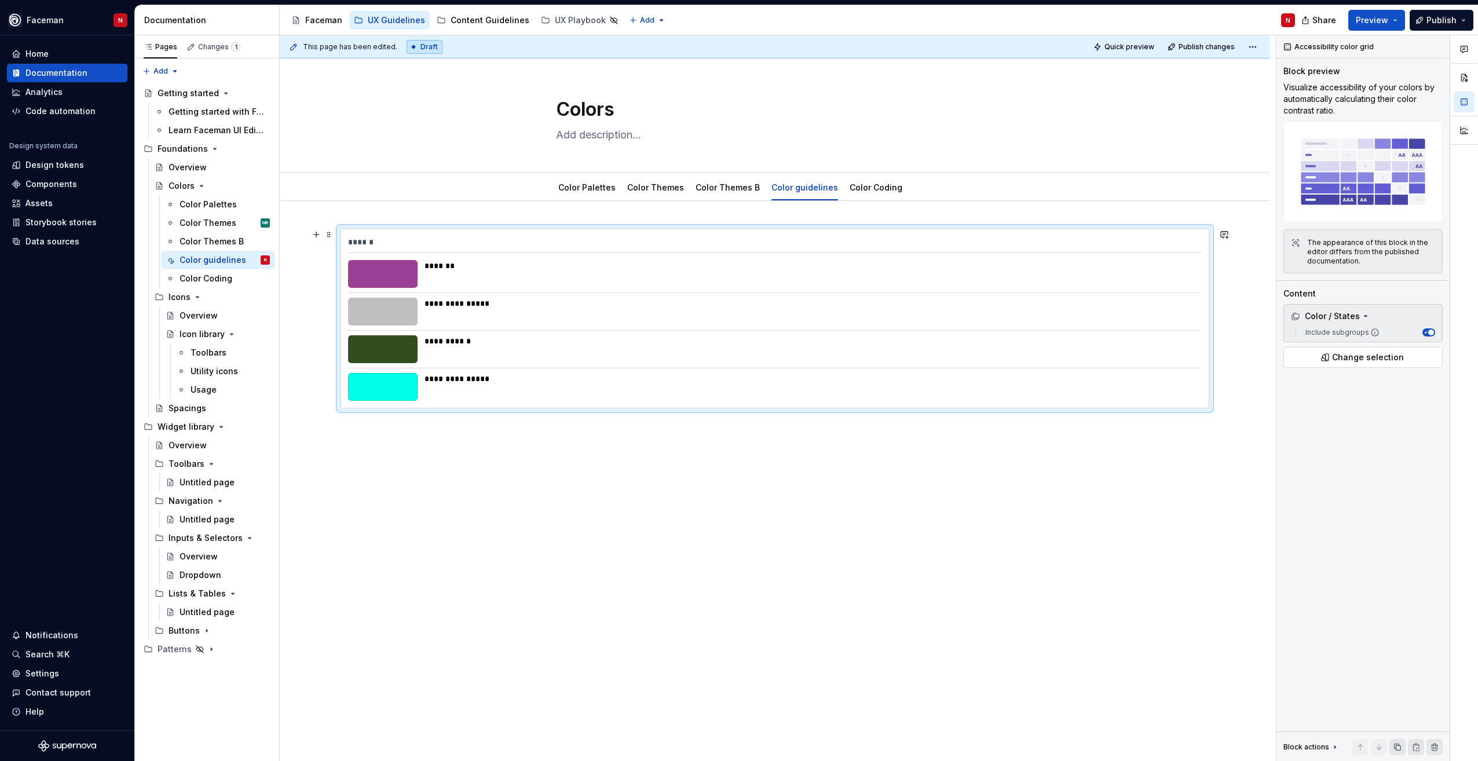
click at [367, 241] on div "******" at bounding box center [775, 244] width 854 height 17
drag, startPoint x: 579, startPoint y: 315, endPoint x: 411, endPoint y: 329, distance: 168.5
click at [570, 320] on div "**********" at bounding box center [809, 312] width 770 height 28
click at [411, 329] on div "**********" at bounding box center [774, 318] width 867 height 178
click at [324, 233] on button "button" at bounding box center [316, 234] width 16 height 16
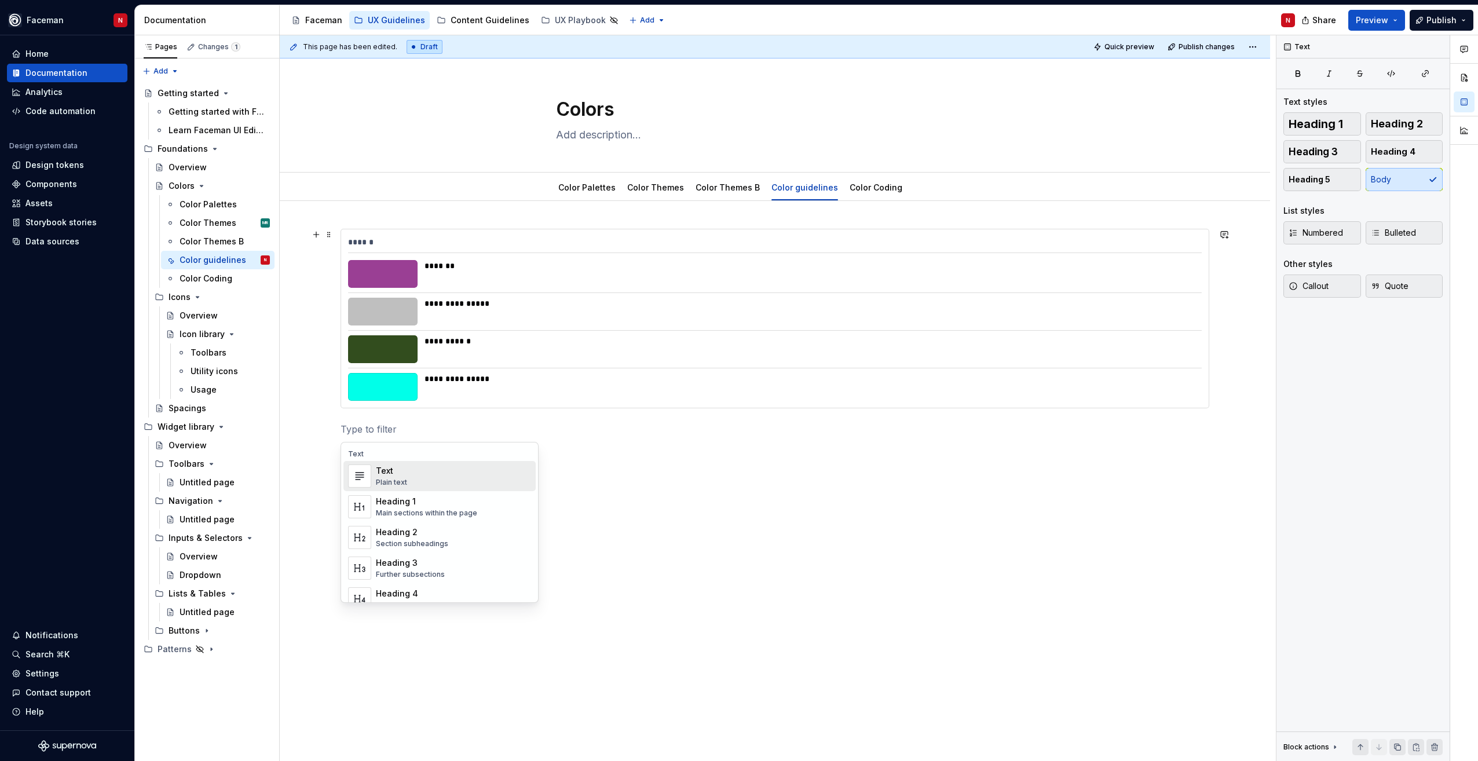
click at [373, 239] on div "******" at bounding box center [775, 244] width 854 height 17
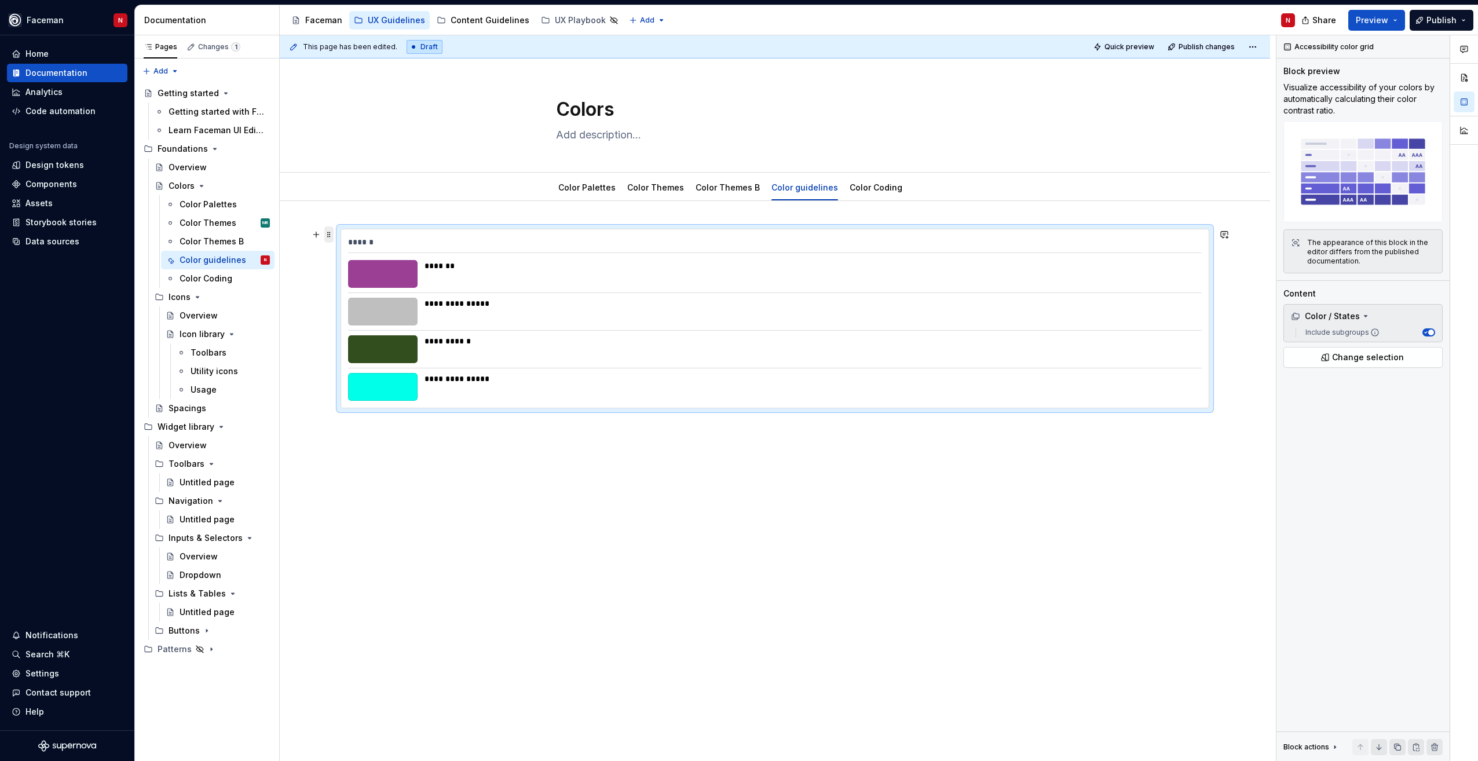
click at [332, 237] on span at bounding box center [328, 234] width 9 height 16
click at [496, 288] on div "**********" at bounding box center [774, 318] width 867 height 178
click at [478, 336] on div "**********" at bounding box center [809, 341] width 770 height 12
drag, startPoint x: 478, startPoint y: 336, endPoint x: 478, endPoint y: 287, distance: 49.8
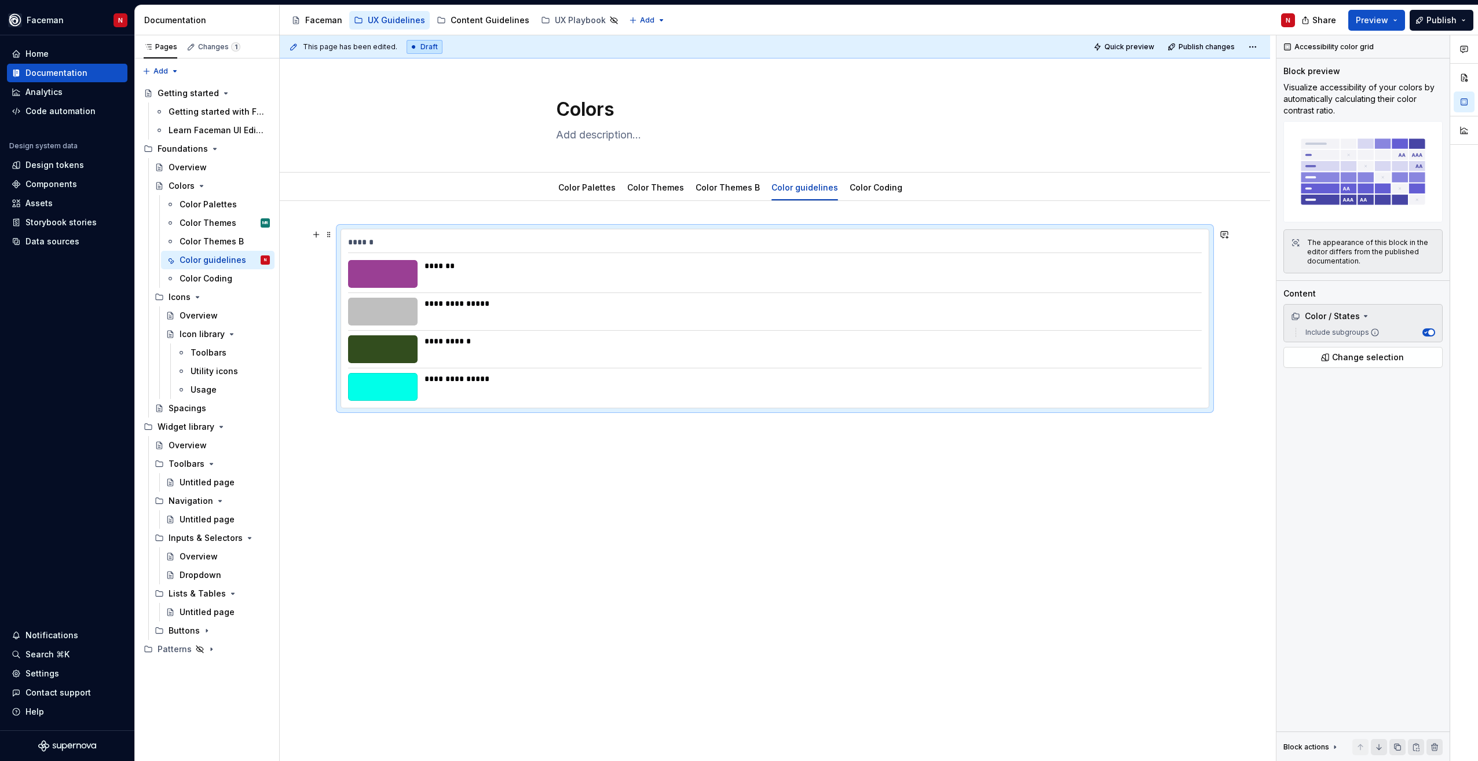
click at [453, 292] on div "**********" at bounding box center [774, 318] width 867 height 178
click at [1372, 250] on div "The appearance of this block in the editor differs from the published documenta…" at bounding box center [1371, 252] width 128 height 28
click at [1346, 326] on div "Include subgroups" at bounding box center [1362, 332] width 153 height 14
click at [1354, 319] on div "Color / States" at bounding box center [1325, 316] width 69 height 12
click at [1353, 318] on div "Color / States" at bounding box center [1325, 316] width 69 height 12
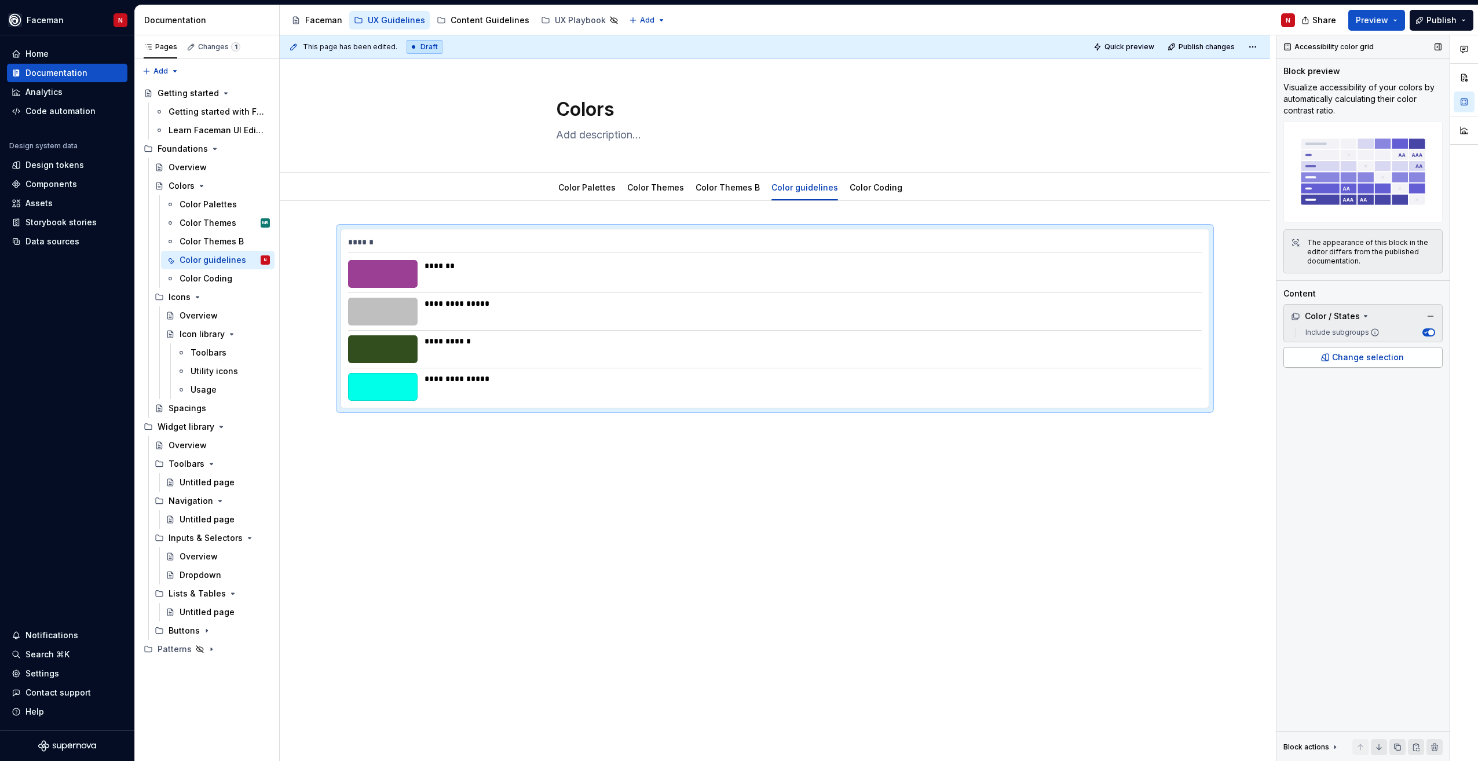
click at [1396, 364] on button "Change selection" at bounding box center [1362, 357] width 159 height 21
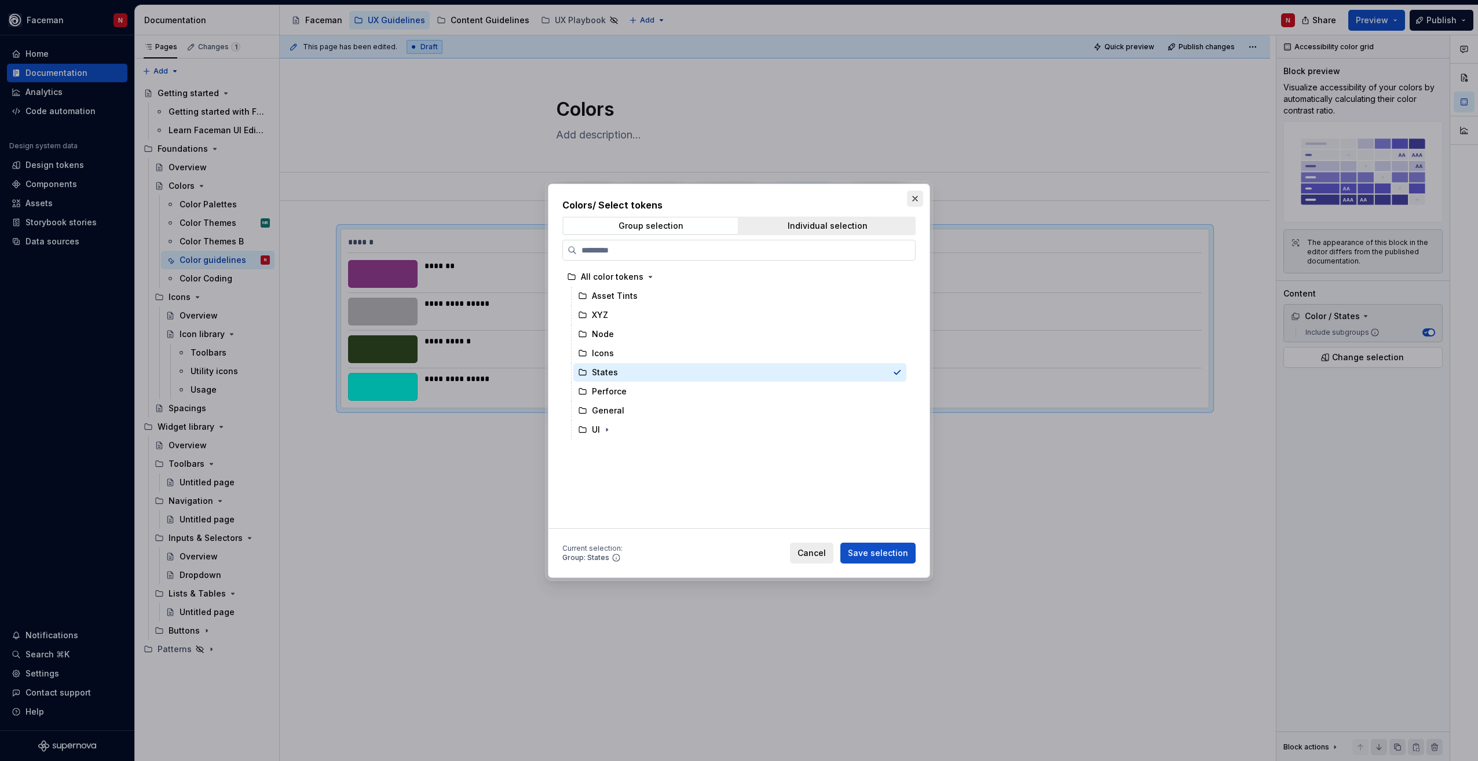
click at [922, 204] on button "button" at bounding box center [915, 199] width 16 height 16
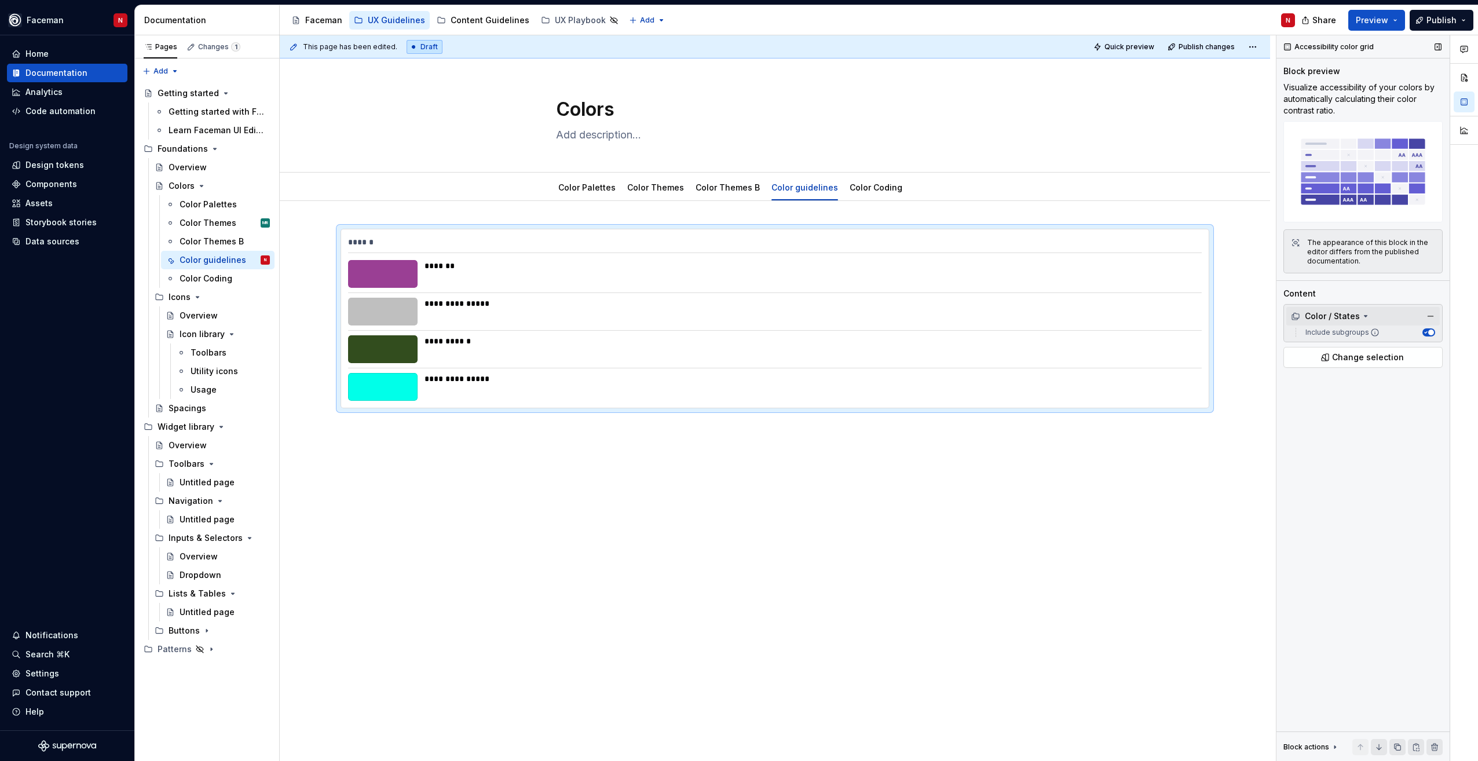
click at [1347, 317] on div "Color / States" at bounding box center [1325, 316] width 69 height 12
click at [1343, 317] on div "Color / States" at bounding box center [1325, 316] width 69 height 12
click at [1350, 334] on label "Include subgroups" at bounding box center [1340, 332] width 79 height 9
click at [1422, 334] on button "Include subgroups" at bounding box center [1428, 332] width 13 height 8
click at [1352, 332] on label "Include subgroups" at bounding box center [1340, 332] width 79 height 9
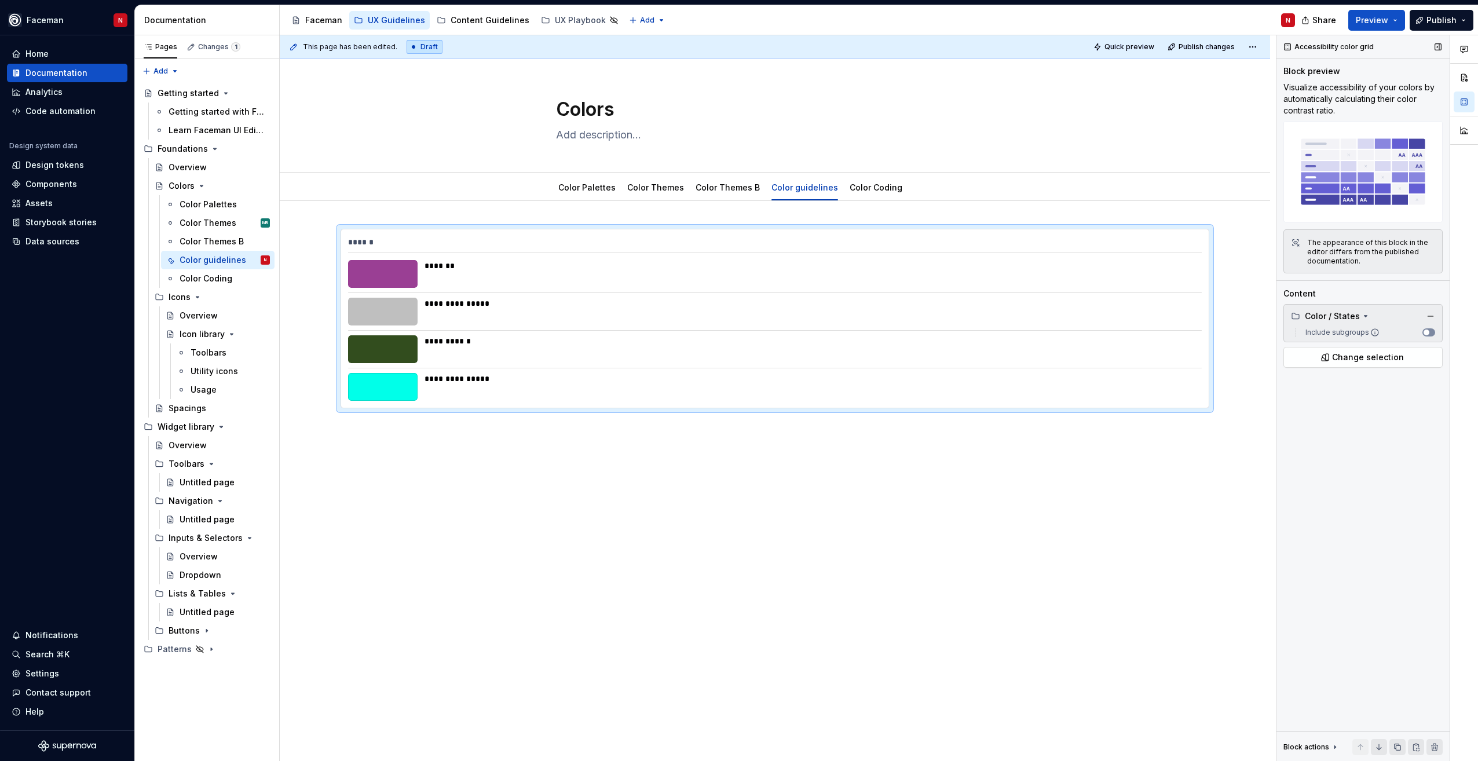
click at [1422, 332] on button "Include subgroups" at bounding box center [1428, 332] width 13 height 8
click at [1339, 321] on div "Color / States" at bounding box center [1325, 316] width 69 height 12
click at [1350, 345] on span "Change selection" at bounding box center [1368, 344] width 72 height 12
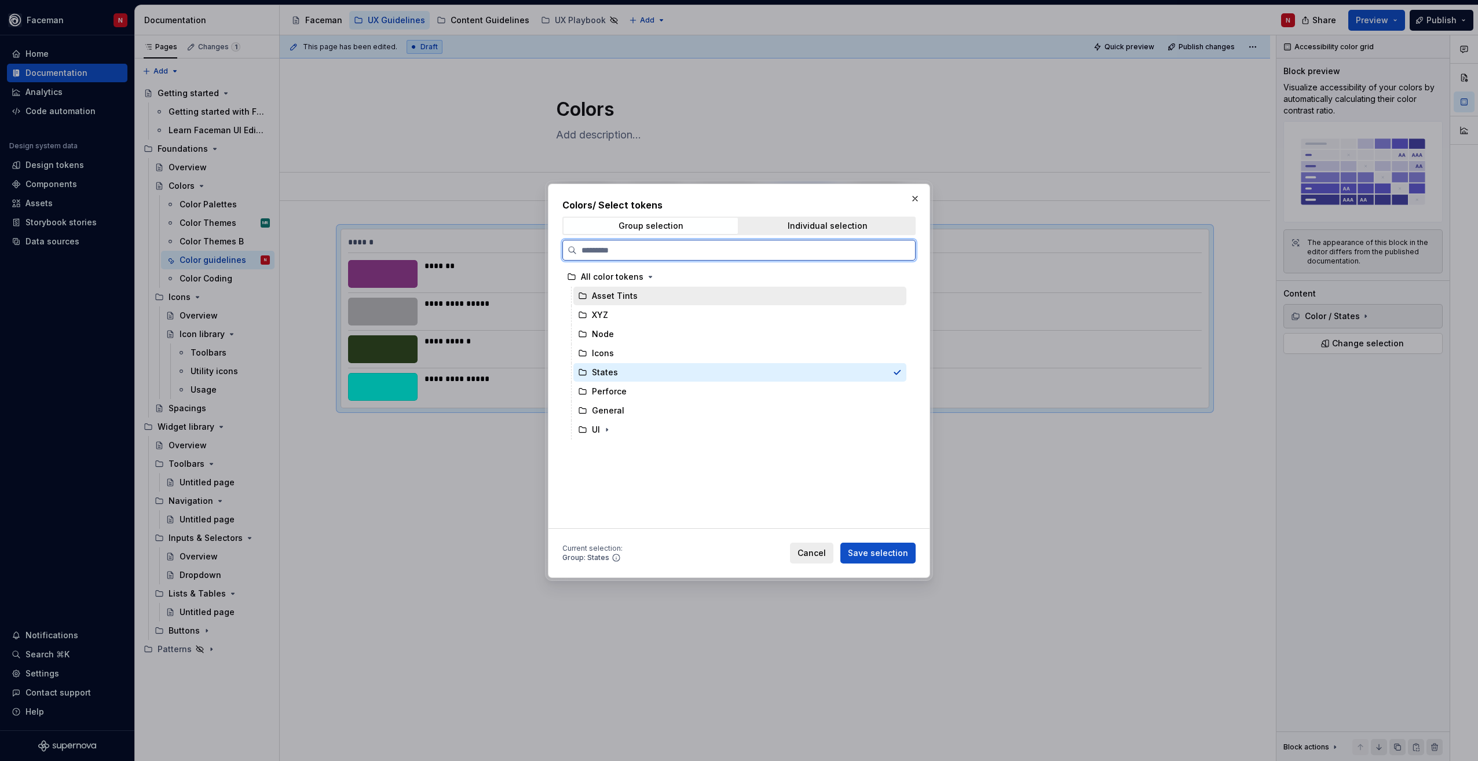
click at [695, 288] on div "Asset Tints" at bounding box center [739, 296] width 333 height 19
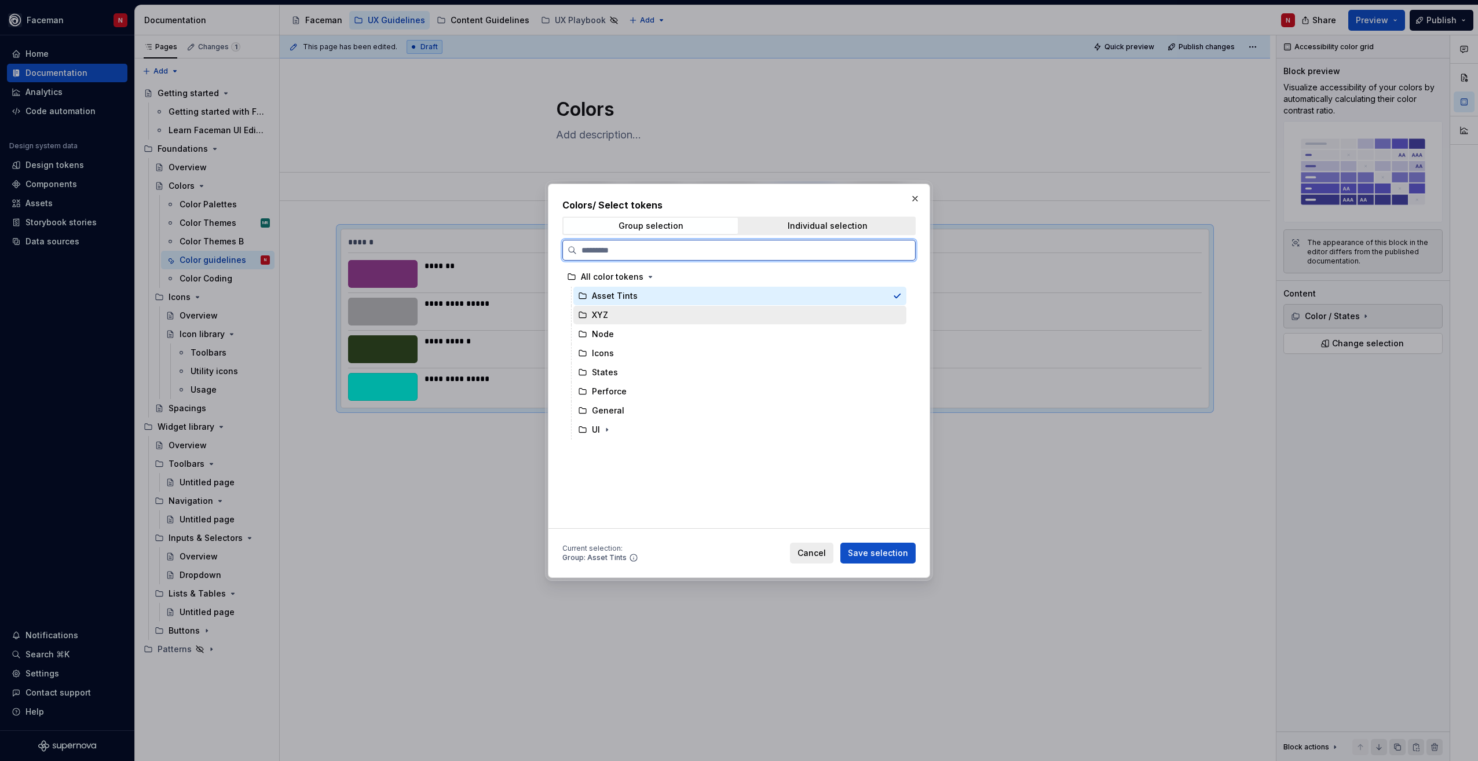
click at [716, 278] on div "All color tokens" at bounding box center [734, 277] width 344 height 19
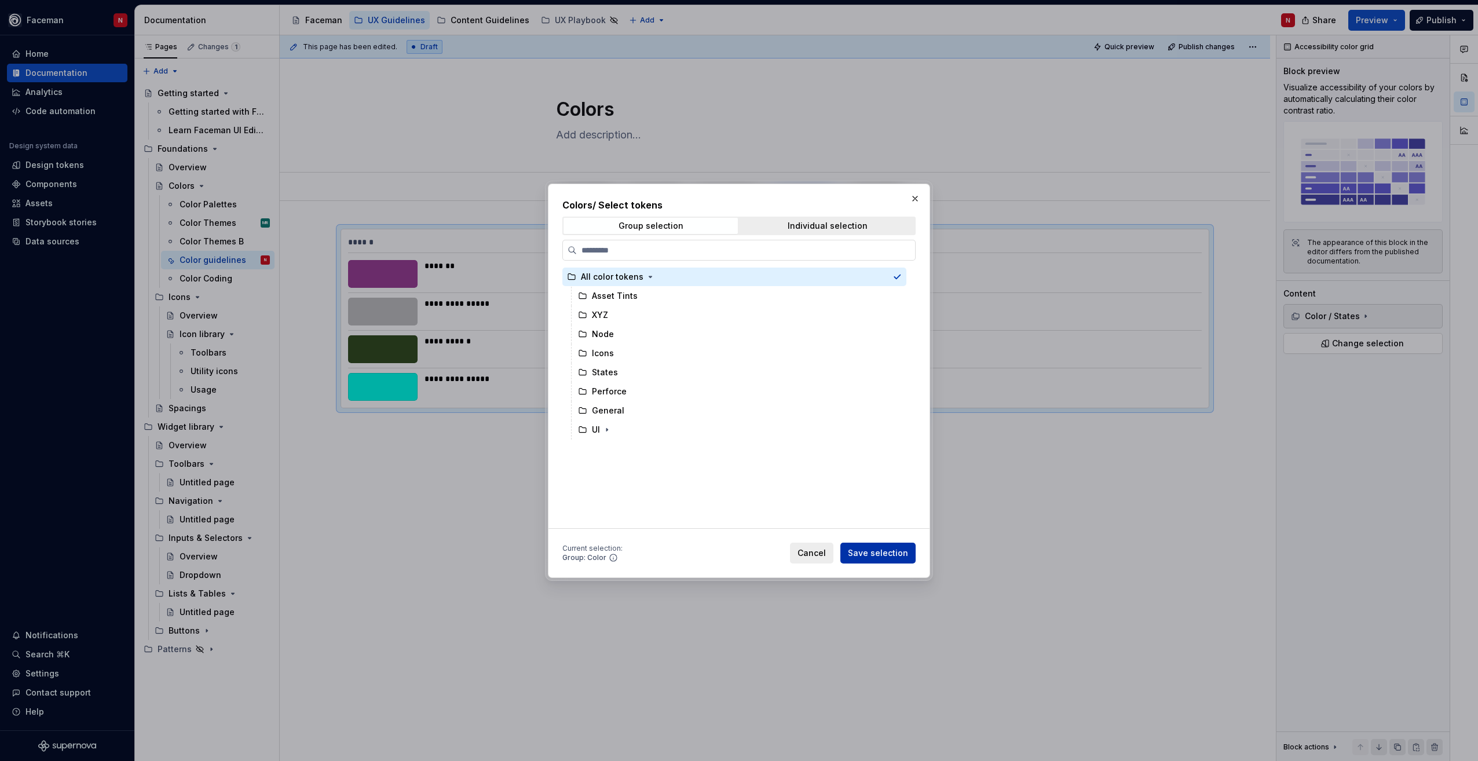
click at [895, 554] on span "Save selection" at bounding box center [878, 553] width 60 height 12
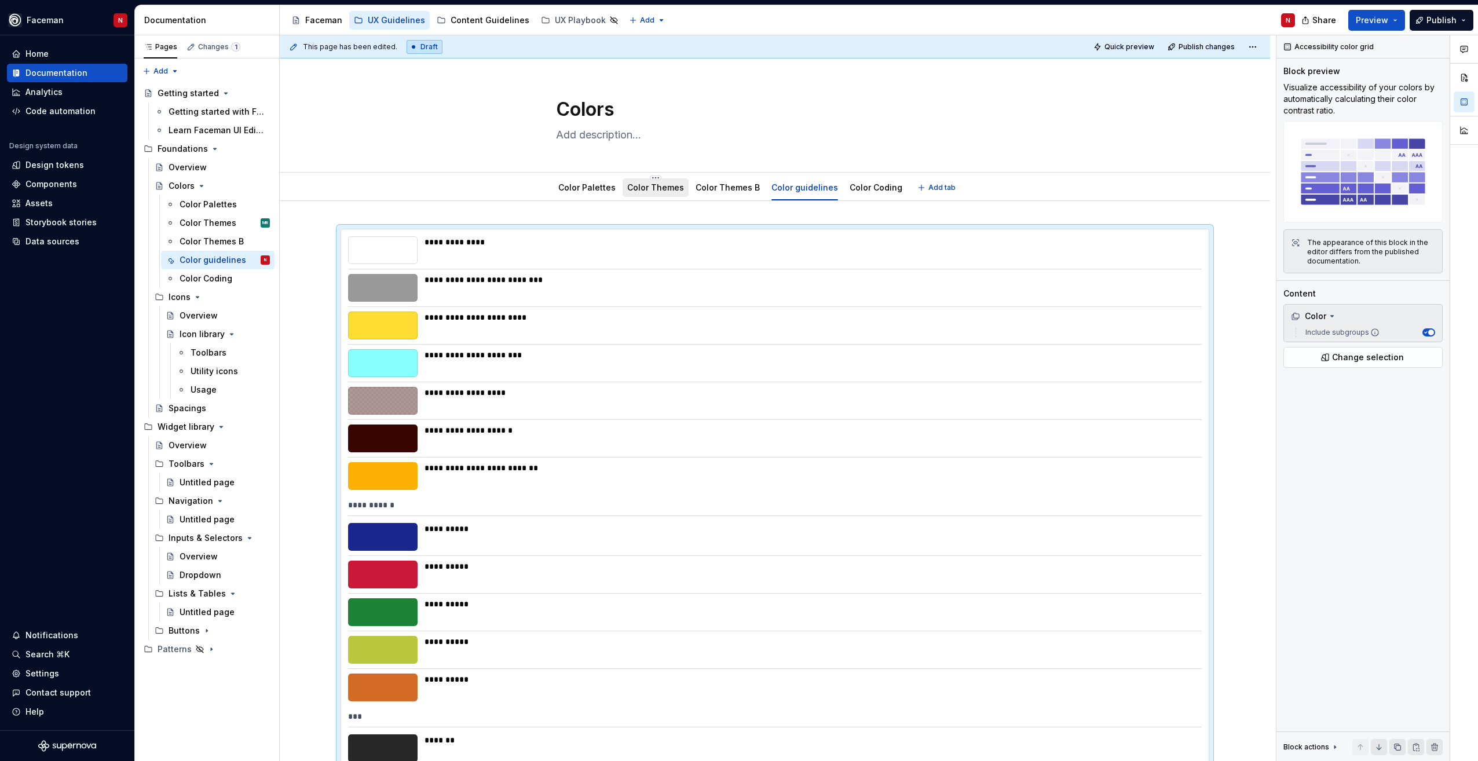
click at [650, 192] on div "Color Themes" at bounding box center [655, 188] width 57 height 12
click at [643, 191] on link "Color Themes" at bounding box center [655, 187] width 57 height 10
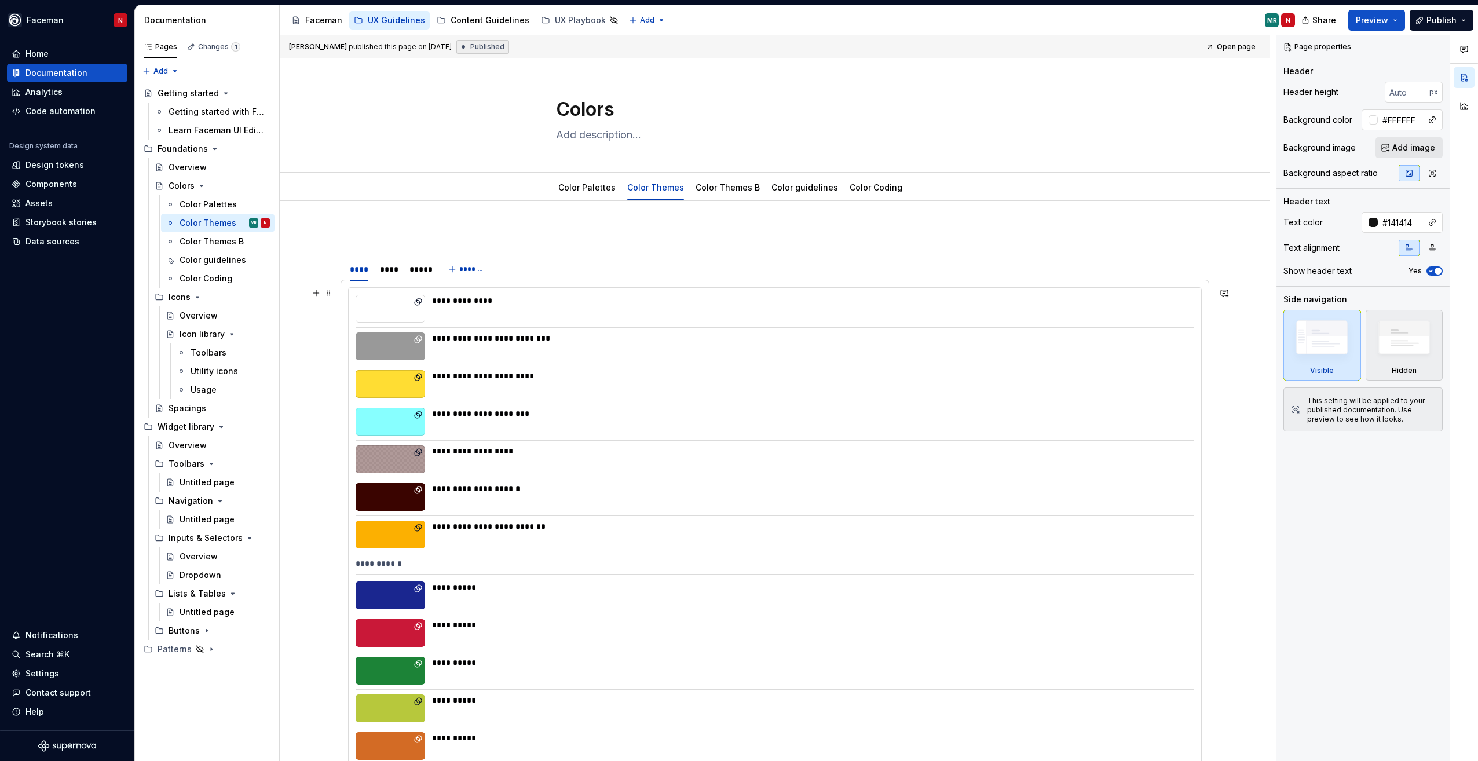
click at [682, 335] on div "**********" at bounding box center [809, 338] width 755 height 12
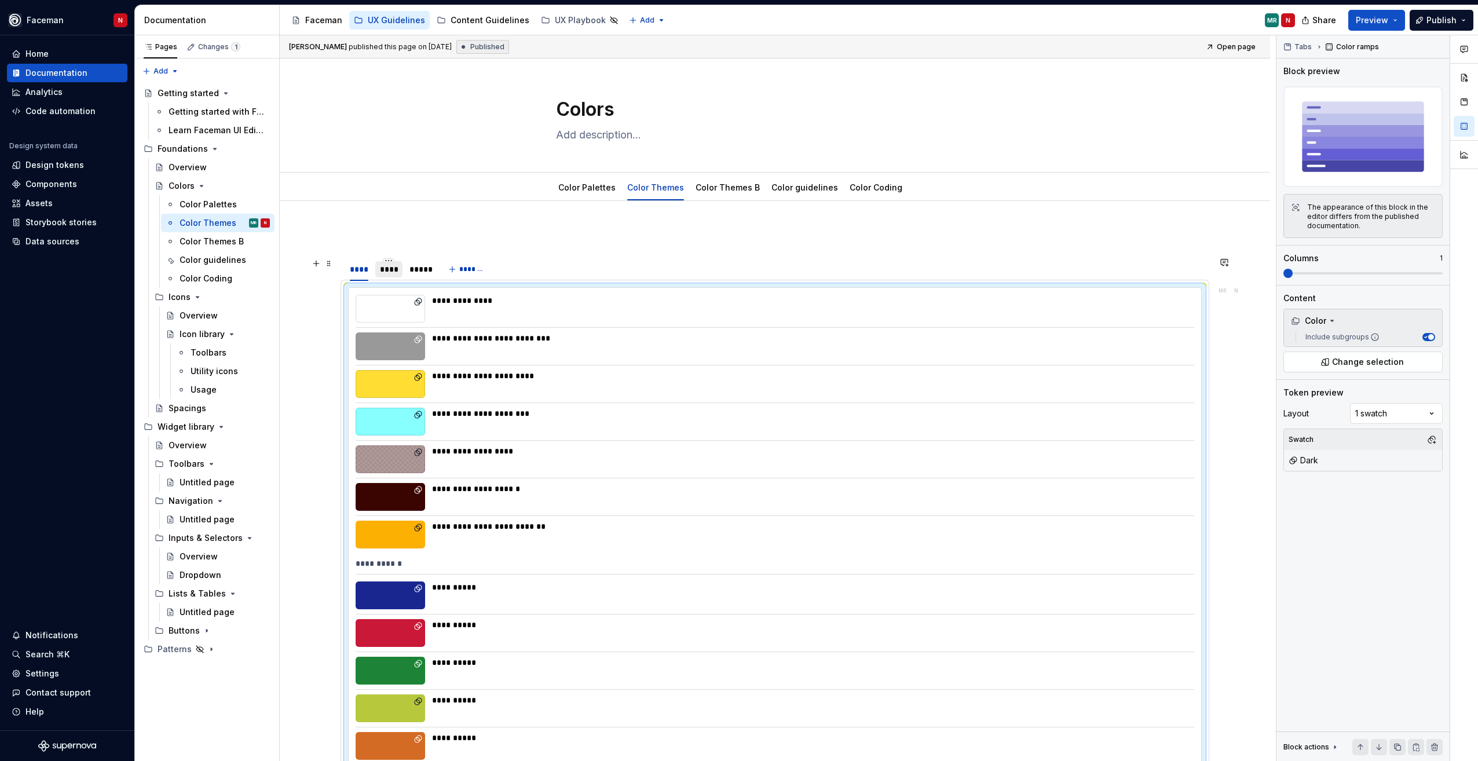
click at [400, 273] on div "****" at bounding box center [389, 269] width 28 height 16
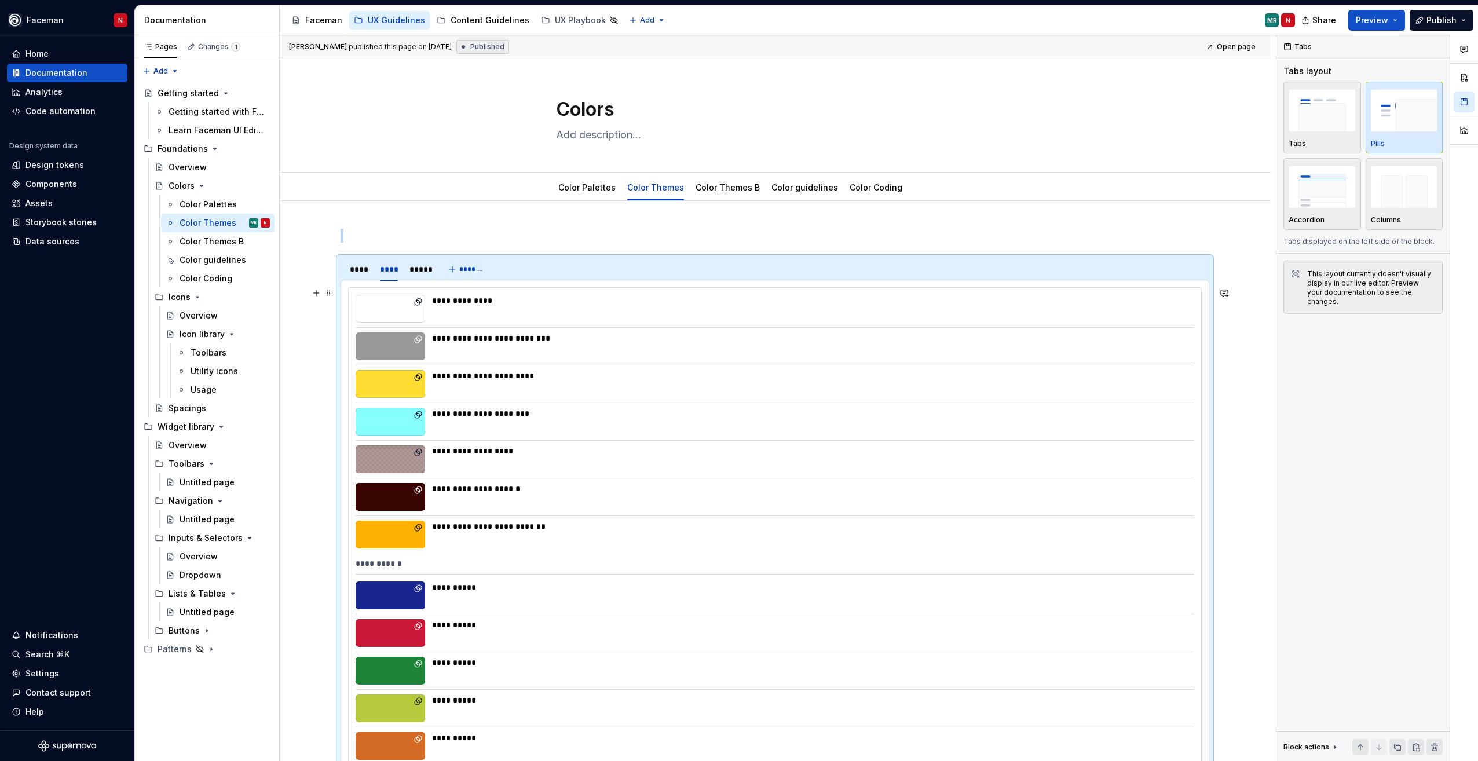
click at [859, 465] on div "**********" at bounding box center [809, 459] width 755 height 28
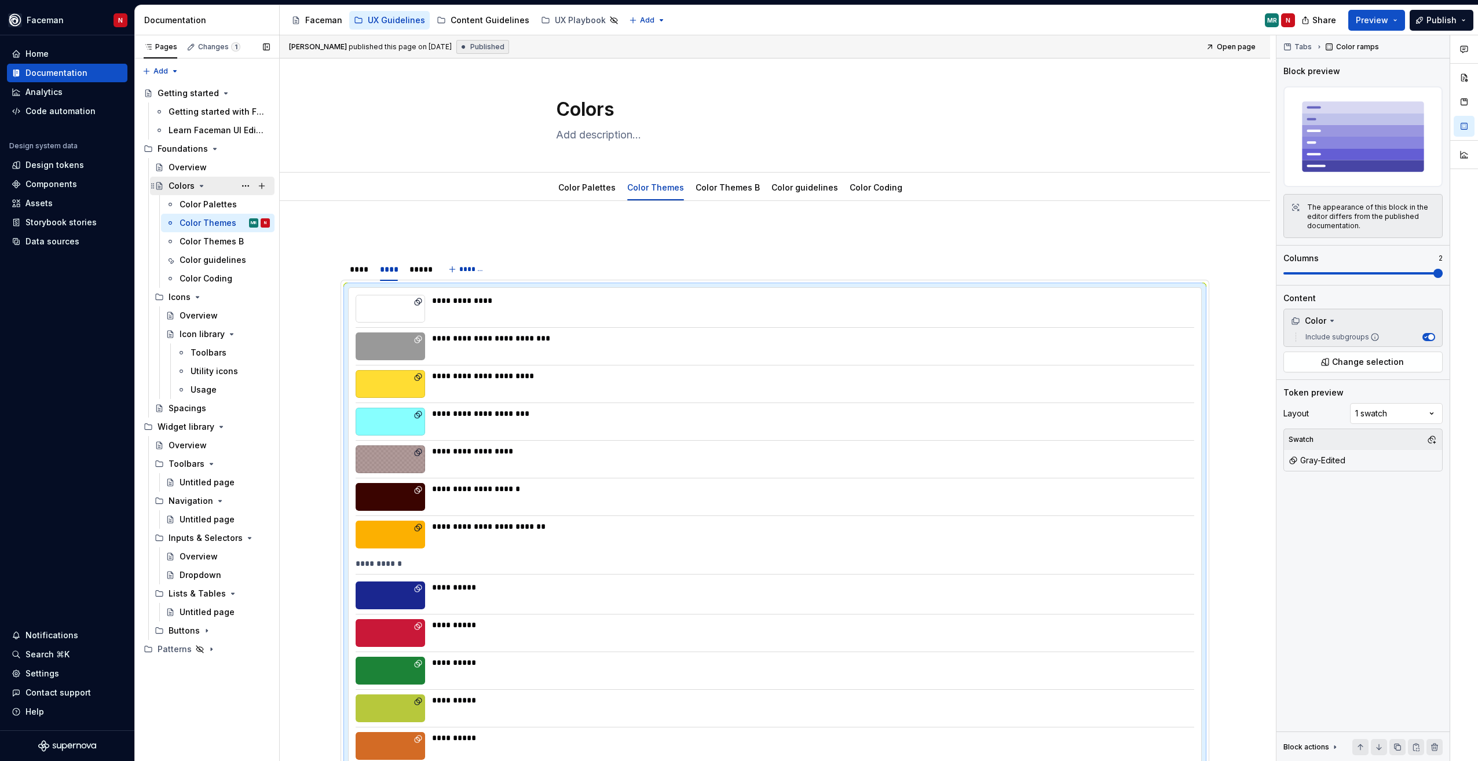
click at [201, 190] on icon "Page tree" at bounding box center [201, 185] width 9 height 9
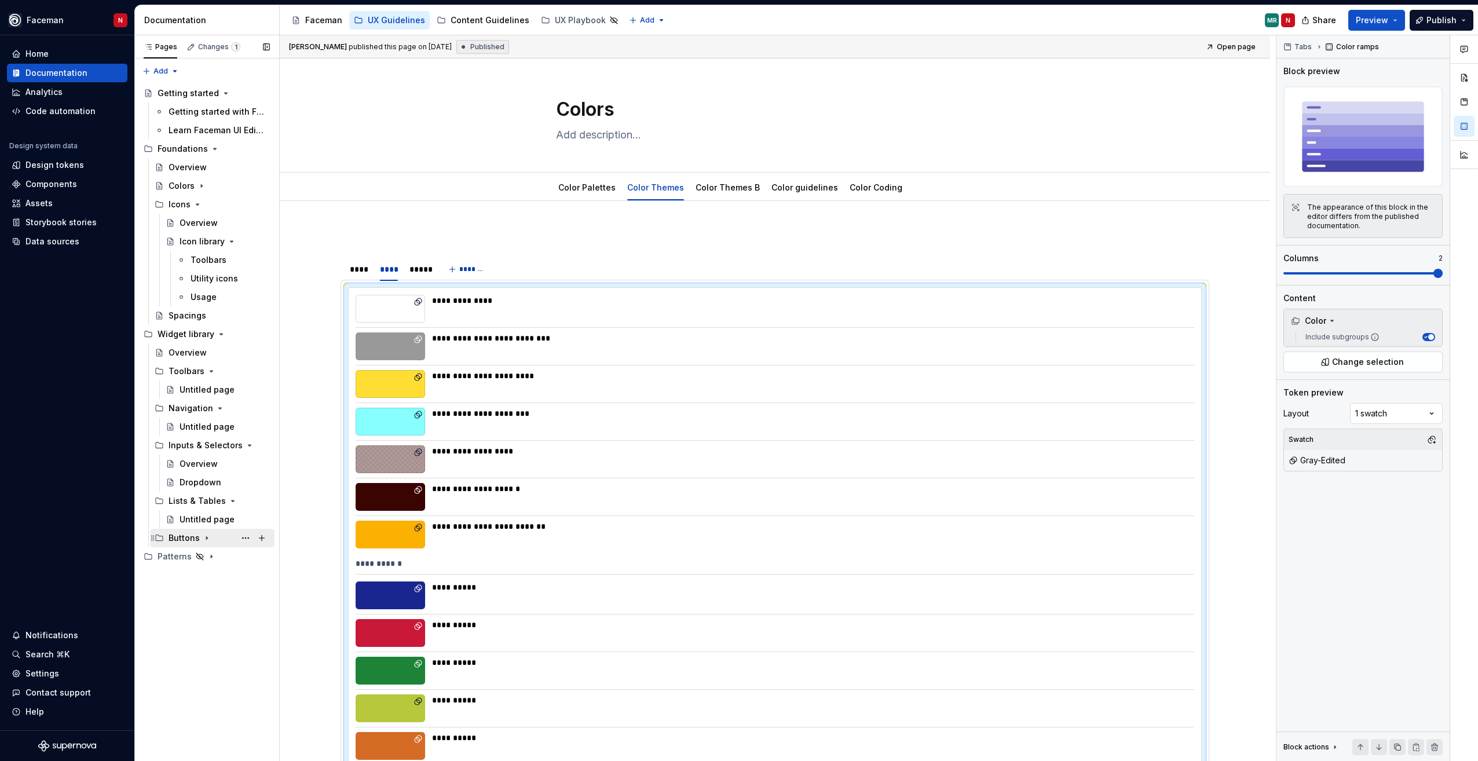
click at [196, 535] on div "Buttons" at bounding box center [184, 538] width 31 height 12
click at [206, 501] on div "Lists & Tables" at bounding box center [196, 501] width 55 height 12
click at [0, 0] on button "Page tree" at bounding box center [0, 0] width 0 height 0
click at [229, 446] on div "Pages Changes 1 Add Accessibility guide for tree Page tree. Navigate the tree w…" at bounding box center [206, 398] width 145 height 726
click at [217, 412] on icon "Page tree" at bounding box center [219, 408] width 9 height 9
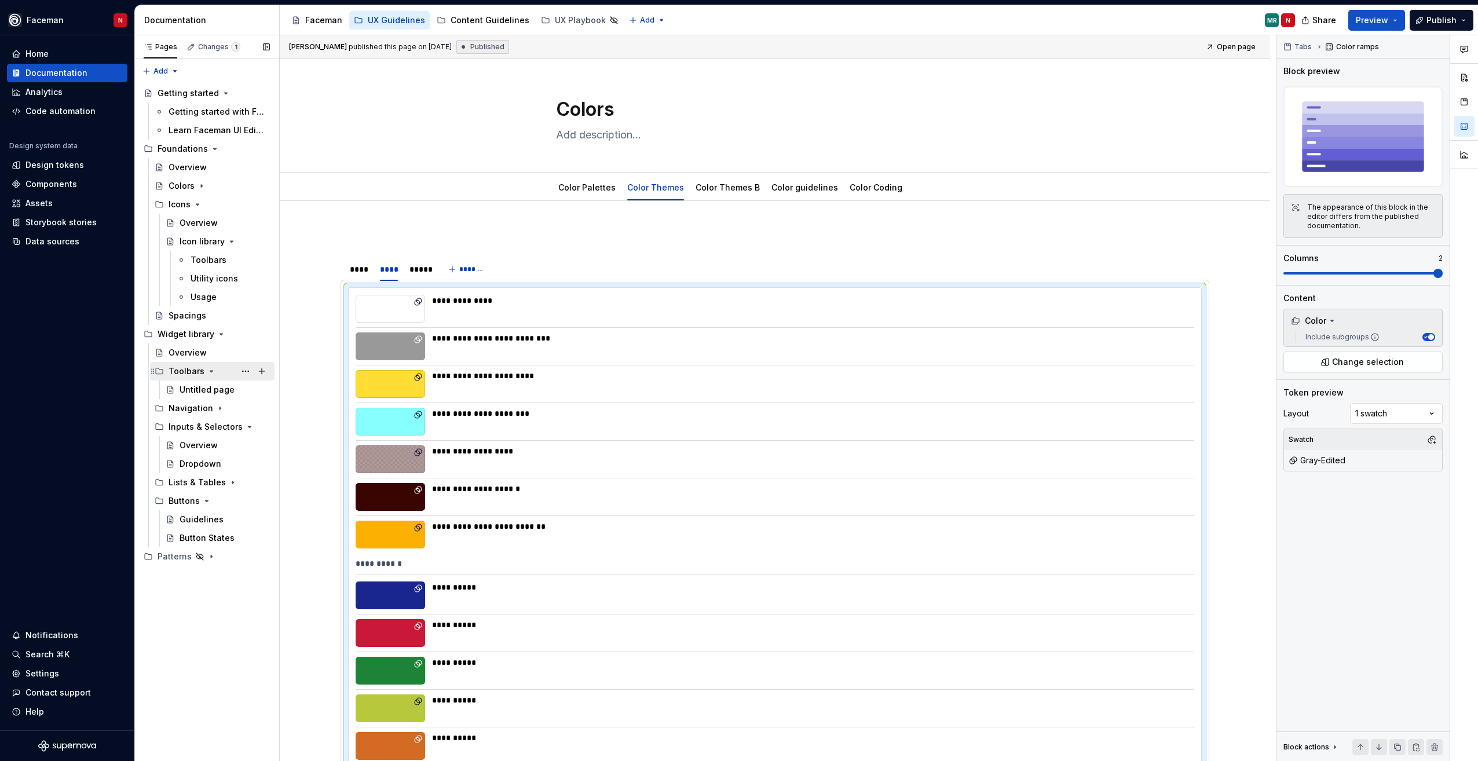
click at [207, 378] on div "Toolbars" at bounding box center [219, 371] width 101 height 16
click at [217, 341] on div "Widget library" at bounding box center [214, 334] width 112 height 16
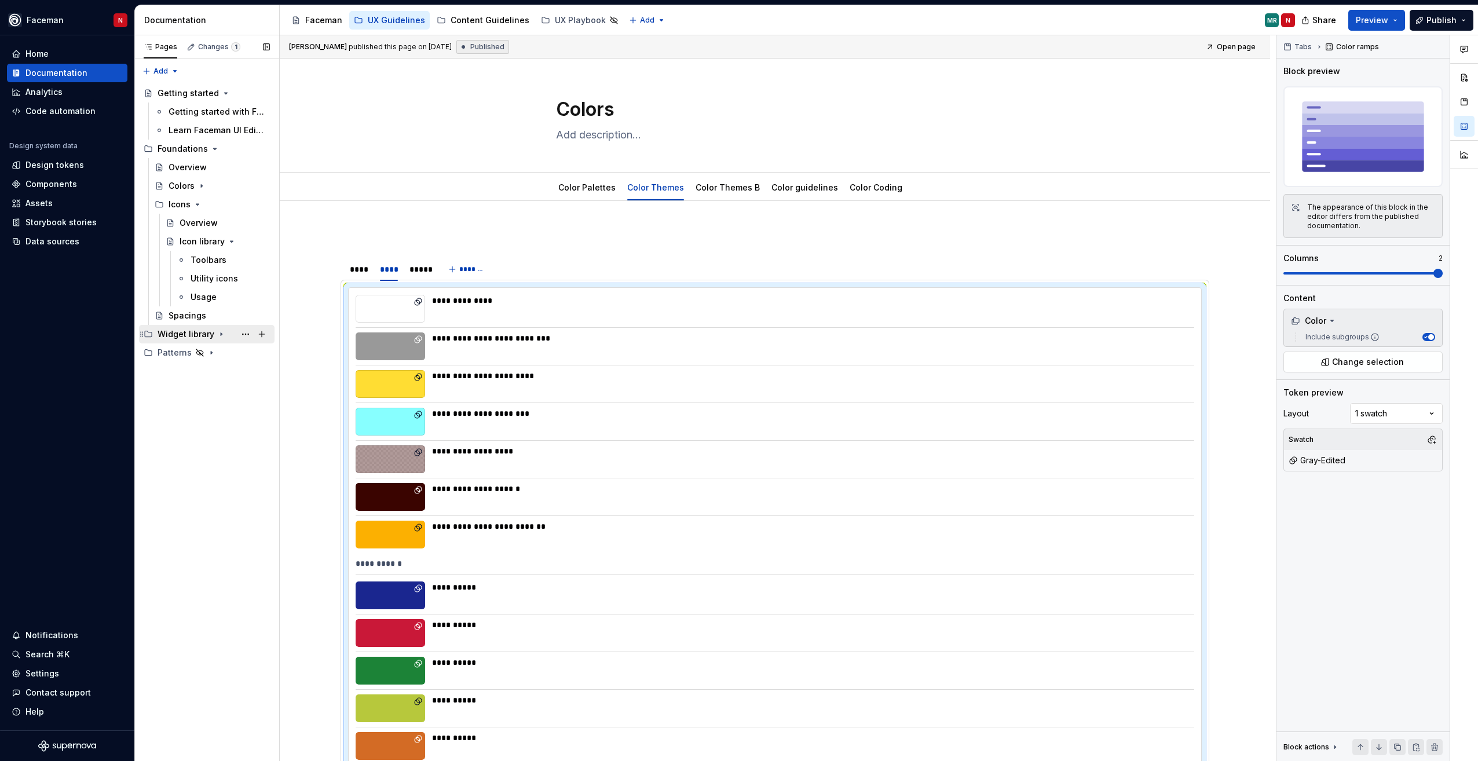
click at [217, 338] on icon "Page tree" at bounding box center [221, 333] width 9 height 9
click at [224, 247] on div "Icon library" at bounding box center [225, 241] width 90 height 16
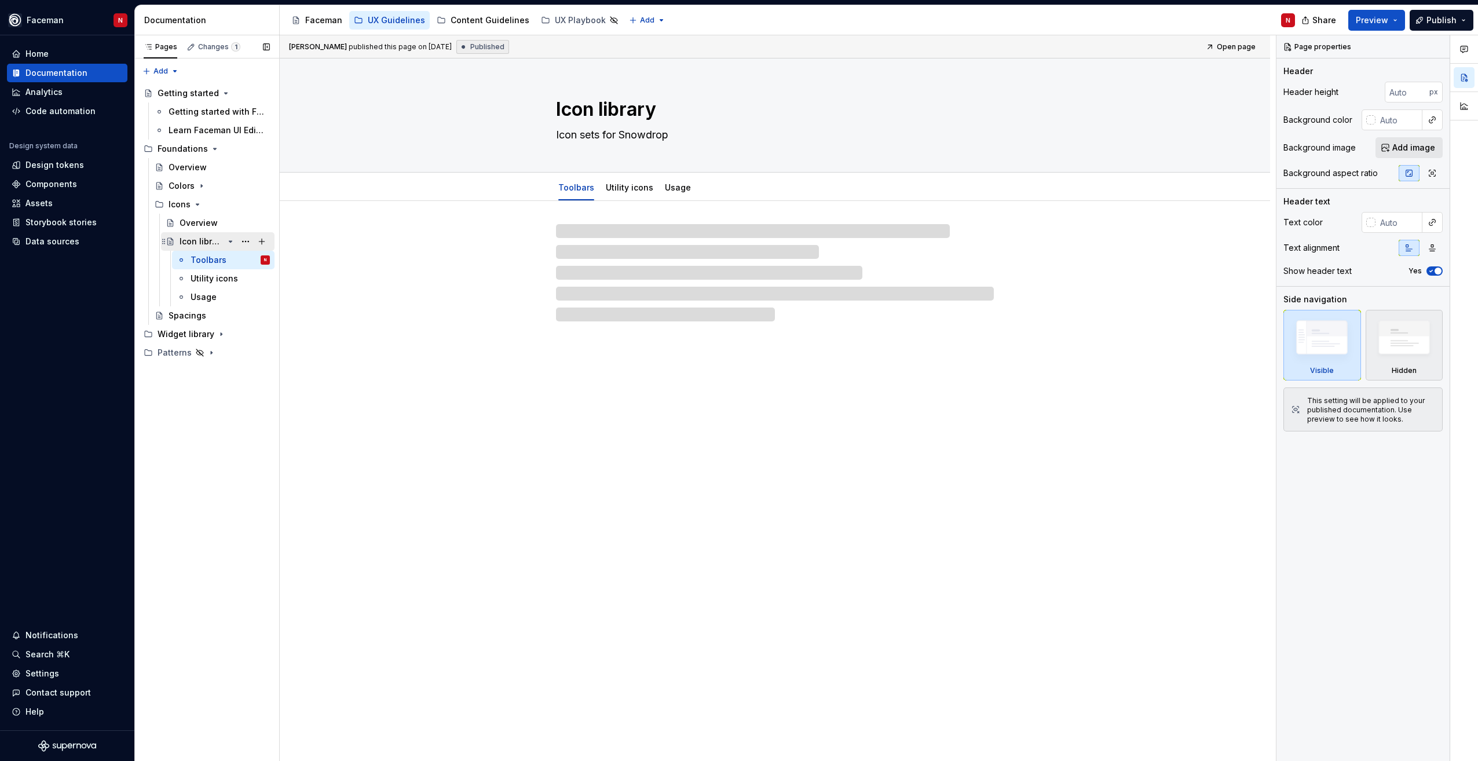
click at [228, 242] on icon "Page tree" at bounding box center [230, 241] width 9 height 9
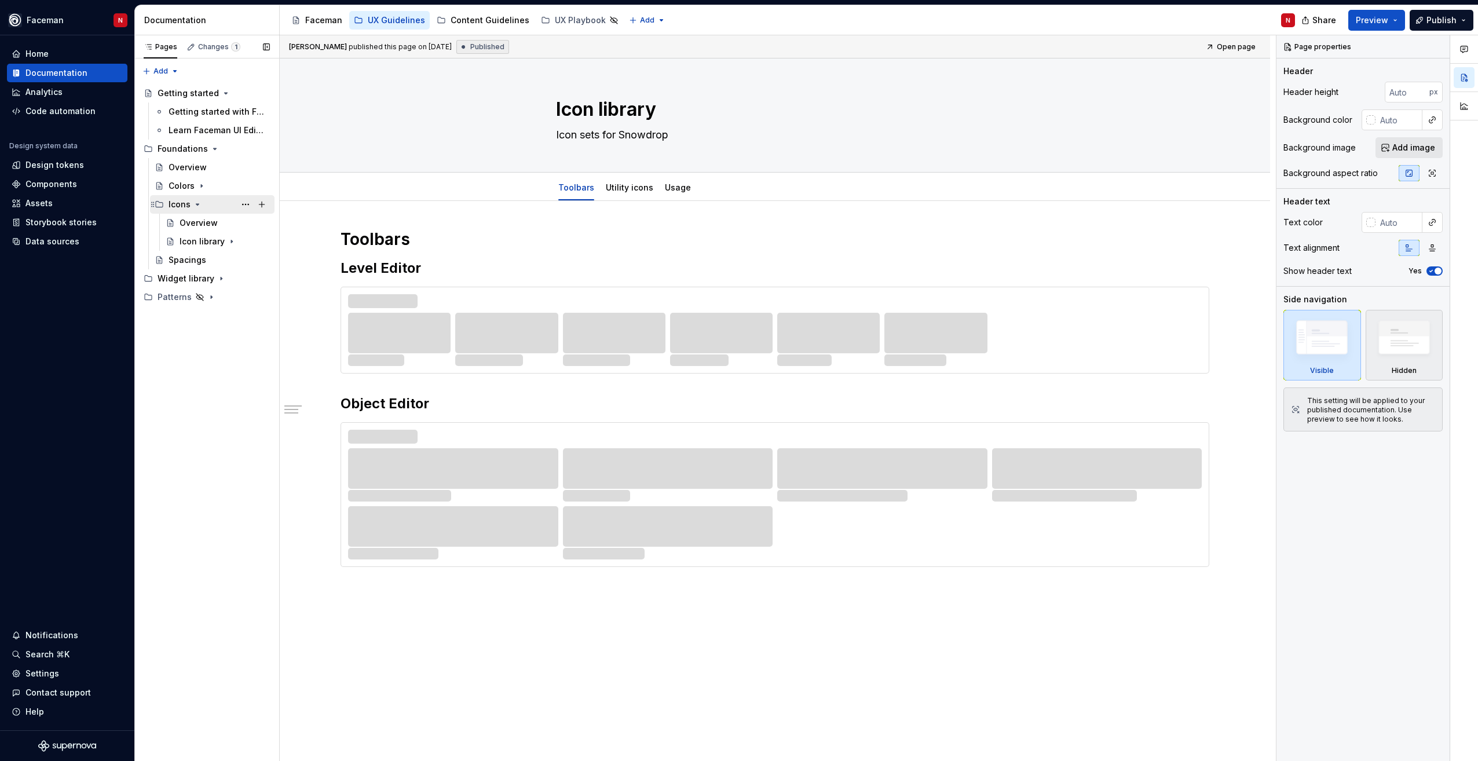
click at [187, 203] on div "Icons" at bounding box center [180, 205] width 22 height 12
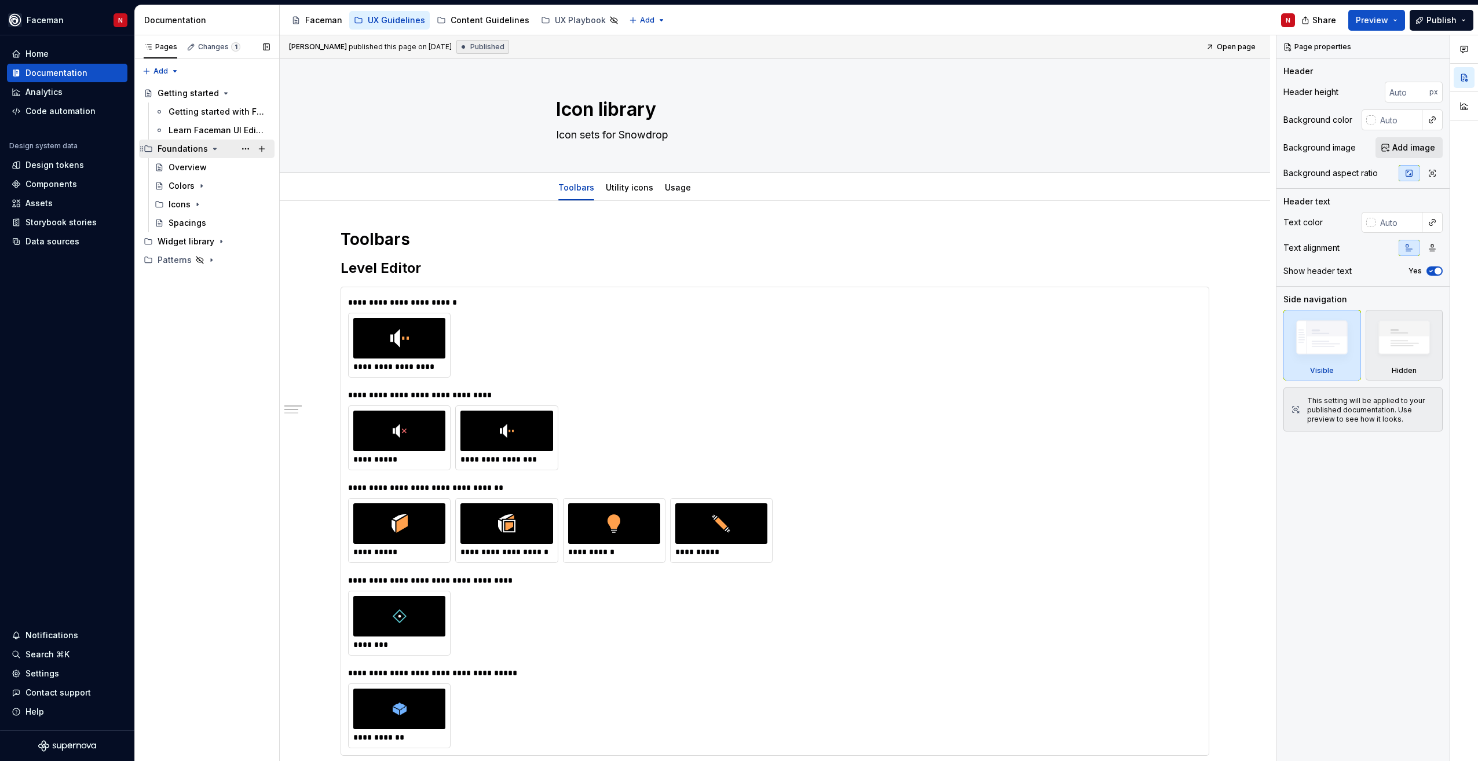
click at [205, 151] on div "Foundations" at bounding box center [183, 149] width 50 height 12
click at [207, 170] on div "Widget library" at bounding box center [186, 168] width 57 height 12
click at [188, 314] on div "Buttons" at bounding box center [184, 316] width 31 height 12
click at [210, 243] on div "Inputs & Selectors" at bounding box center [196, 242] width 55 height 12
click at [202, 279] on icon "Page tree" at bounding box center [206, 278] width 9 height 9
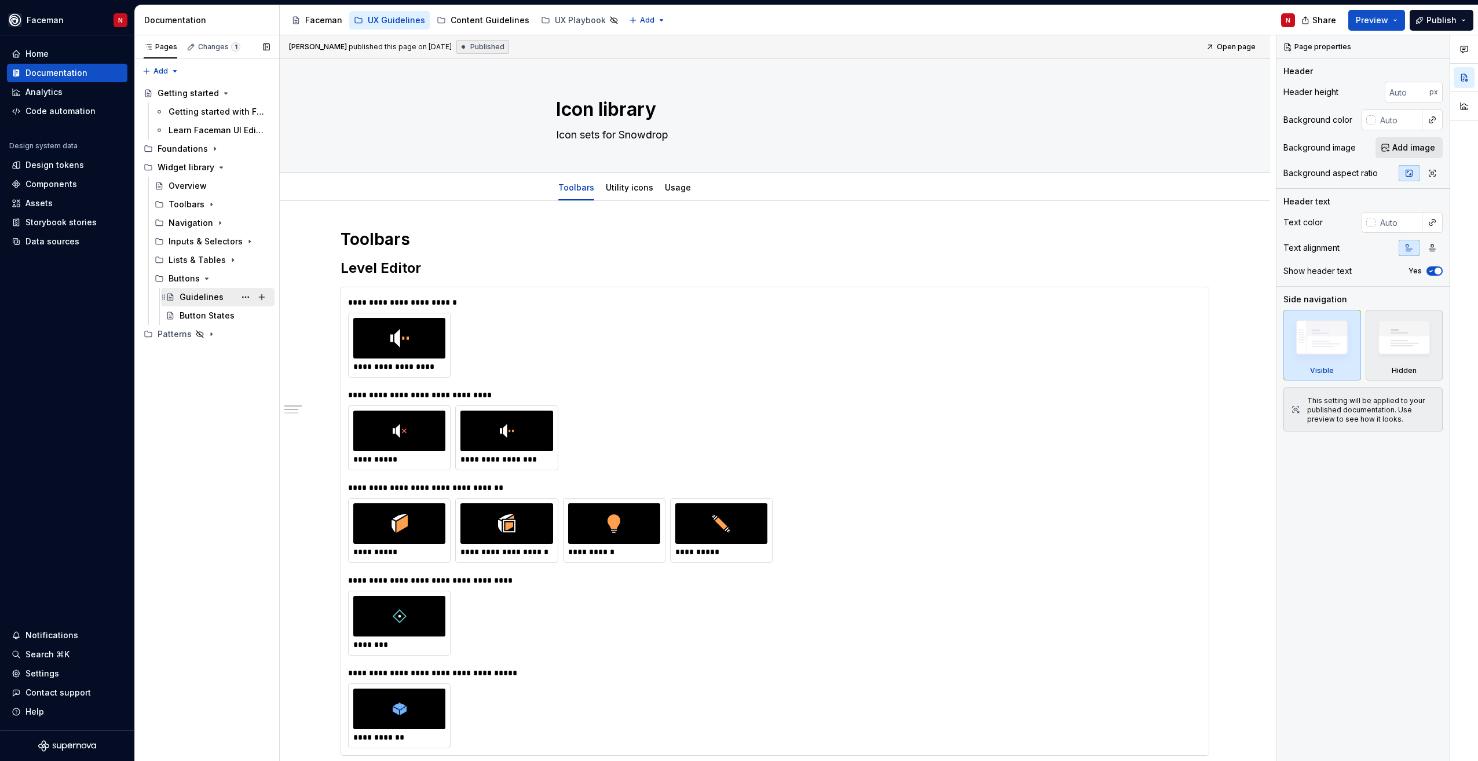
click at [189, 300] on div "Guidelines" at bounding box center [202, 297] width 44 height 12
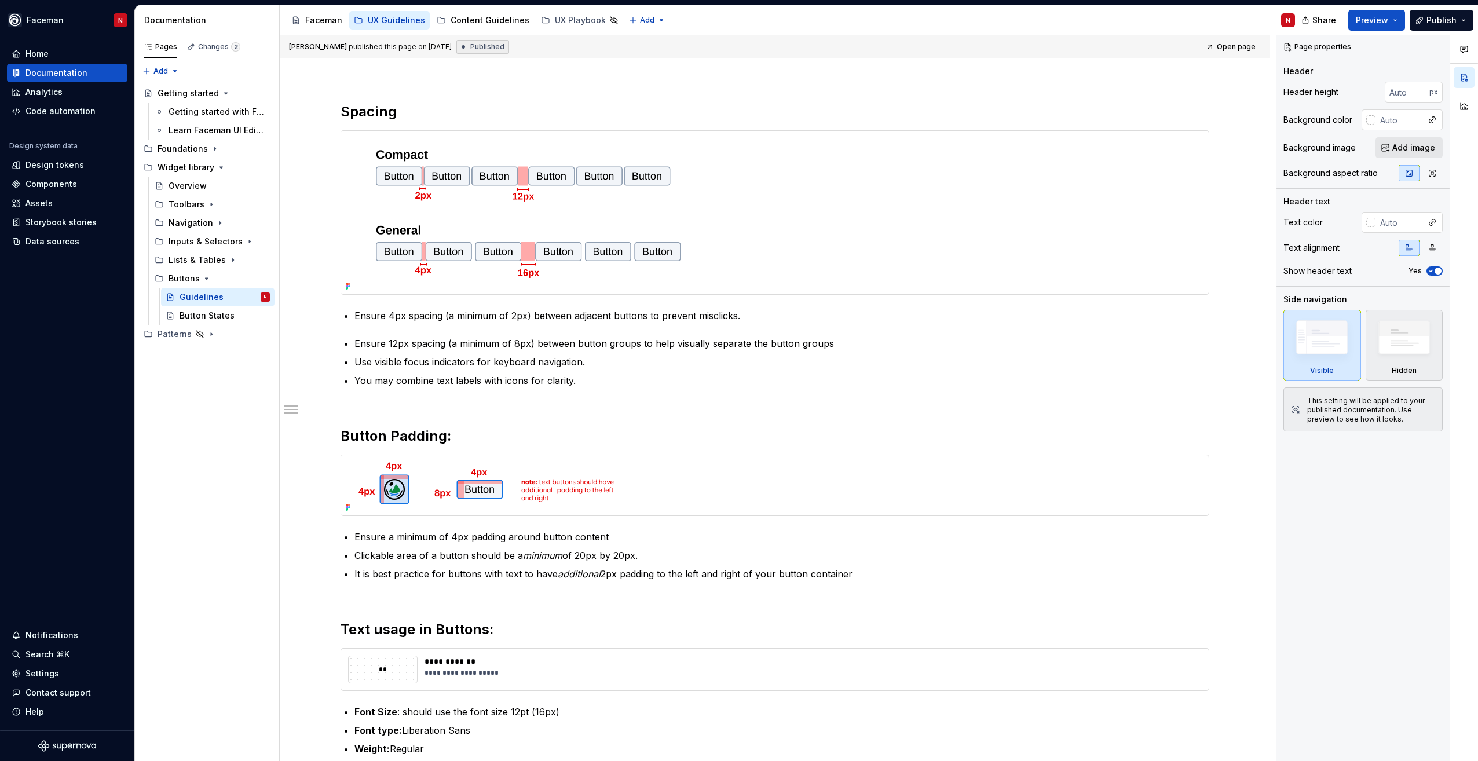
scroll to position [116, 0]
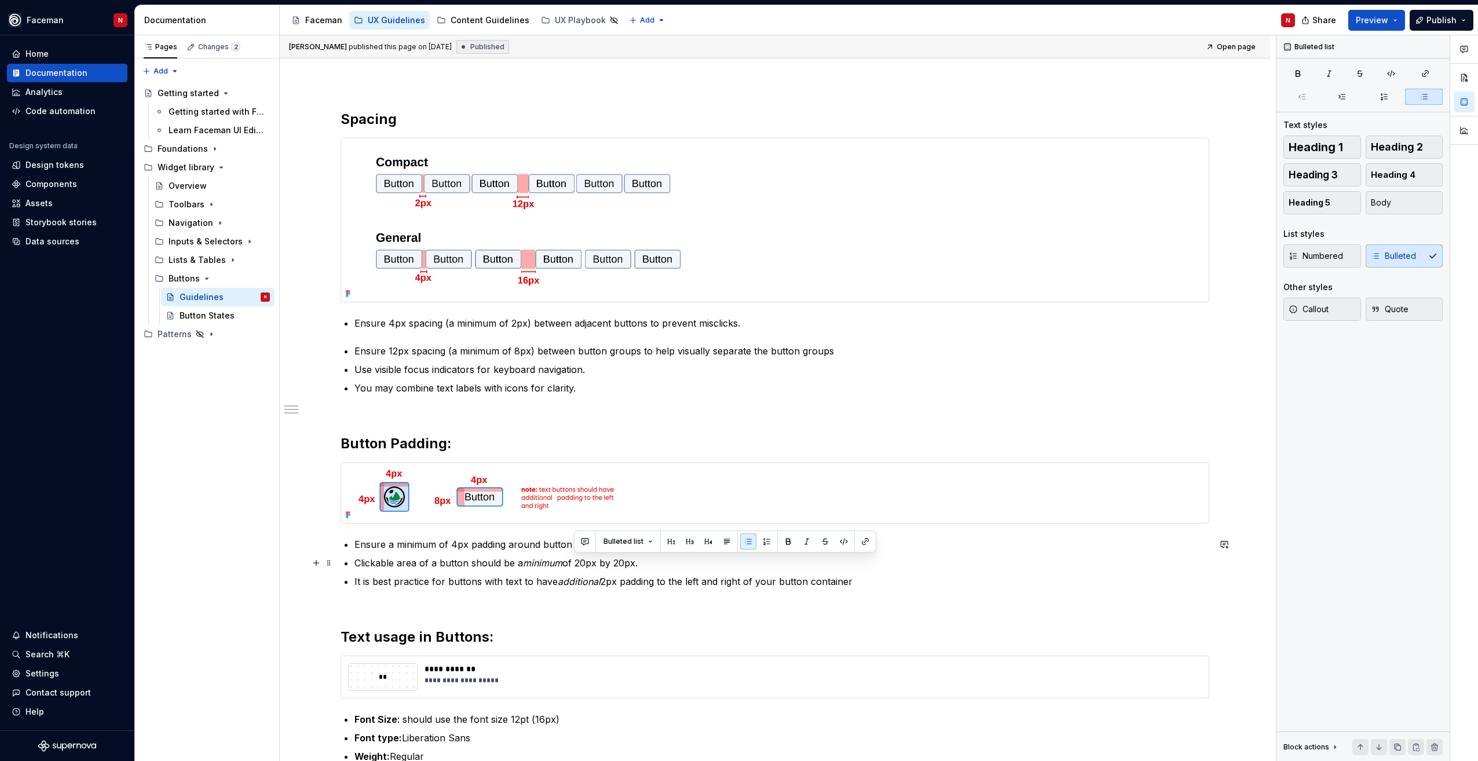
drag, startPoint x: 575, startPoint y: 562, endPoint x: 642, endPoint y: 568, distance: 67.4
click at [642, 568] on p "Clickable area of a button should be a minimum of 20px by 20px." at bounding box center [781, 563] width 855 height 14
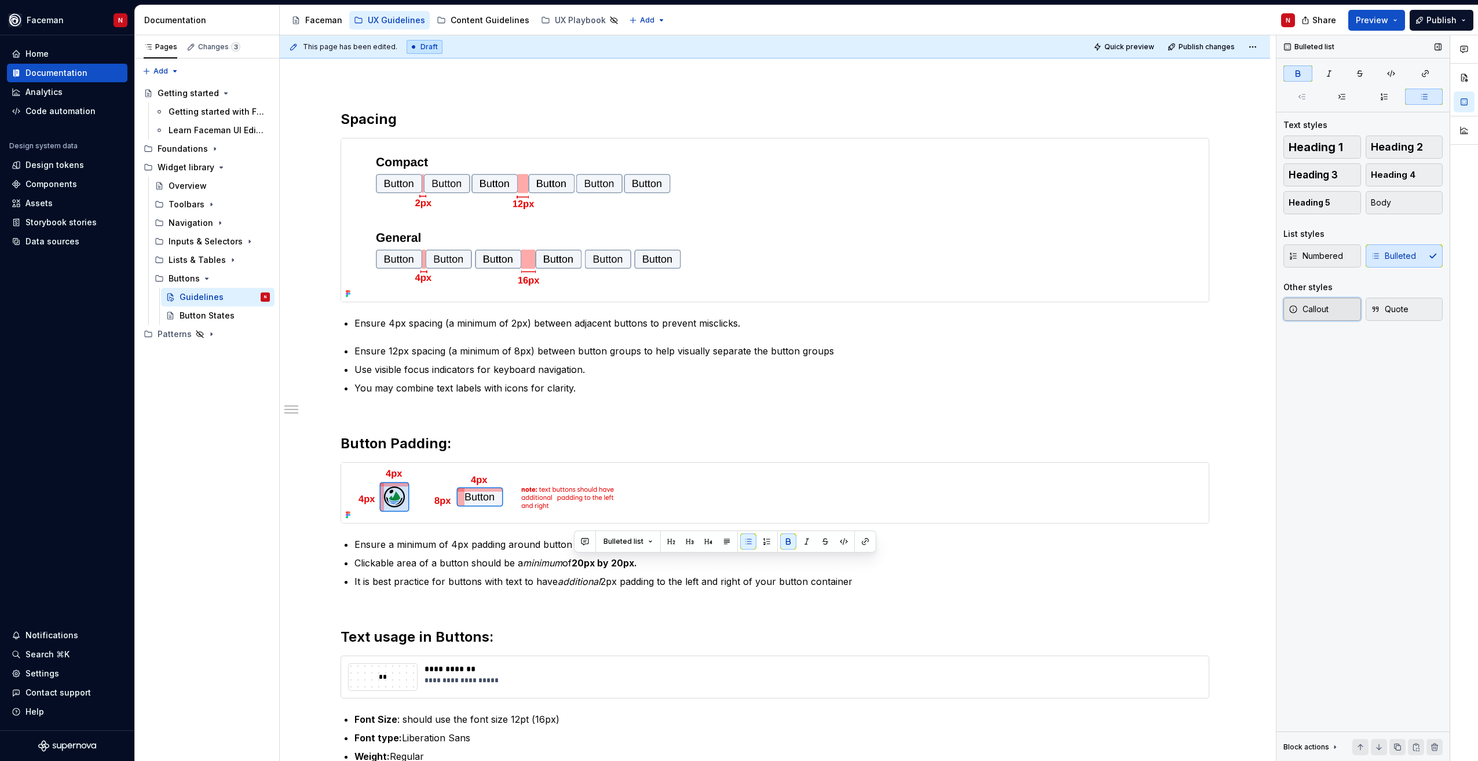
click at [1338, 312] on button "Callout" at bounding box center [1322, 309] width 78 height 23
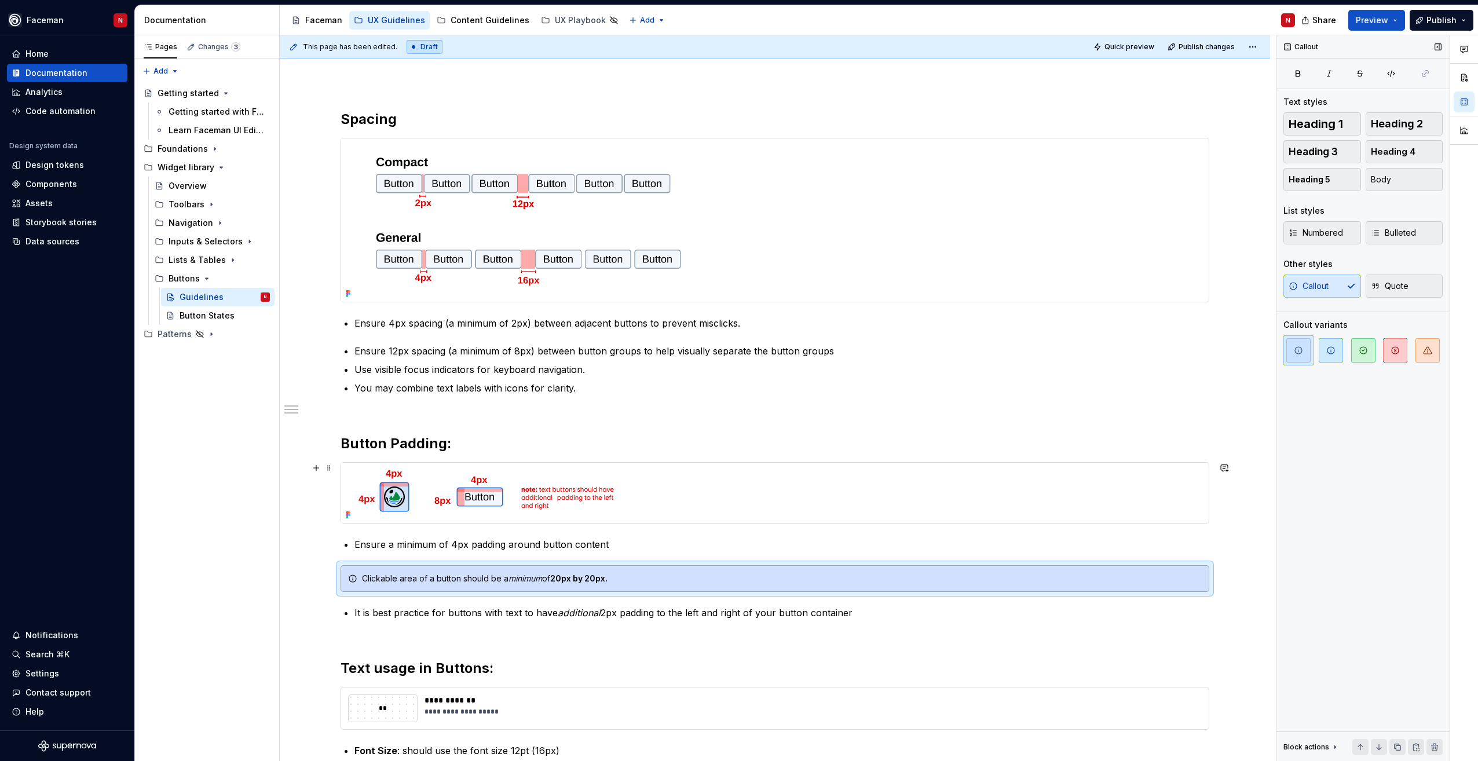
click at [926, 523] on div at bounding box center [774, 492] width 869 height 61
type textarea "*"
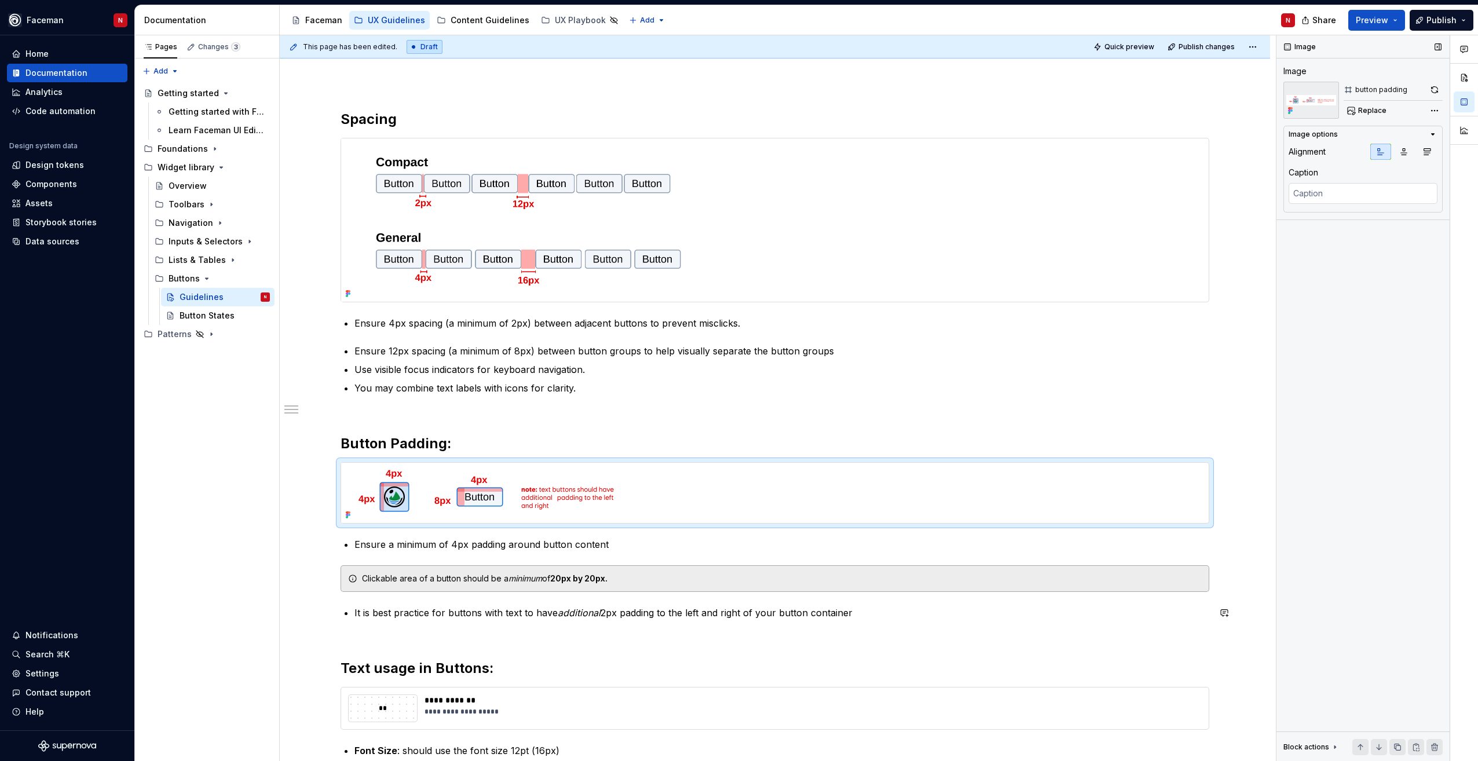
click at [653, 595] on div "**********" at bounding box center [774, 475] width 869 height 731
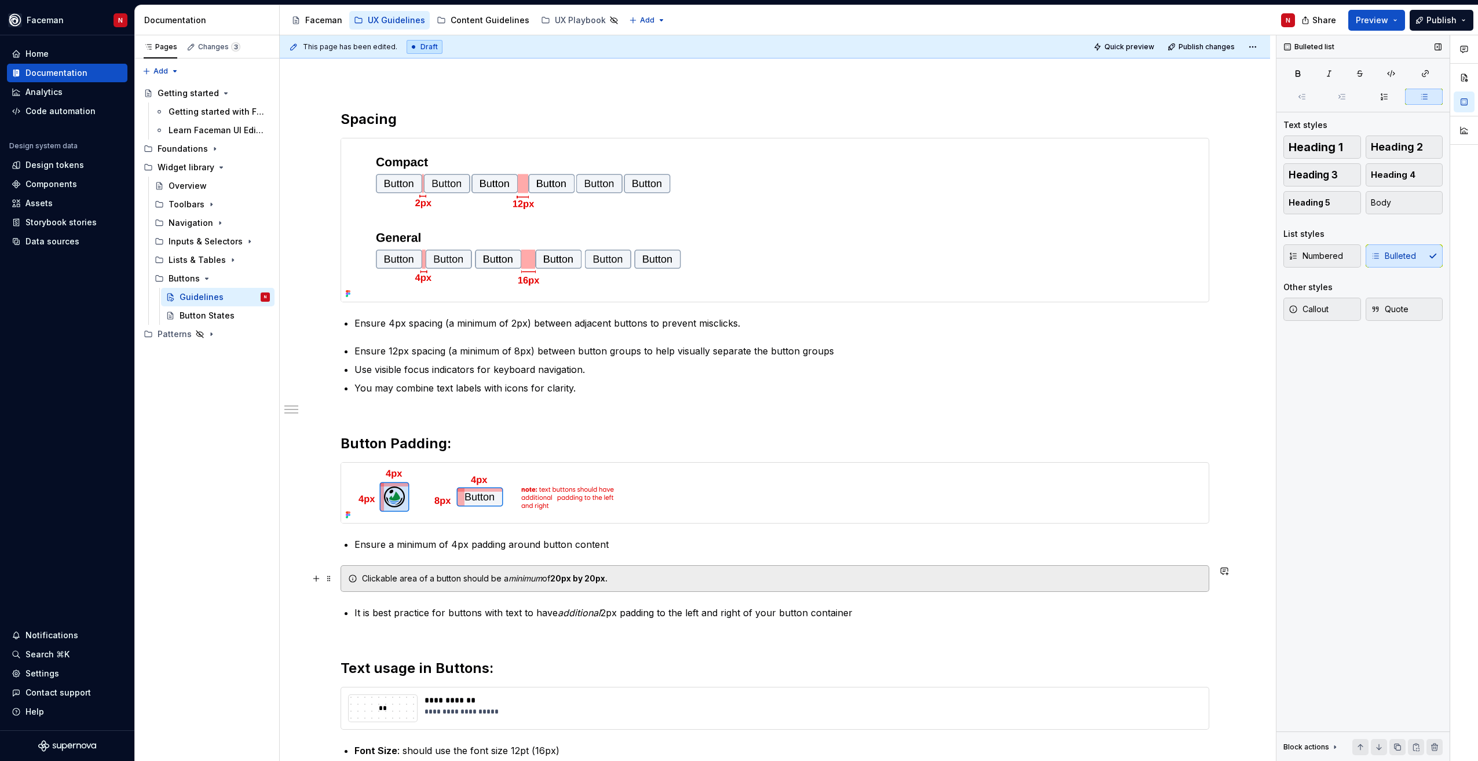
click at [775, 586] on div "Clickable area of a button should be a minimum of 20px by 20px." at bounding box center [774, 578] width 869 height 27
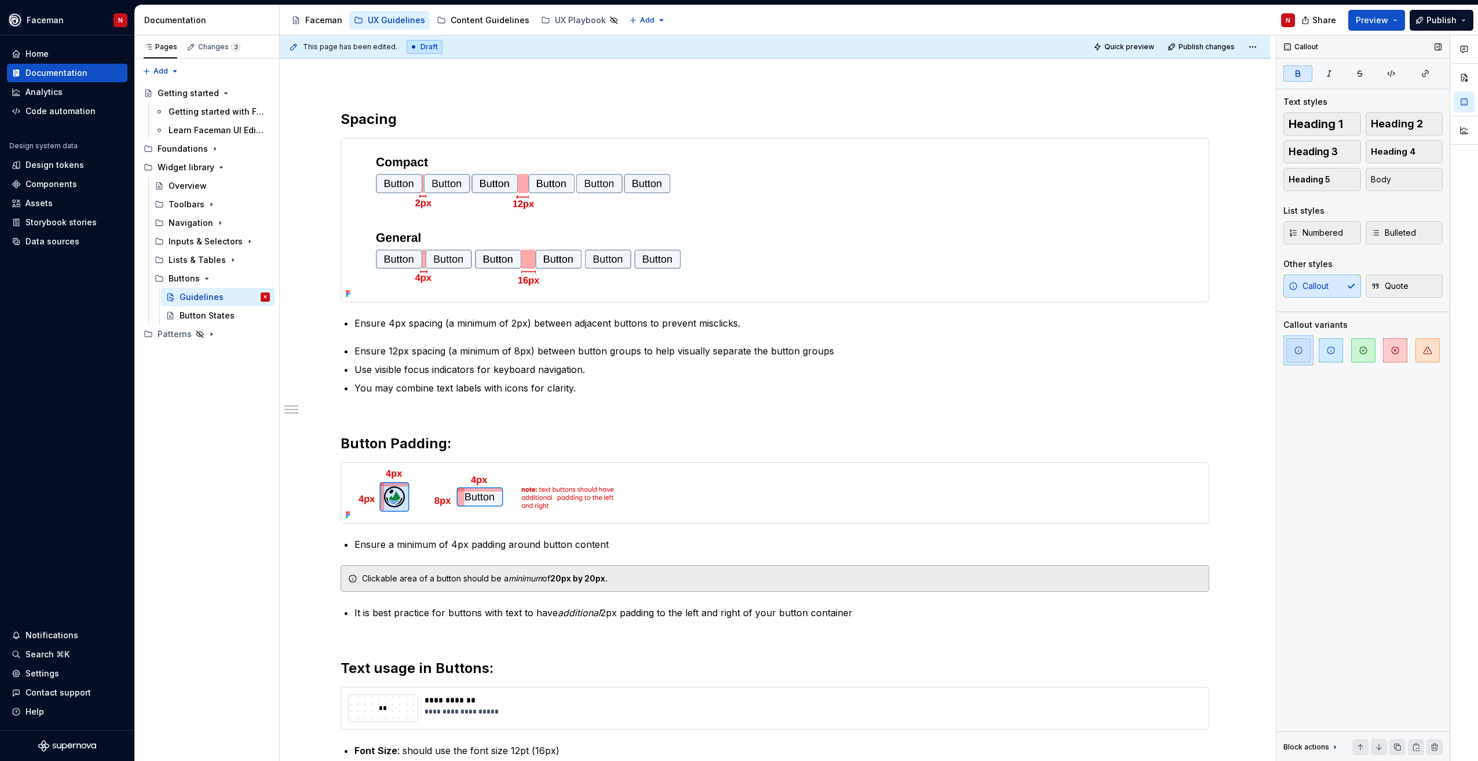
click at [1355, 392] on div "Callout Text styles Heading 1 Heading 2 Heading 3 Heading 4 Heading 5 Body List…" at bounding box center [1362, 398] width 173 height 726
click at [1341, 415] on div "Callout Text styles Heading 1 Heading 2 Heading 3 Heading 4 Heading 5 Body List…" at bounding box center [1362, 398] width 173 height 726
click at [1347, 402] on div "Callout Text styles Heading 1 Heading 2 Heading 3 Heading 4 Heading 5 Body List…" at bounding box center [1362, 398] width 173 height 726
click at [1323, 354] on span "button" at bounding box center [1331, 350] width 24 height 24
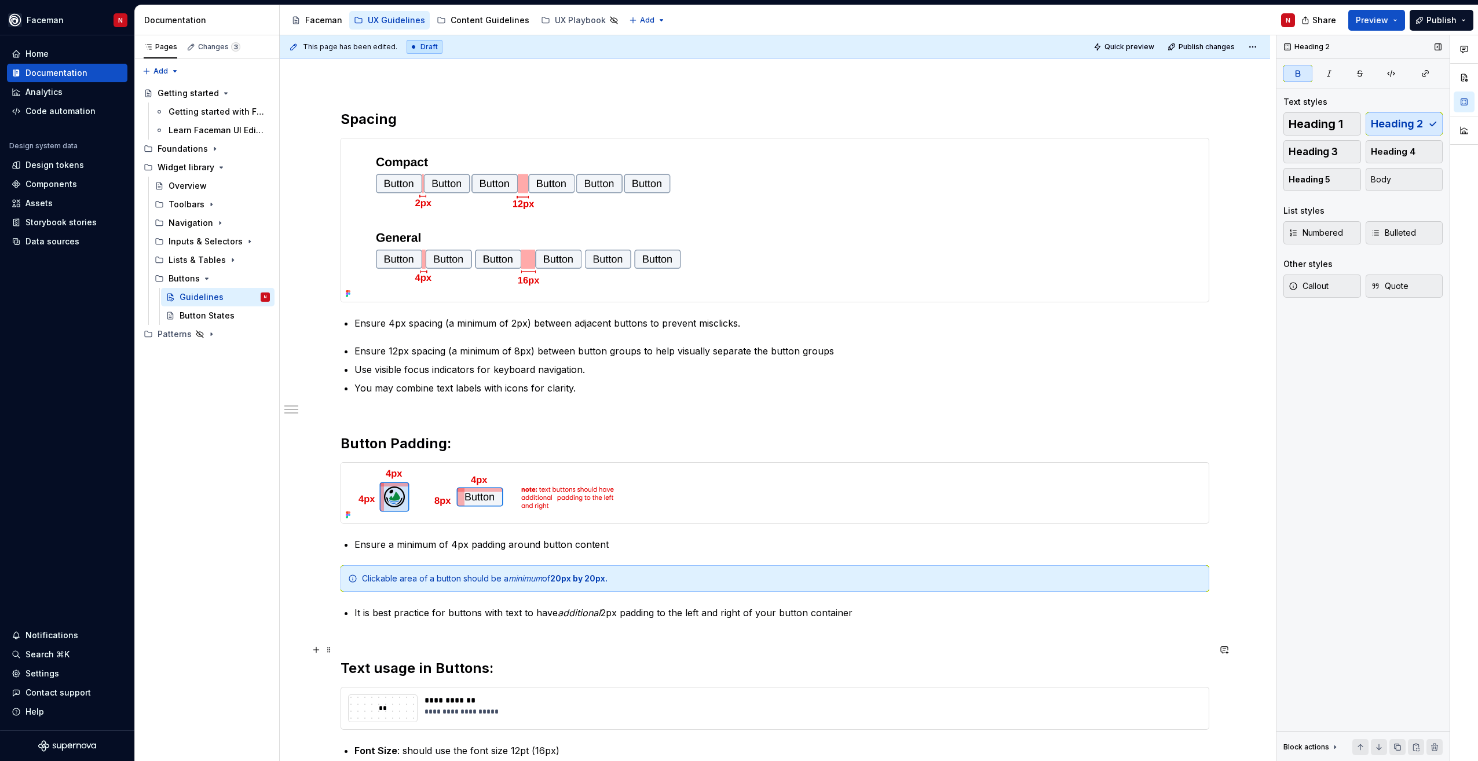
click at [575, 668] on h2 "Text usage in Buttons:" at bounding box center [774, 658] width 869 height 37
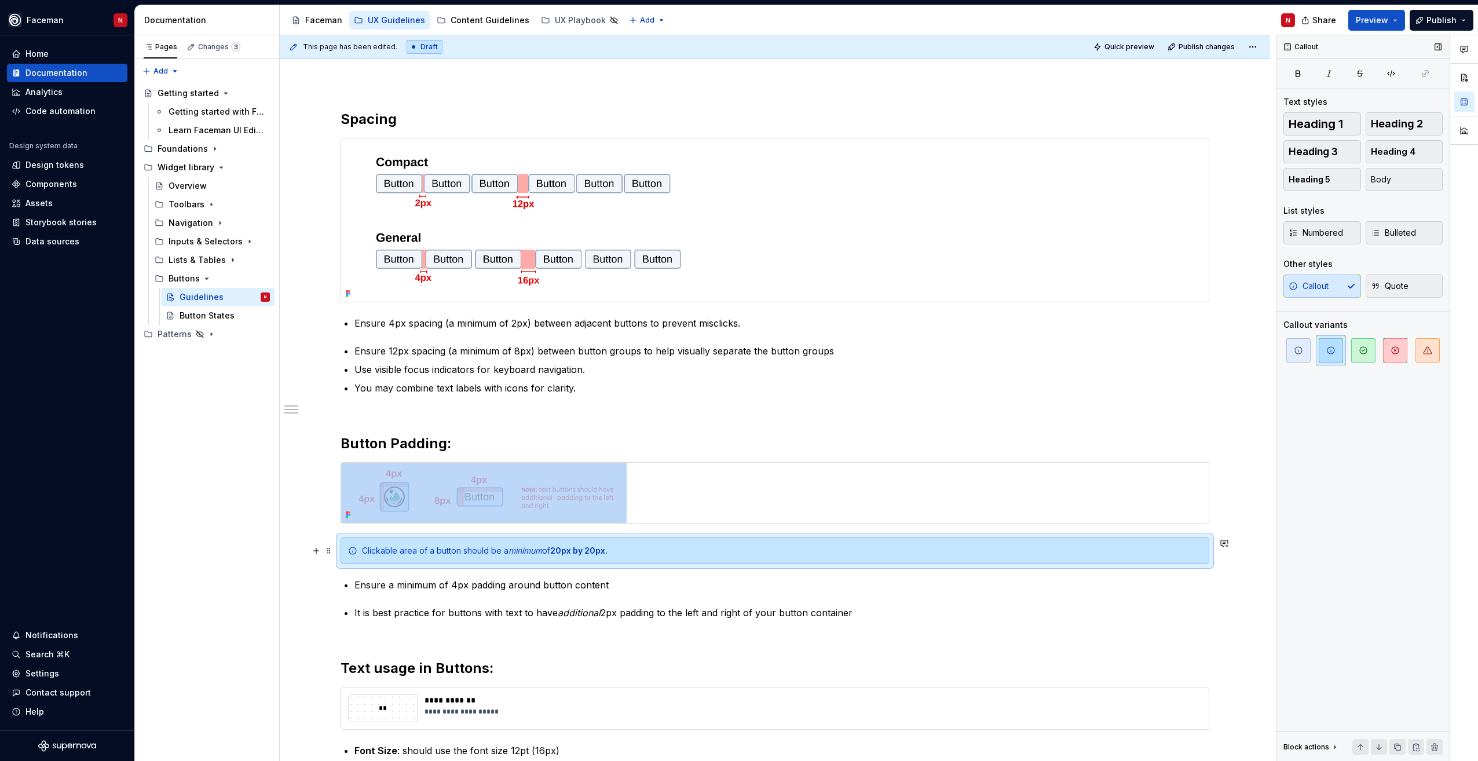
click at [561, 550] on strong "20px by 20px." at bounding box center [578, 550] width 57 height 10
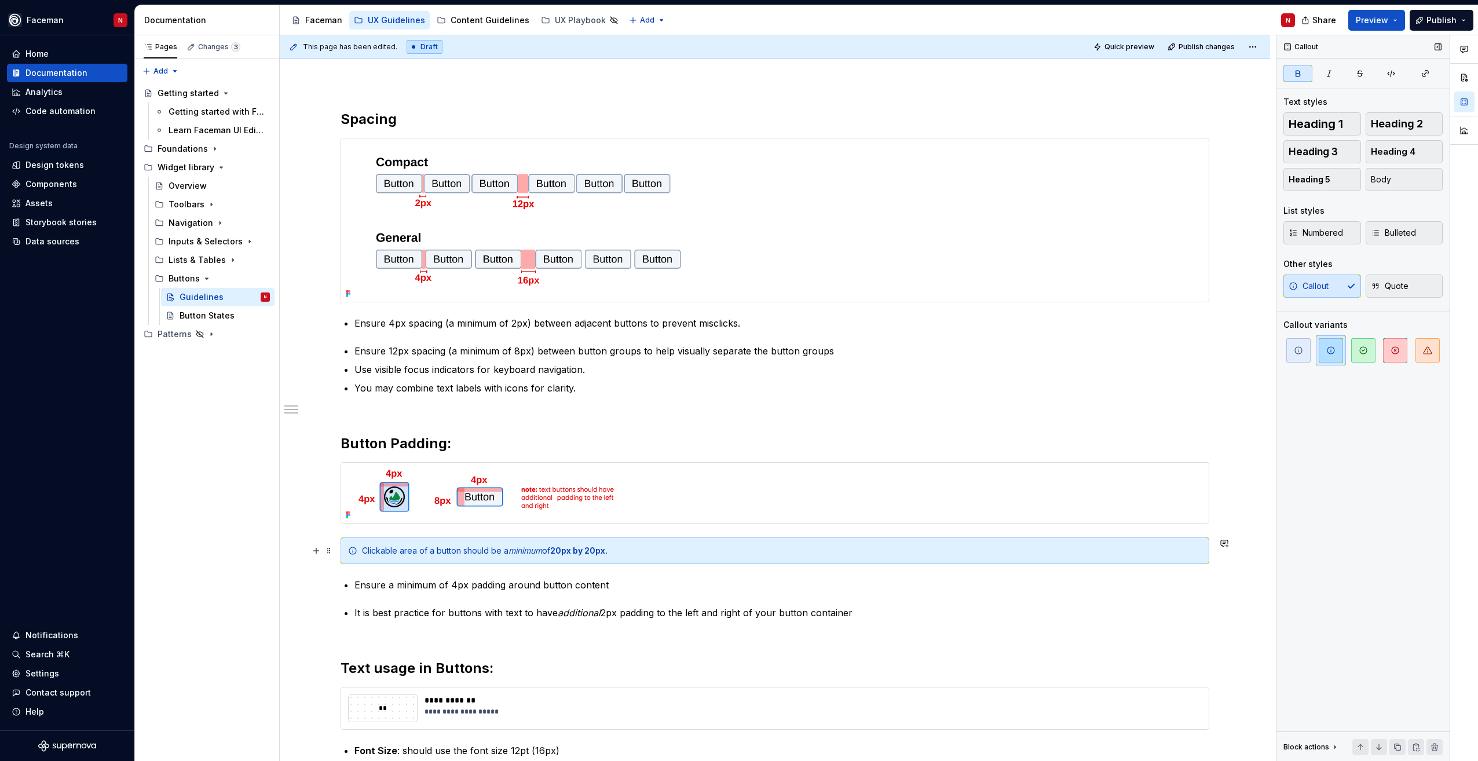
click at [567, 551] on strong "20px by 20px." at bounding box center [578, 550] width 57 height 10
drag, startPoint x: 595, startPoint y: 552, endPoint x: 603, endPoint y: 556, distance: 9.4
click at [595, 552] on strong "26px by 20px." at bounding box center [578, 550] width 57 height 10
click at [564, 552] on strong "26px by 16px." at bounding box center [578, 550] width 56 height 10
click at [563, 550] on strong "26px by 16px." at bounding box center [578, 550] width 56 height 10
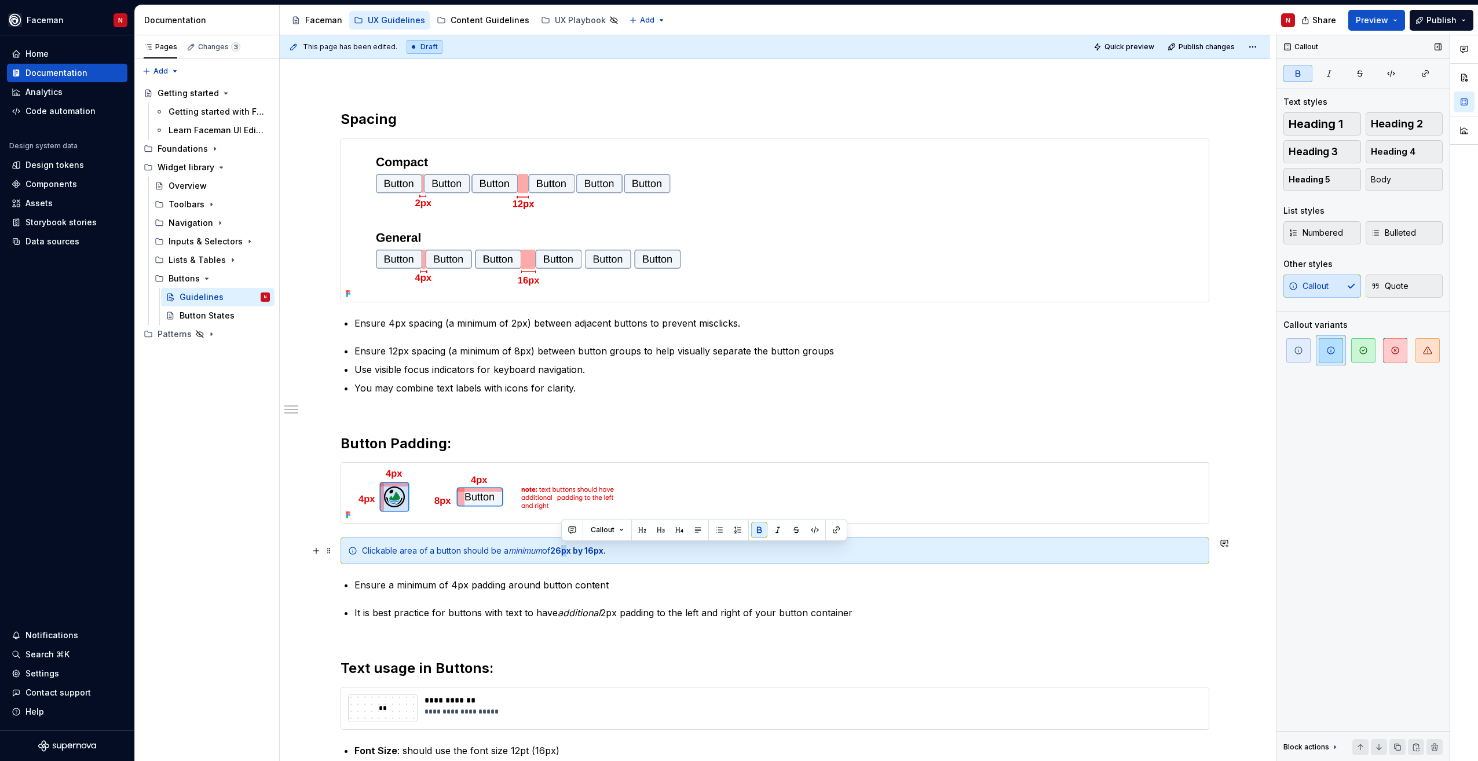
click at [567, 551] on strong "26px by 16px." at bounding box center [578, 550] width 56 height 10
click at [736, 657] on h2 "Text usage in Buttons:" at bounding box center [774, 658] width 869 height 37
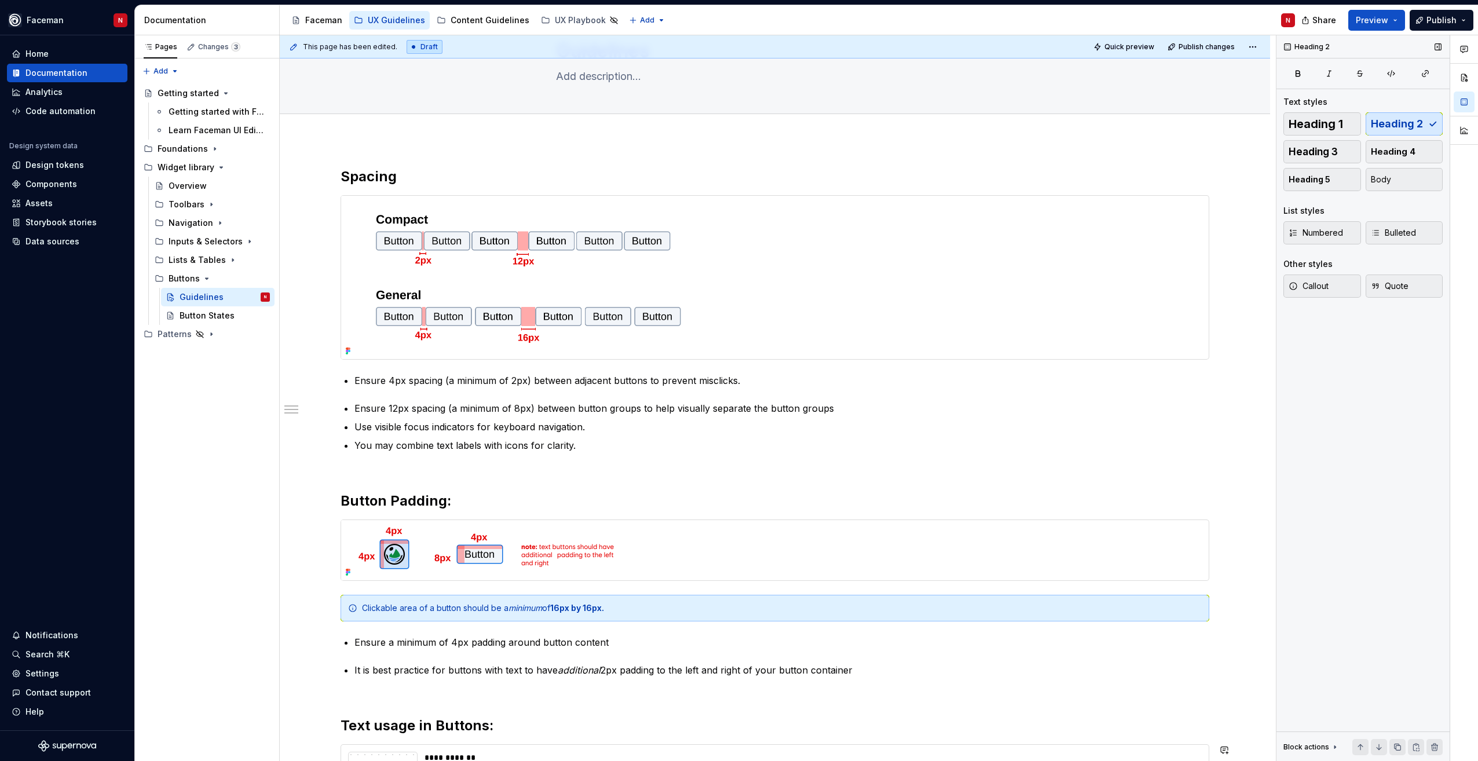
scroll to position [58, 0]
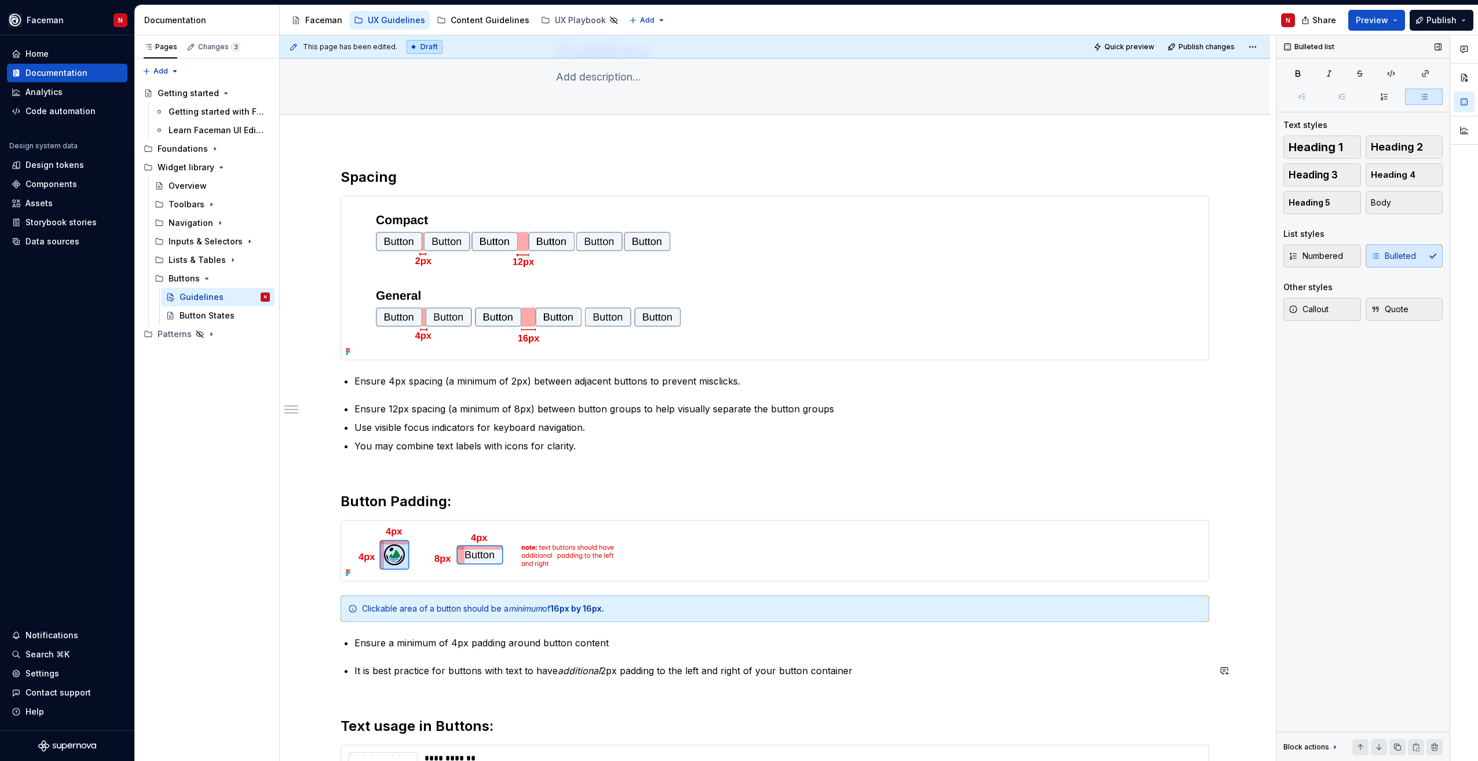
click at [359, 659] on div "**********" at bounding box center [774, 533] width 869 height 731
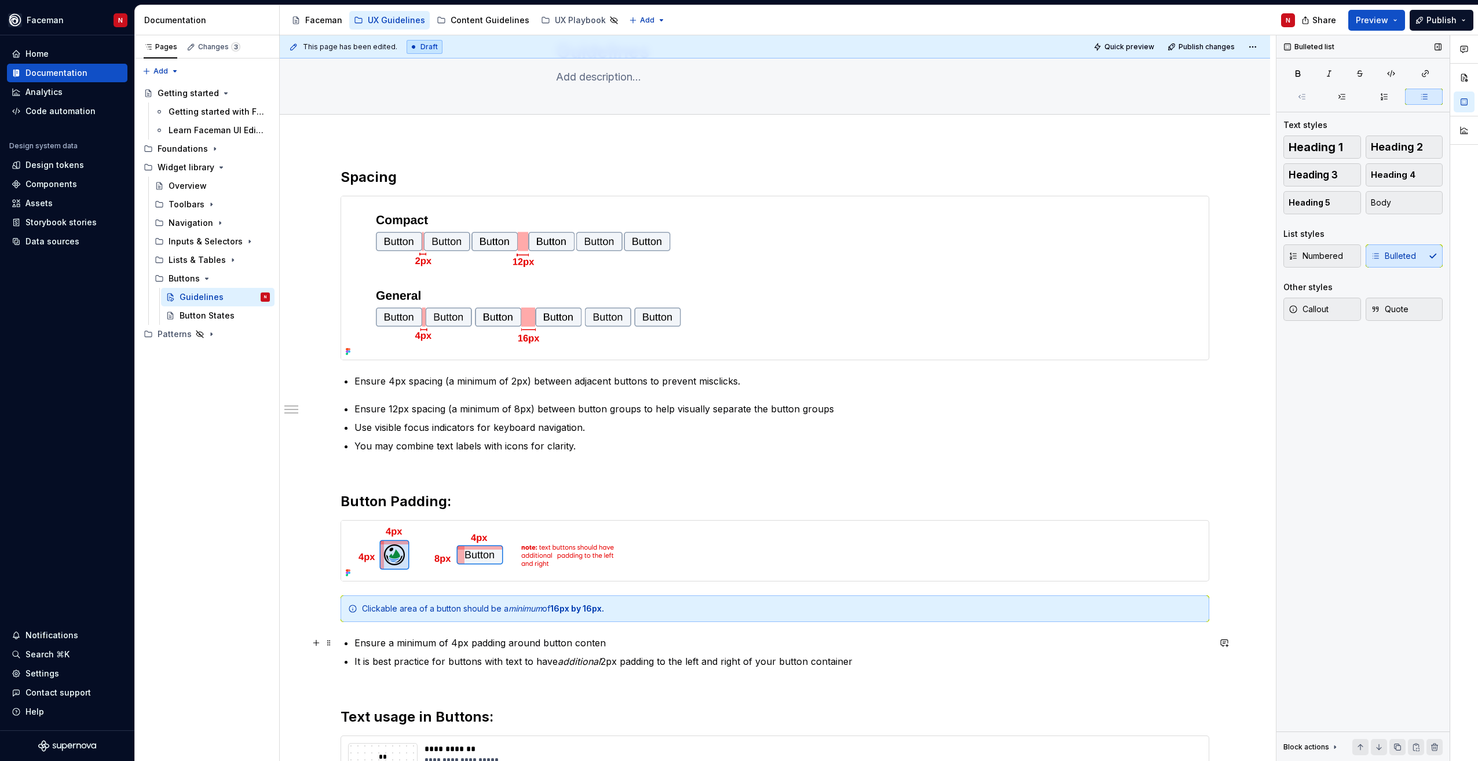
click at [625, 650] on ul "Ensure a minimum of 4px padding around button conten It is best practice for bu…" at bounding box center [781, 652] width 855 height 32
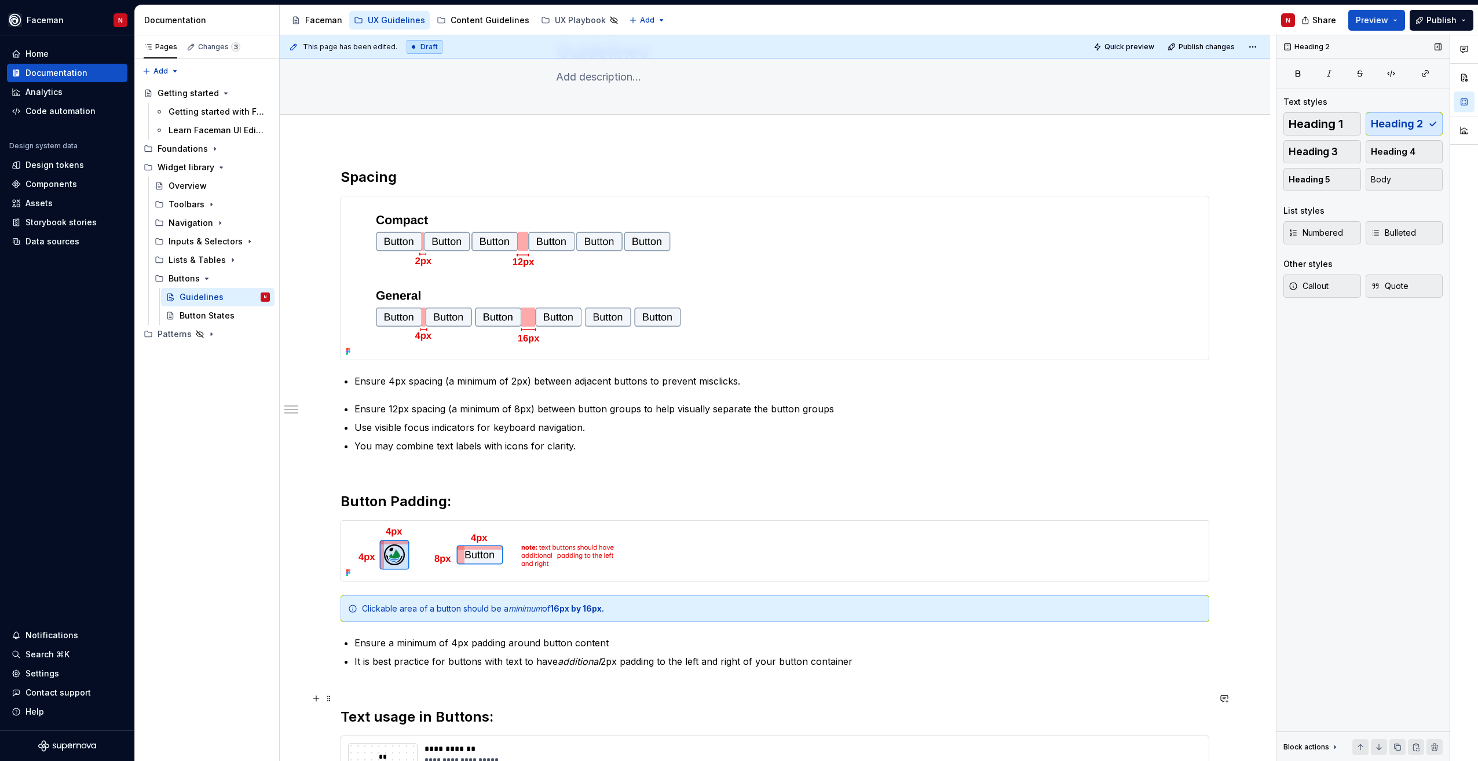
click at [772, 694] on h2 "Text usage in Buttons:" at bounding box center [774, 707] width 869 height 37
click at [351, 404] on div "**********" at bounding box center [774, 528] width 869 height 721
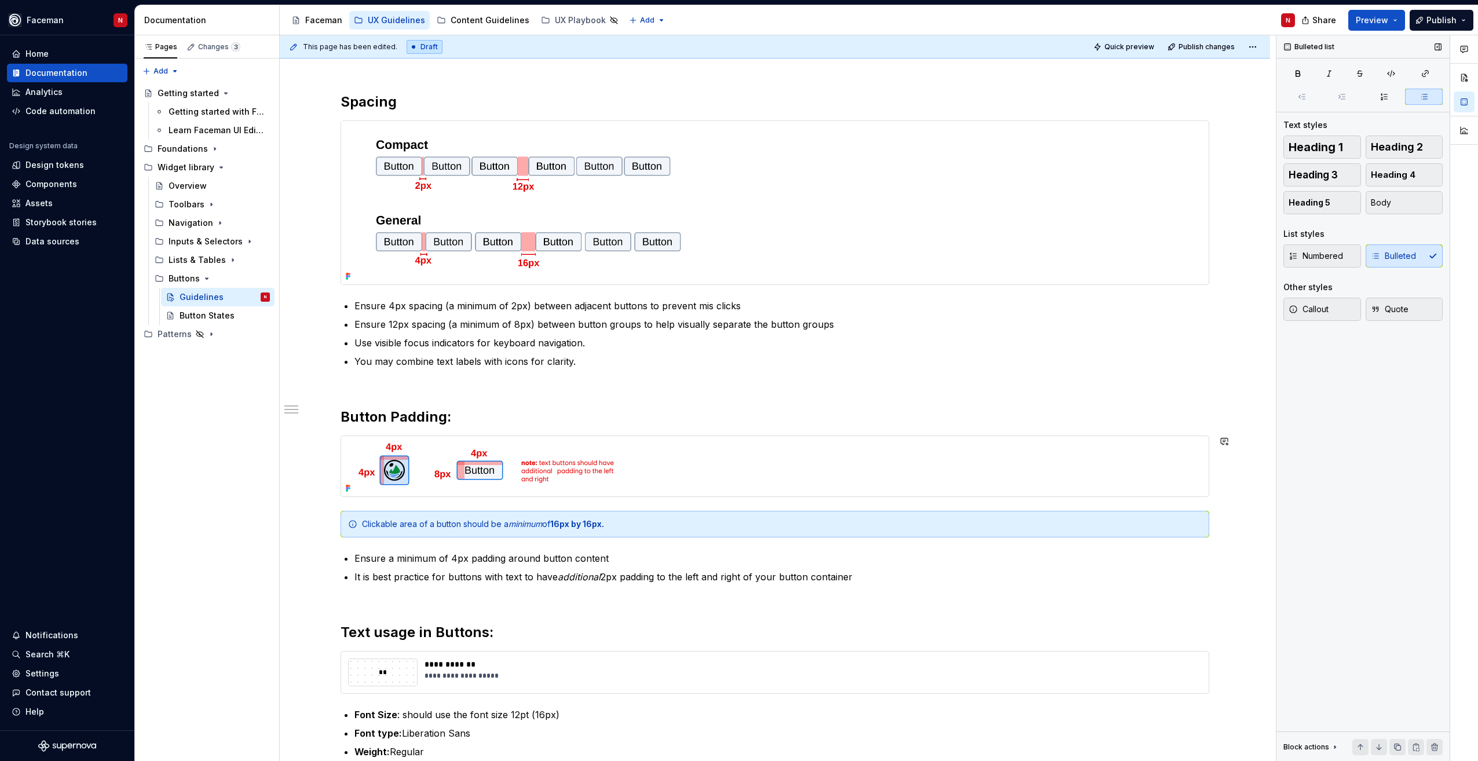
scroll to position [116, 0]
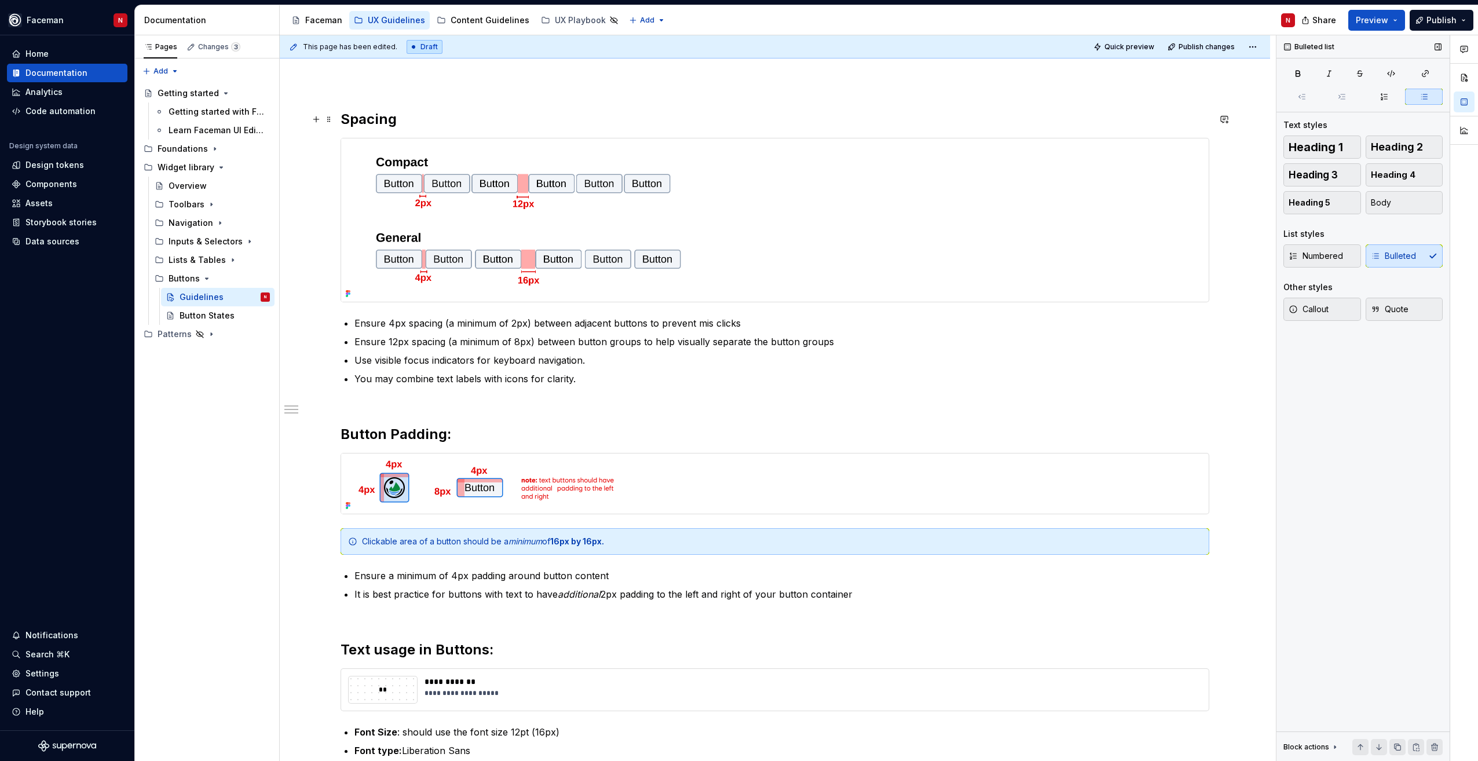
click at [341, 121] on strong "Spacing" at bounding box center [368, 119] width 56 height 17
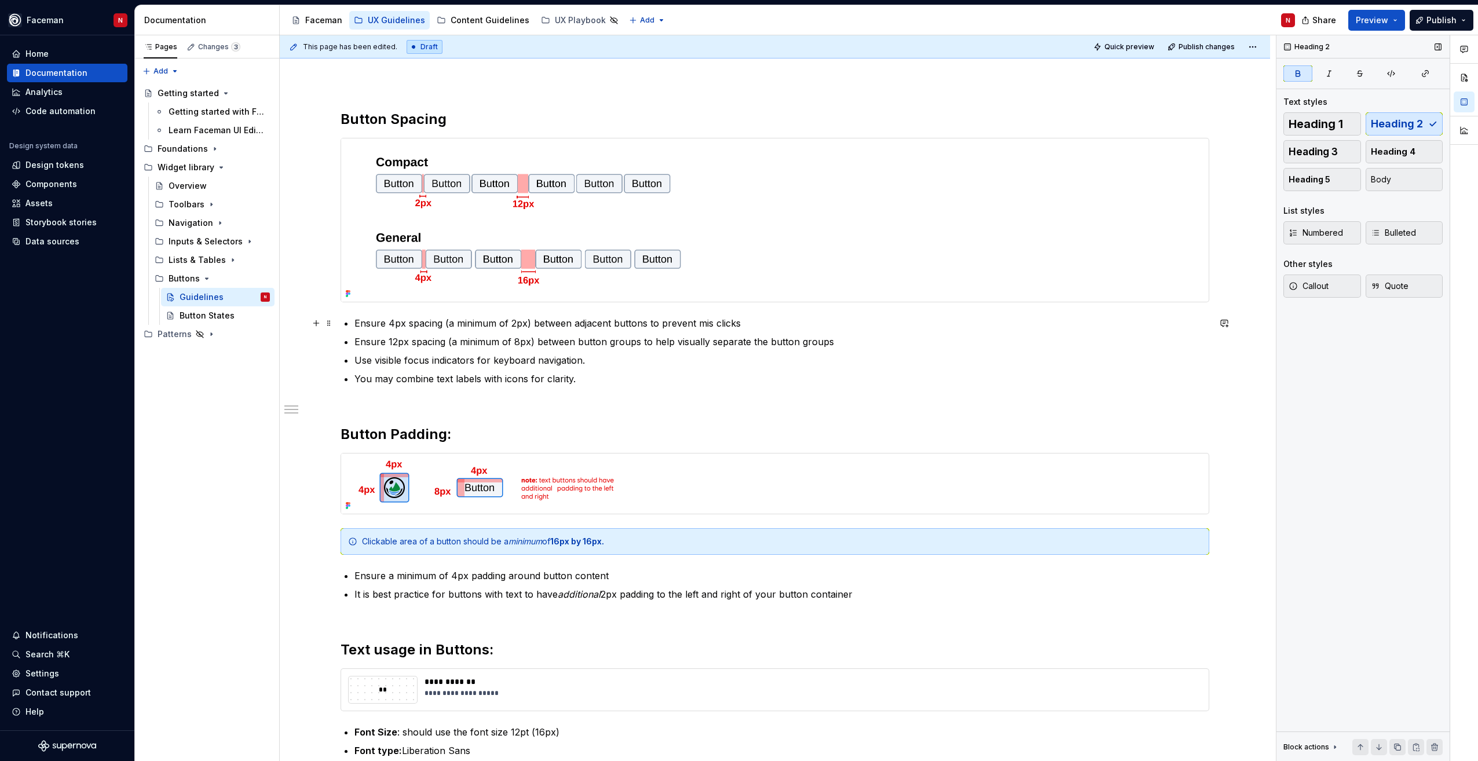
click at [595, 325] on p "Ensure 4px spacing (a minimum of 2px) between adjacent buttons to prevent mis c…" at bounding box center [781, 323] width 855 height 14
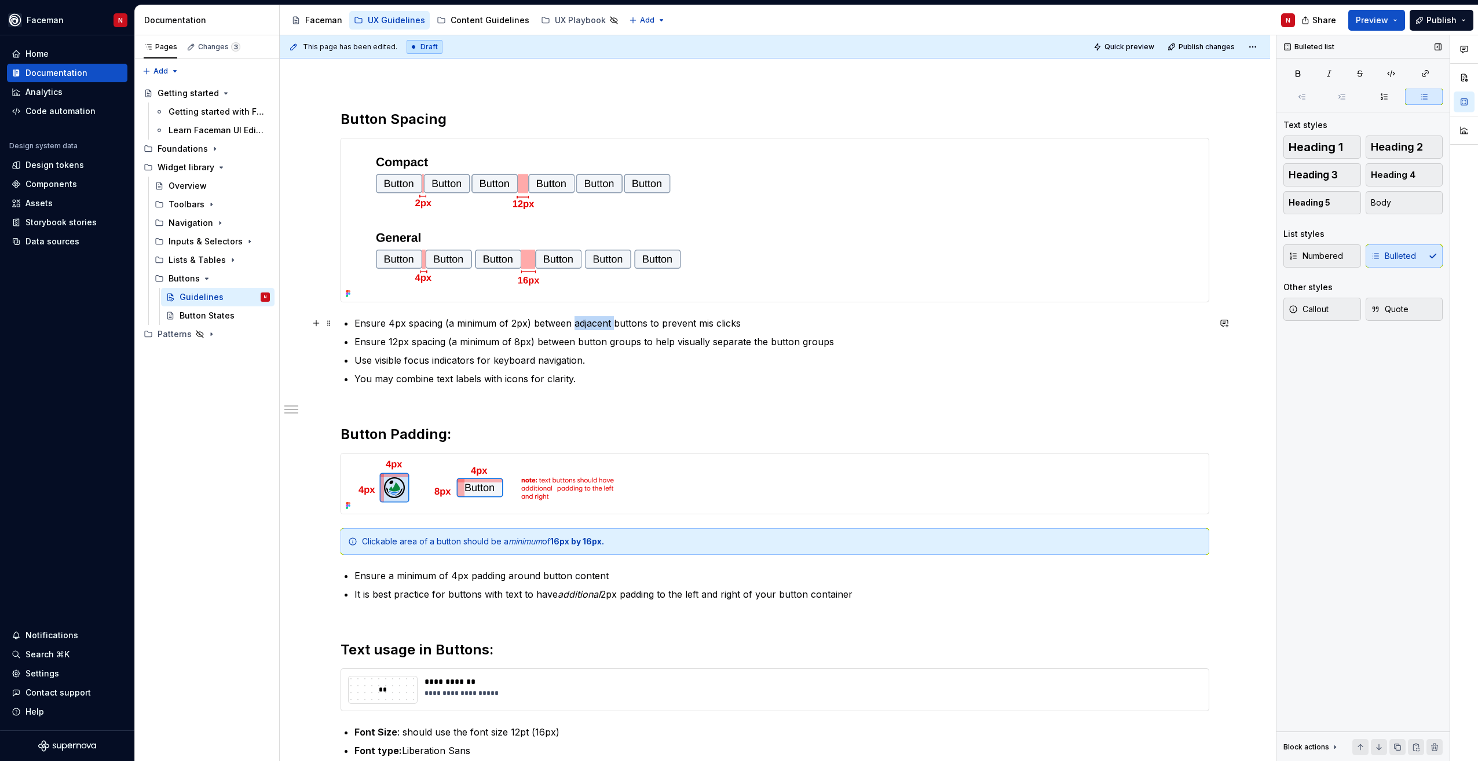
click at [595, 325] on p "Ensure 4px spacing (a minimum of 2px) between adjacent buttons to prevent mis c…" at bounding box center [781, 323] width 855 height 14
click at [493, 329] on p "Ensure 4px spacing (a minimum of 2px) between adjacent buttons to prevent mis c…" at bounding box center [781, 323] width 855 height 14
click at [452, 323] on p "Ensure 4px spacing (a minimum of 2px) between adjacent buttons to prevent mis c…" at bounding box center [781, 323] width 855 height 14
click at [523, 324] on p "Ensure 4px spacing (a minimum of 2px) between adjacent buttons to prevent mis c…" at bounding box center [781, 323] width 855 height 14
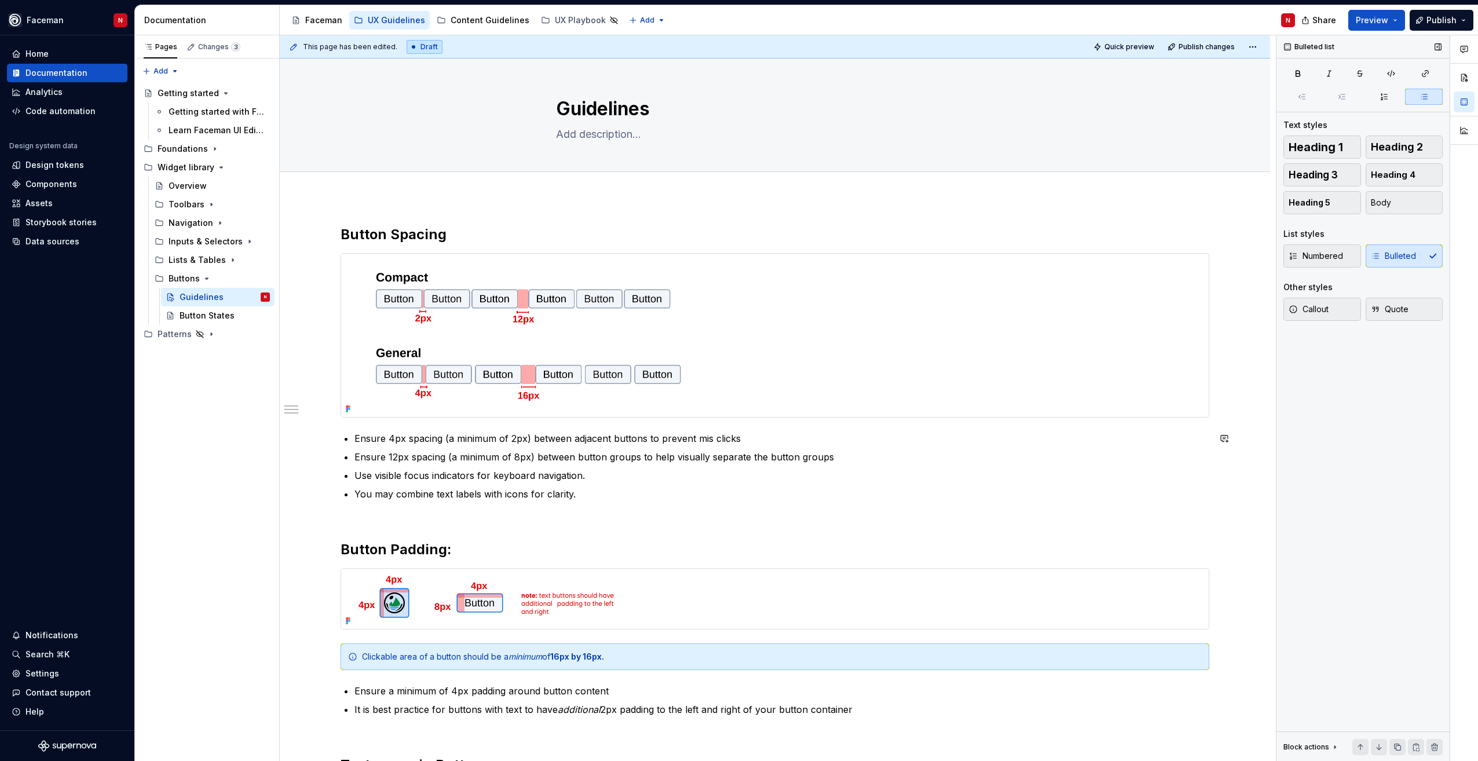
scroll to position [0, 0]
click at [347, 216] on div "**********" at bounding box center [775, 689] width 990 height 982
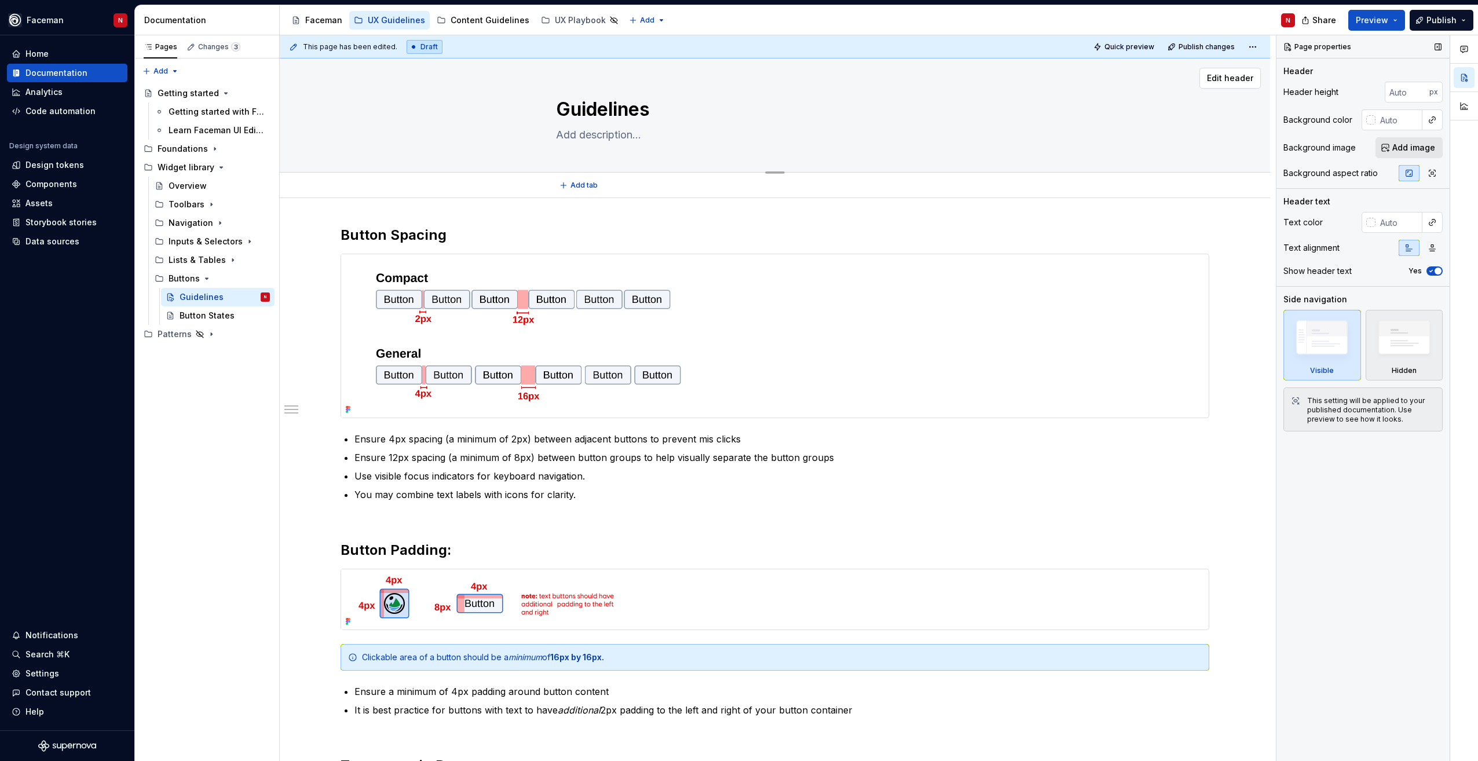
click at [561, 113] on textarea "Guidelines" at bounding box center [773, 110] width 438 height 28
click at [561, 107] on textarea "Guidelines" at bounding box center [773, 110] width 438 height 28
click at [218, 313] on div "Button States" at bounding box center [207, 316] width 55 height 12
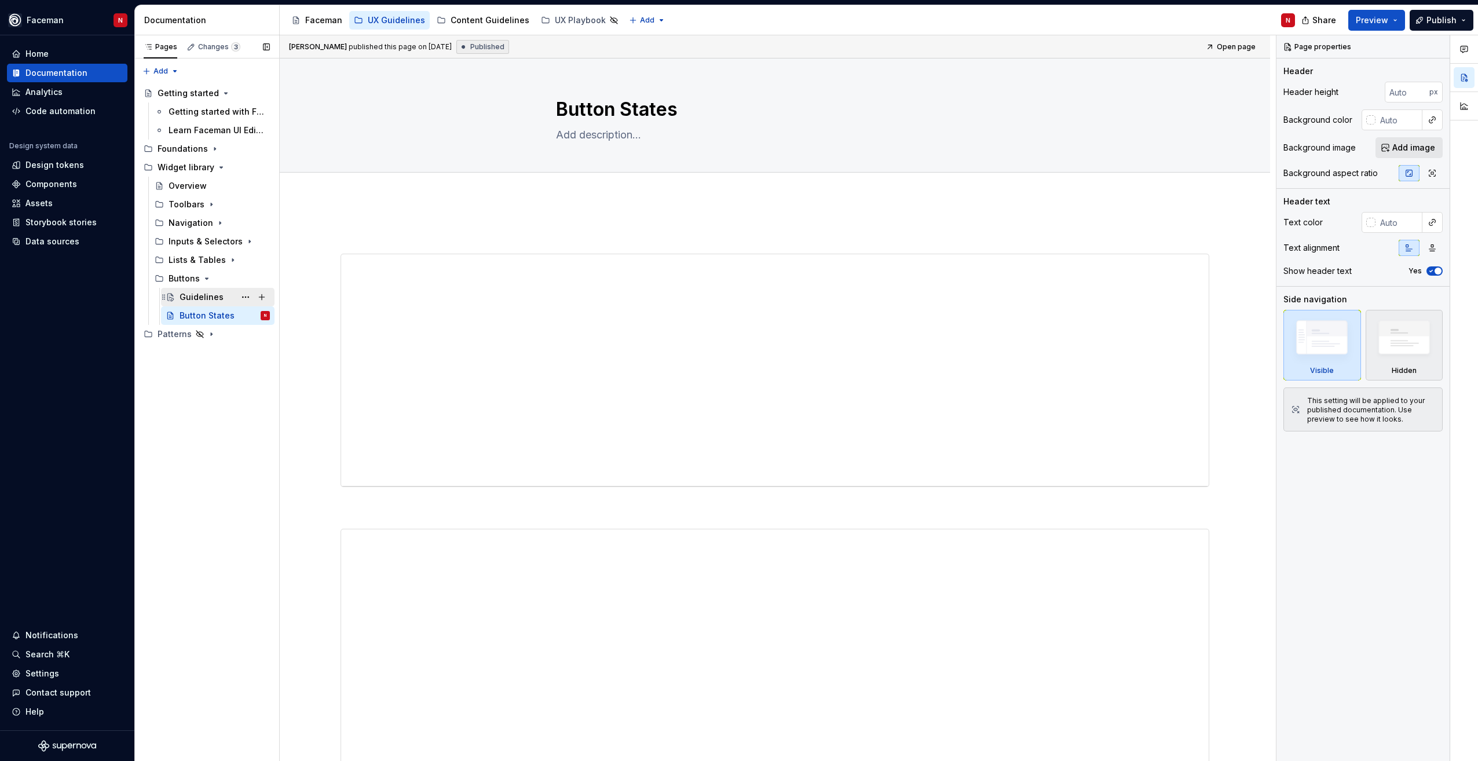
click at [211, 301] on div "Guidelines" at bounding box center [202, 297] width 44 height 12
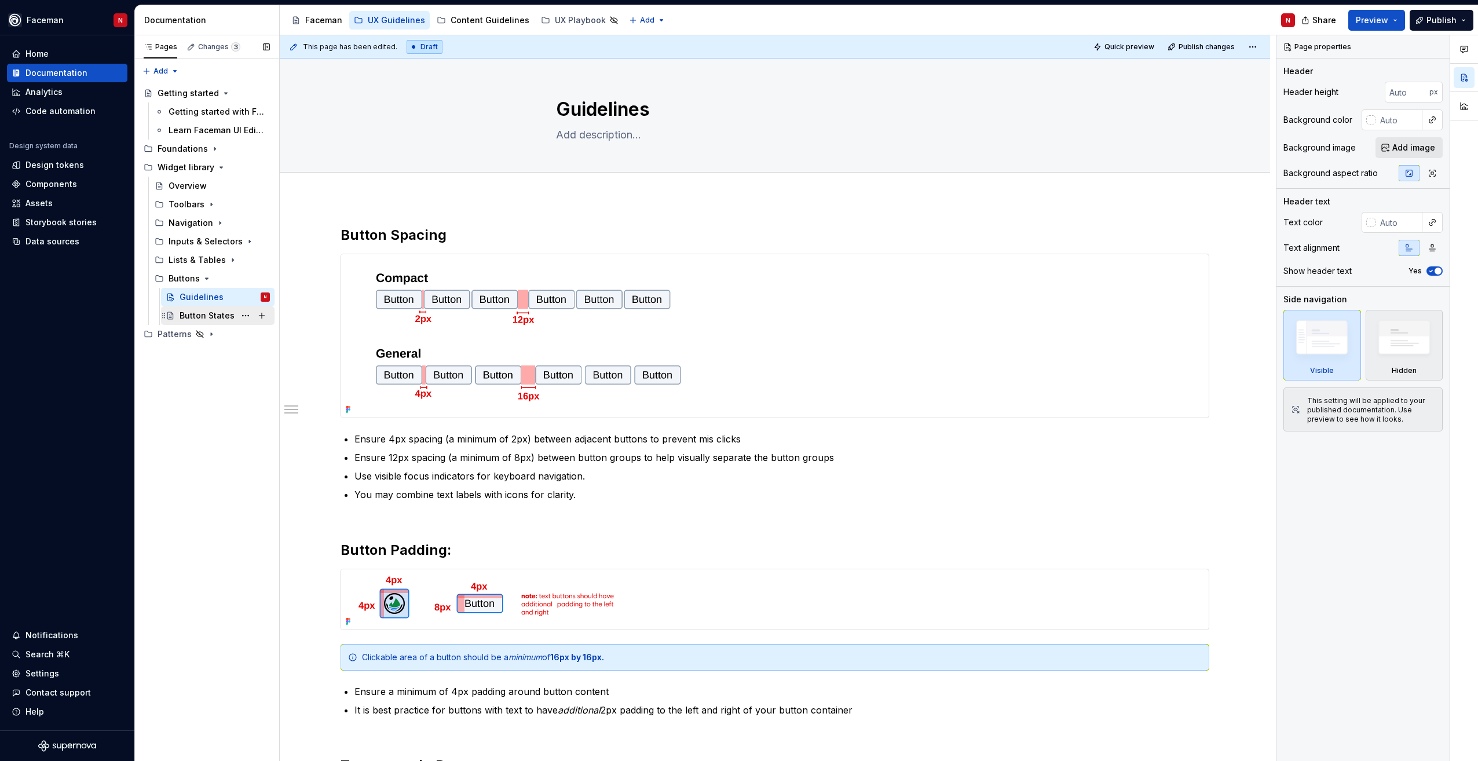
click at [193, 318] on div "Button States" at bounding box center [207, 316] width 55 height 12
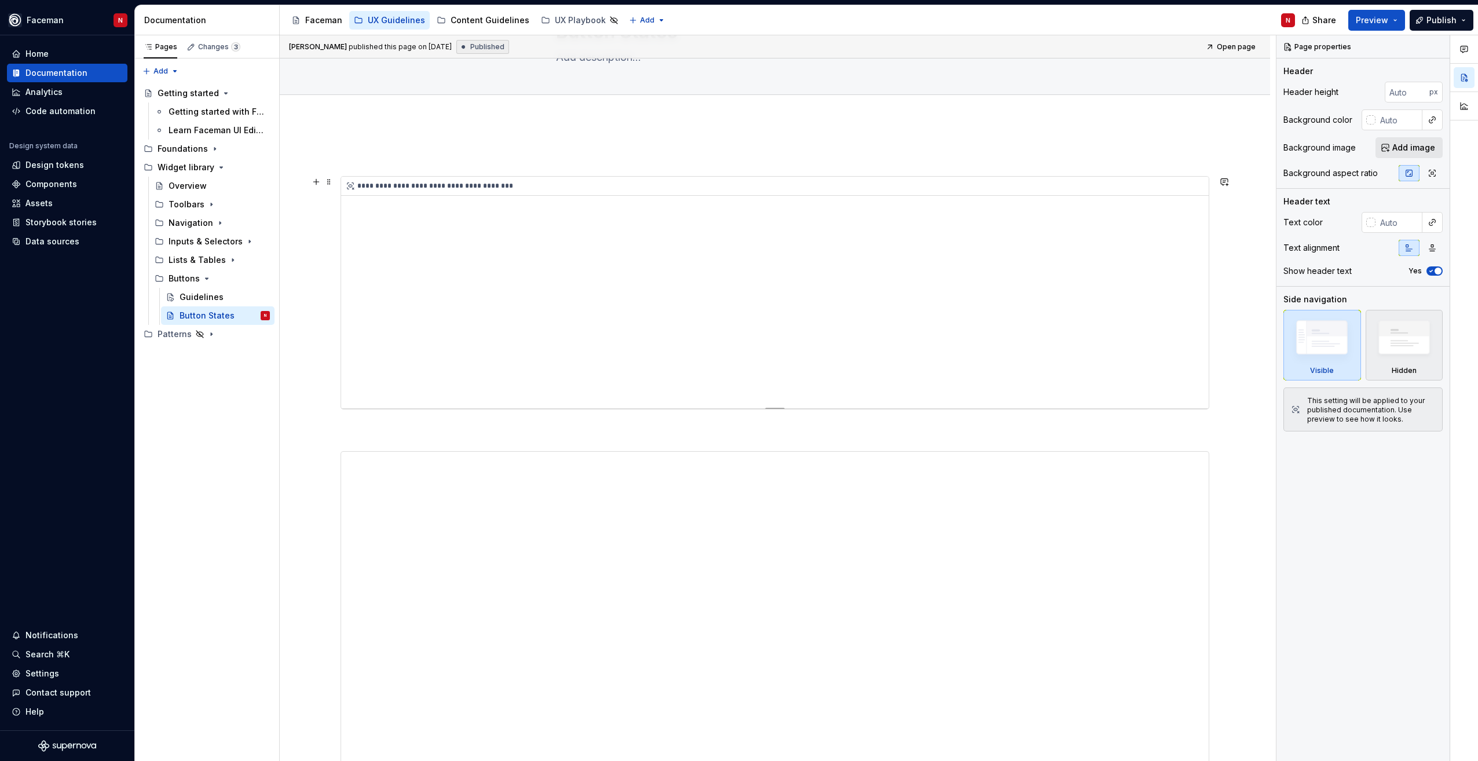
scroll to position [58, 0]
click at [205, 302] on div "Guidelines" at bounding box center [202, 297] width 44 height 12
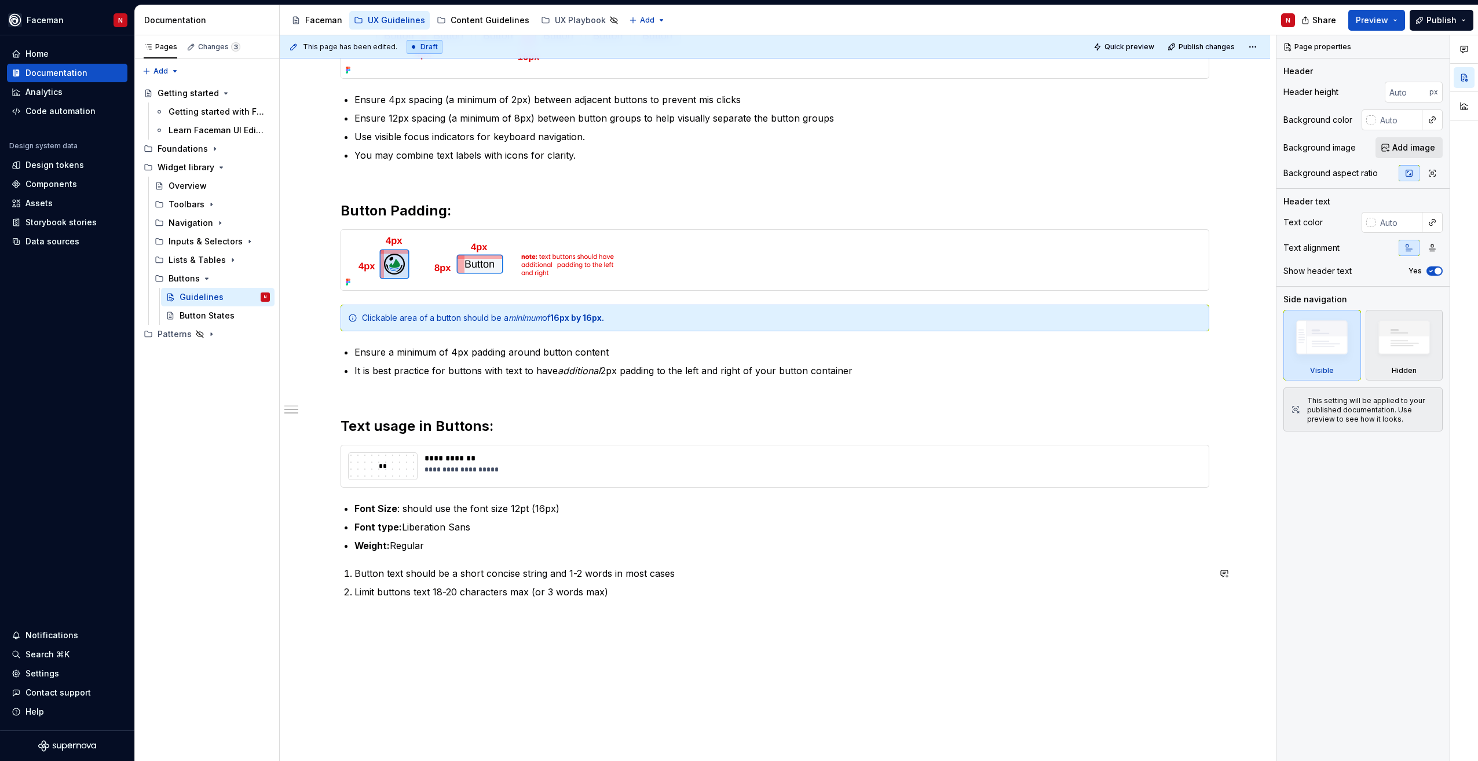
scroll to position [347, 0]
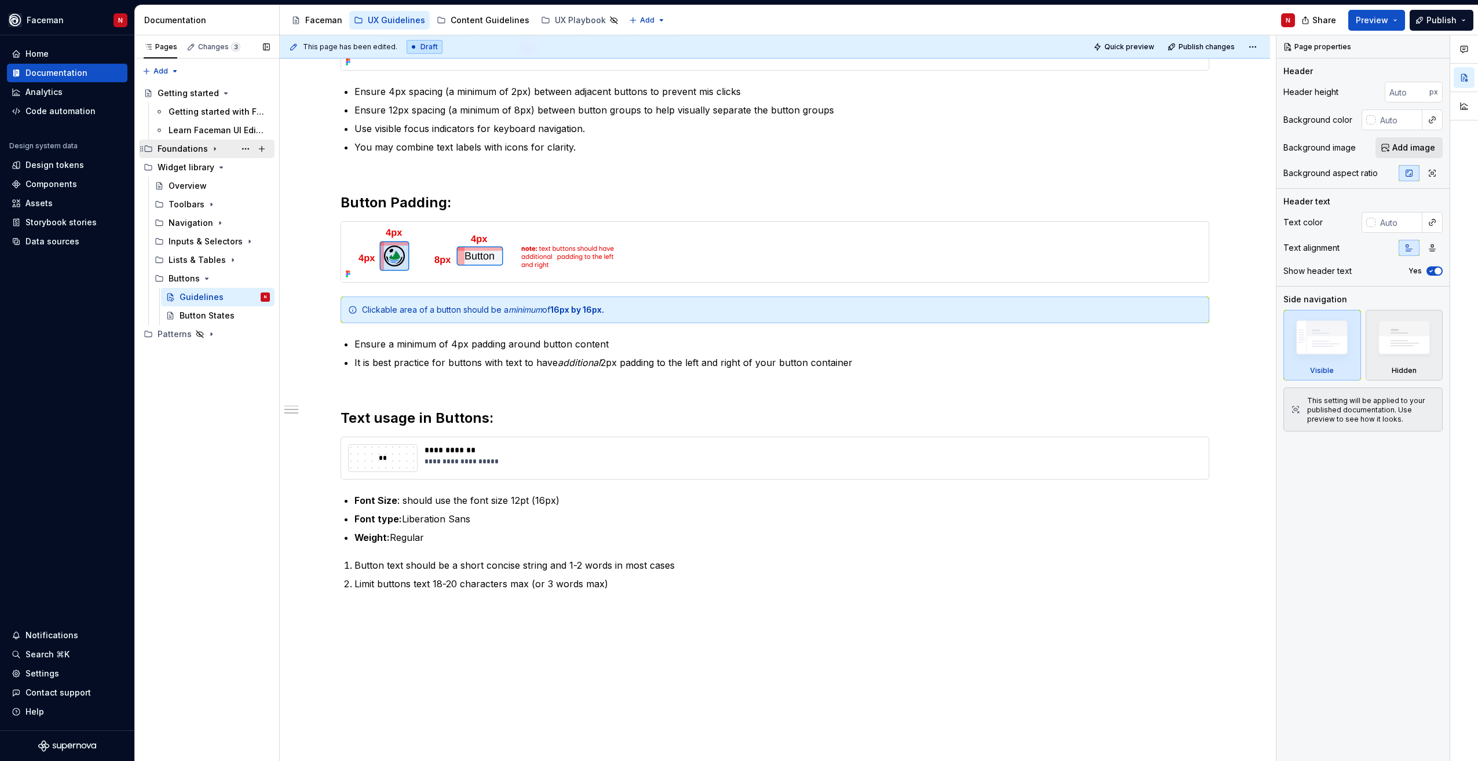
click at [190, 154] on div "Foundations" at bounding box center [183, 149] width 50 height 12
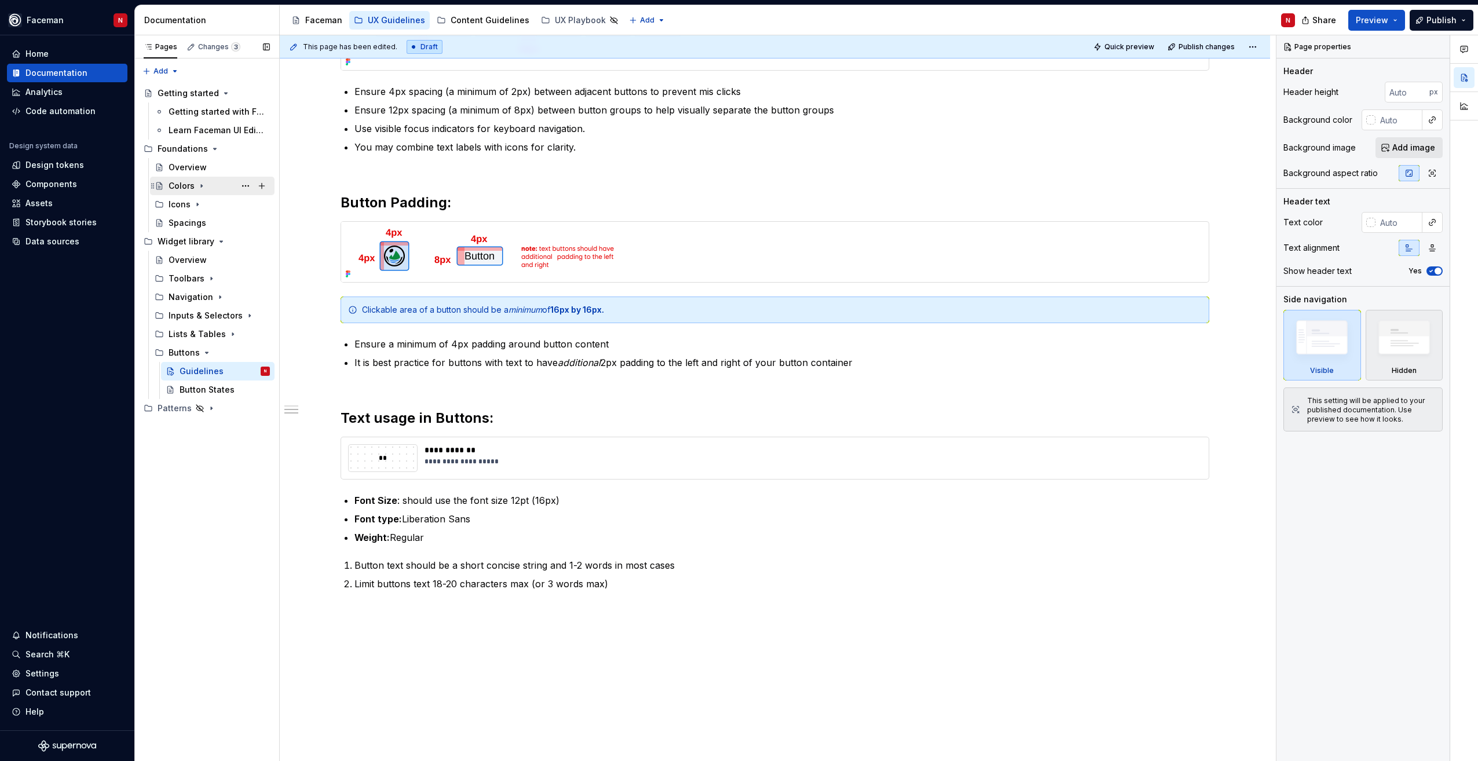
click at [179, 192] on div "Colors" at bounding box center [219, 186] width 101 height 16
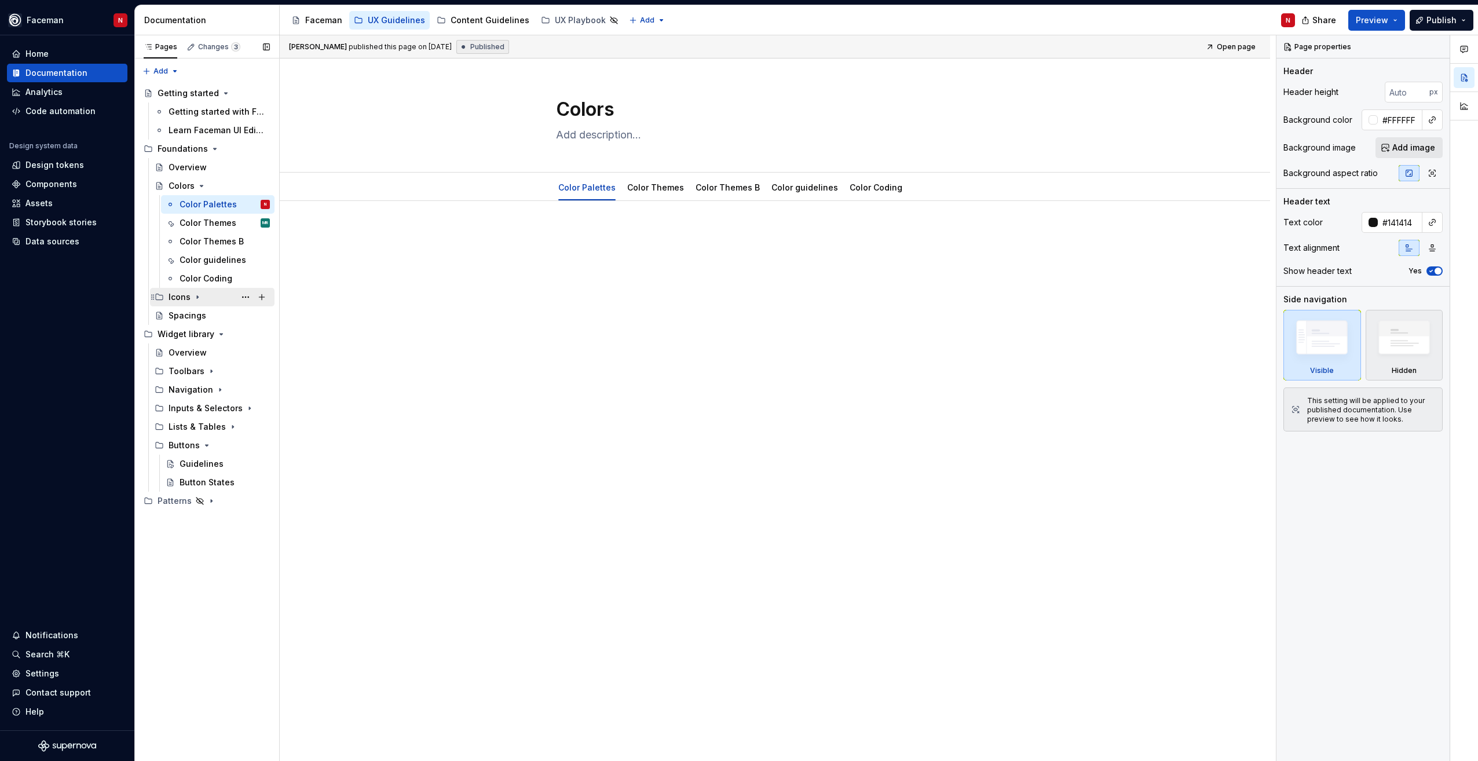
click at [178, 303] on div "Icons" at bounding box center [219, 297] width 101 height 16
click at [193, 316] on div "Overview" at bounding box center [199, 316] width 38 height 12
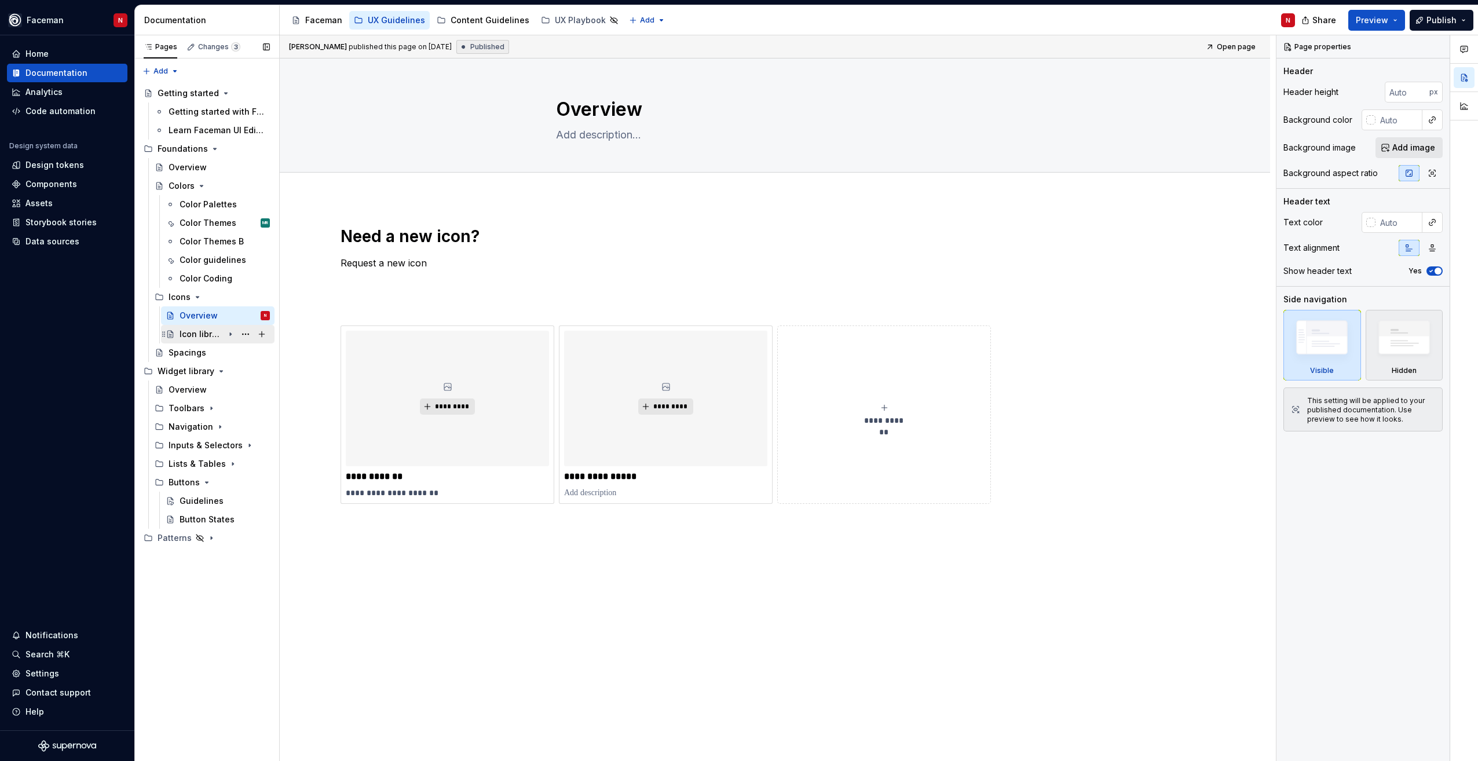
click at [221, 336] on div "Icon library" at bounding box center [202, 334] width 44 height 12
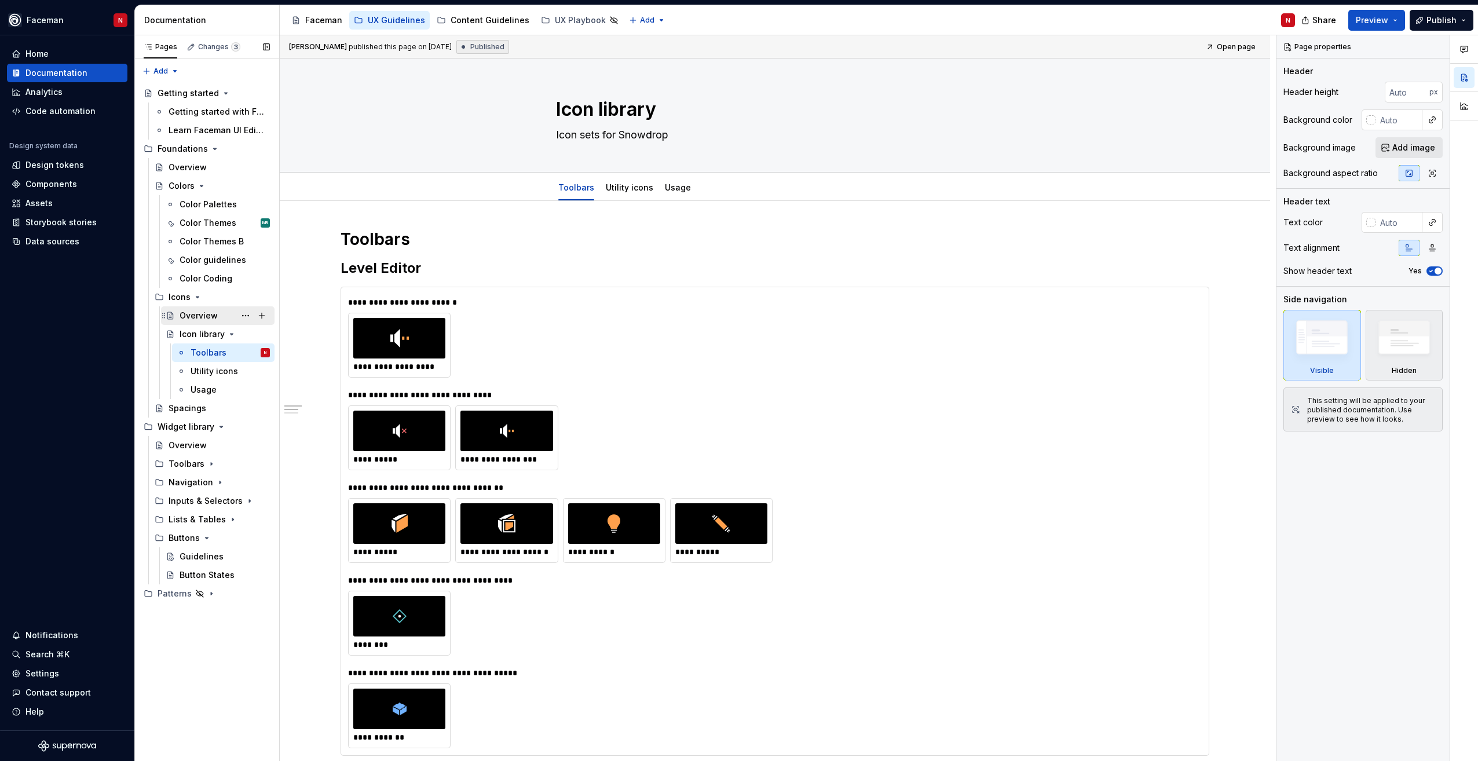
click at [193, 314] on div "Overview" at bounding box center [199, 316] width 38 height 12
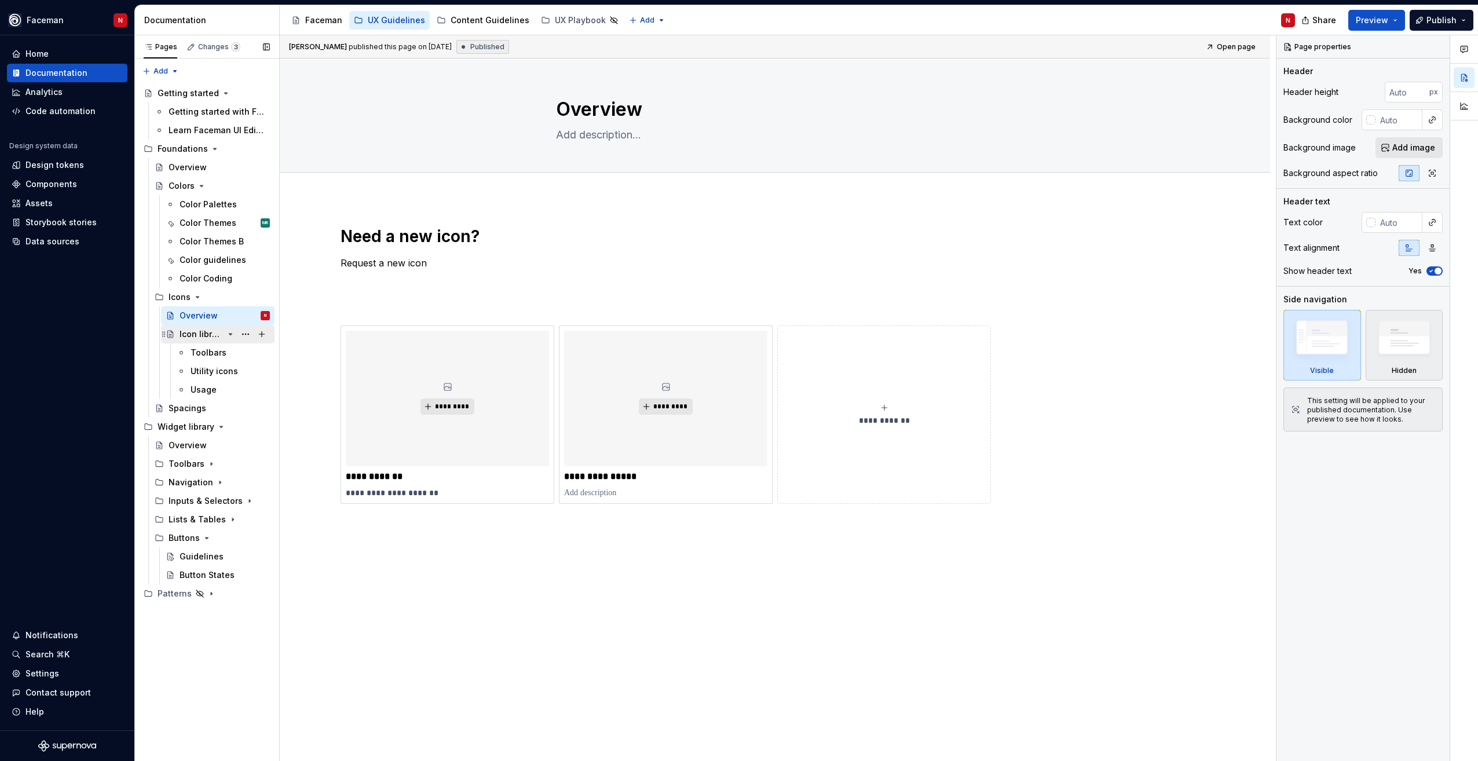
click at [196, 336] on div "Icon library" at bounding box center [202, 334] width 44 height 12
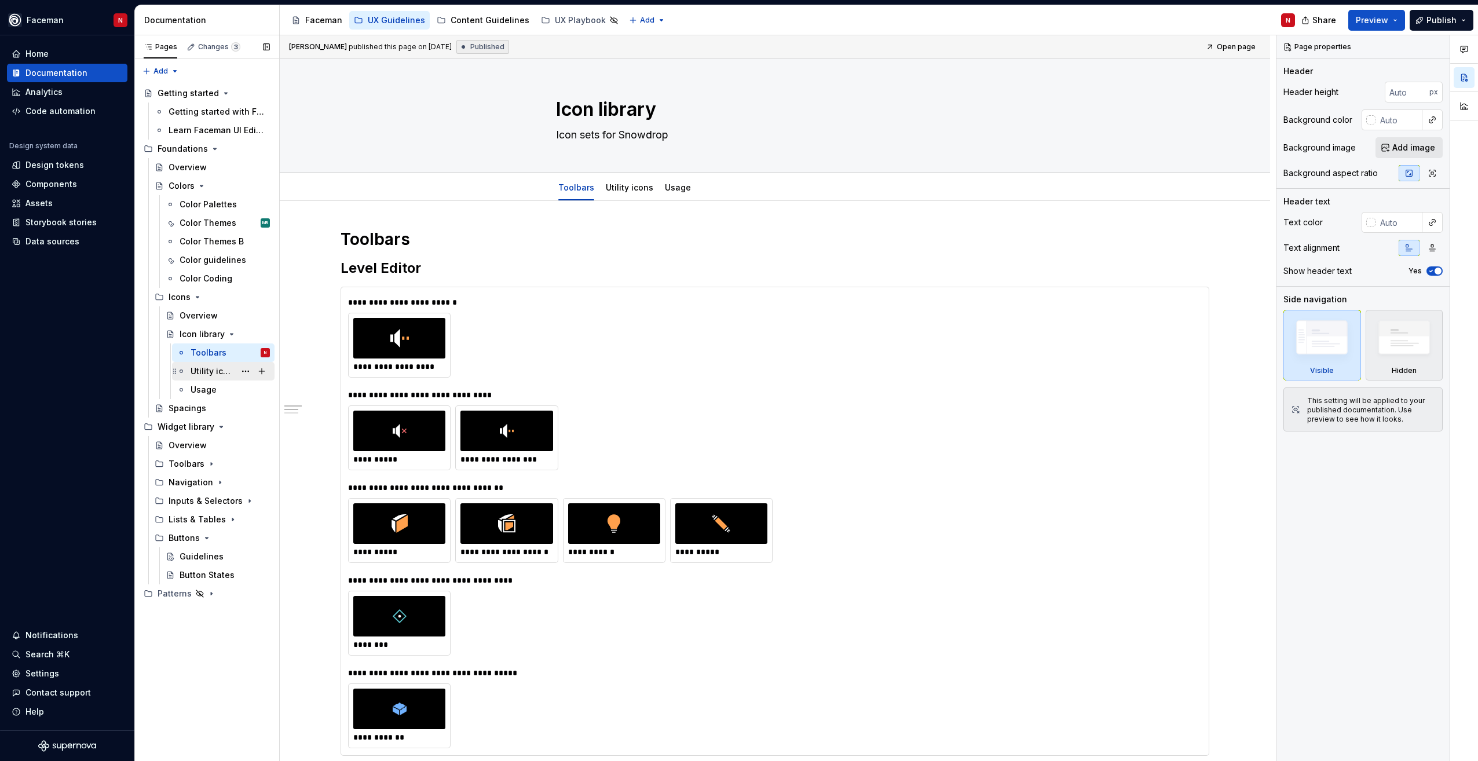
click at [197, 372] on div "Utility icons" at bounding box center [213, 371] width 45 height 12
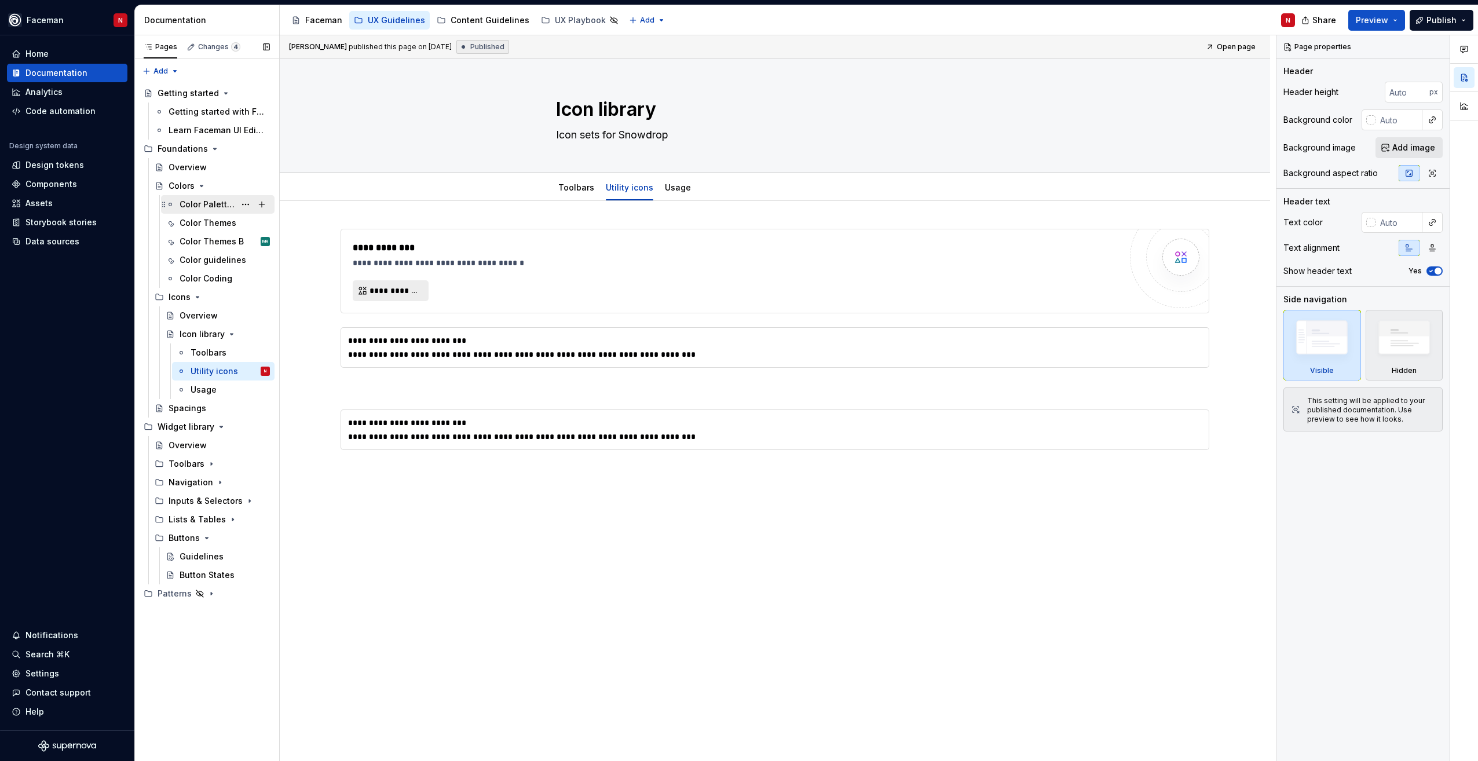
click at [194, 209] on div "Color Palettes" at bounding box center [208, 205] width 56 height 12
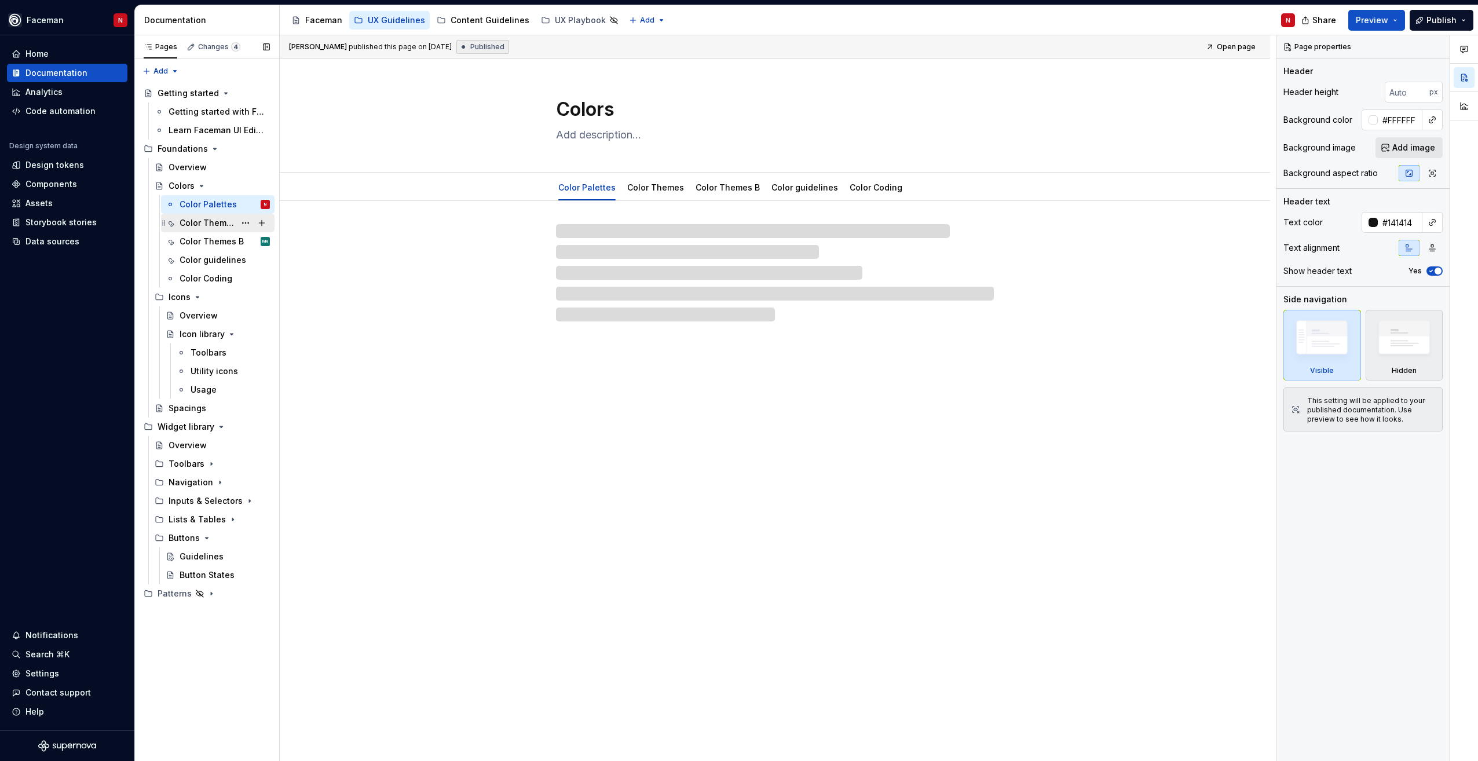
click at [198, 230] on div "Color Themes" at bounding box center [225, 223] width 90 height 16
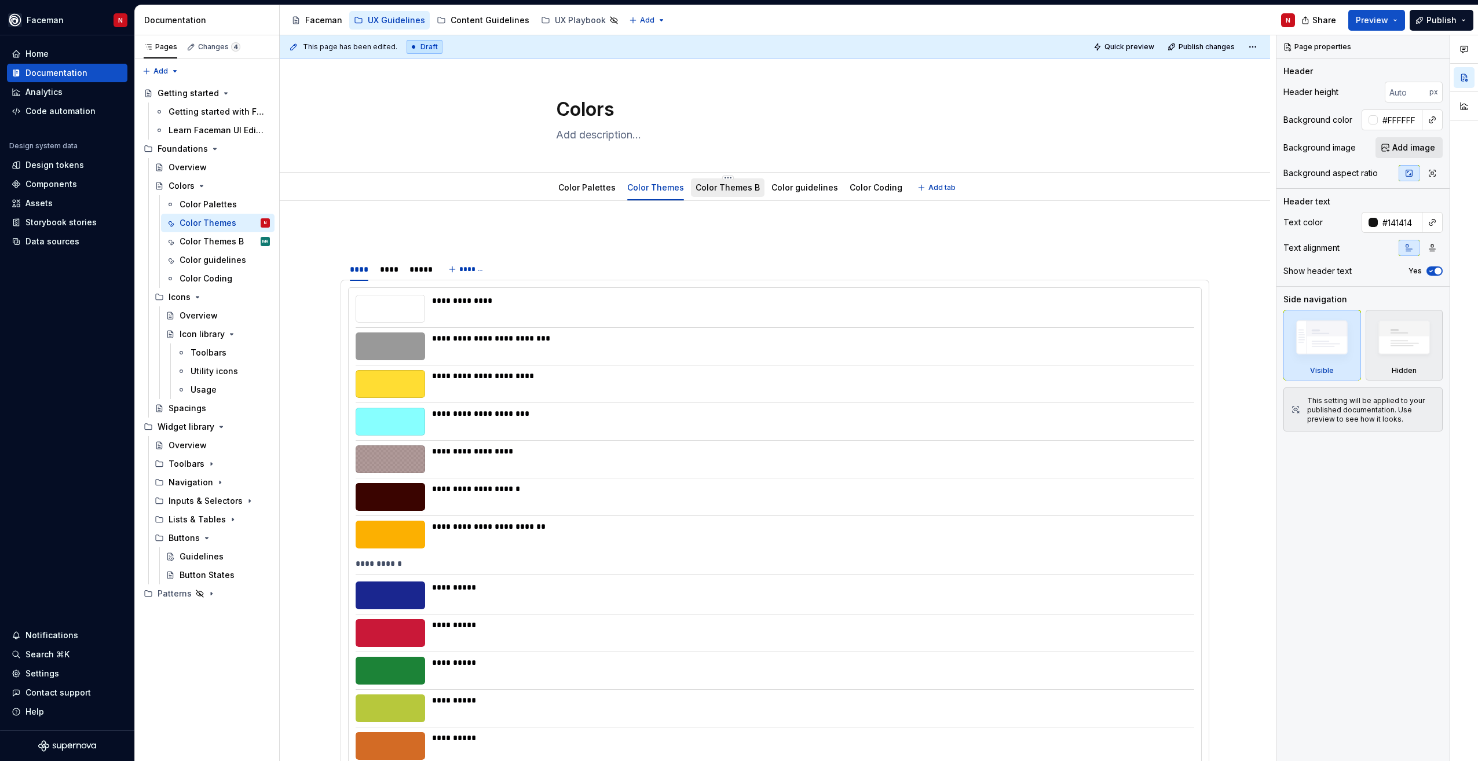
click at [717, 189] on link "Color Themes B" at bounding box center [727, 187] width 64 height 10
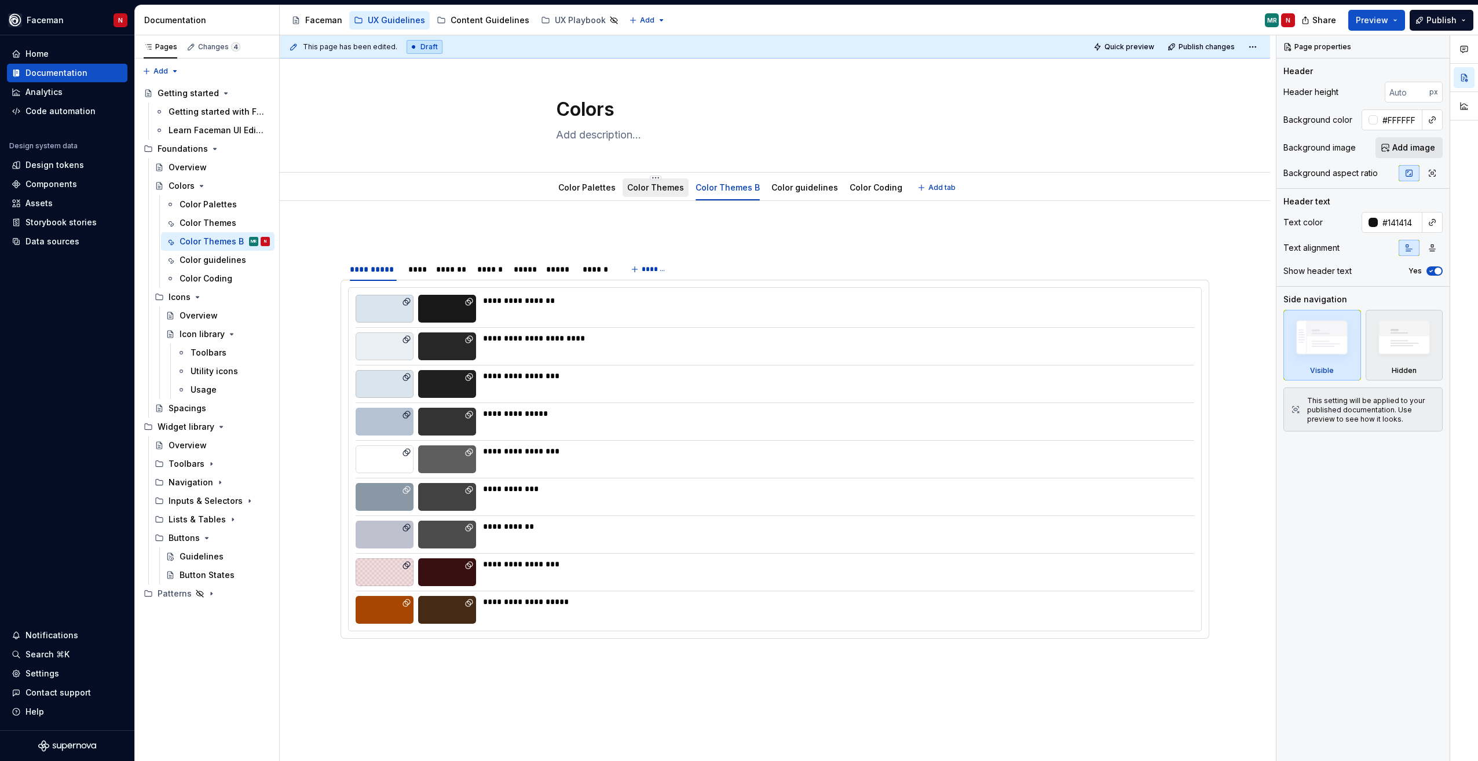
click at [643, 196] on div "Color Themes" at bounding box center [655, 187] width 66 height 19
click at [640, 191] on link "Color Themes" at bounding box center [655, 187] width 57 height 10
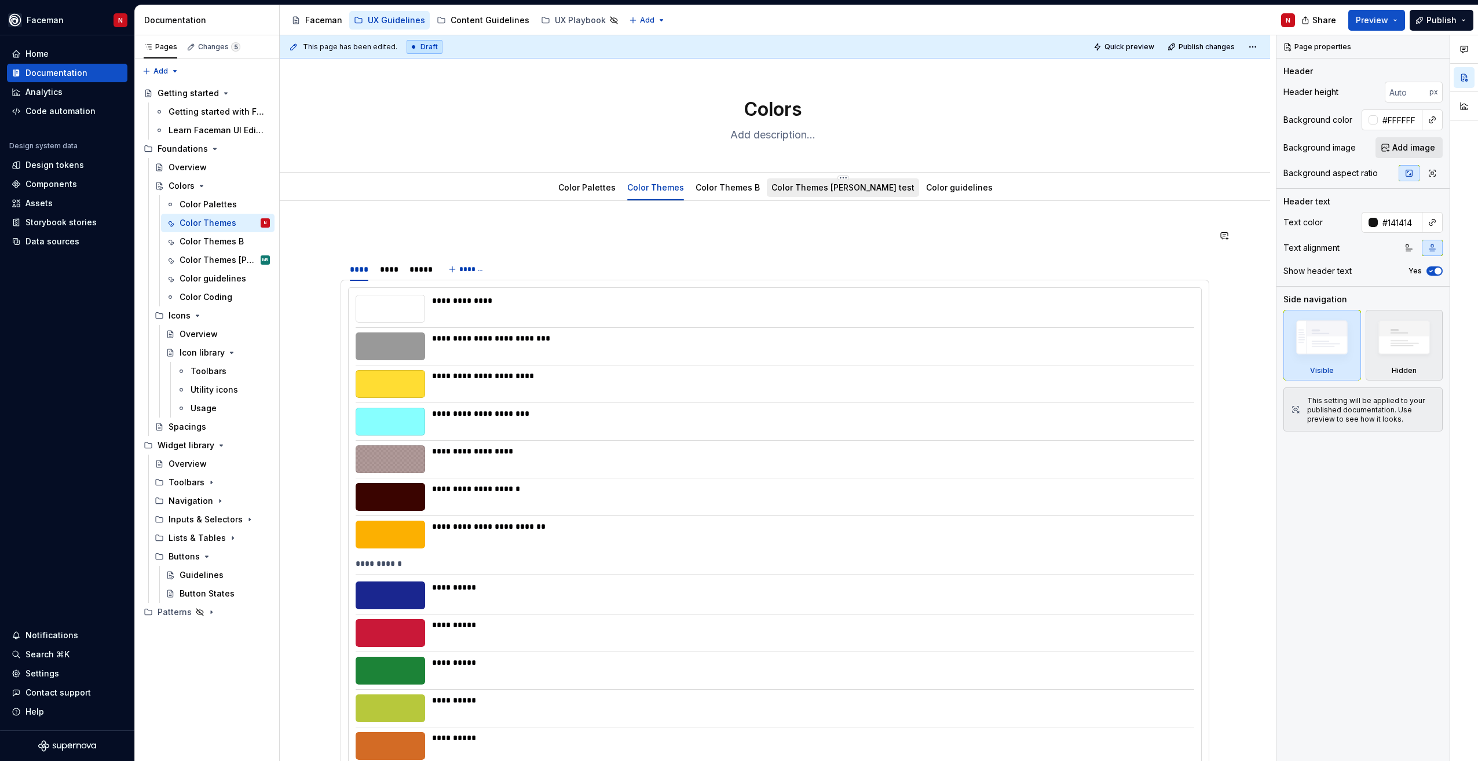
click at [805, 190] on link "Color Themes [PERSON_NAME] test" at bounding box center [842, 187] width 143 height 10
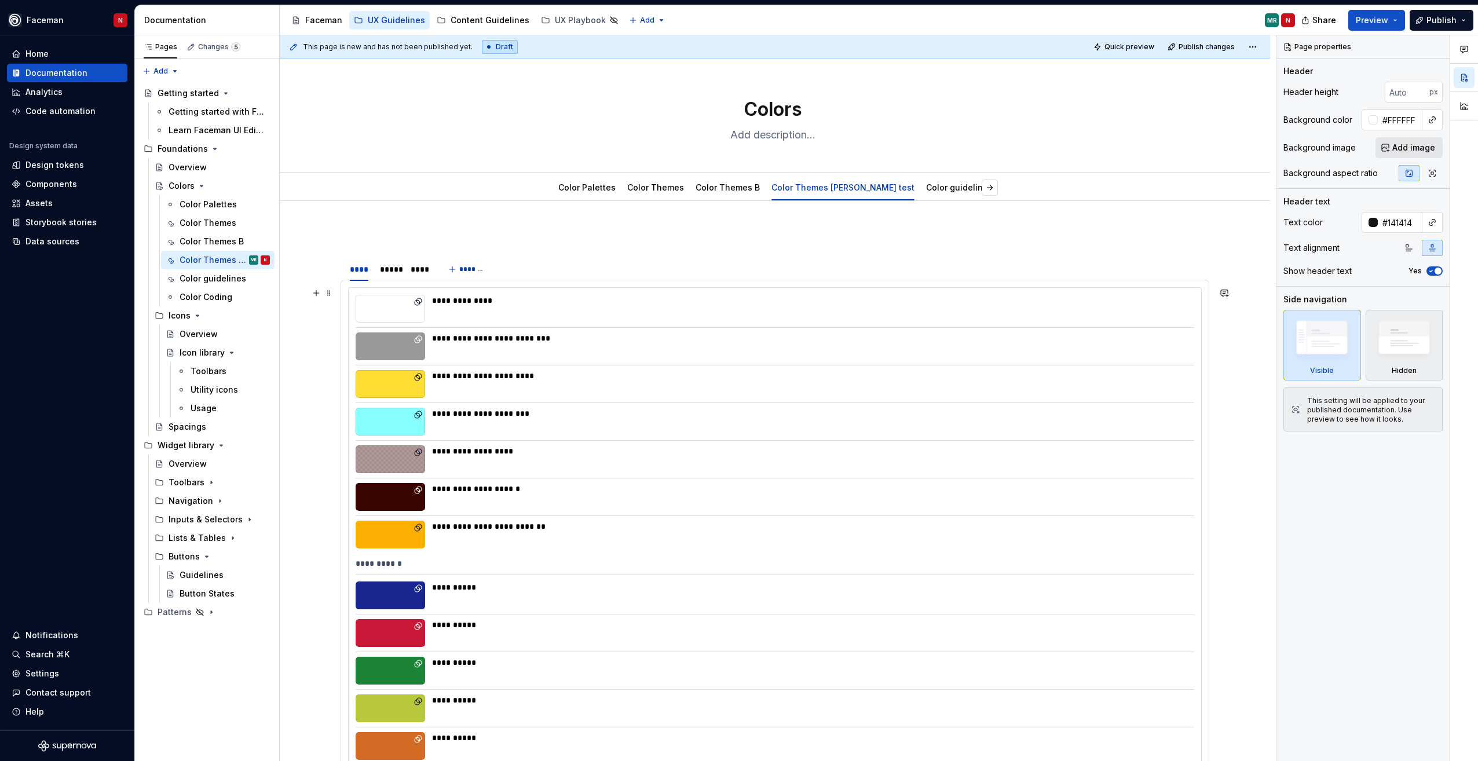
click at [498, 391] on div "**********" at bounding box center [809, 384] width 755 height 28
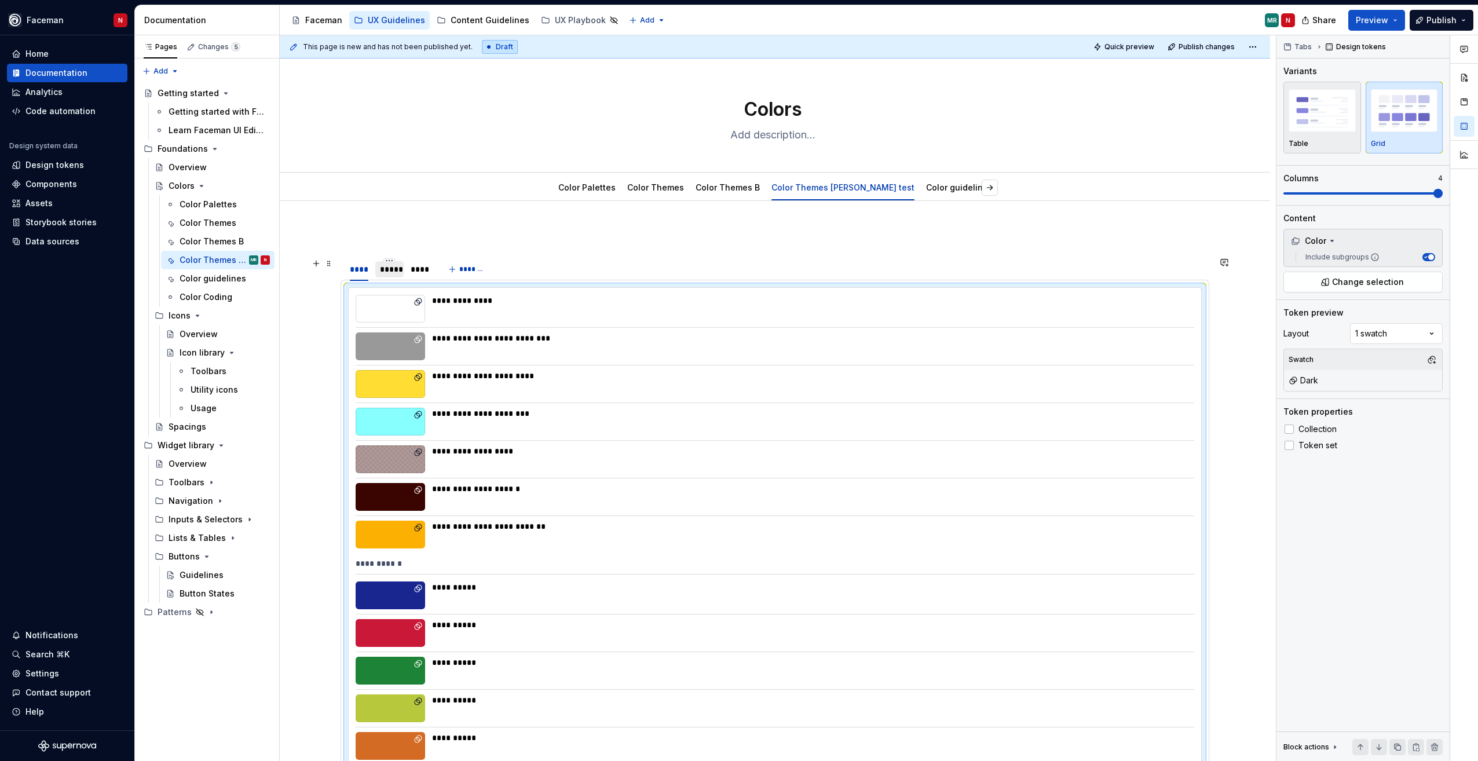
click at [388, 269] on div "*****" at bounding box center [389, 269] width 19 height 12
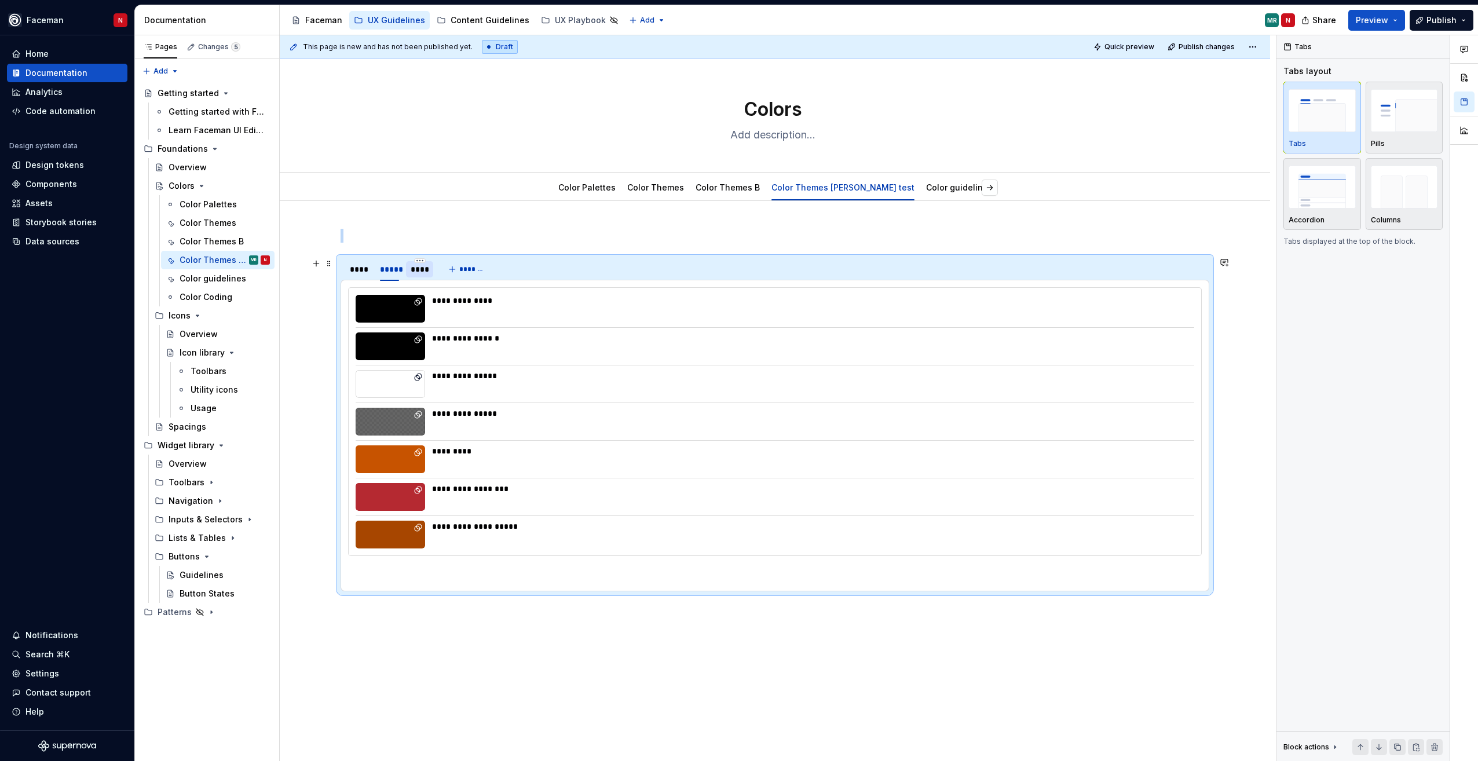
click at [418, 276] on div "****" at bounding box center [420, 269] width 28 height 16
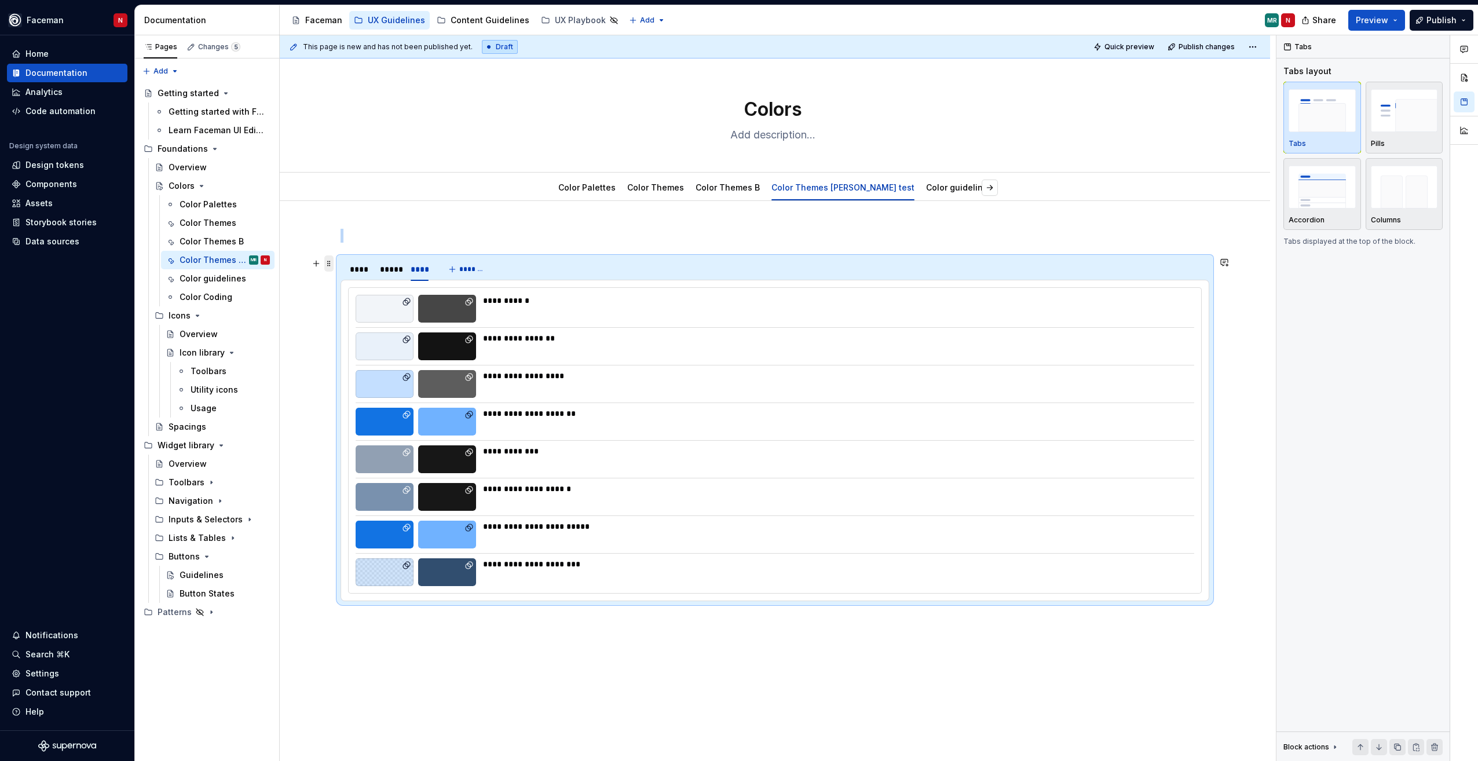
click at [331, 265] on span at bounding box center [328, 263] width 9 height 16
click at [801, 365] on div at bounding box center [775, 365] width 838 height 1
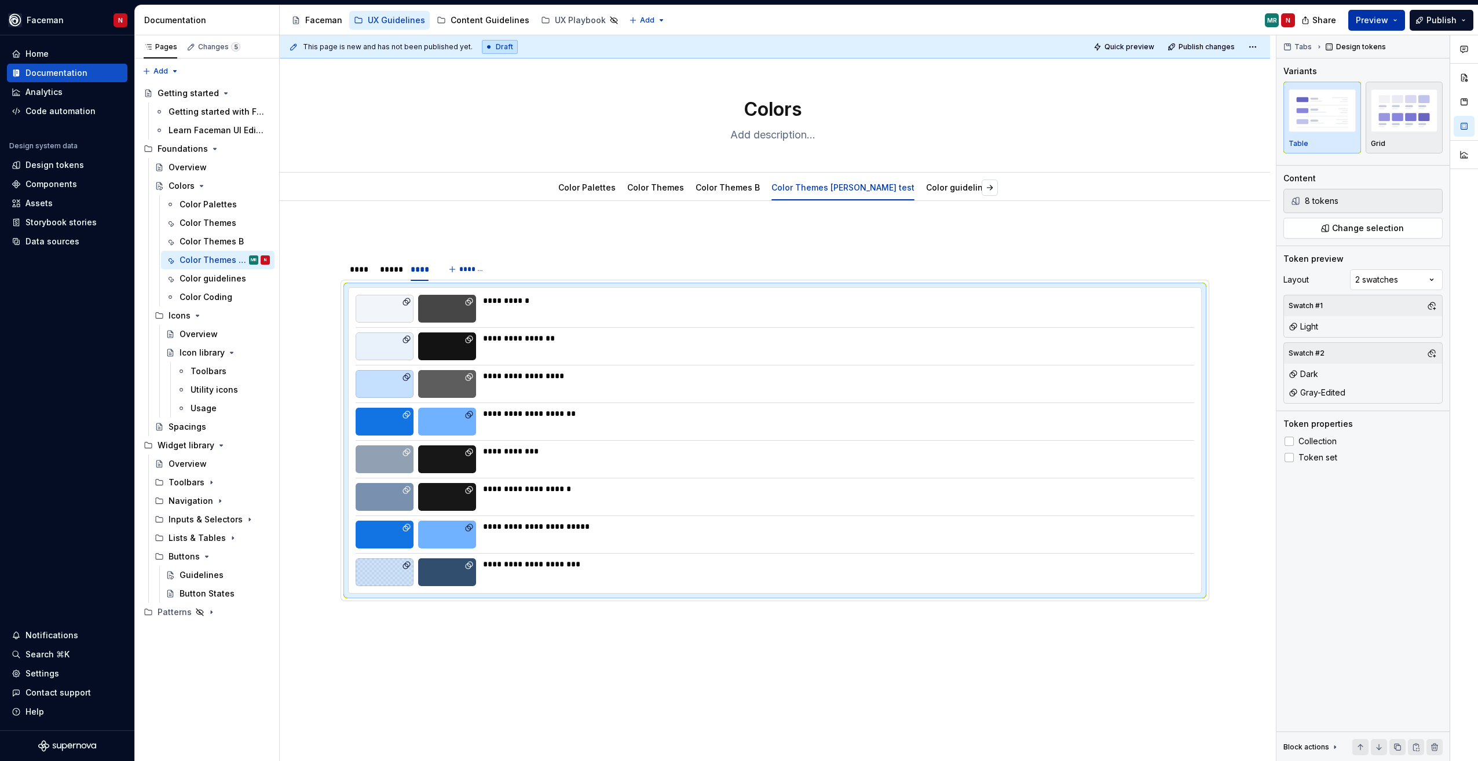
click at [1369, 22] on span "Preview" at bounding box center [1372, 20] width 32 height 12
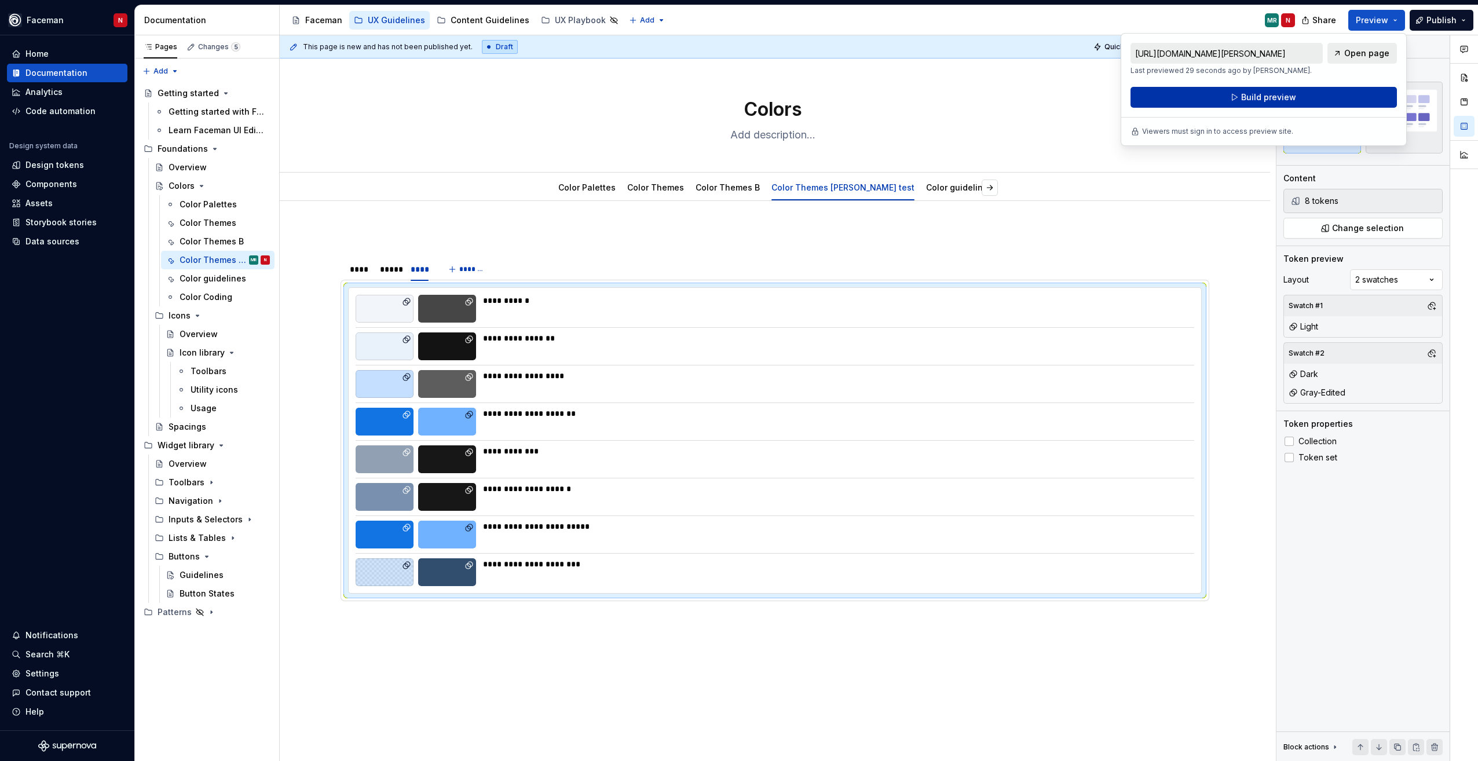
click at [1277, 103] on button "Build preview" at bounding box center [1263, 97] width 266 height 21
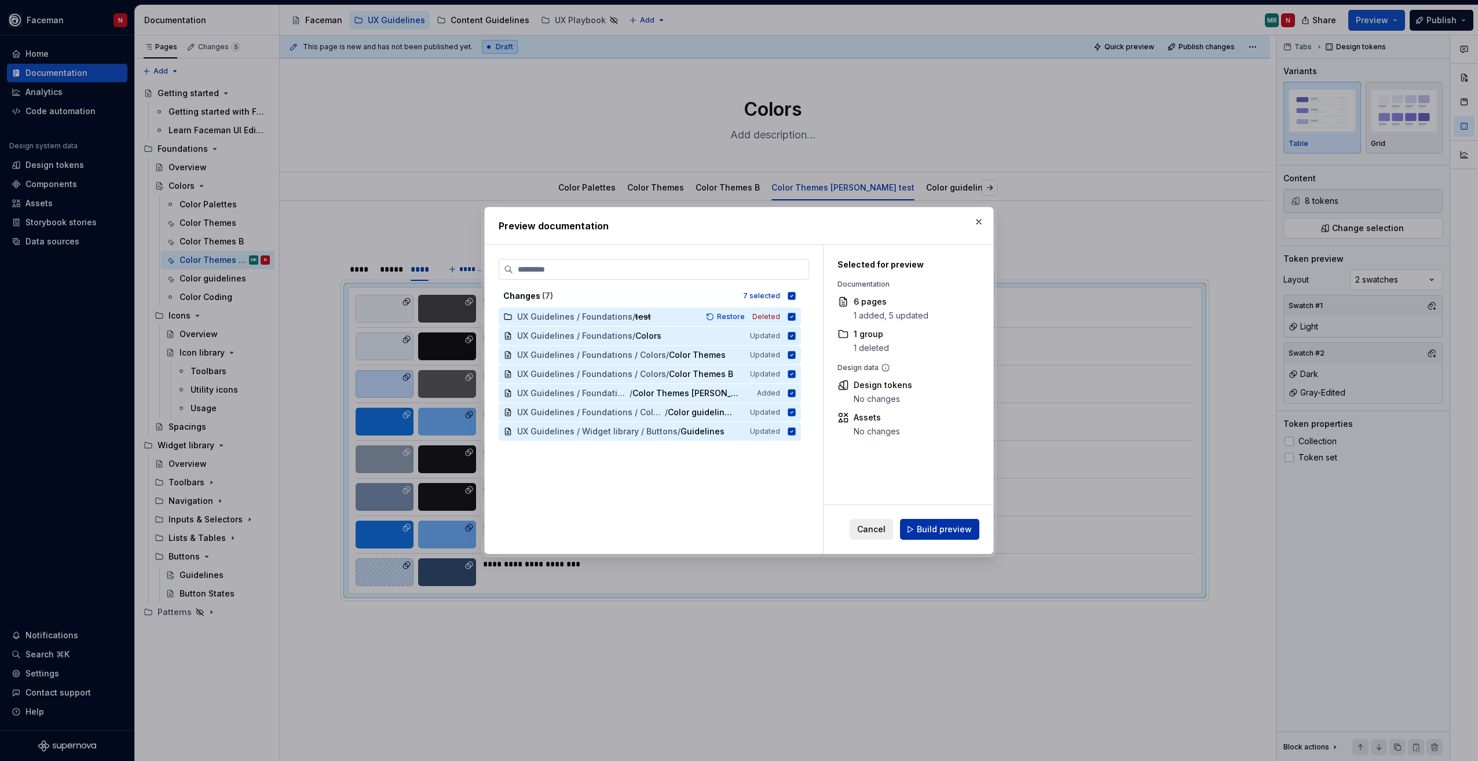
click at [933, 534] on span "Build preview" at bounding box center [944, 529] width 55 height 12
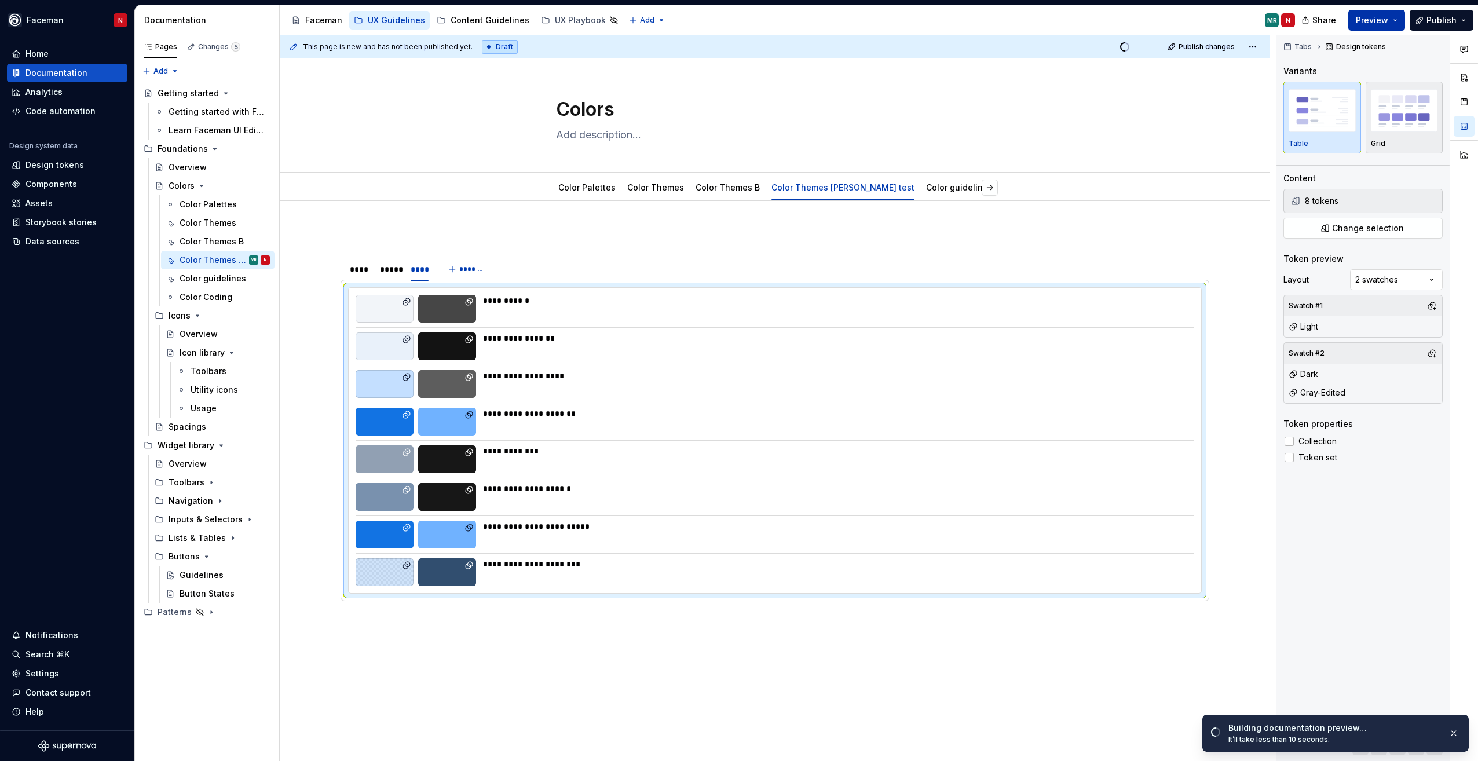
click at [1357, 23] on button "Preview" at bounding box center [1376, 20] width 57 height 21
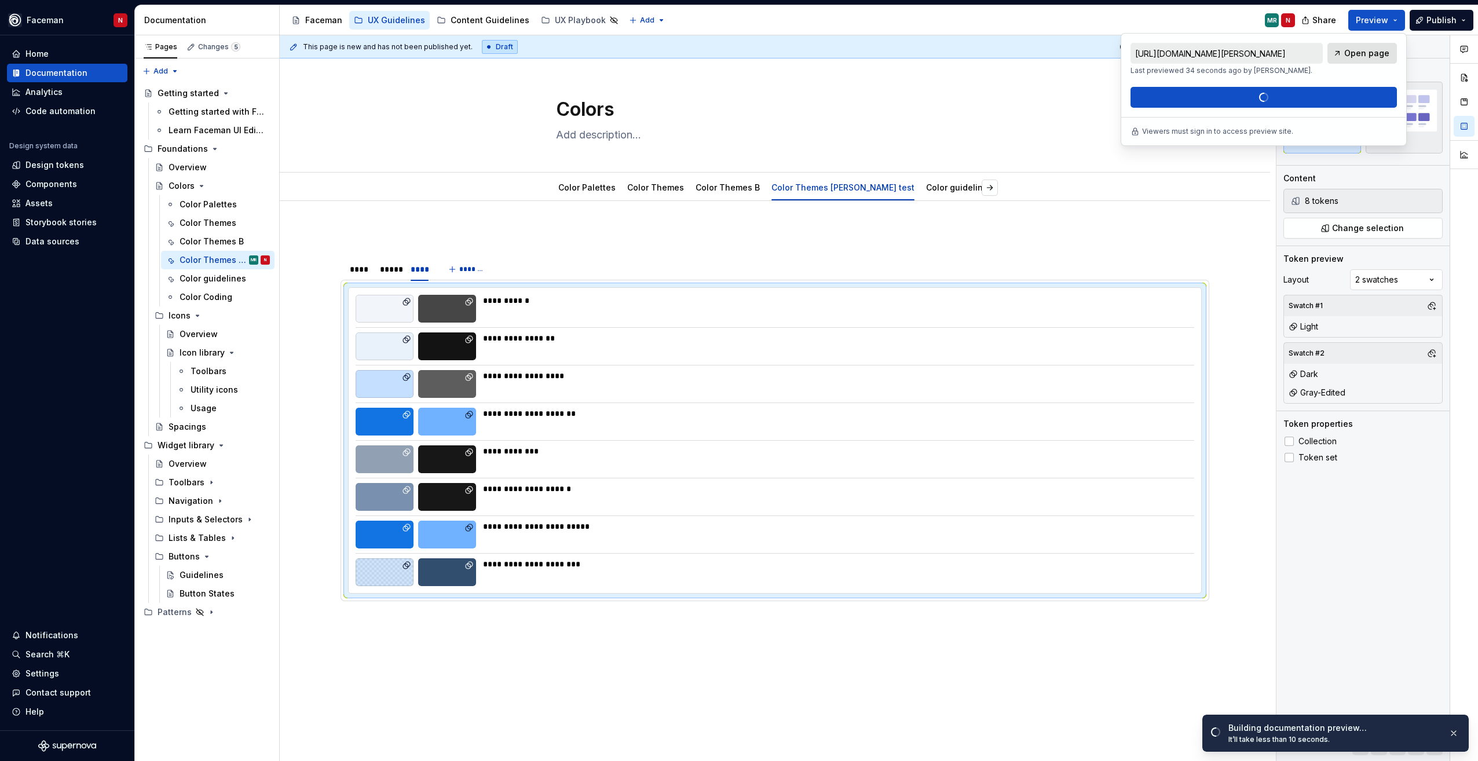
drag, startPoint x: 1357, startPoint y: 27, endPoint x: 1352, endPoint y: 58, distance: 32.3
click at [1352, 58] on span "Open page" at bounding box center [1366, 53] width 45 height 12
type textarea "*"
